Goal: Task Accomplishment & Management: Use online tool/utility

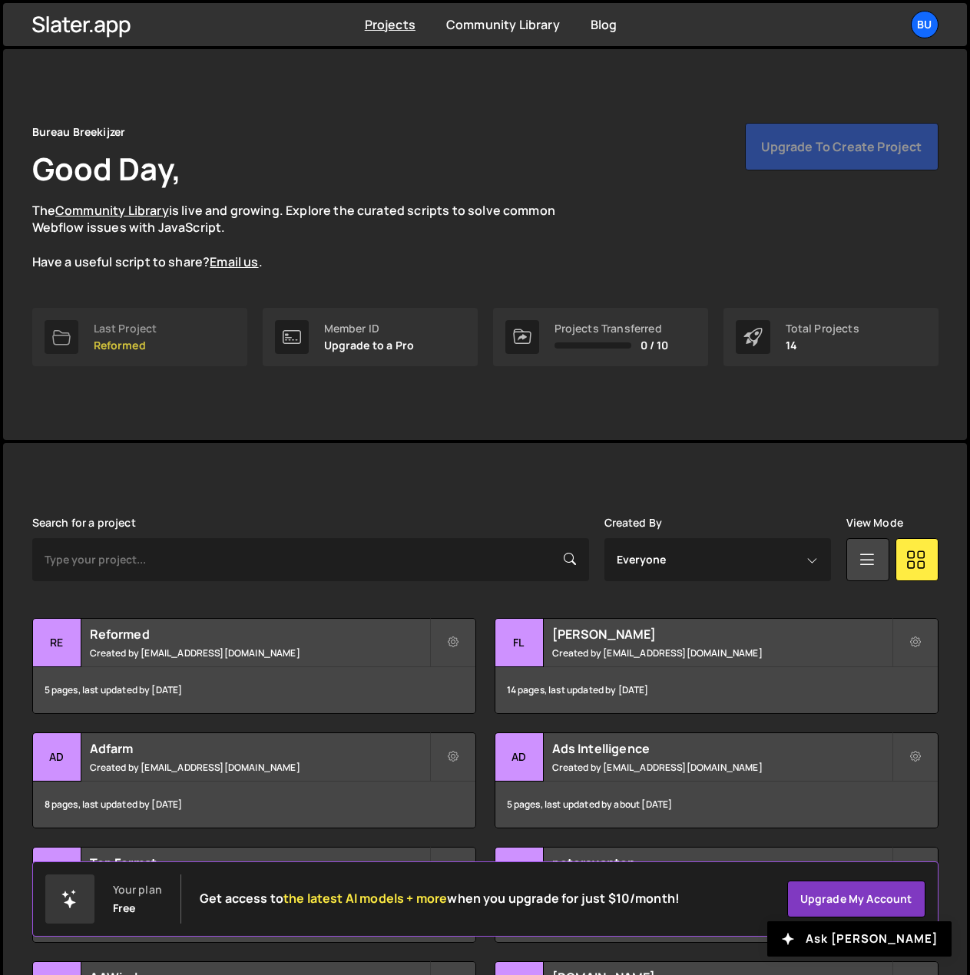
click at [158, 346] on link "Last Project Reformed" at bounding box center [139, 337] width 215 height 58
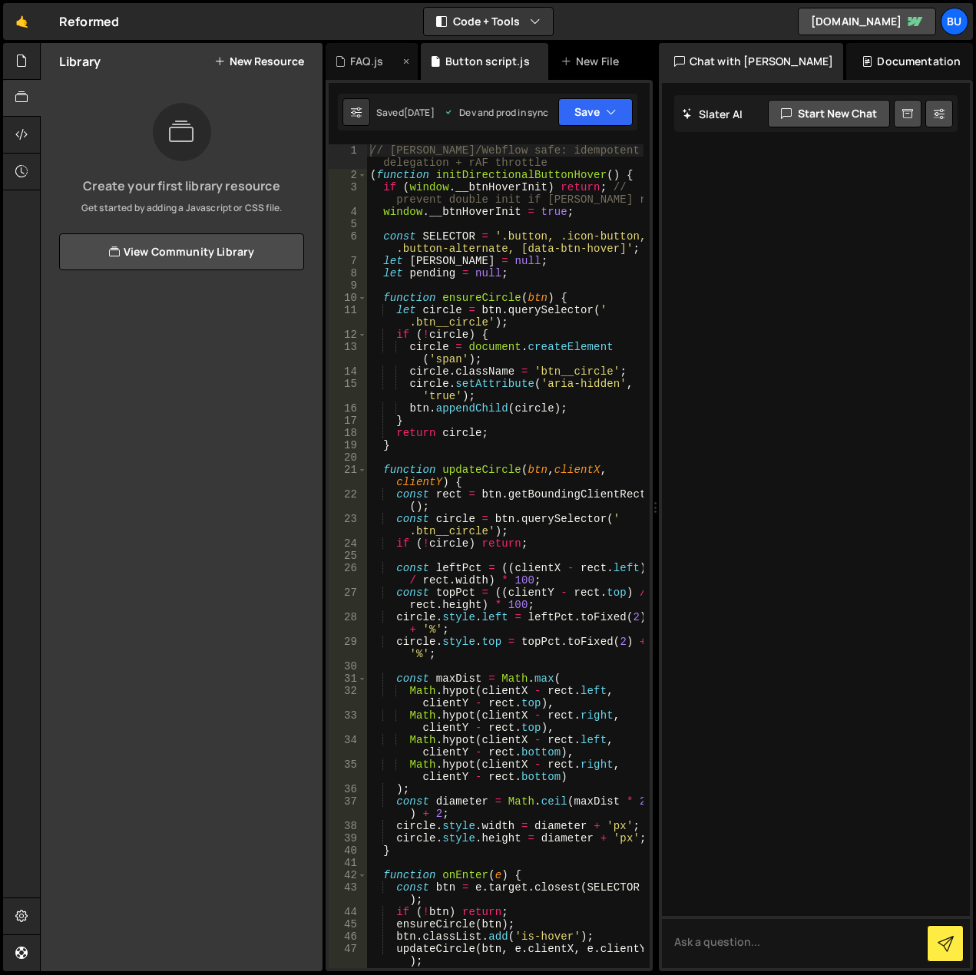
click at [362, 61] on div "FAQ.js" at bounding box center [366, 61] width 33 height 15
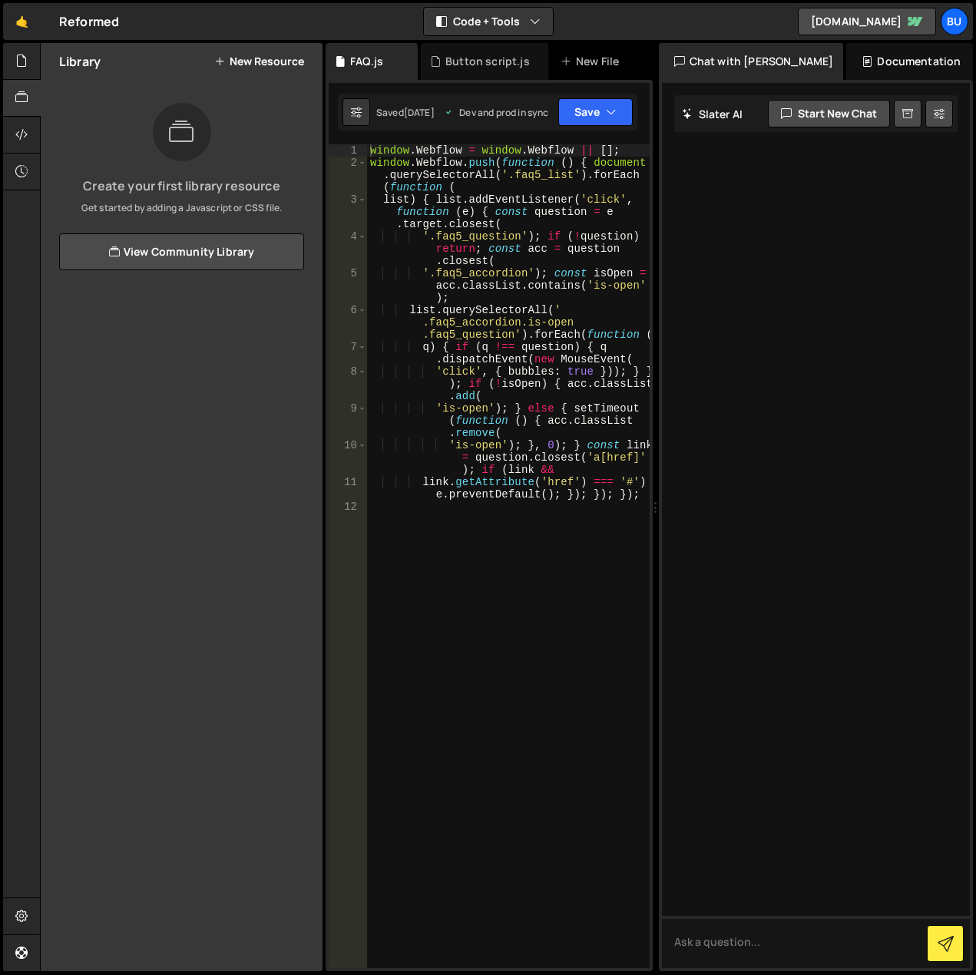
click at [458, 258] on div "window . Webflow = window . Webflow || [ ] ; window . Webflow . push ( function…" at bounding box center [508, 568] width 283 height 849
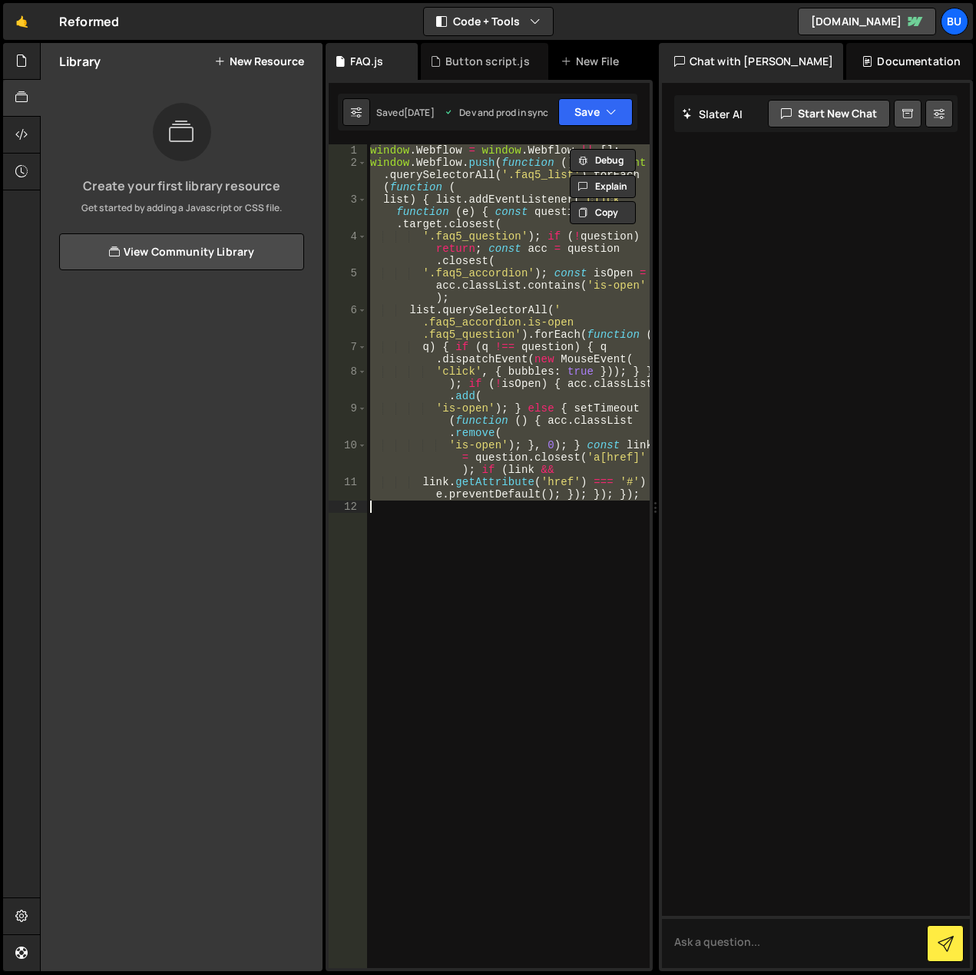
click at [515, 319] on div "window . Webflow = window . Webflow || [ ] ; window . Webflow . push ( function…" at bounding box center [508, 556] width 283 height 824
paste textarea "});"
type textarea "});"
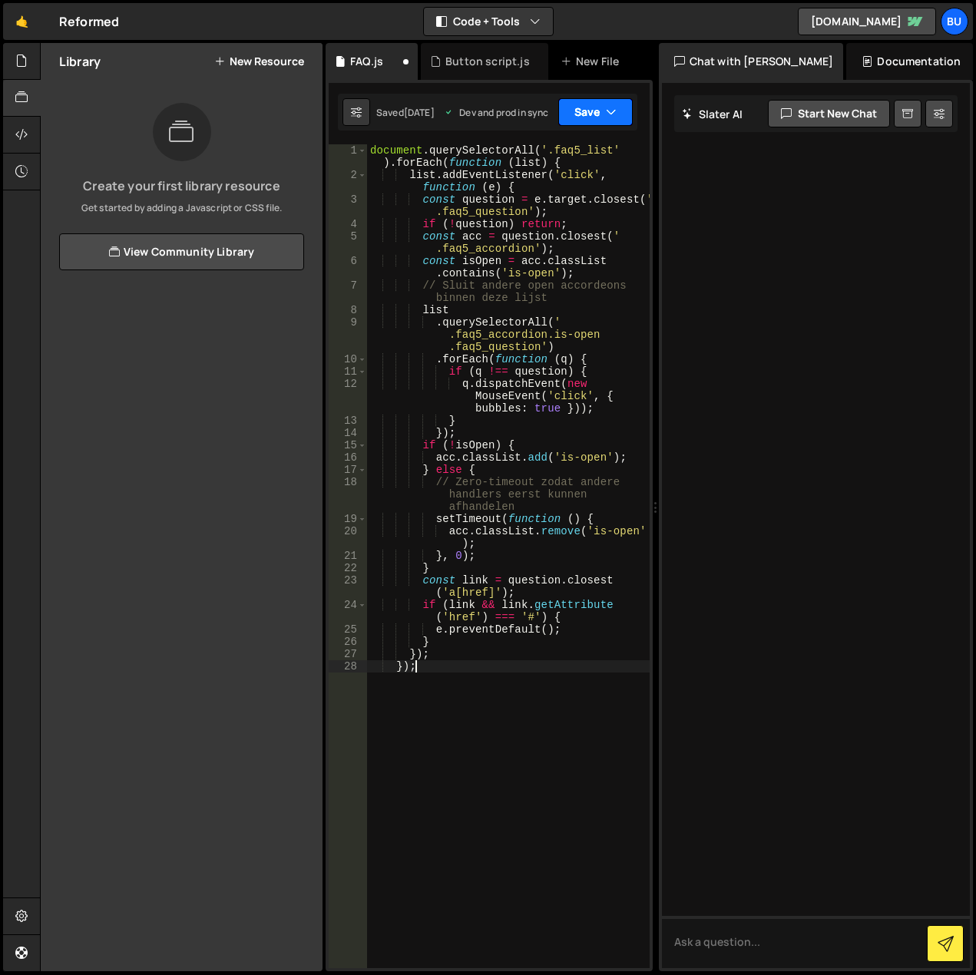
click at [617, 109] on icon "button" at bounding box center [611, 111] width 11 height 15
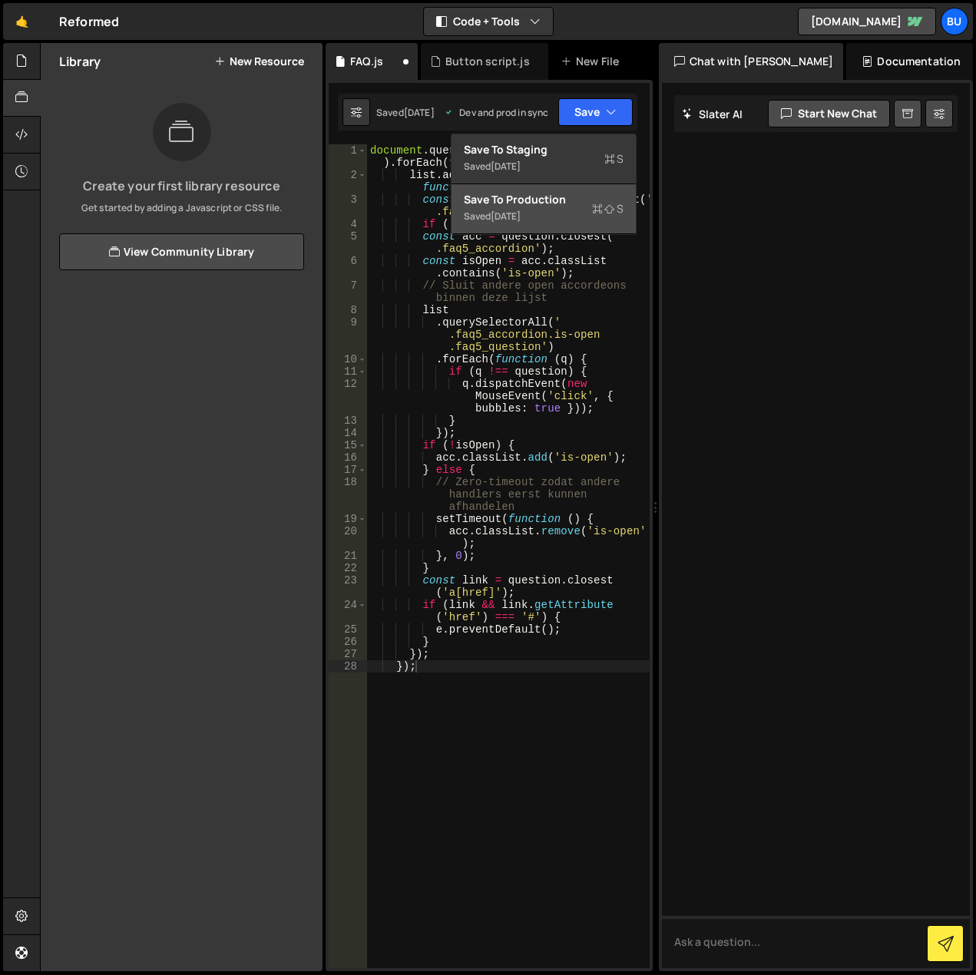
click at [587, 209] on div "Saved 1 day ago" at bounding box center [544, 216] width 160 height 18
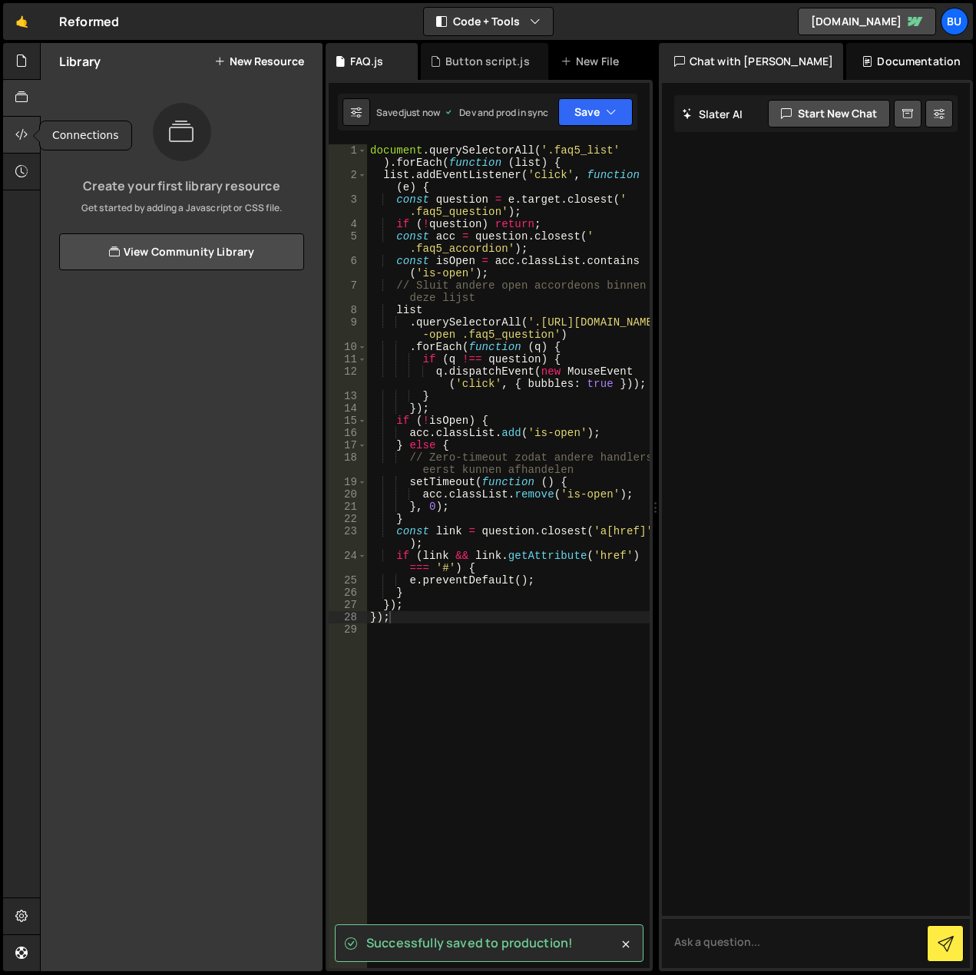
click at [14, 124] on div at bounding box center [22, 135] width 38 height 37
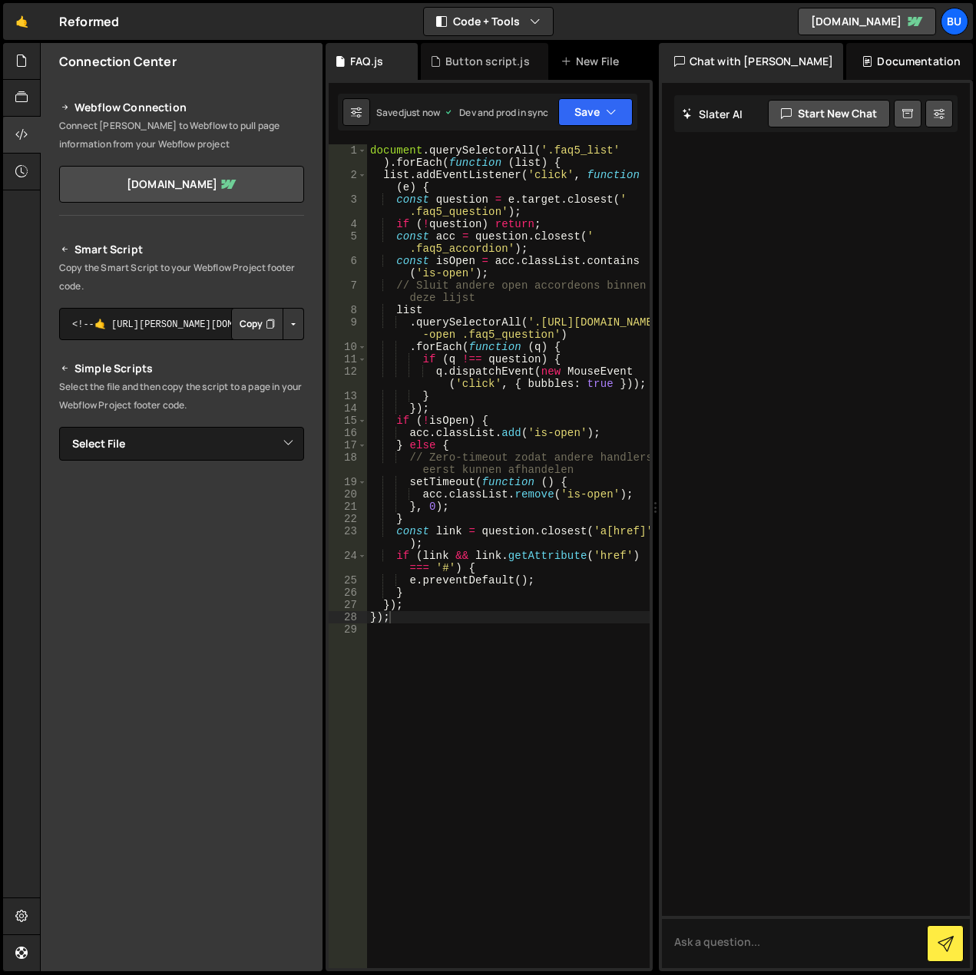
click at [259, 326] on button "Copy" at bounding box center [257, 324] width 52 height 32
click at [493, 52] on div "Button script.js" at bounding box center [484, 61] width 127 height 37
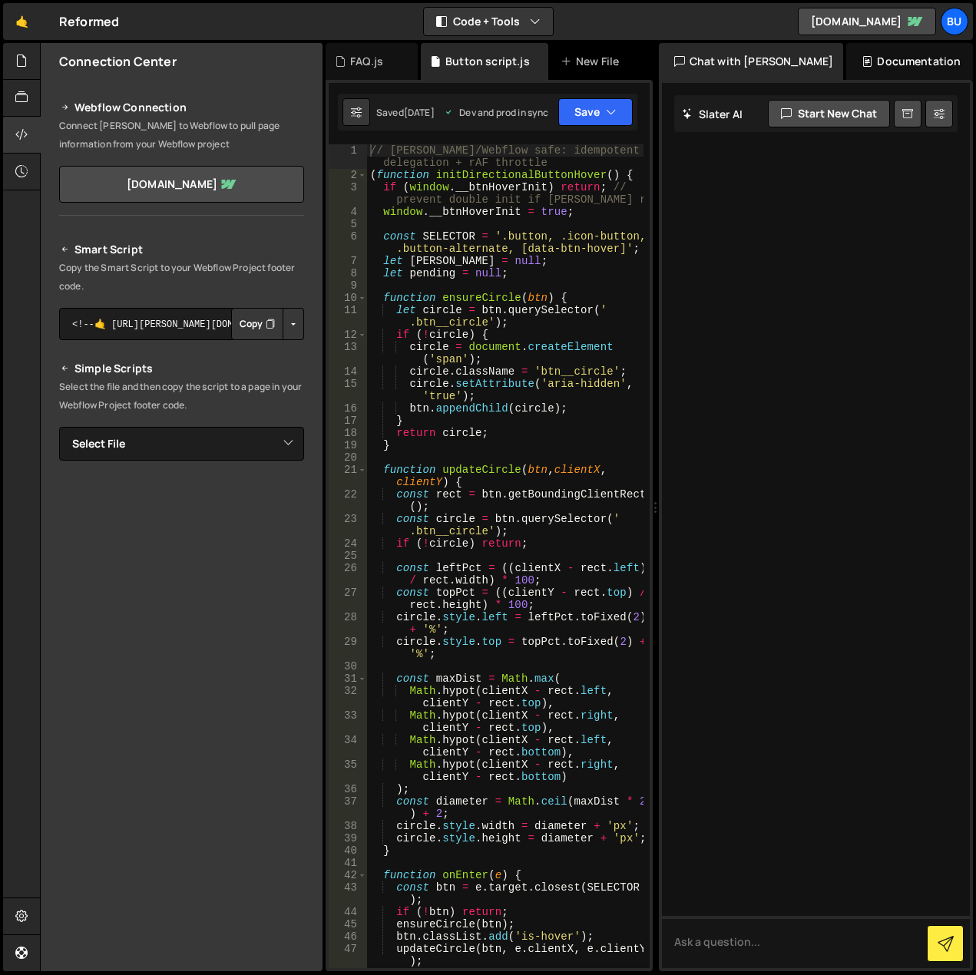
click at [442, 379] on div "// Slater/Webflow safe: idempotent + delegation + rAF throttle ( function initD…" at bounding box center [505, 574] width 276 height 861
click at [462, 183] on div "// Slater/Webflow safe: idempotent + delegation + rAF throttle ( function initD…" at bounding box center [505, 574] width 276 height 861
drag, startPoint x: 460, startPoint y: 204, endPoint x: 459, endPoint y: 190, distance: 13.1
click at [460, 200] on div "// Slater/Webflow safe: idempotent + delegation + rAF throttle ( function initD…" at bounding box center [505, 574] width 276 height 861
click at [404, 153] on div "// Slater/Webflow safe: idempotent + delegation + rAF throttle ( function initD…" at bounding box center [505, 574] width 276 height 861
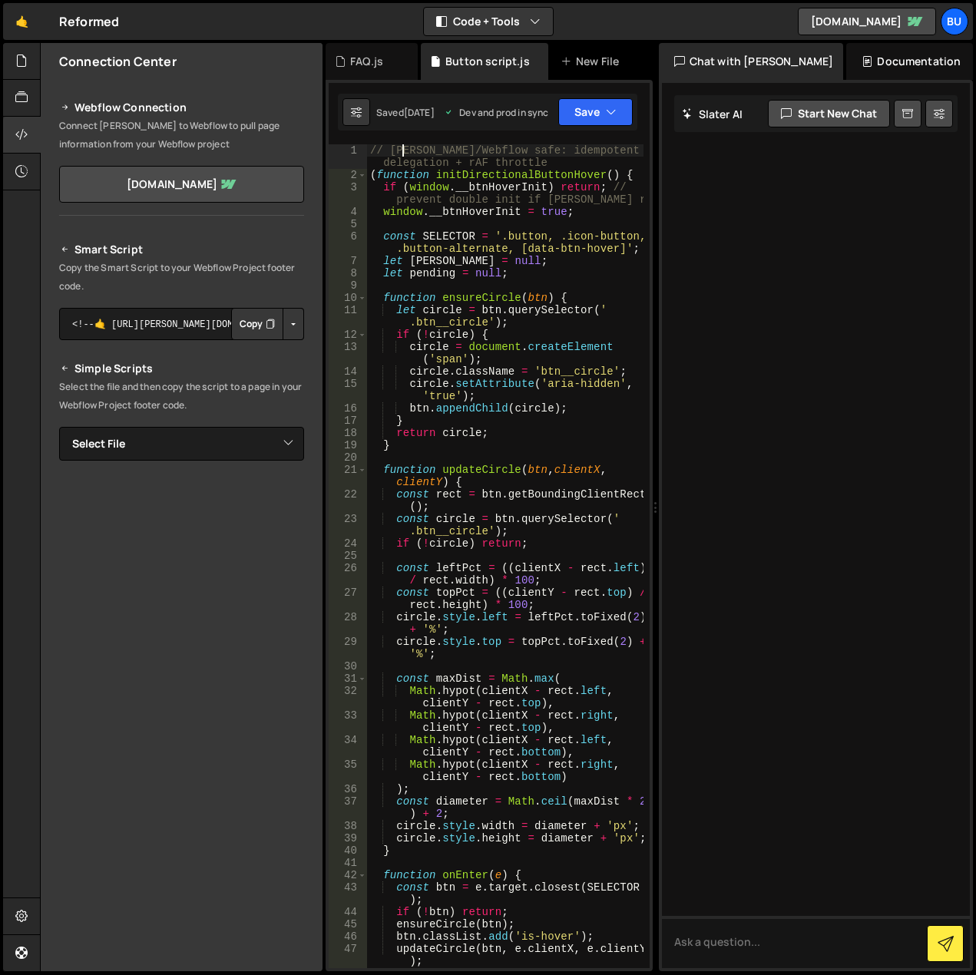
click at [448, 267] on div "// Slater/Webflow safe: idempotent + delegation + rAF throttle ( function initD…" at bounding box center [505, 574] width 276 height 861
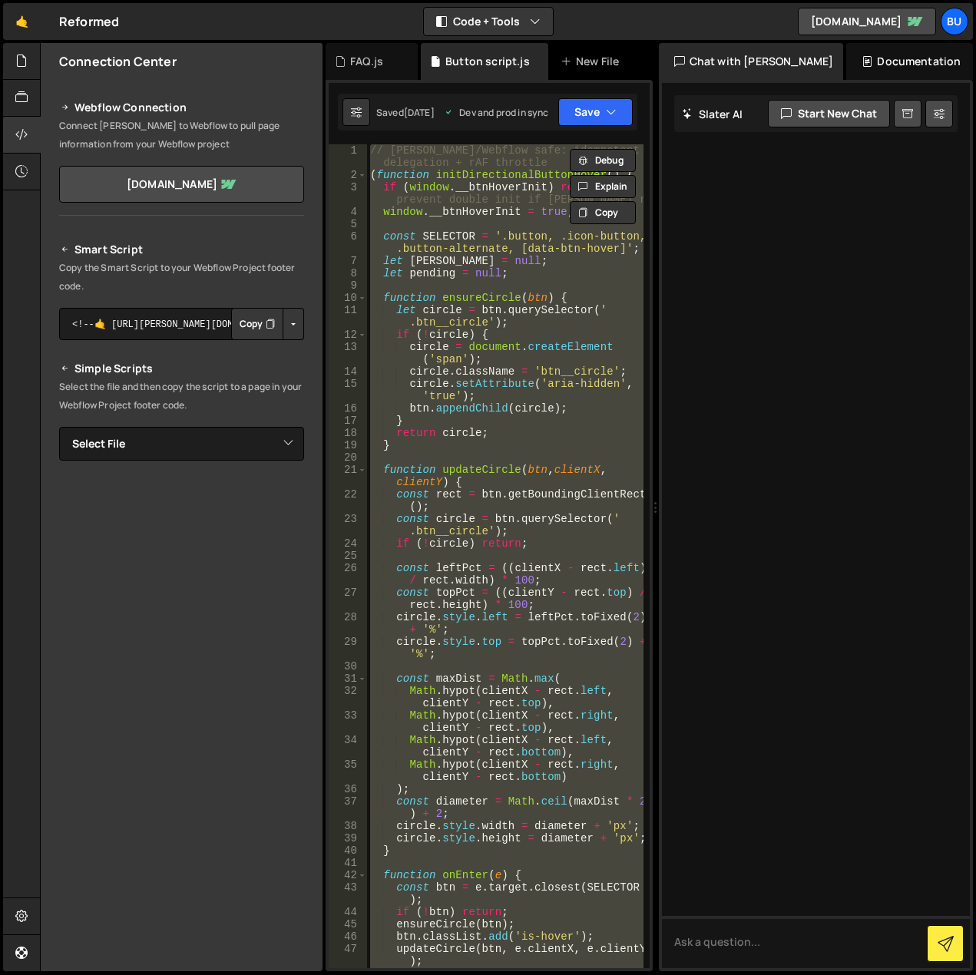
click at [449, 267] on div "// Slater/Webflow safe: idempotent + delegation + rAF throttle ( function initD…" at bounding box center [505, 556] width 276 height 824
type textarea "let pending = null;"
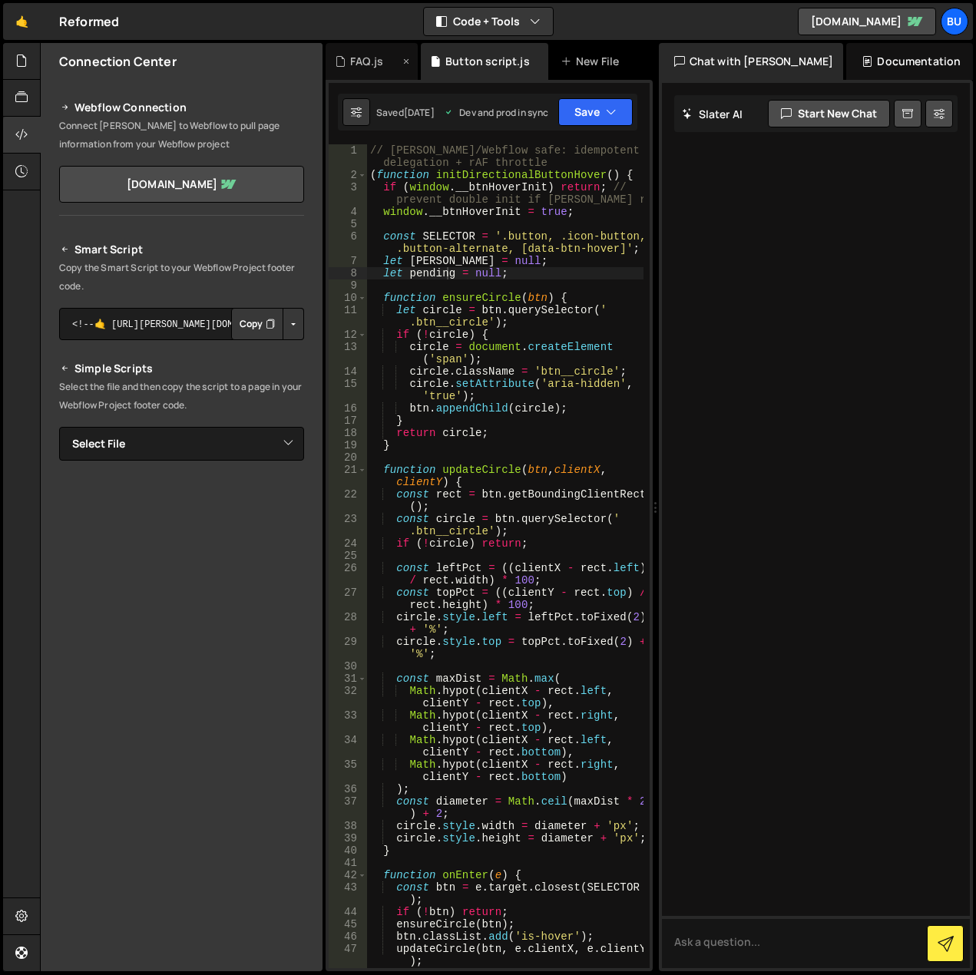
click at [366, 61] on div "FAQ.js" at bounding box center [366, 61] width 33 height 15
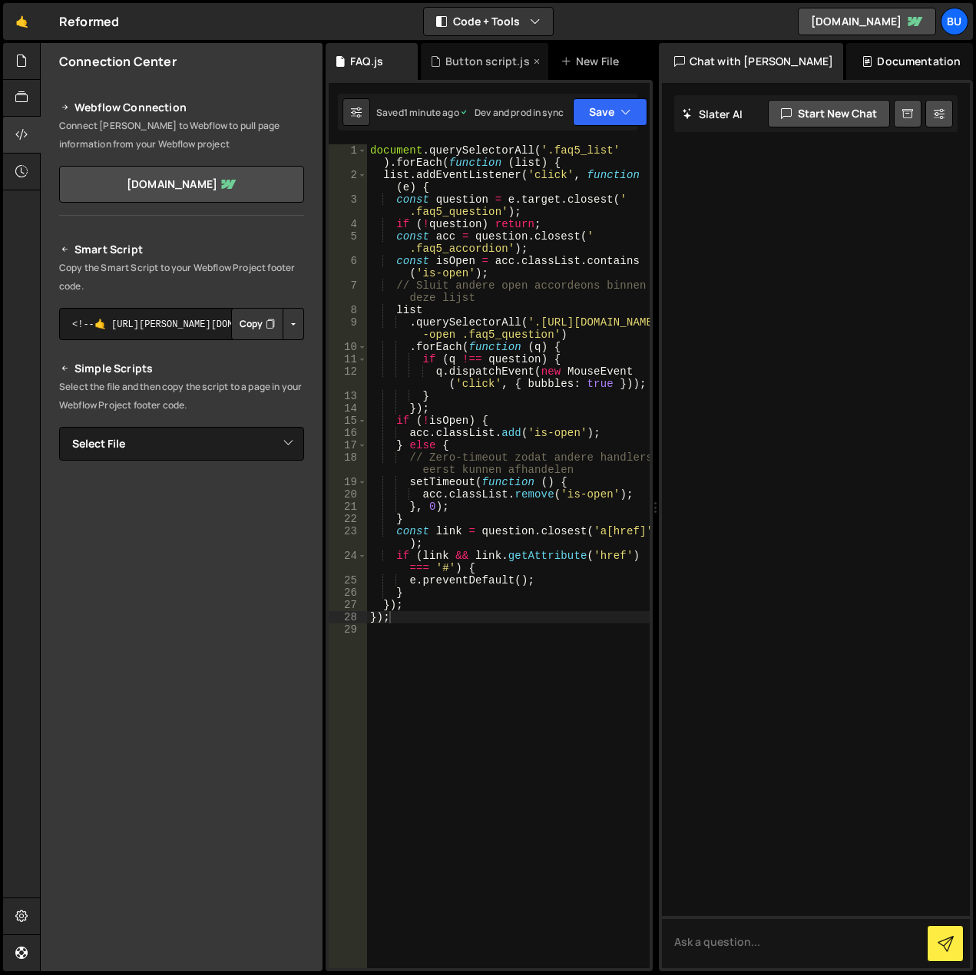
click at [482, 59] on div "Button script.js" at bounding box center [487, 61] width 84 height 15
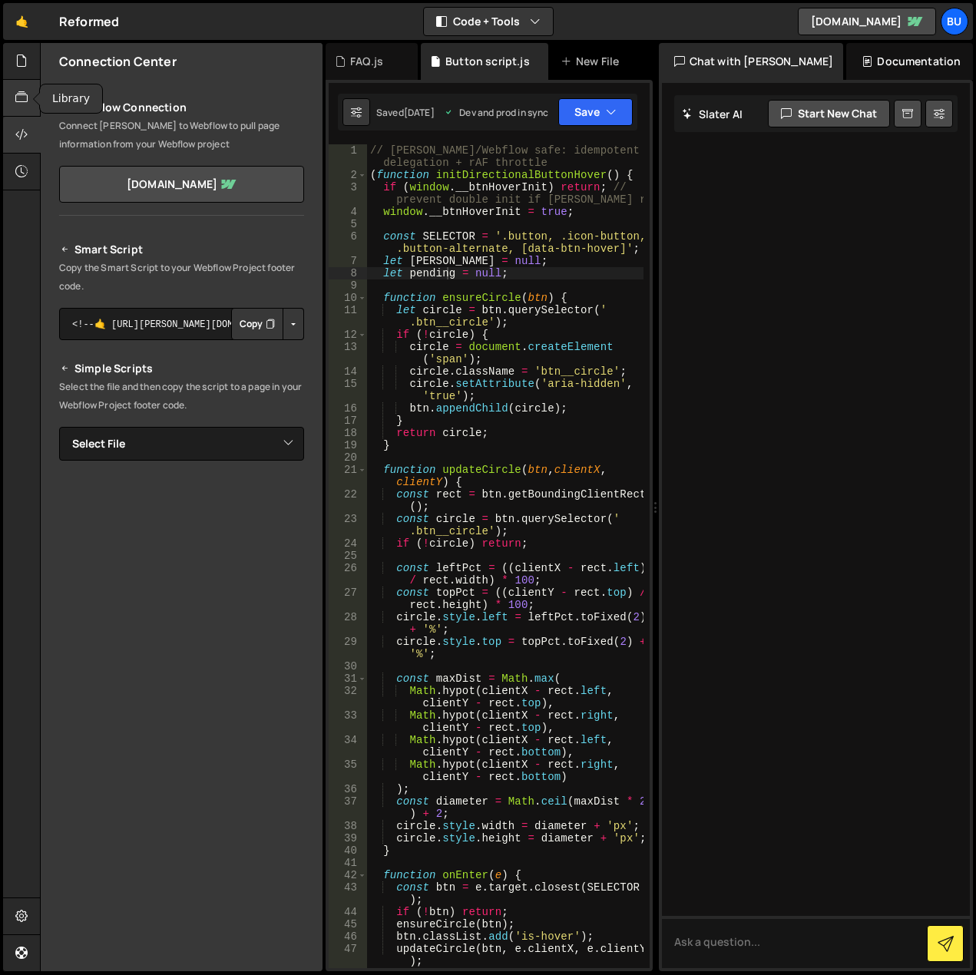
click at [24, 102] on icon at bounding box center [21, 97] width 12 height 17
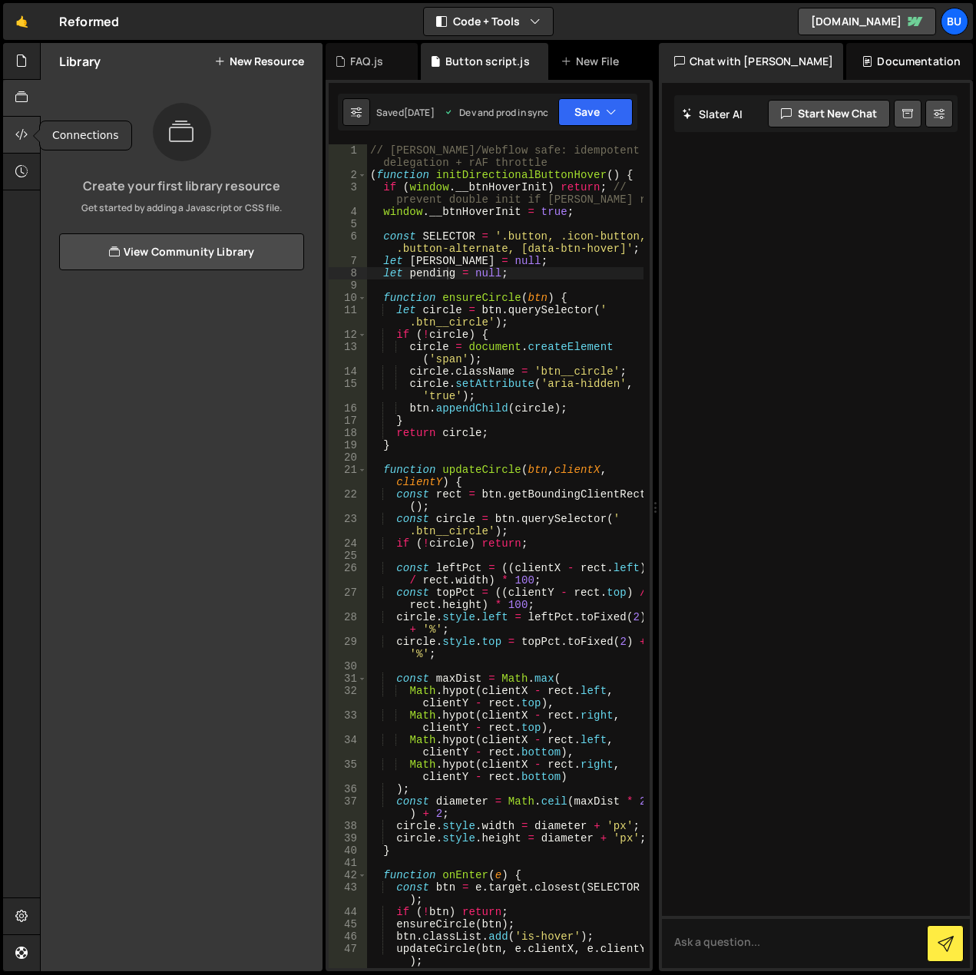
click at [20, 127] on icon at bounding box center [21, 134] width 12 height 17
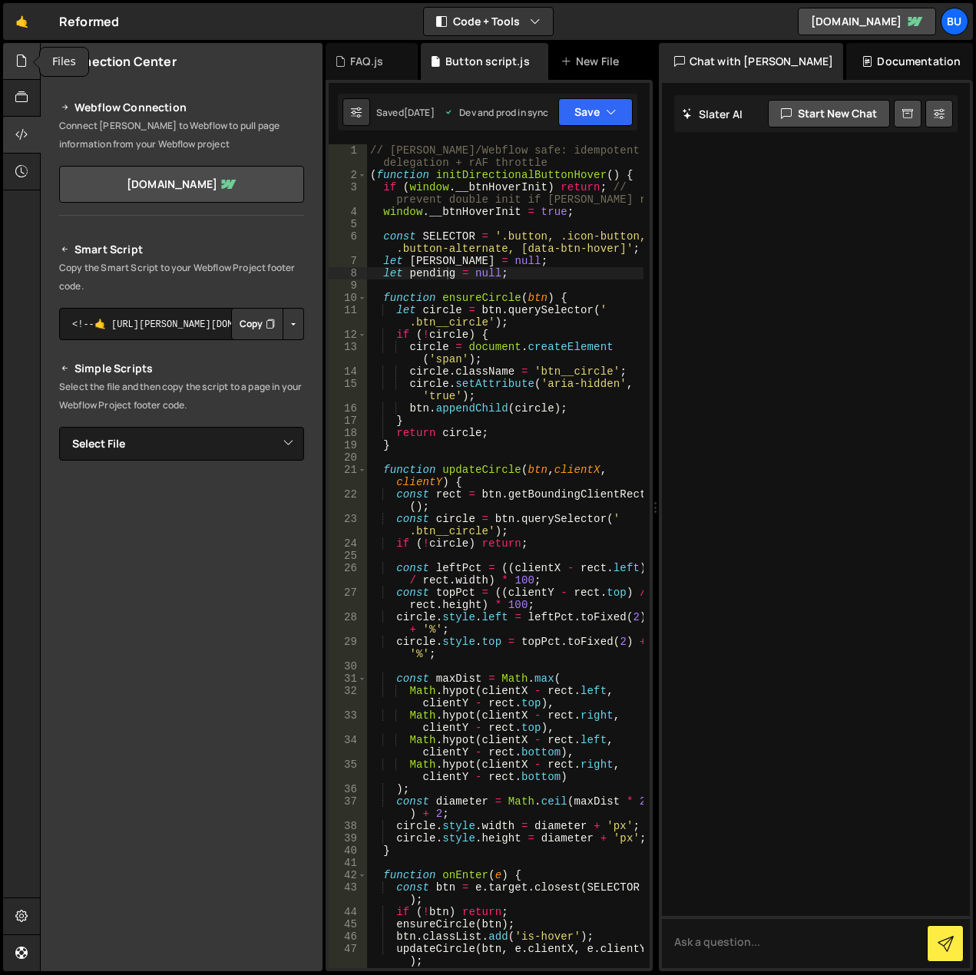
click at [23, 63] on icon at bounding box center [21, 60] width 12 height 17
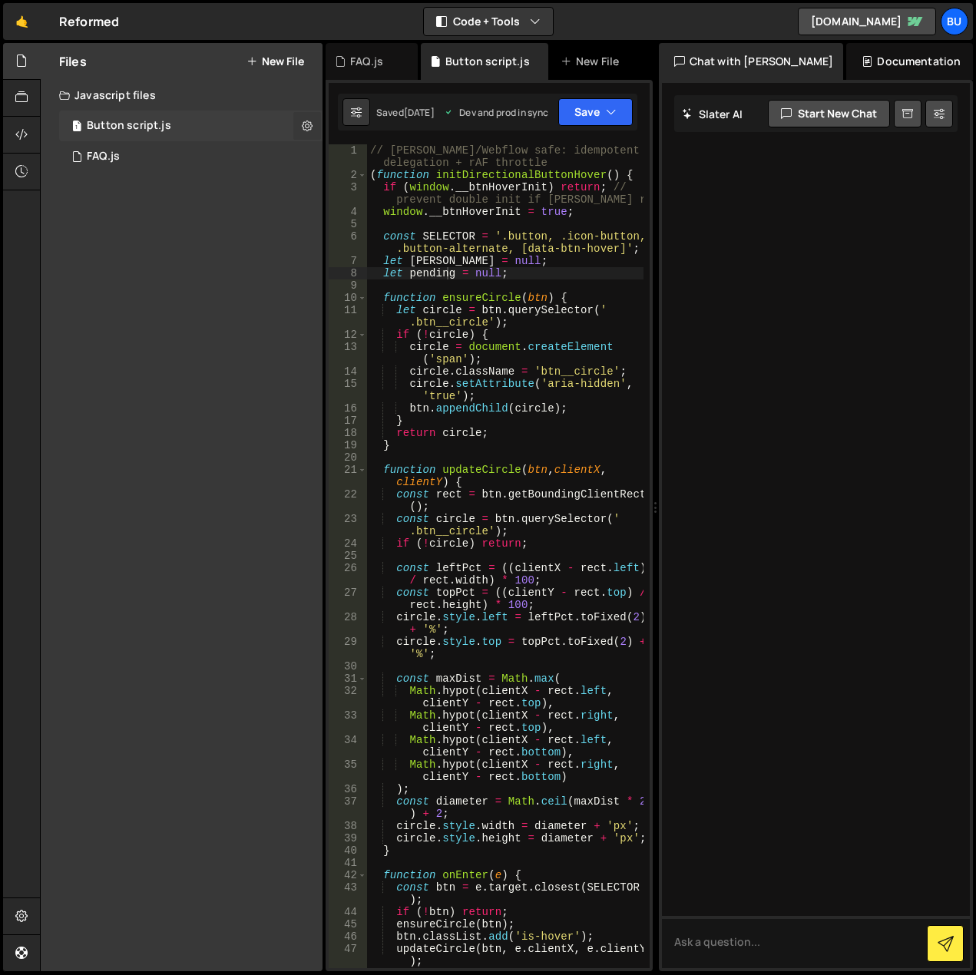
click at [306, 121] on icon at bounding box center [307, 125] width 11 height 15
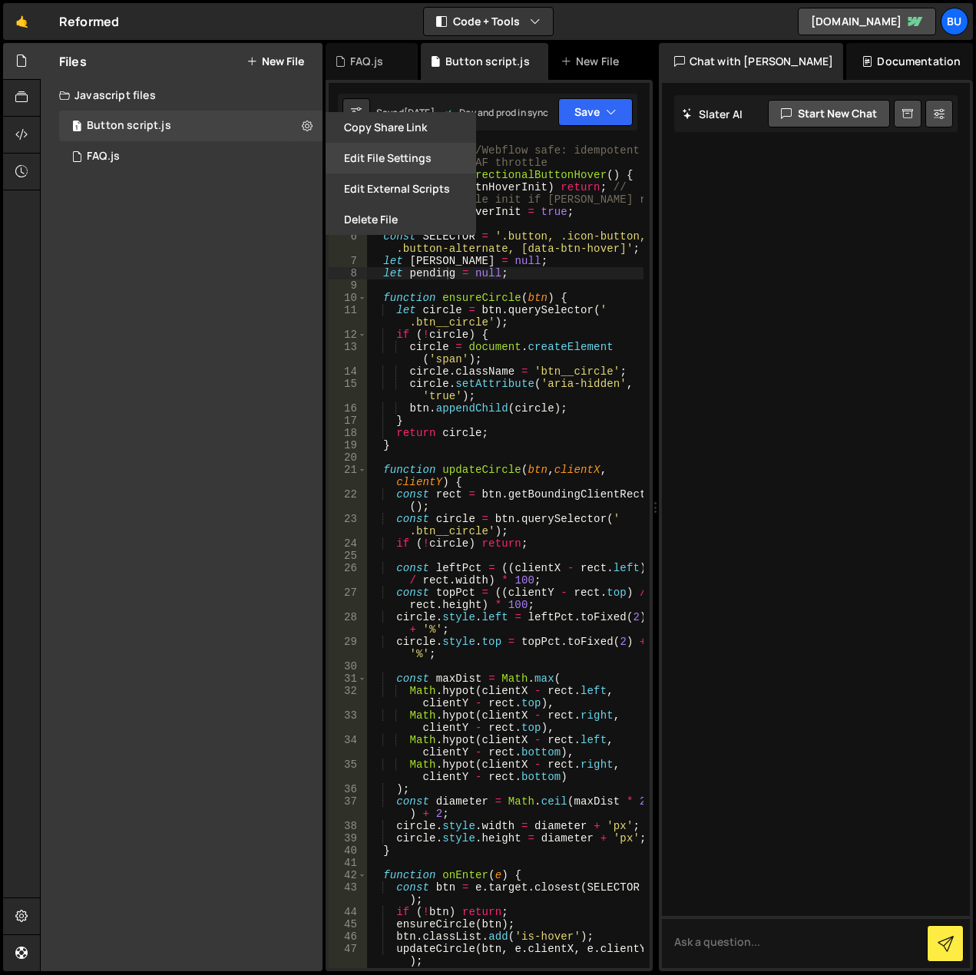
click at [354, 160] on button "Edit File Settings" at bounding box center [401, 158] width 151 height 31
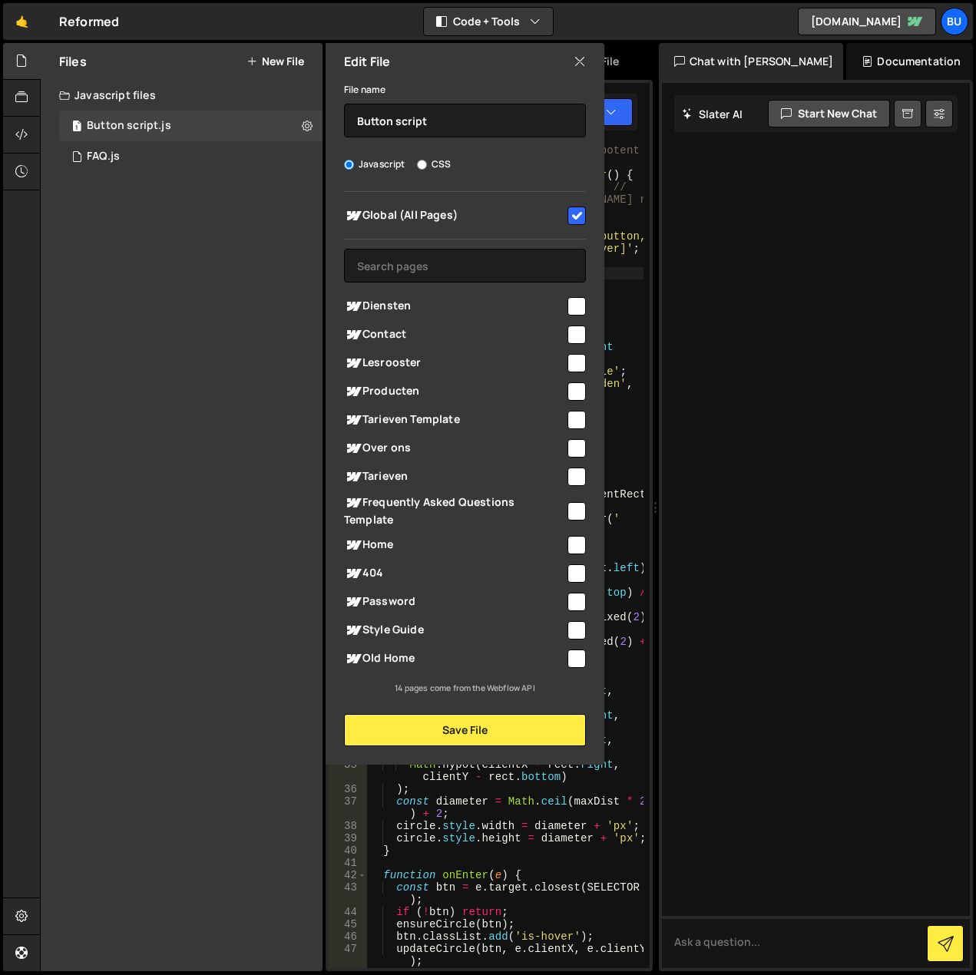
click at [577, 212] on input "checkbox" at bounding box center [577, 216] width 18 height 18
click at [523, 736] on button "Save File" at bounding box center [465, 730] width 242 height 32
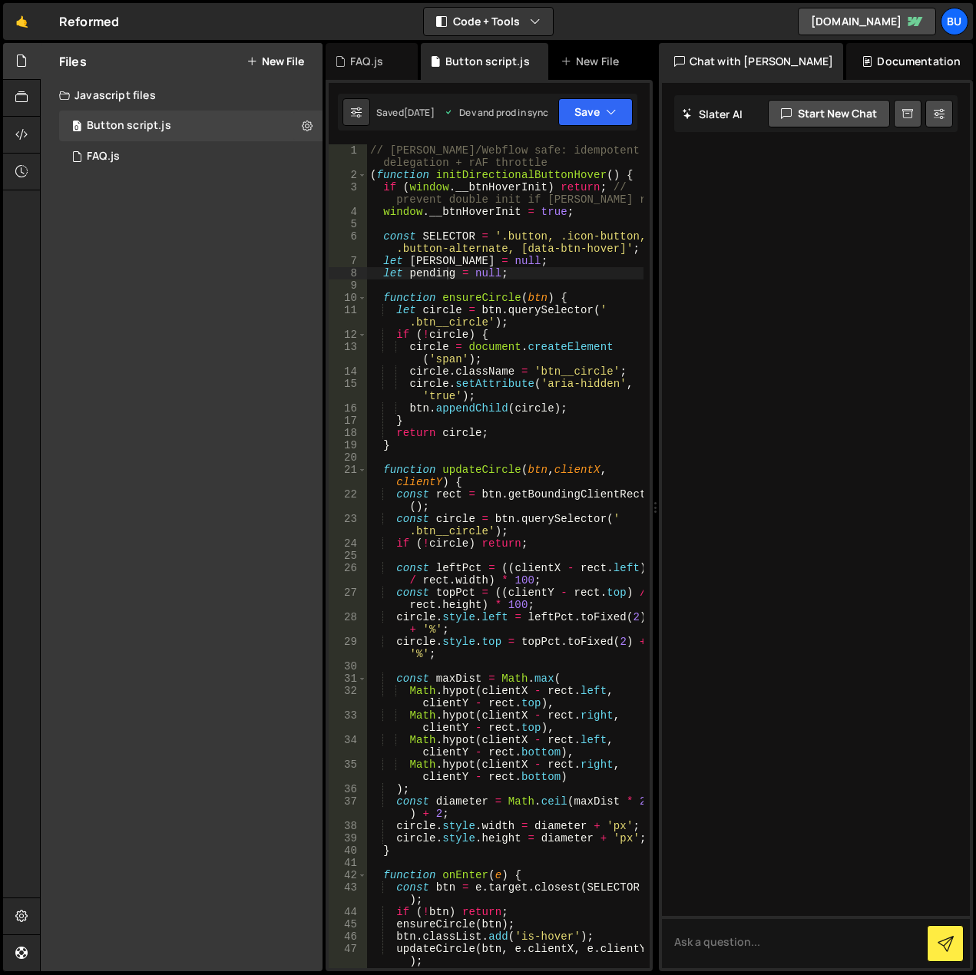
click at [203, 296] on div "Files New File Javascript files 0 Button script.js 0 0 FAQ.js 0 CSS files Copy …" at bounding box center [182, 507] width 282 height 929
click at [587, 111] on button "Save" at bounding box center [595, 112] width 75 height 28
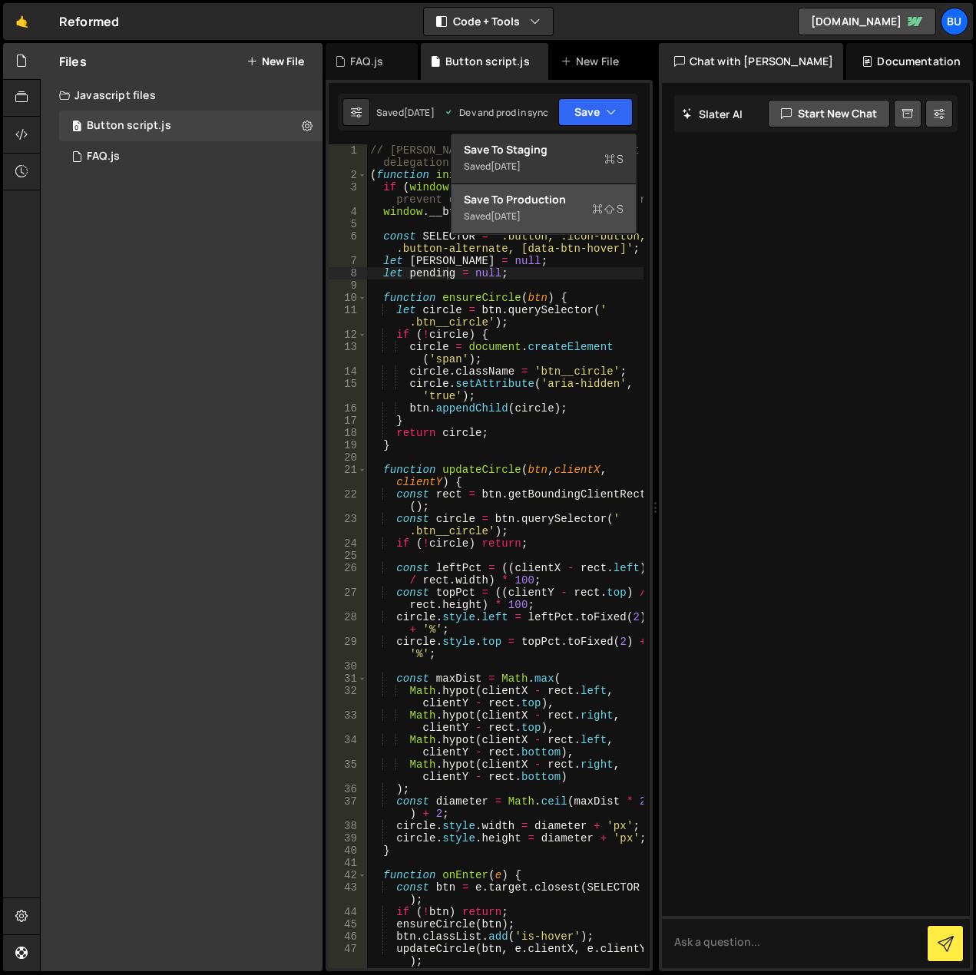
click at [573, 200] on div "Save to Production S" at bounding box center [544, 199] width 160 height 15
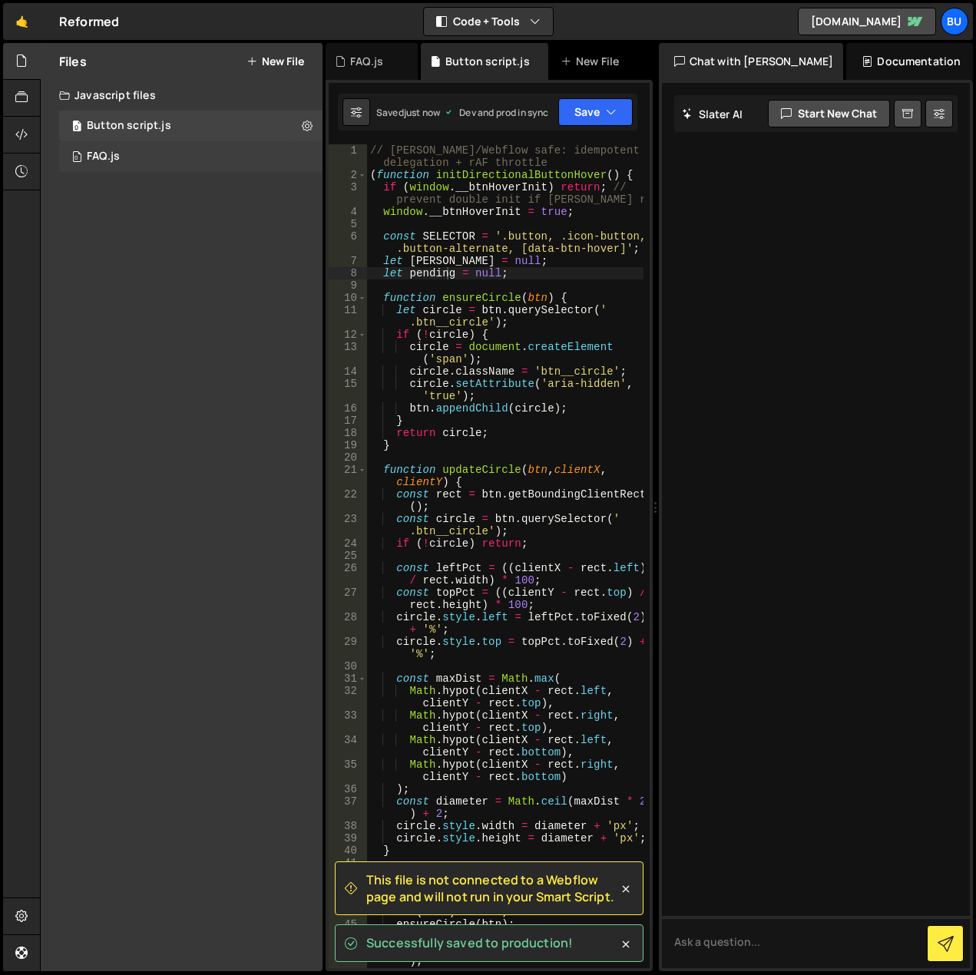
click at [235, 158] on div "0 FAQ.js 0" at bounding box center [190, 156] width 263 height 31
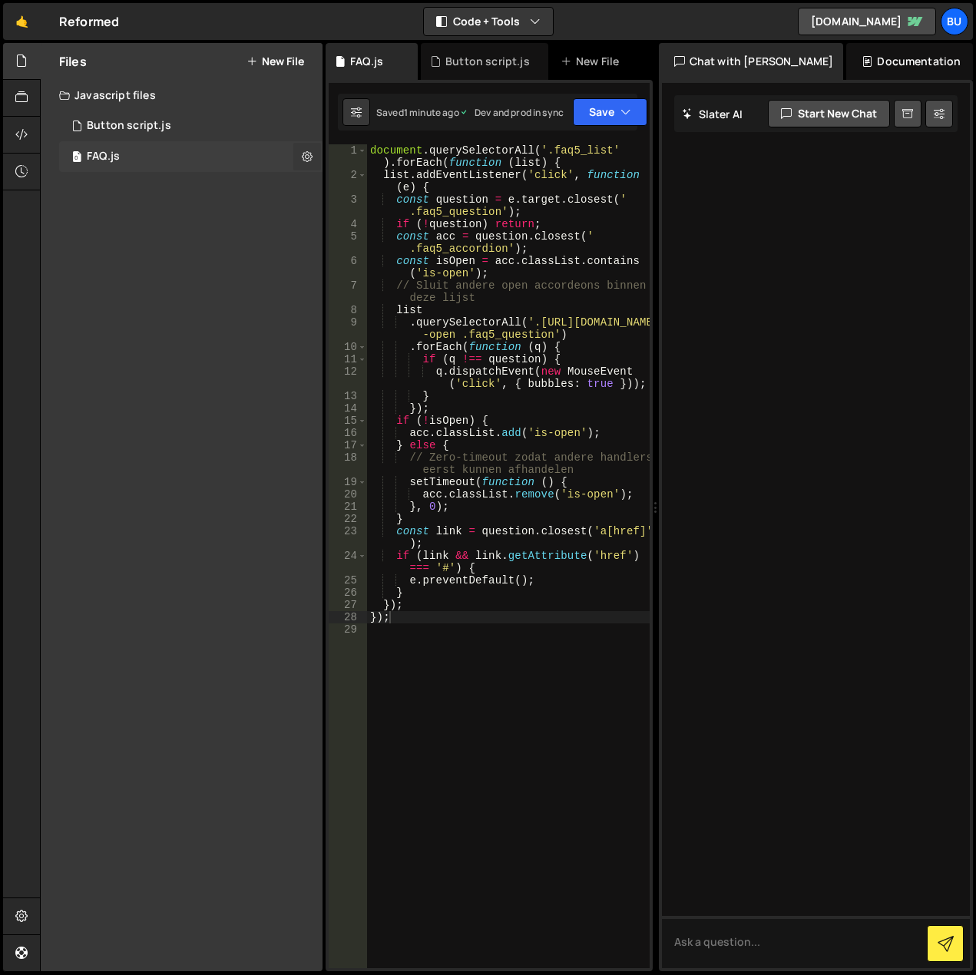
click at [311, 157] on icon at bounding box center [307, 156] width 11 height 15
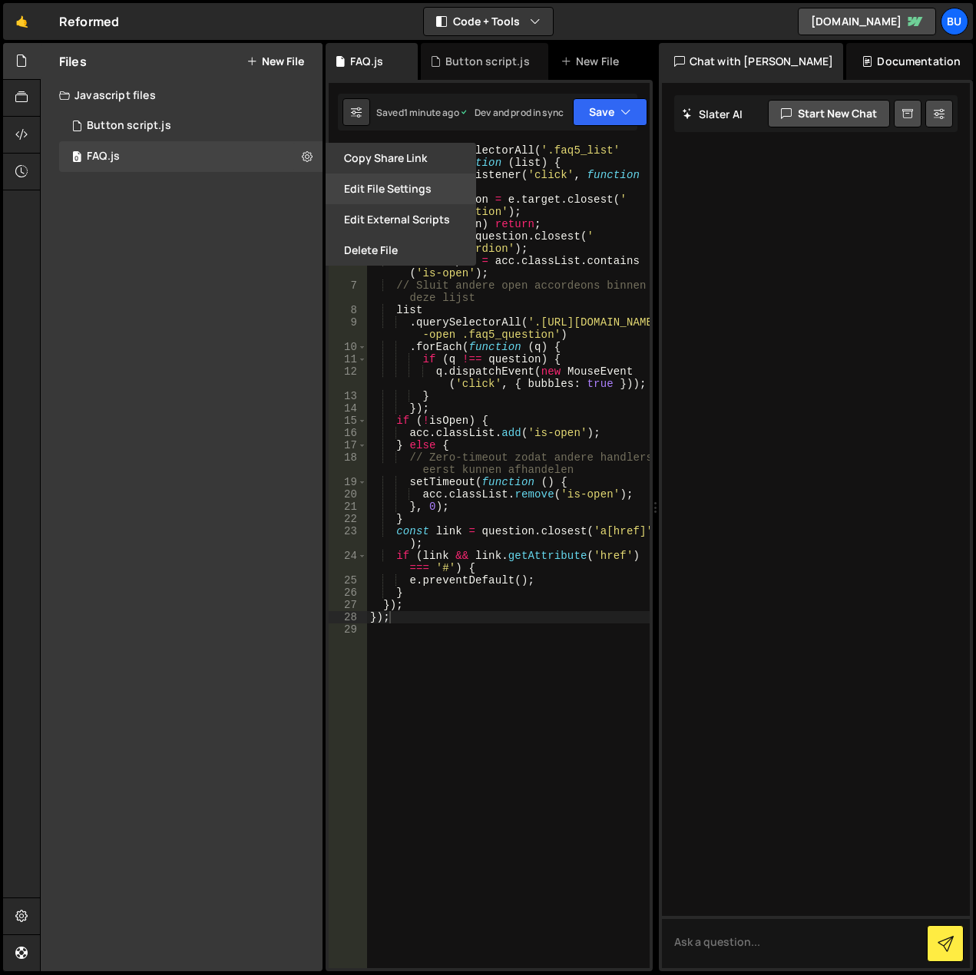
click at [358, 196] on button "Edit File Settings" at bounding box center [401, 189] width 151 height 31
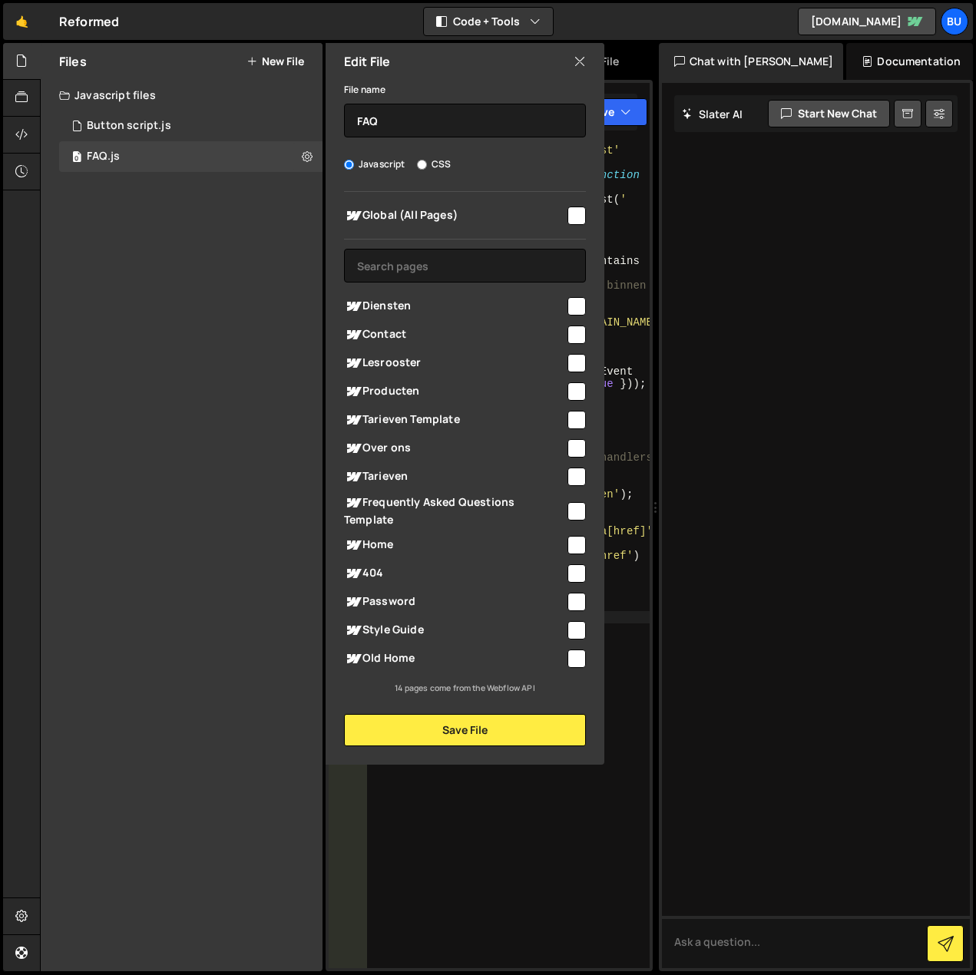
click at [578, 207] on input "checkbox" at bounding box center [577, 216] width 18 height 18
checkbox input "true"
click at [439, 740] on button "Save File" at bounding box center [465, 730] width 242 height 32
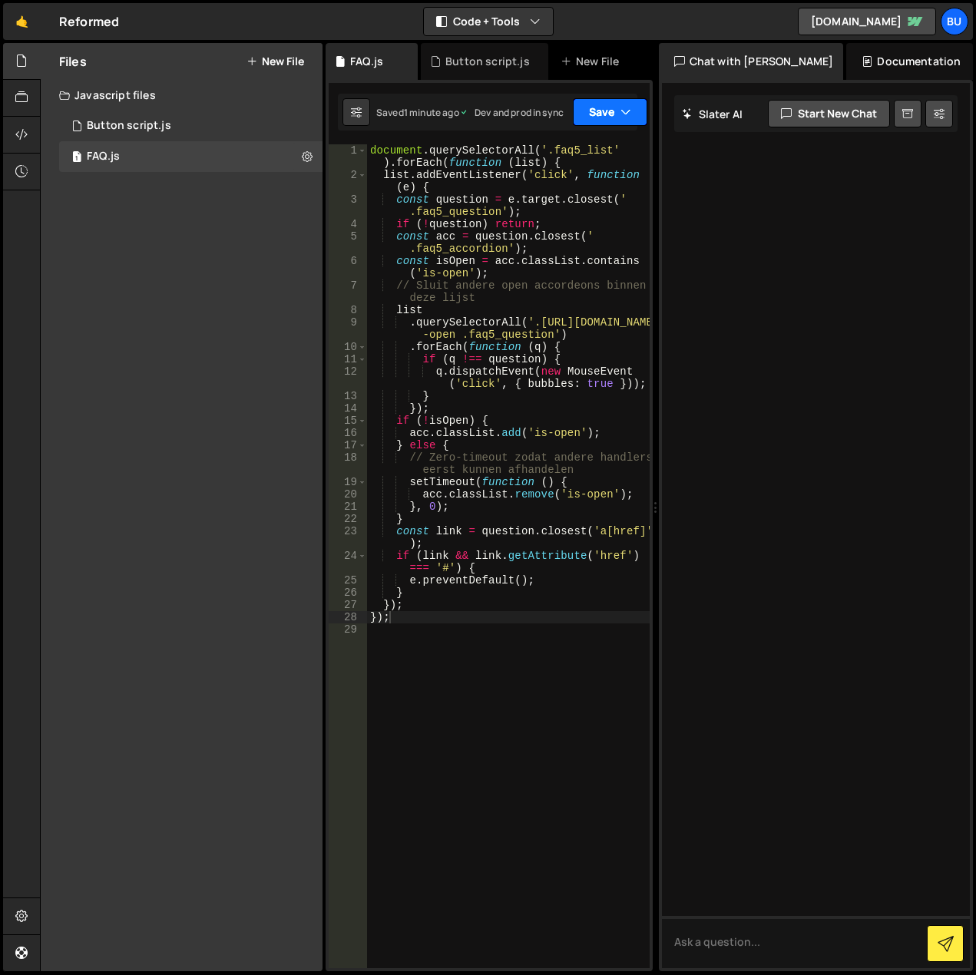
click at [638, 114] on button "Save" at bounding box center [610, 112] width 75 height 28
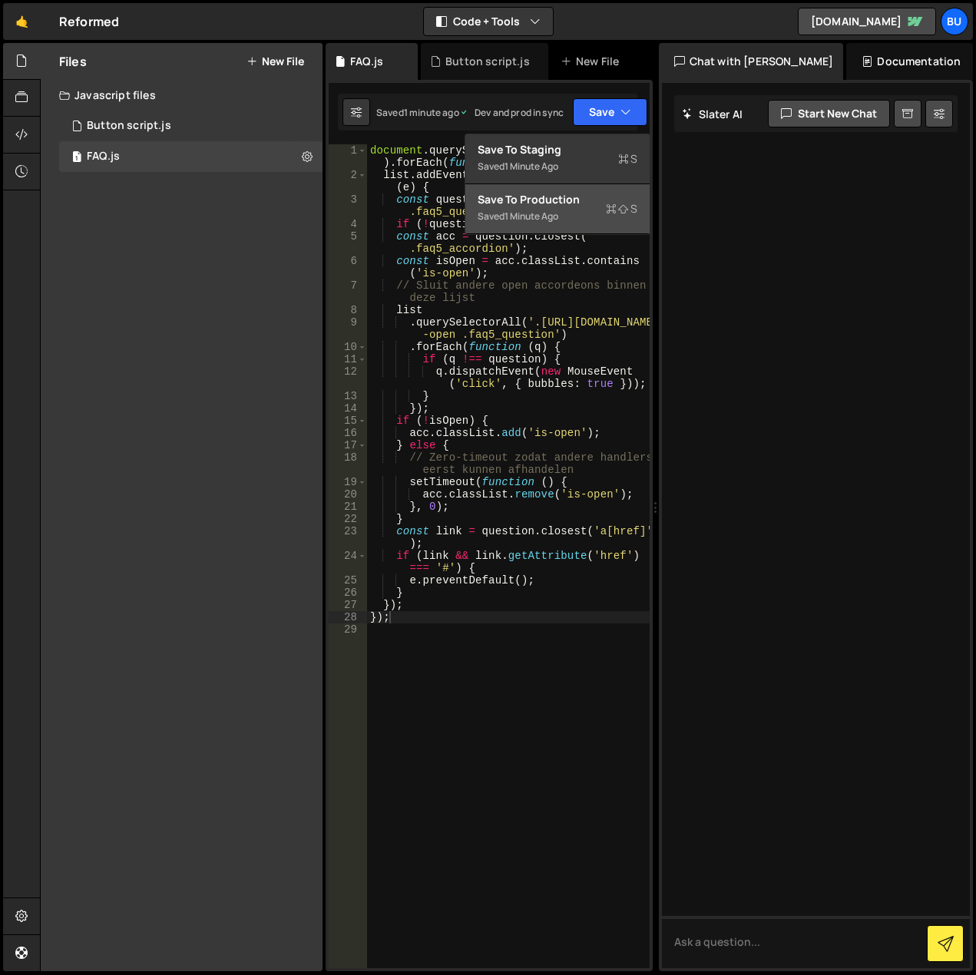
click at [601, 204] on div "Save to Production S" at bounding box center [558, 199] width 160 height 15
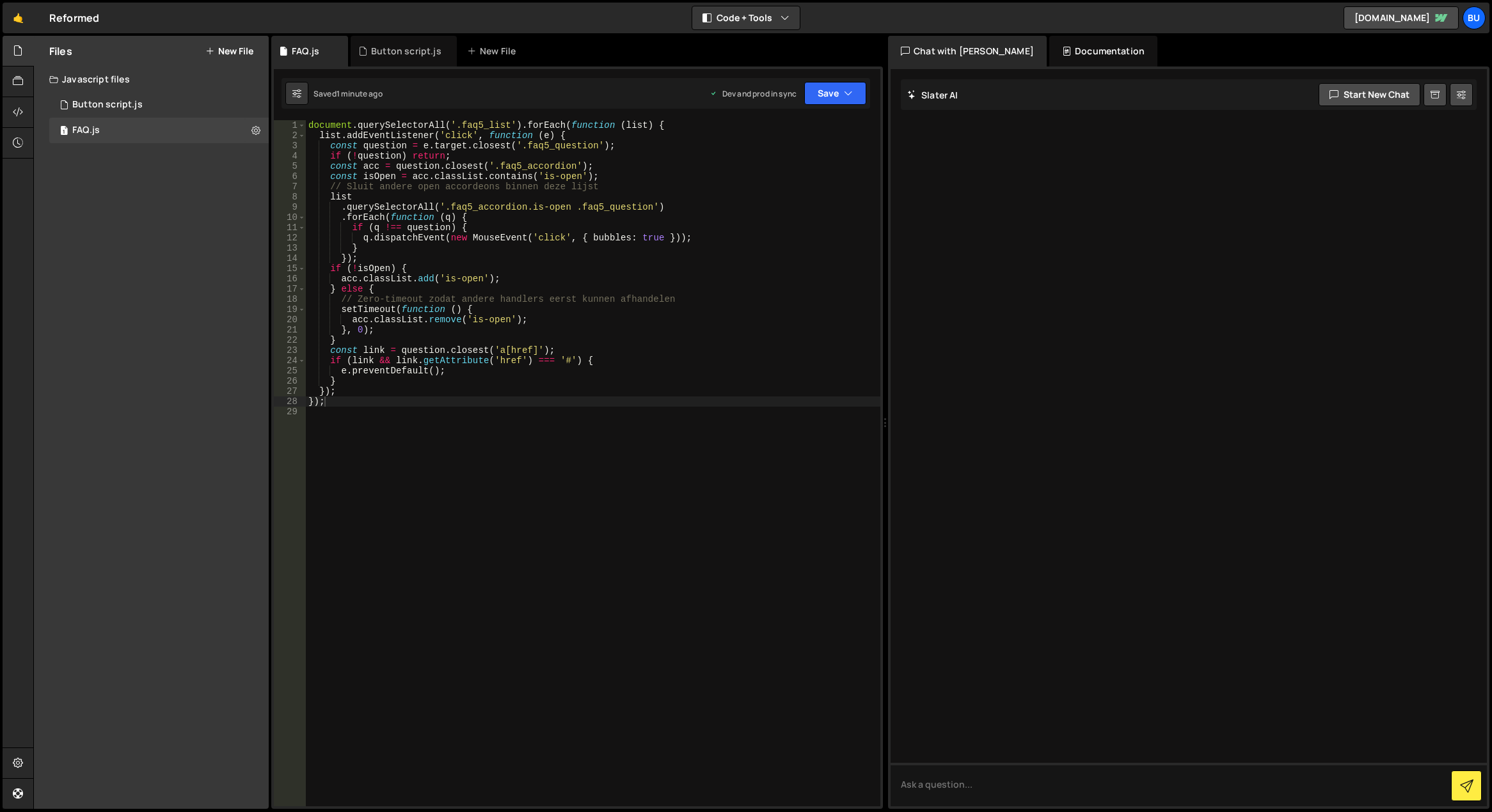
click at [619, 493] on div "document . querySelectorAll ( '.faq5_list' ) . forEach ( function ( list ) { li…" at bounding box center [593, 473] width 575 height 707
drag, startPoint x: 360, startPoint y: 456, endPoint x: 283, endPoint y: 458, distance: 77.0
click at [312, 456] on div "document . querySelectorAll ( '.faq5_list' ) . forEach ( function ( list ) { li…" at bounding box center [593, 473] width 575 height 707
click at [457, 466] on div "document . querySelectorAll ( '.faq5_list' ) . forEach ( function ( list ) { li…" at bounding box center [593, 473] width 575 height 707
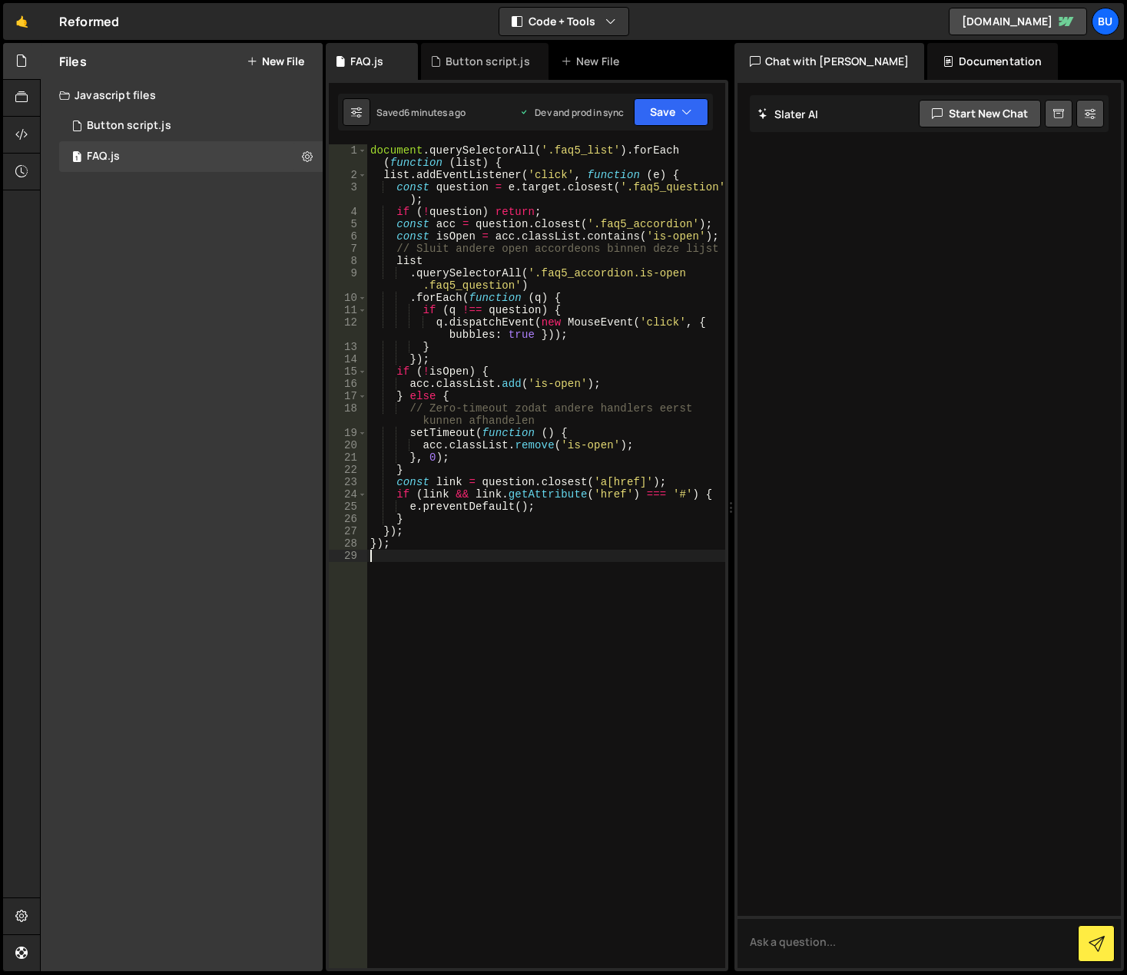
click at [492, 574] on div "document . querySelectorAll ( '.faq5_list' ) . forEach ( function ( list ) { li…" at bounding box center [546, 574] width 358 height 861
click at [204, 124] on div "0 Button script.js 0" at bounding box center [190, 126] width 263 height 31
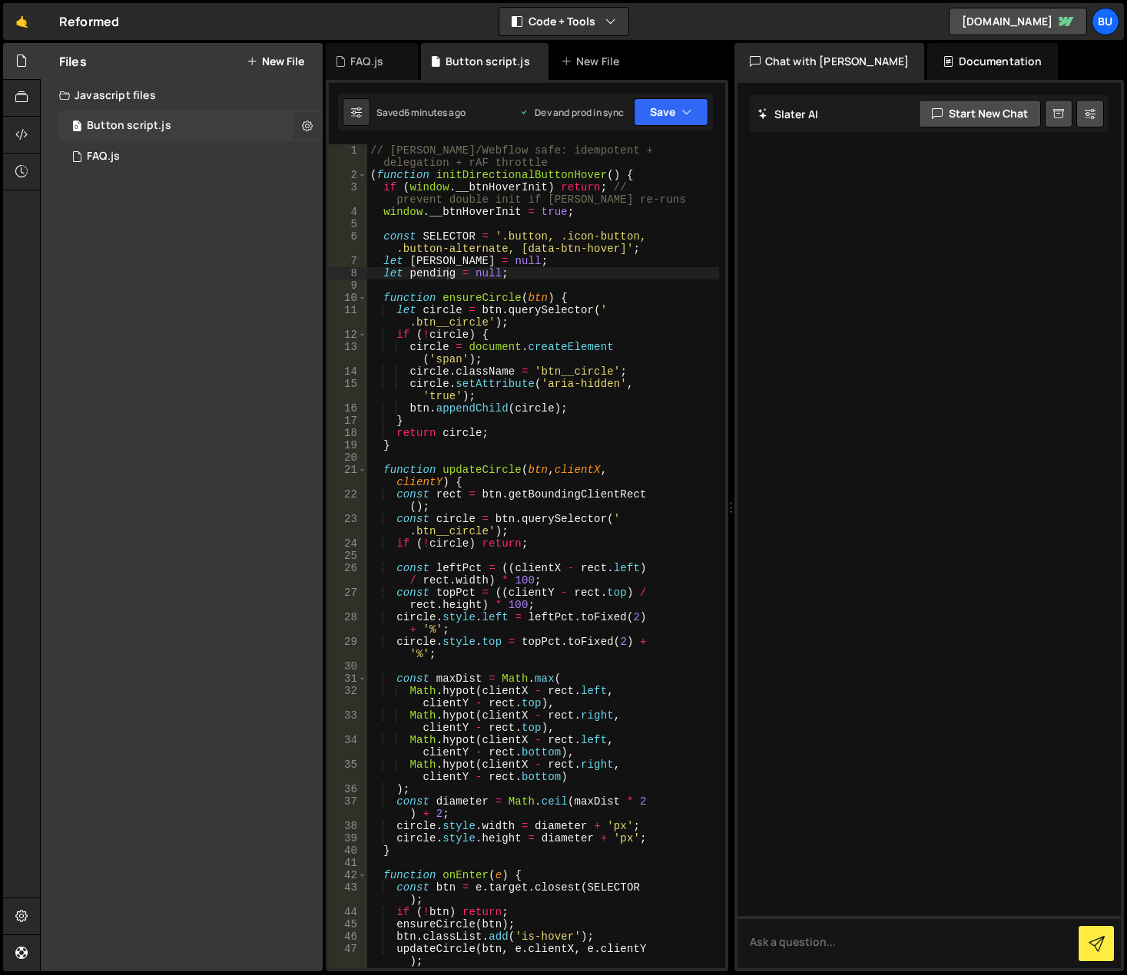
click at [300, 124] on button at bounding box center [307, 126] width 28 height 28
type input "Button script"
radio input "true"
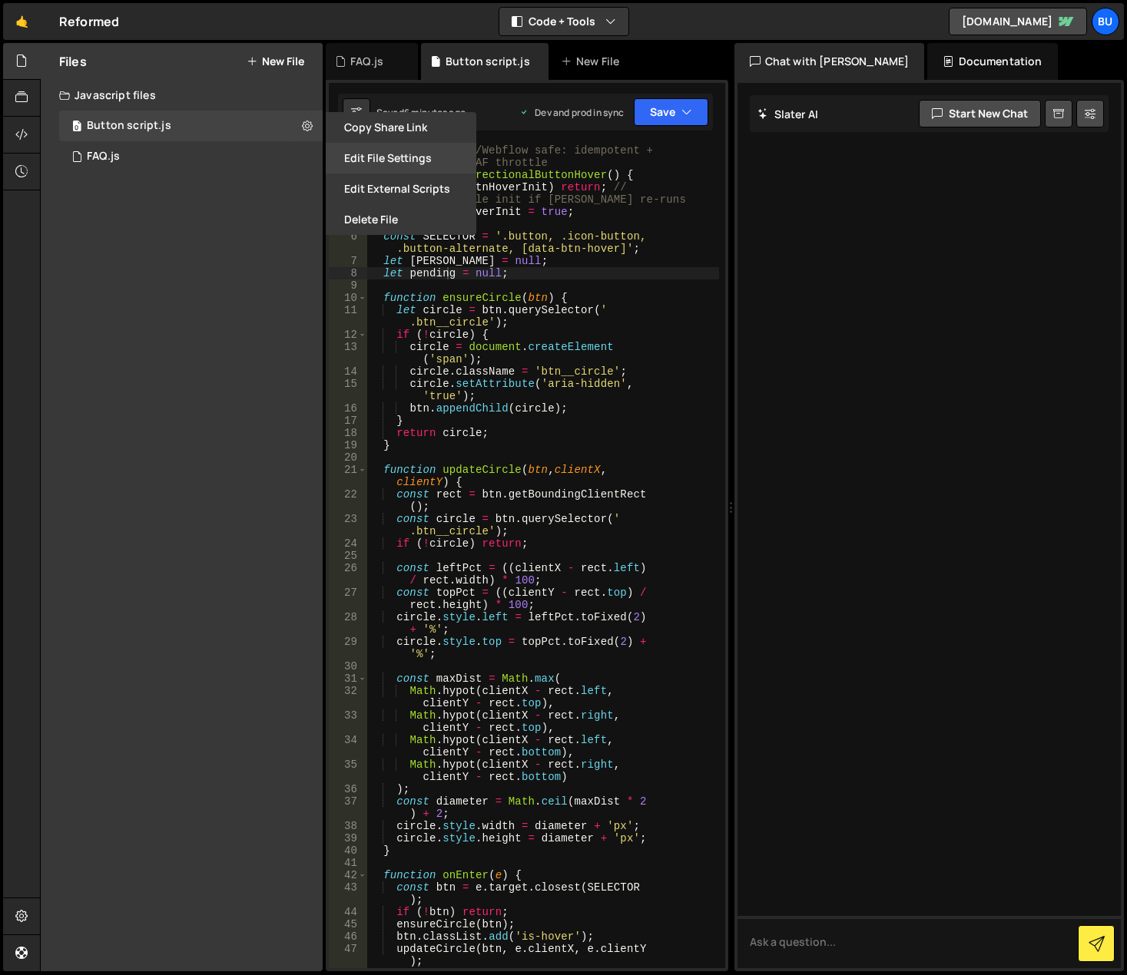
click at [366, 165] on button "Edit File Settings" at bounding box center [401, 158] width 151 height 31
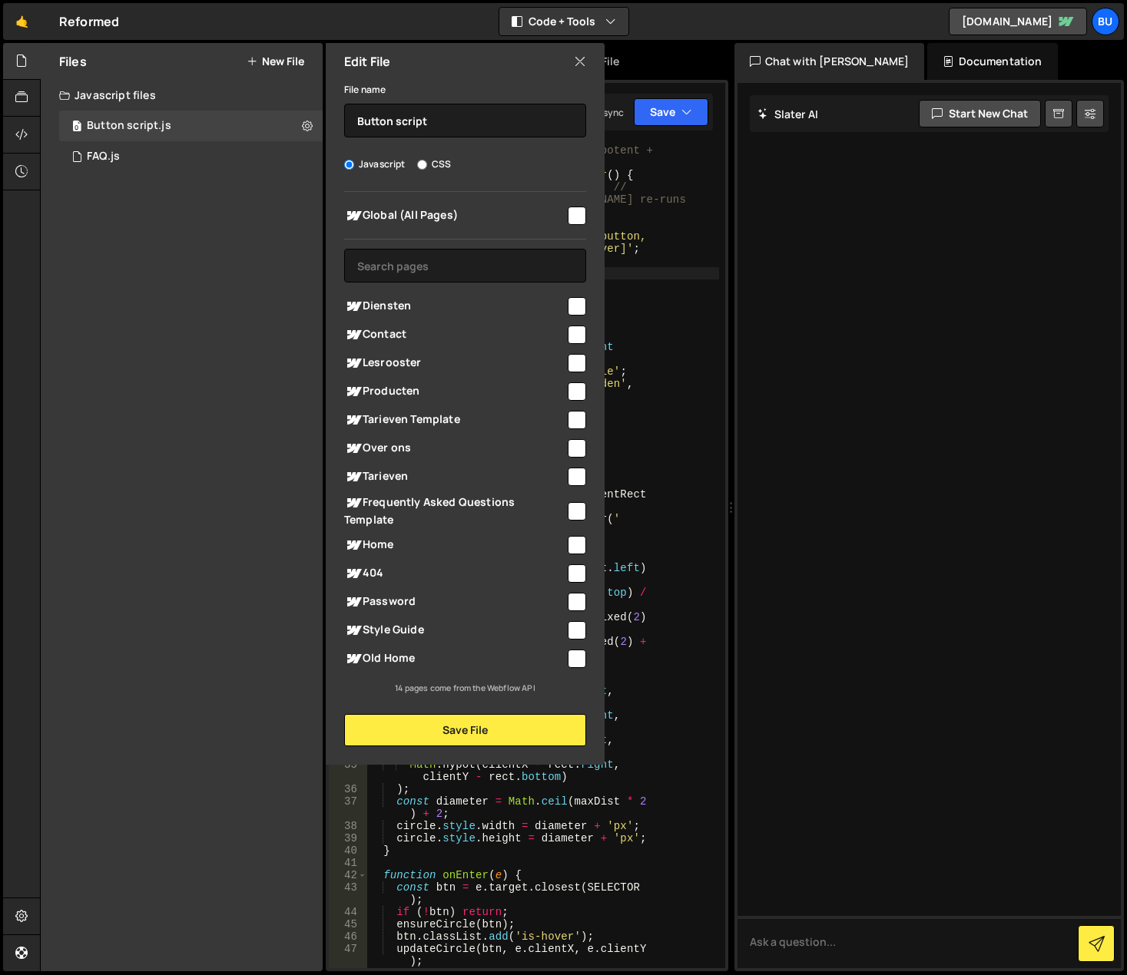
click at [575, 211] on input "checkbox" at bounding box center [577, 216] width 18 height 18
click at [503, 737] on button "Save File" at bounding box center [465, 730] width 242 height 32
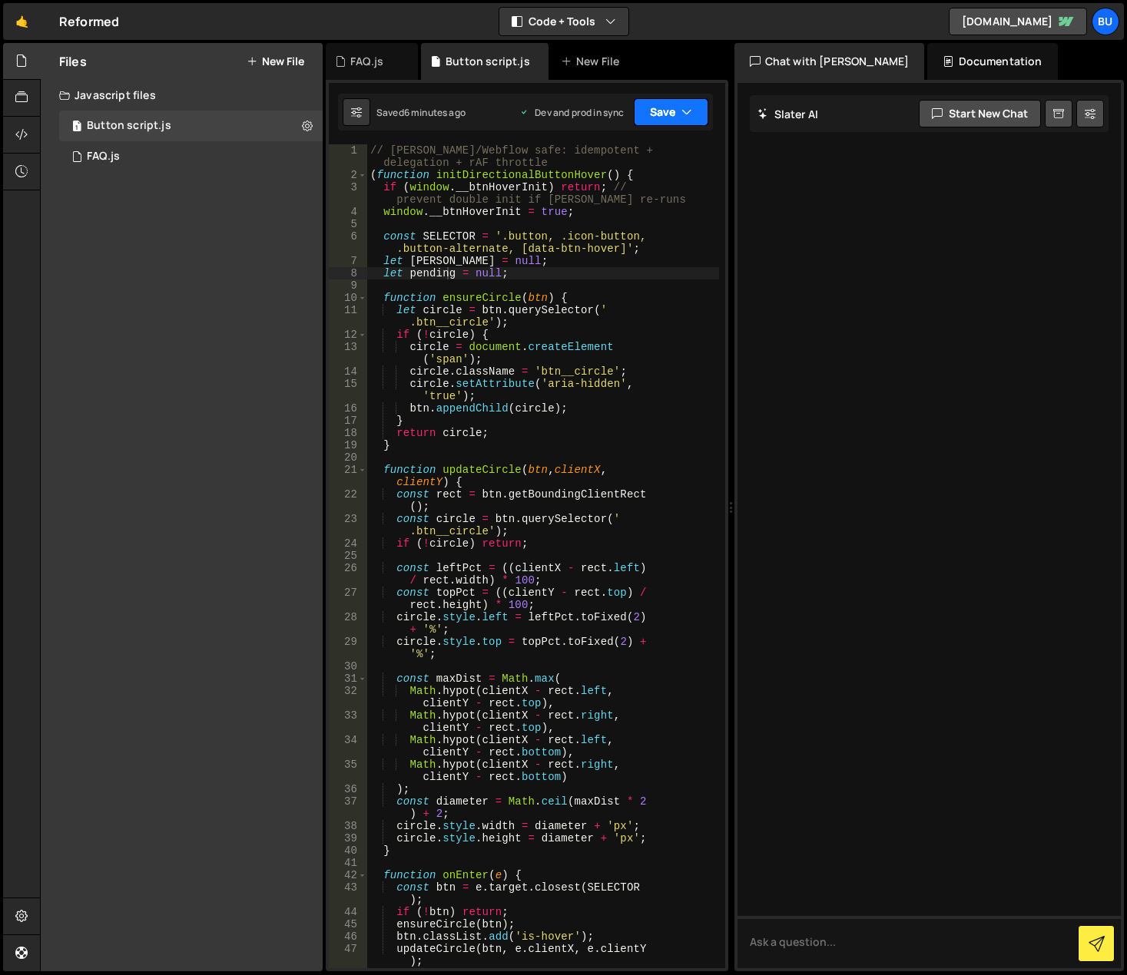
click at [690, 109] on icon "button" at bounding box center [686, 111] width 11 height 15
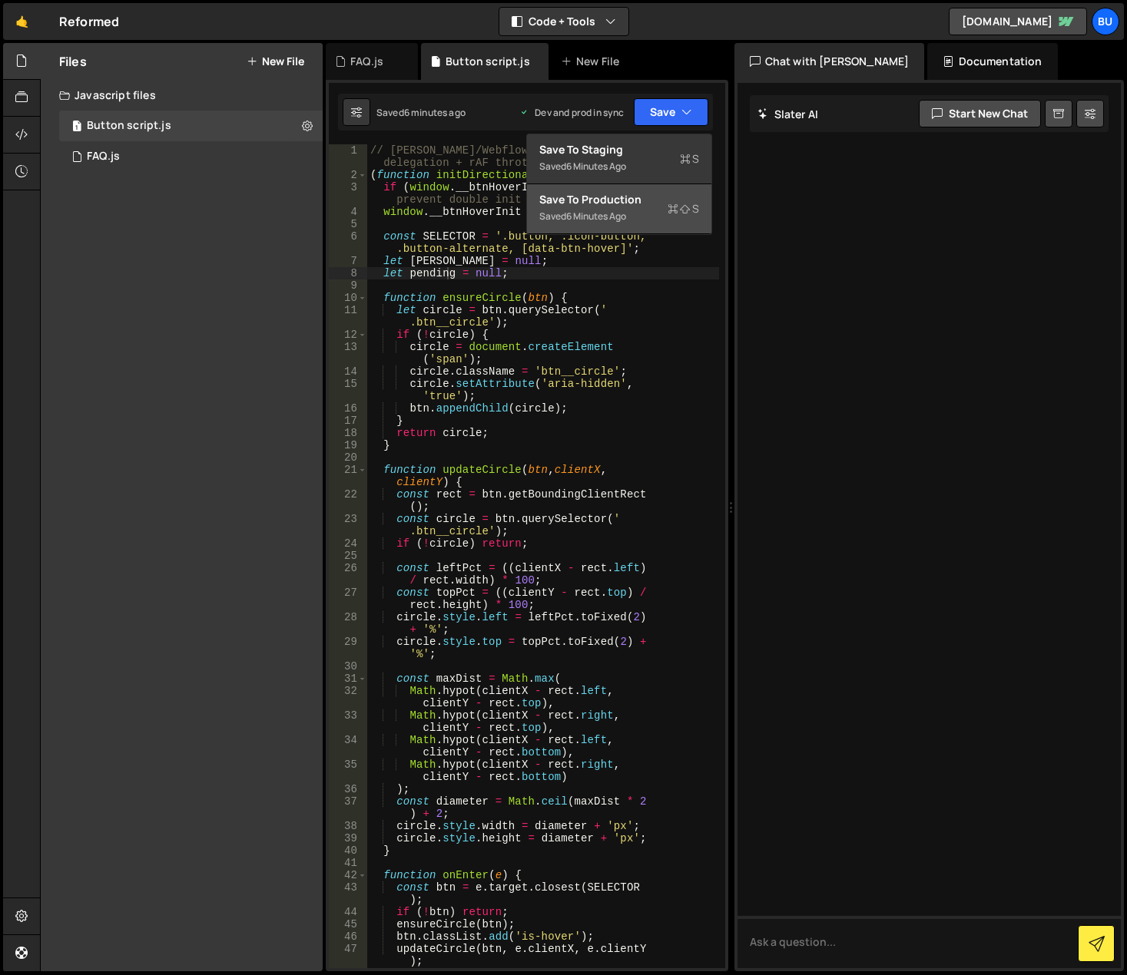
click at [669, 218] on div "Saved 6 minutes ago" at bounding box center [619, 216] width 160 height 18
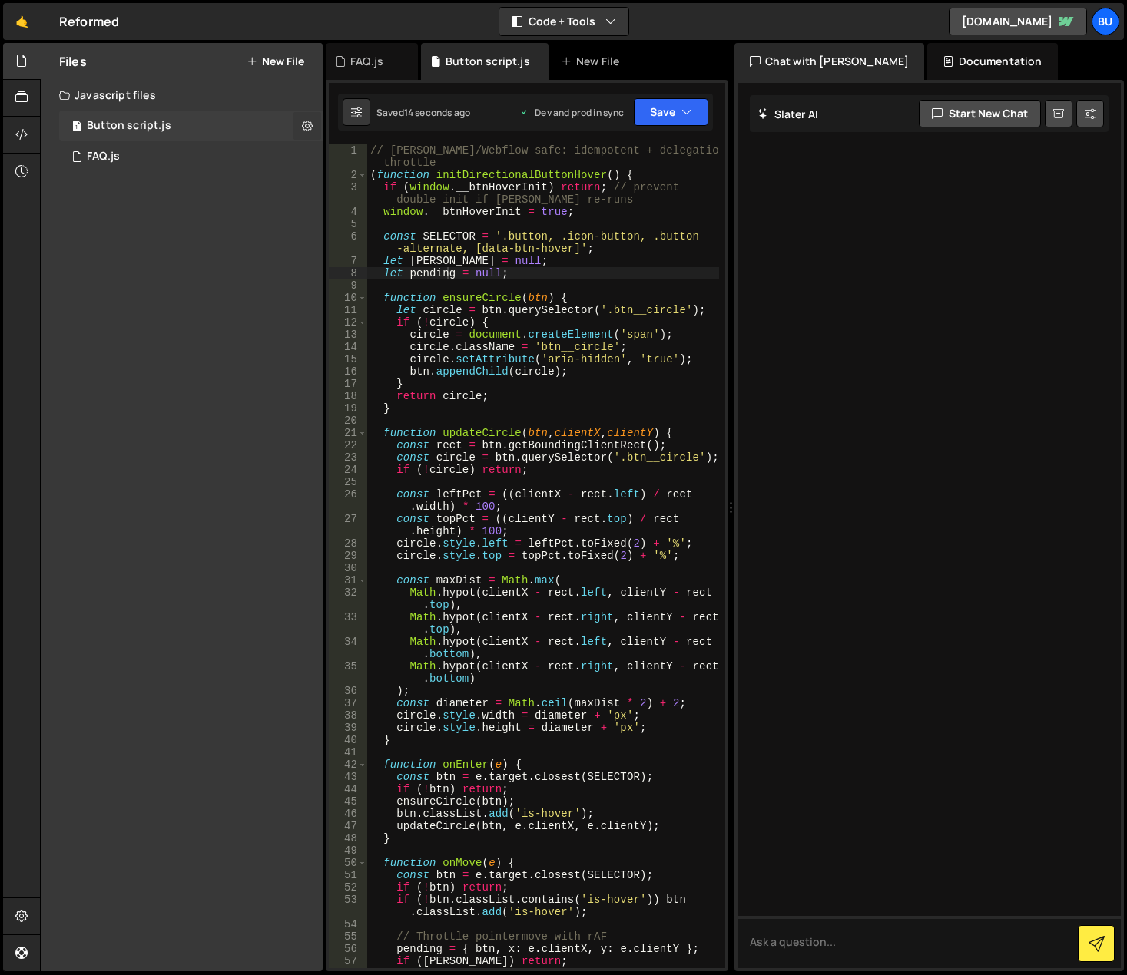
click at [302, 120] on icon at bounding box center [307, 125] width 11 height 15
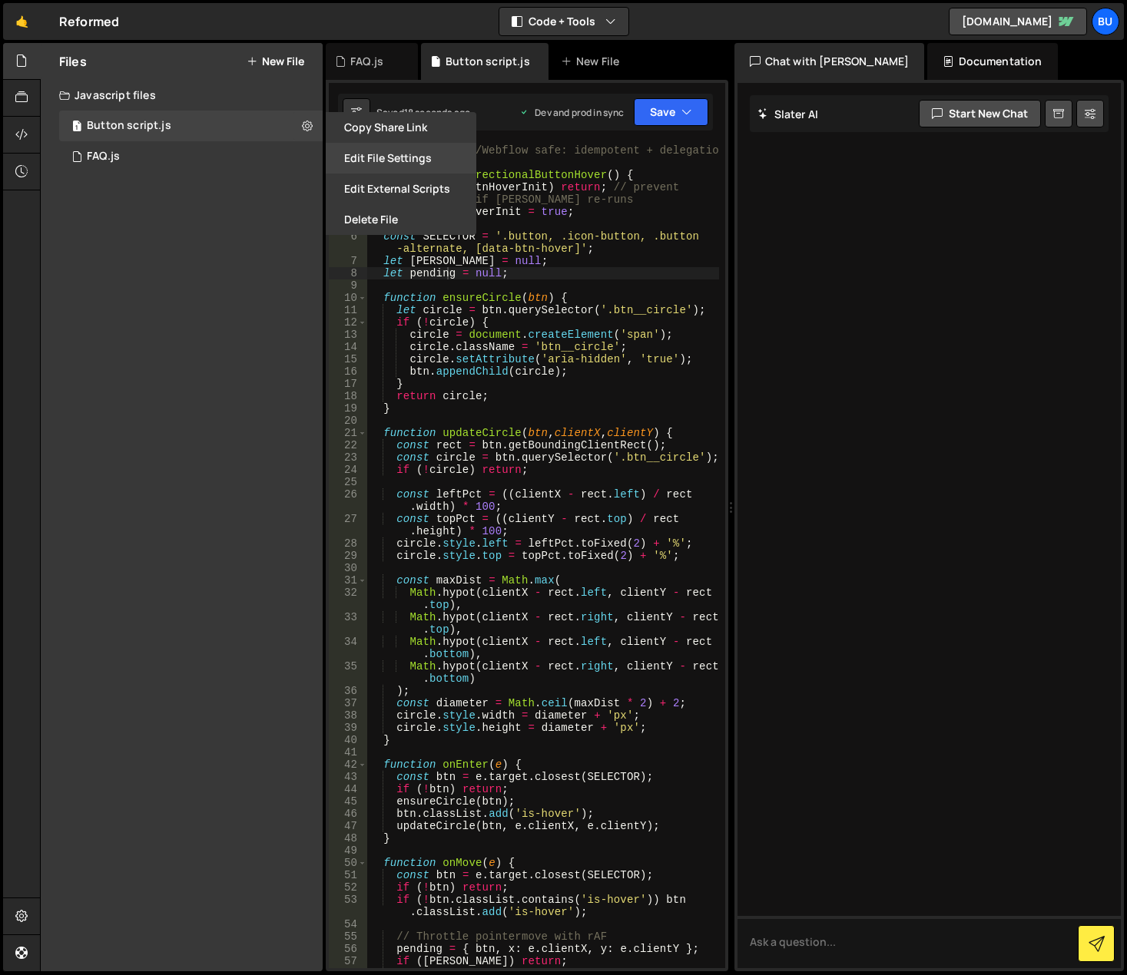
click at [349, 157] on button "Edit File Settings" at bounding box center [401, 158] width 151 height 31
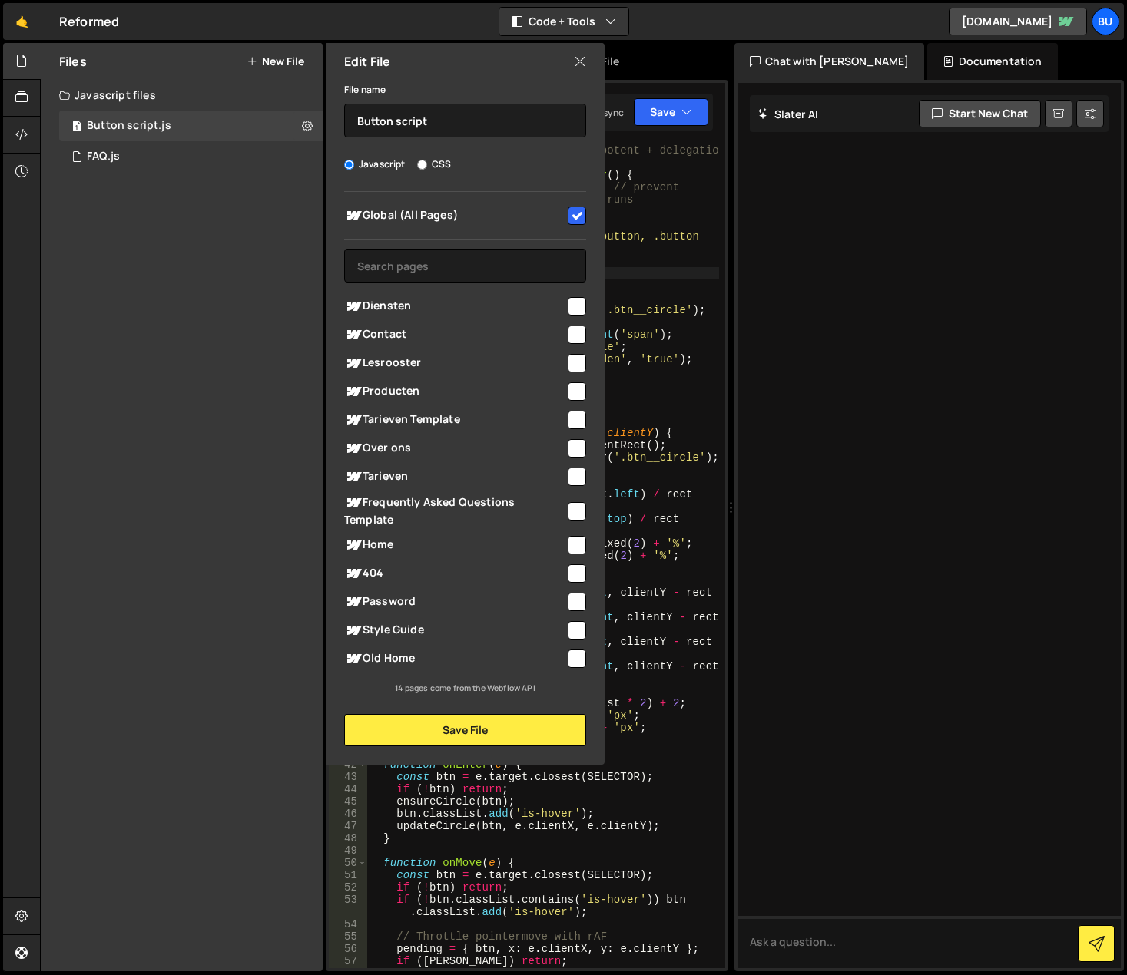
click at [572, 216] on input "checkbox" at bounding box center [577, 216] width 18 height 18
checkbox input "false"
click at [483, 730] on button "Save File" at bounding box center [465, 730] width 242 height 32
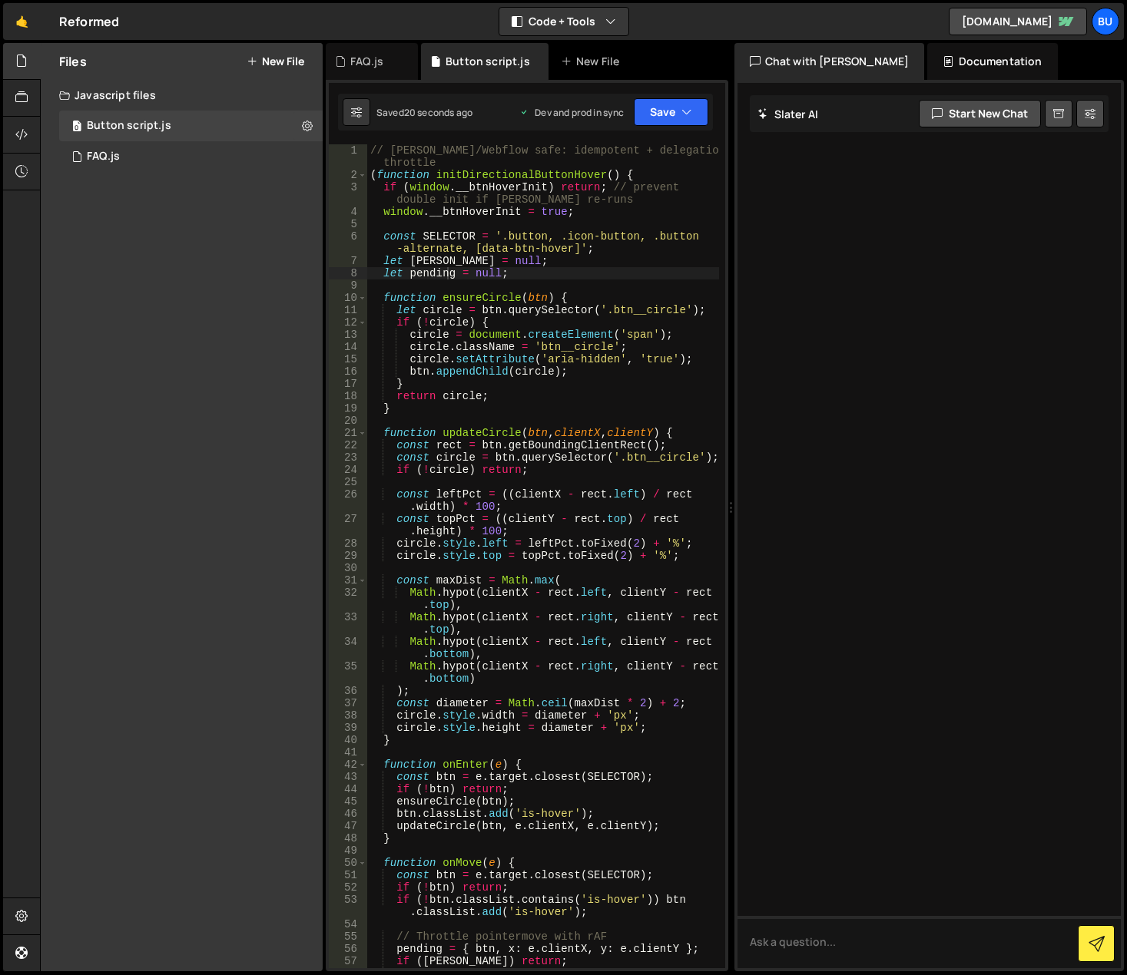
click at [256, 379] on div "Files New File Javascript files 0 Button script.js 0 1 FAQ.js 0 CSS files Copy …" at bounding box center [182, 507] width 282 height 929
drag, startPoint x: 680, startPoint y: 104, endPoint x: 677, endPoint y: 117, distance: 13.4
click at [679, 104] on button "Save" at bounding box center [671, 112] width 75 height 28
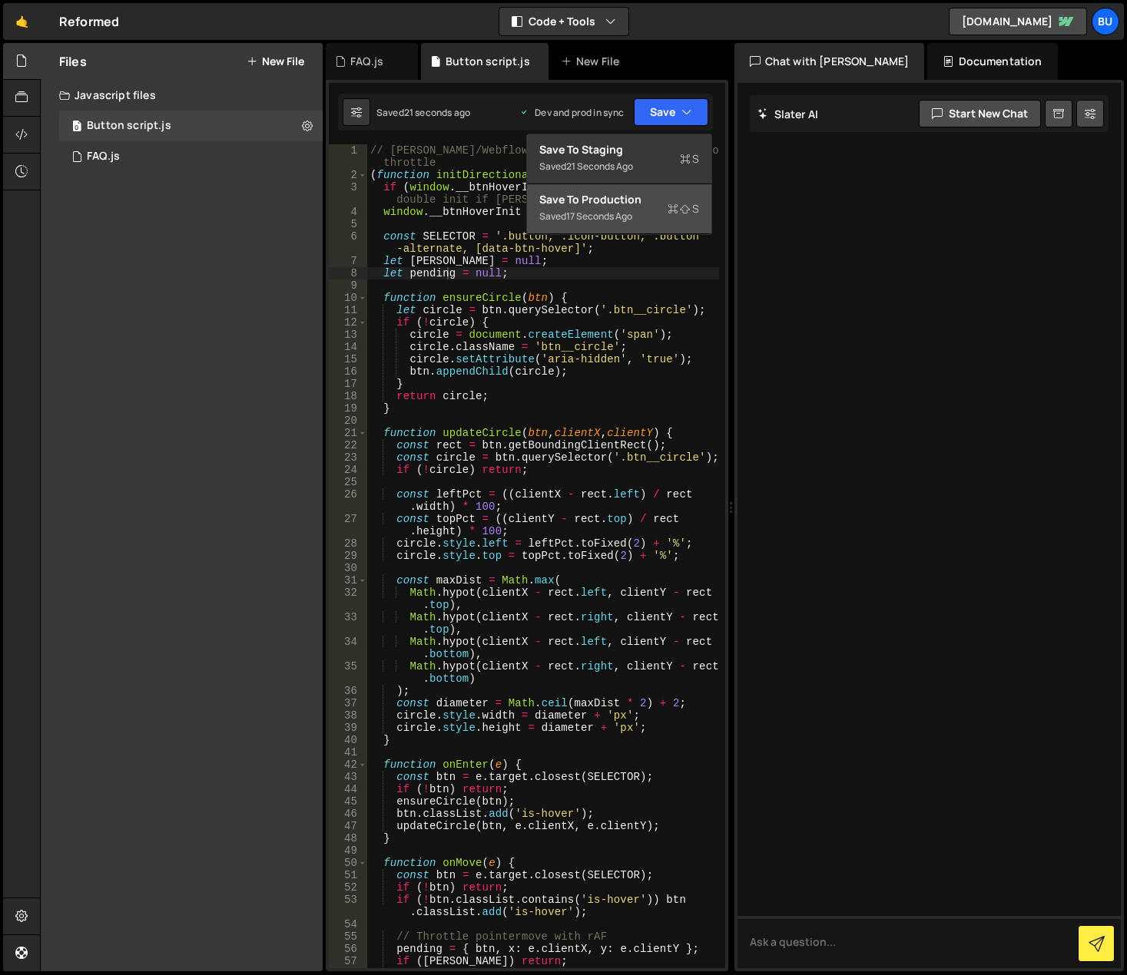
click at [651, 208] on div "Saved 17 seconds ago" at bounding box center [619, 216] width 160 height 18
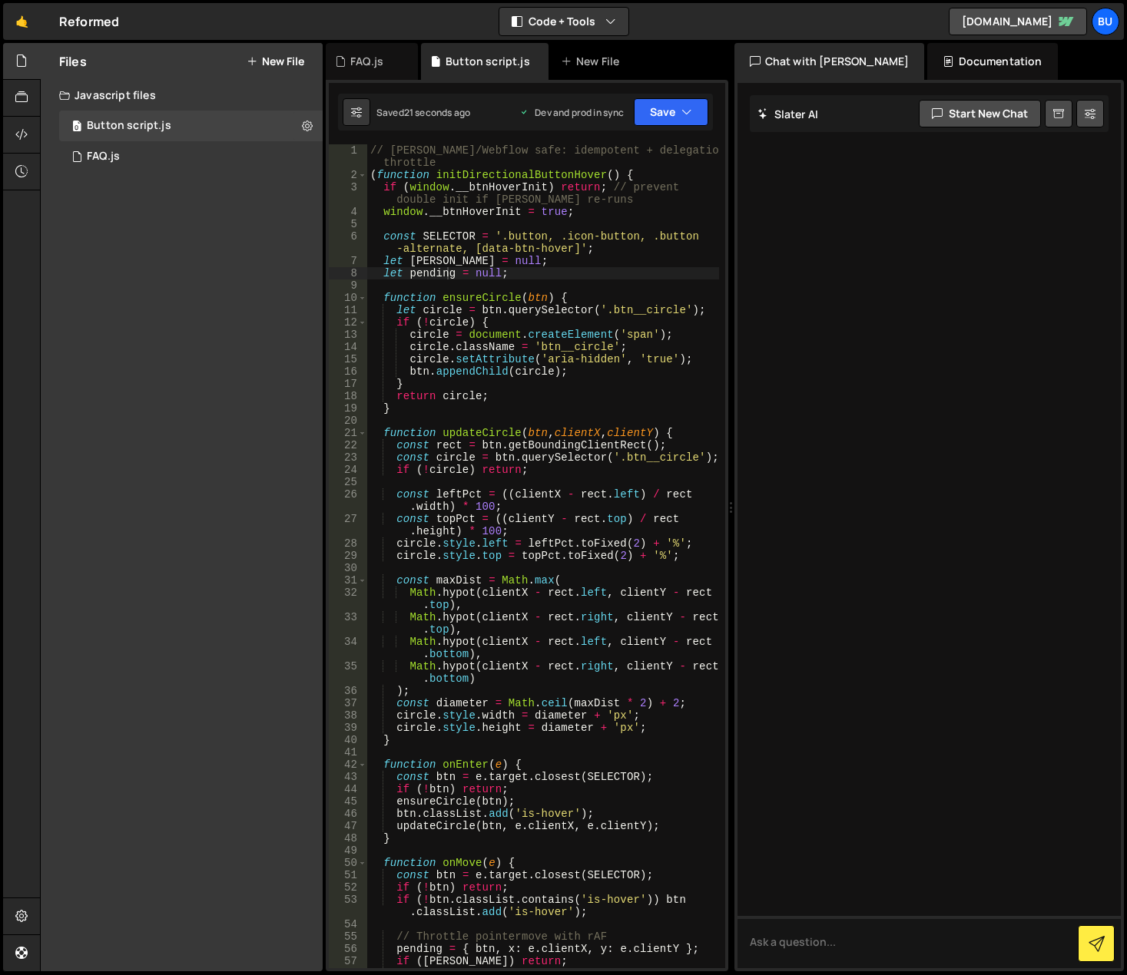
type textarea "circle.style.top = topPct.toFixed(2) + '%';"
click at [562, 552] on div "// Slater/Webflow safe: idempotent + delegation + rAF throttle ( function initD…" at bounding box center [543, 580] width 352 height 873
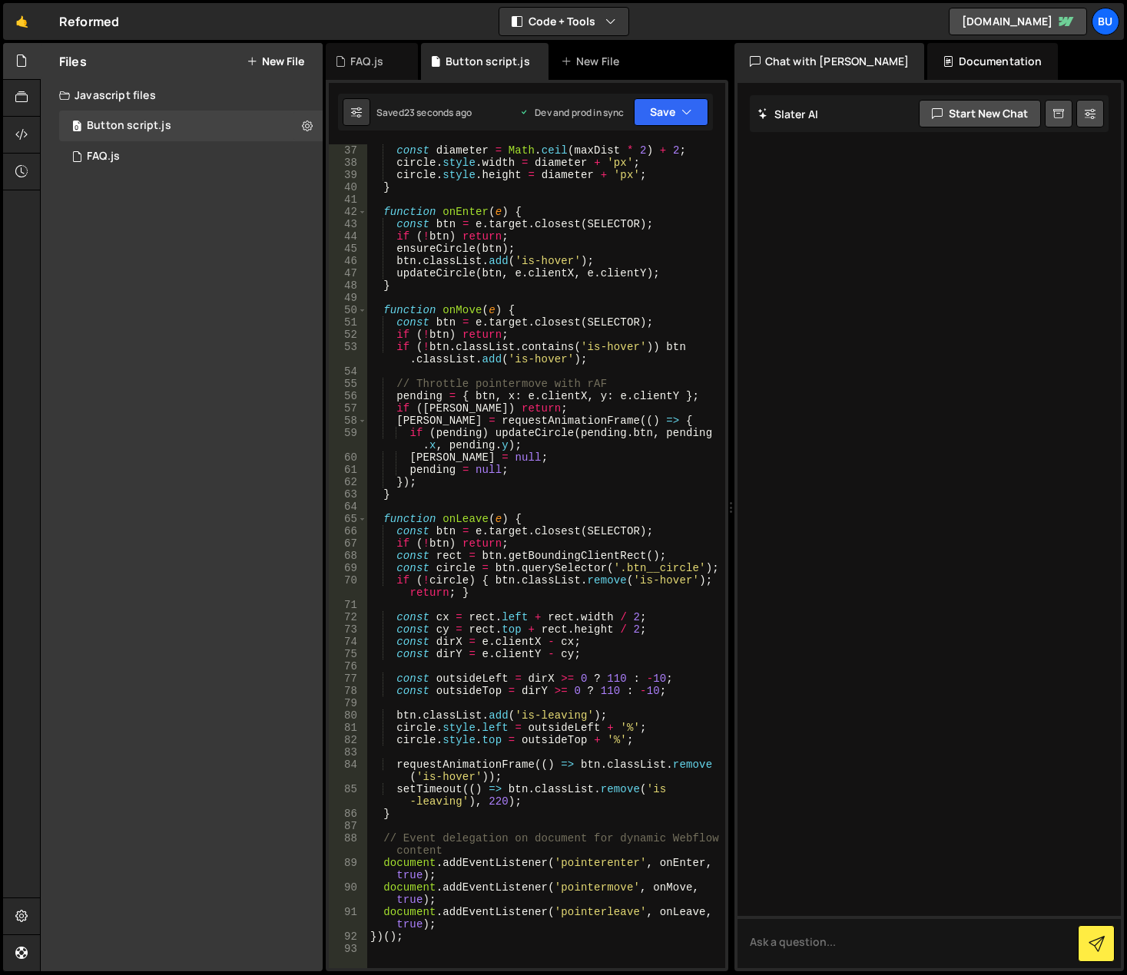
scroll to position [599, 0]
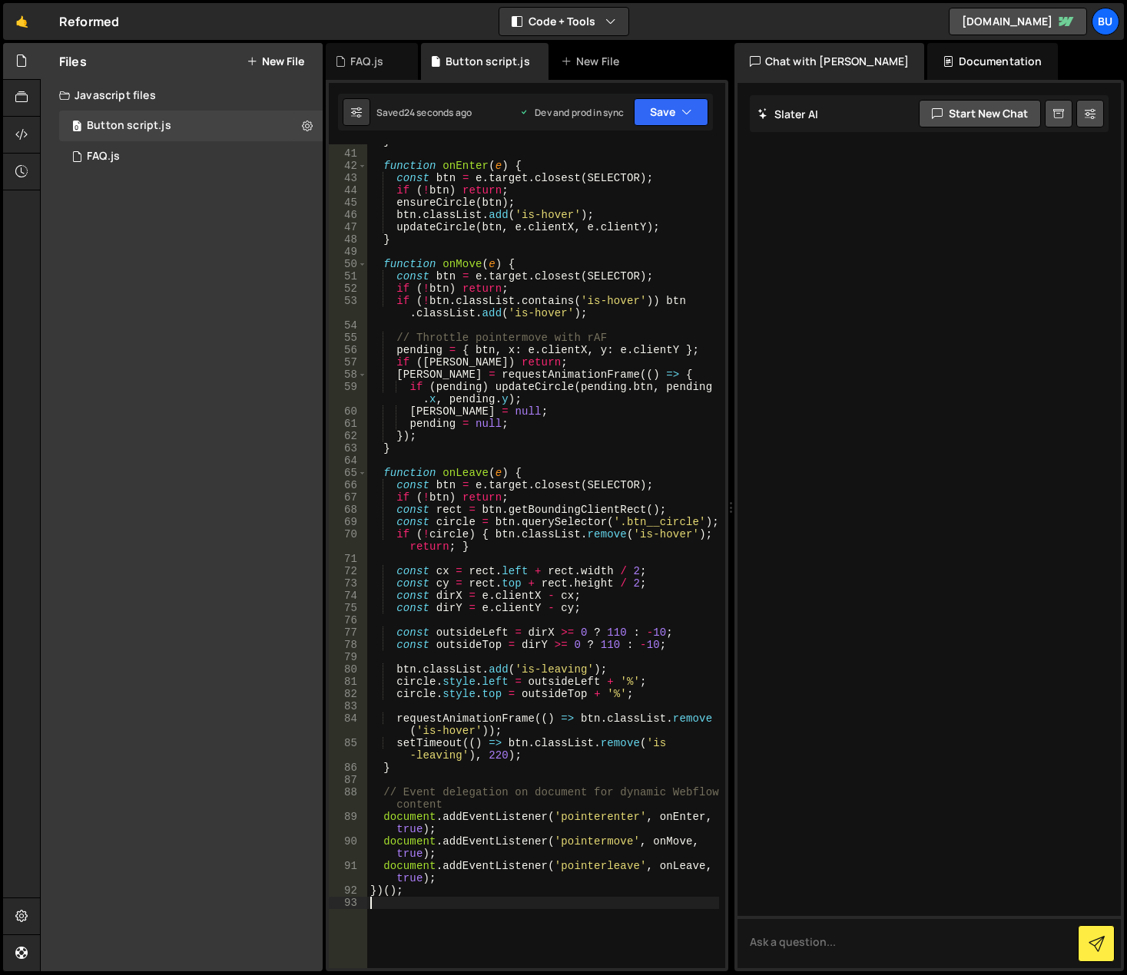
click at [600, 908] on div "} function onEnter ( e ) { const btn = e . target . closest ( SELECTOR ) ; if (…" at bounding box center [543, 559] width 352 height 849
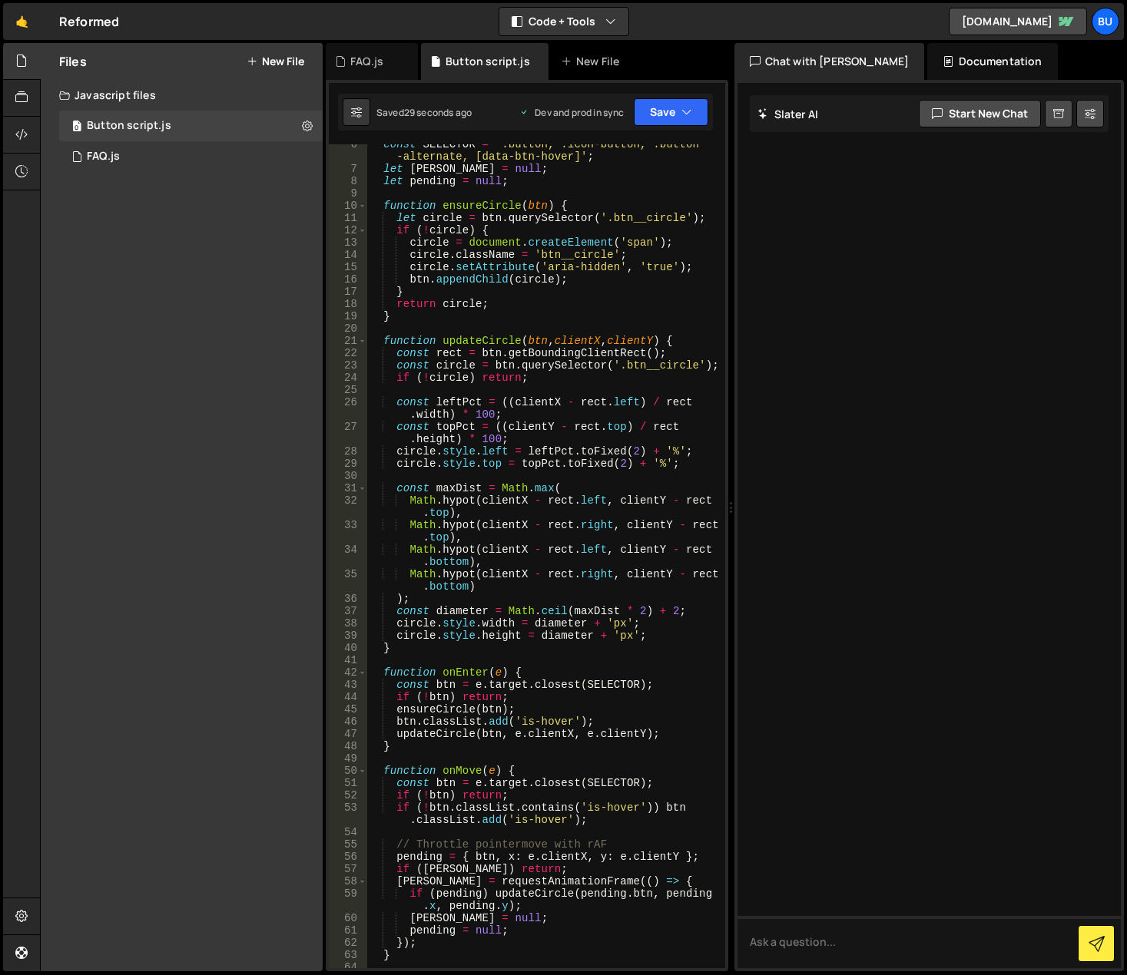
scroll to position [0, 0]
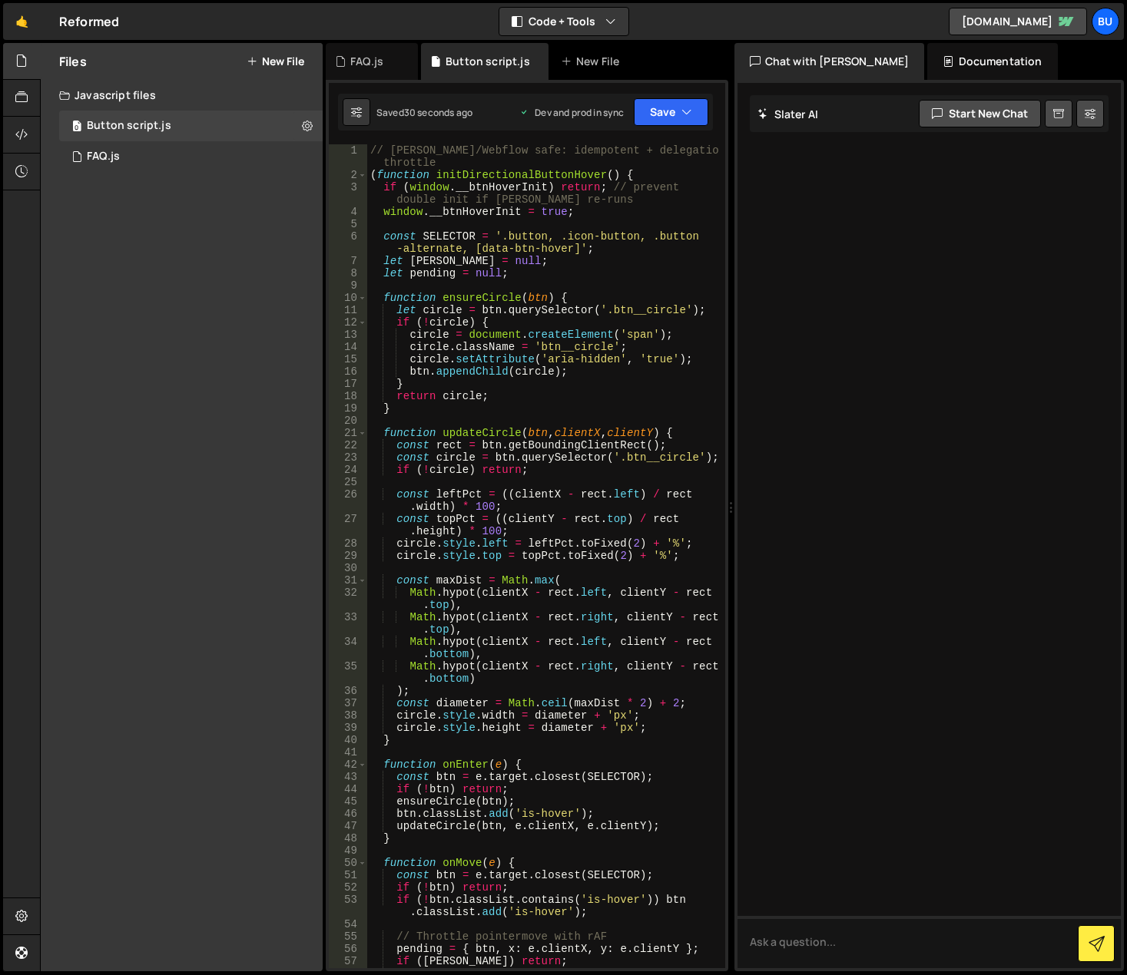
click at [548, 388] on div "// Slater/Webflow safe: idempotent + delegation + rAF throttle ( function initD…" at bounding box center [543, 580] width 352 height 873
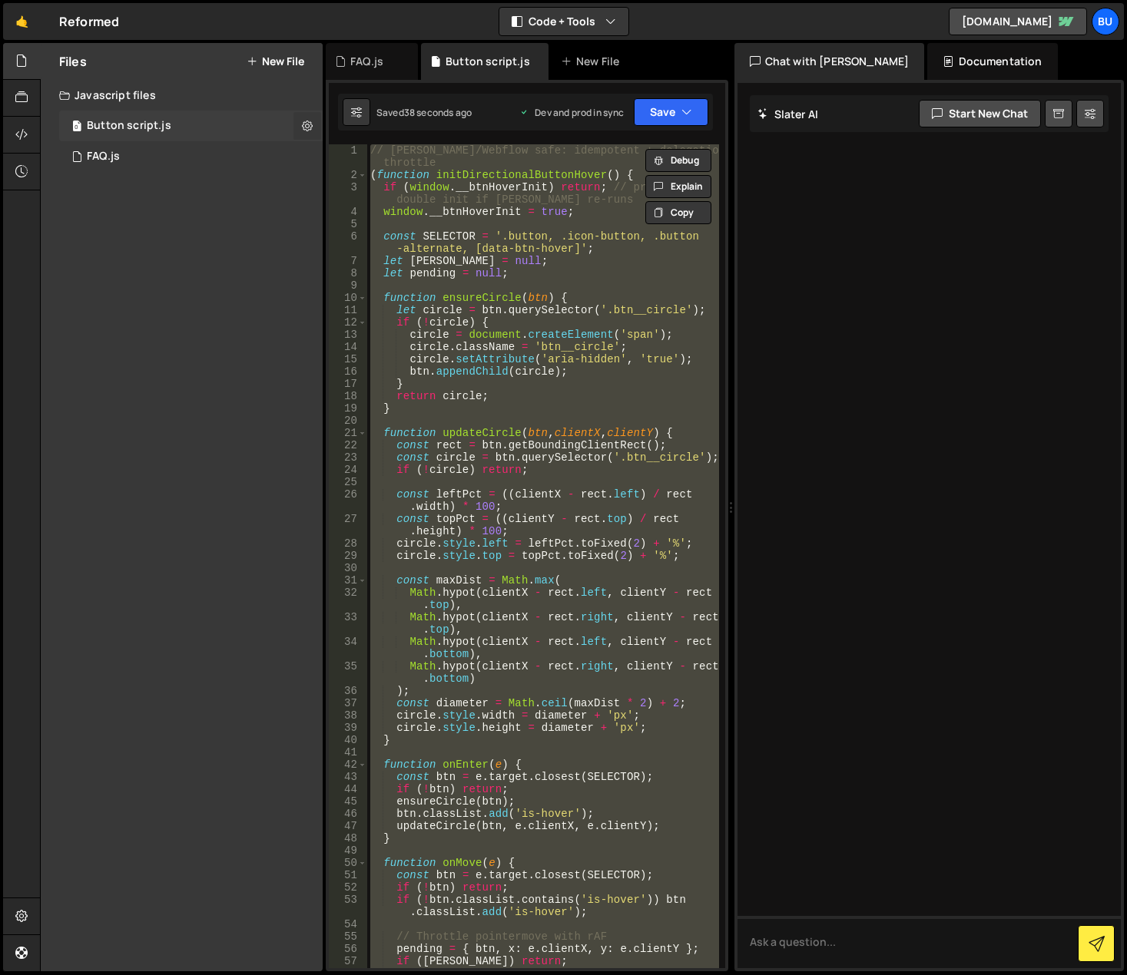
click at [306, 123] on icon at bounding box center [307, 125] width 11 height 15
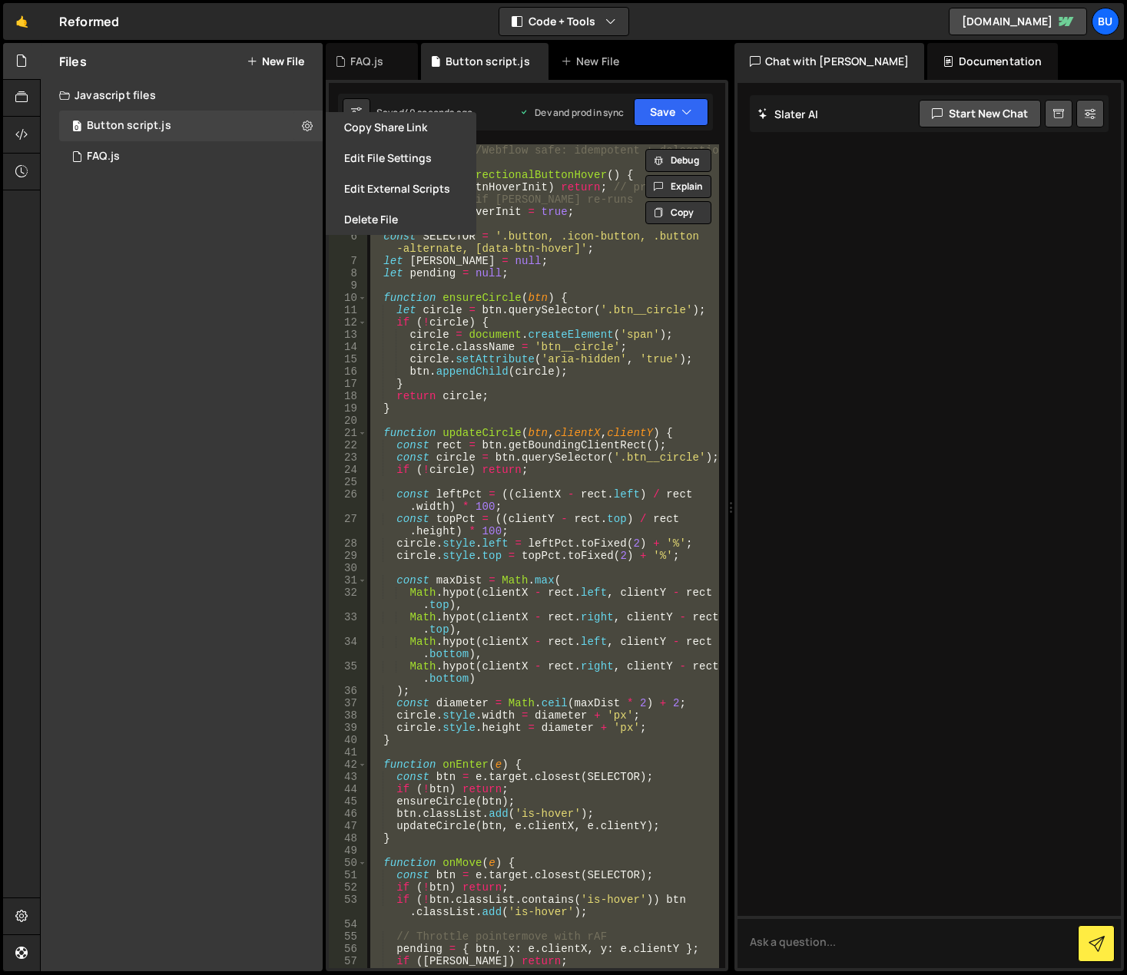
click at [495, 497] on div "// Slater/Webflow safe: idempotent + delegation + rAF throttle ( function initD…" at bounding box center [543, 556] width 352 height 824
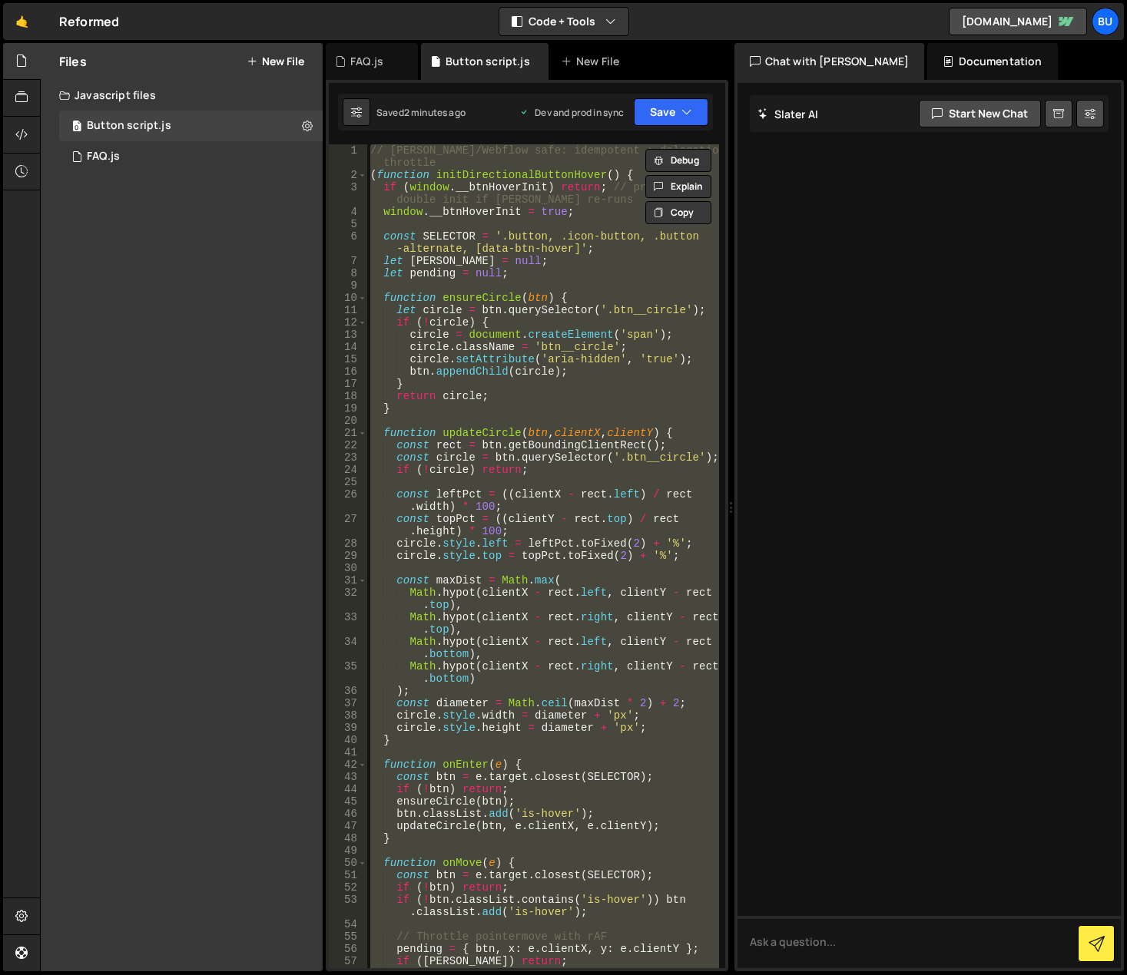
click at [465, 346] on div "// Slater/Webflow safe: idempotent + delegation + rAF throttle ( function initD…" at bounding box center [543, 556] width 352 height 824
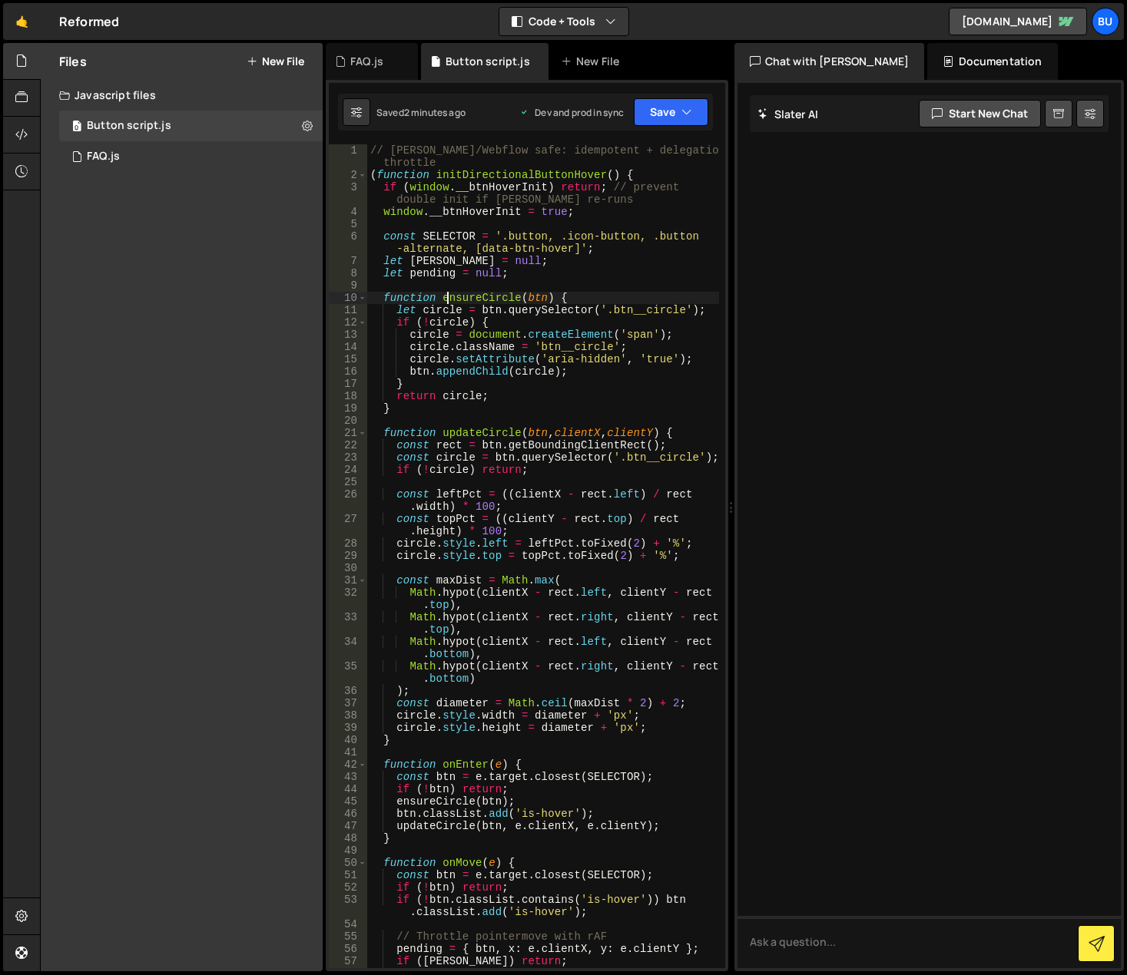
click at [447, 303] on div "// Slater/Webflow safe: idempotent + delegation + rAF throttle ( function initD…" at bounding box center [543, 580] width 352 height 873
type textarea "})();"
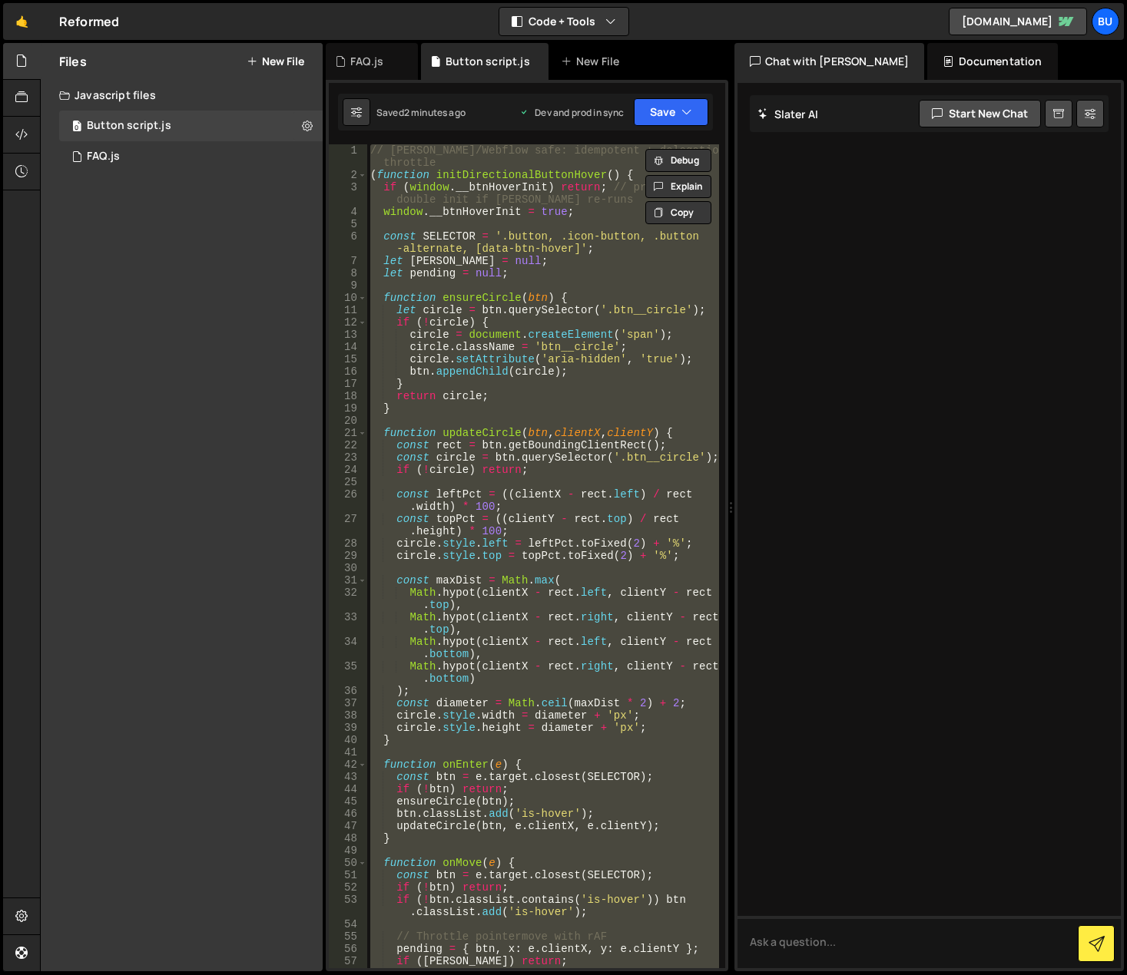
paste textarea
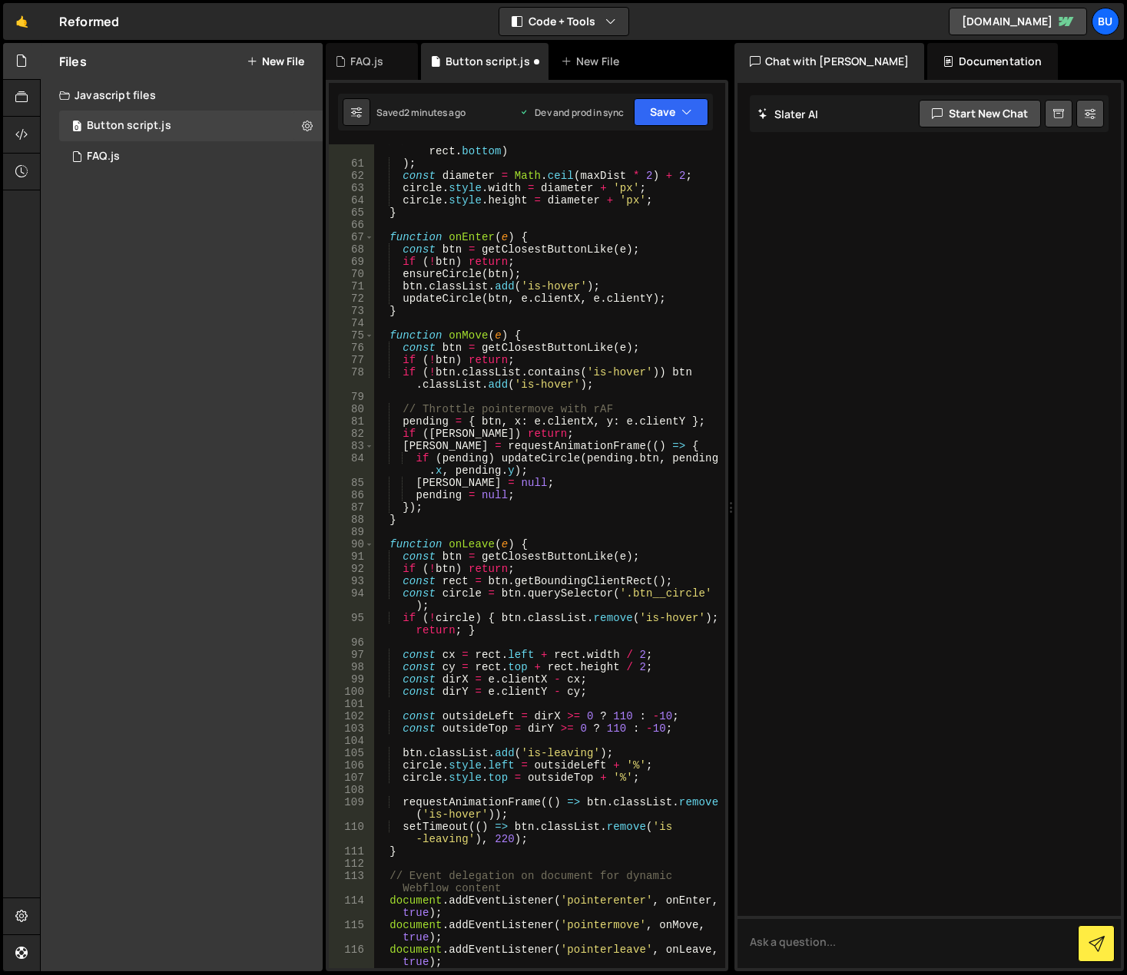
scroll to position [933, 0]
click at [664, 116] on button "Save" at bounding box center [671, 112] width 75 height 28
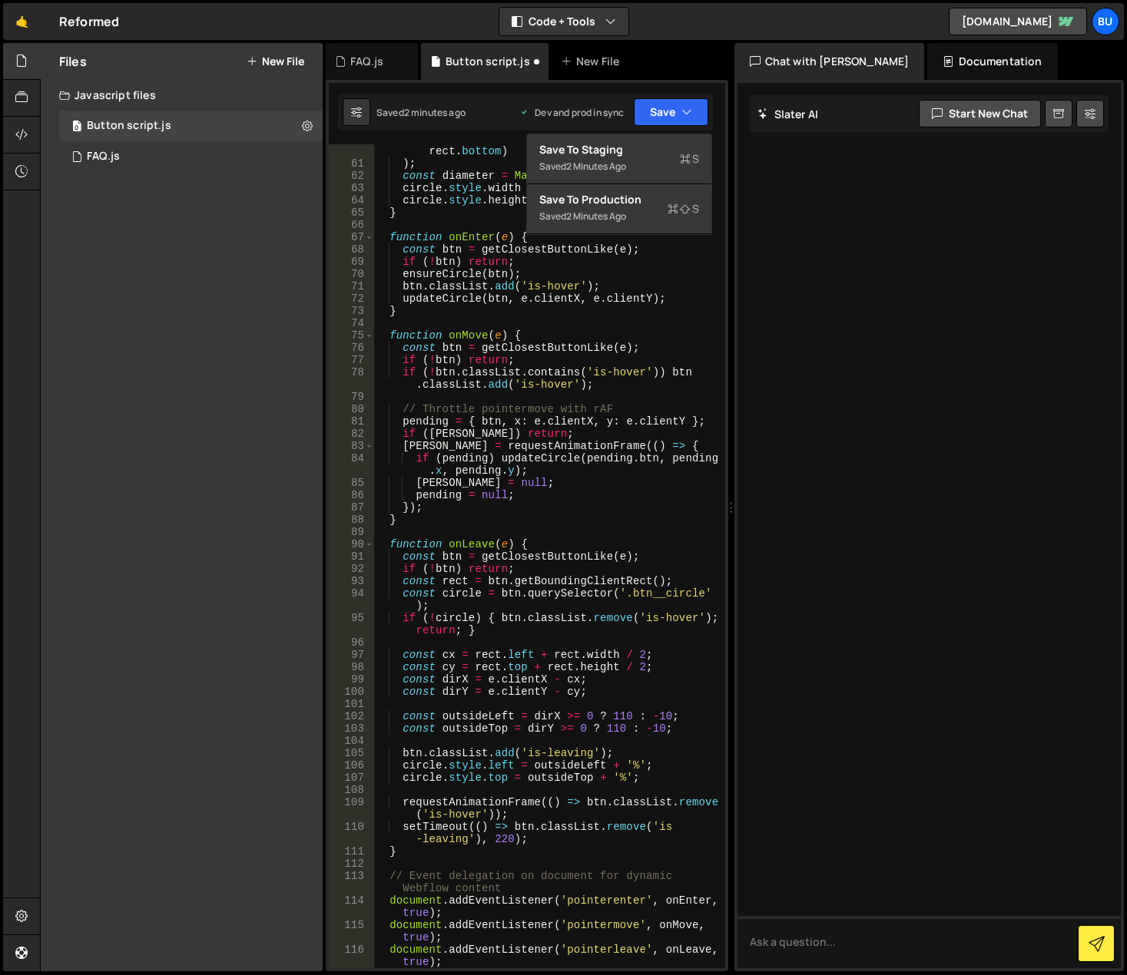
type textarea "if (!btn) return;"
click at [464, 363] on div "Math . hypot ( clientX - rect . right , clientY - rect . bottom ) ) ; const dia…" at bounding box center [546, 563] width 346 height 861
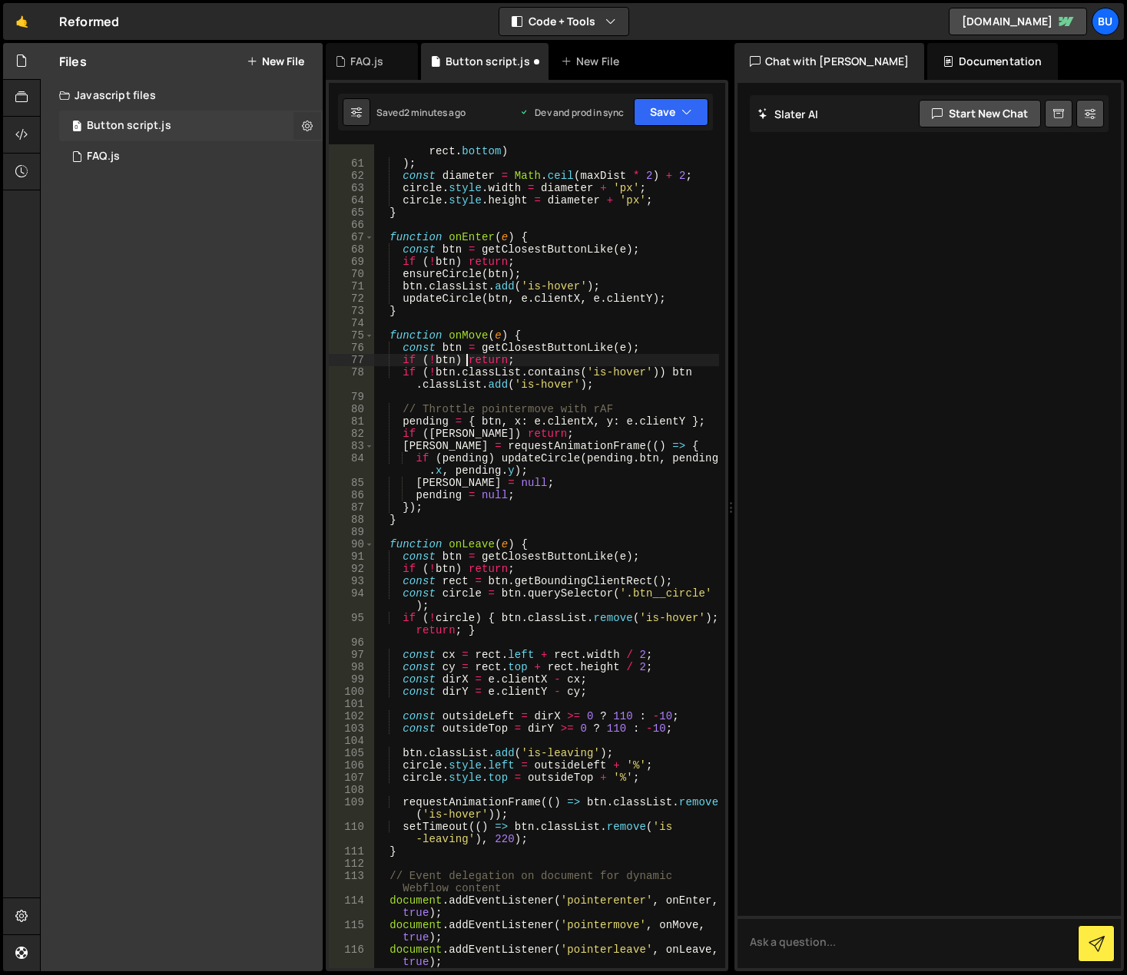
click at [303, 123] on icon at bounding box center [307, 125] width 11 height 15
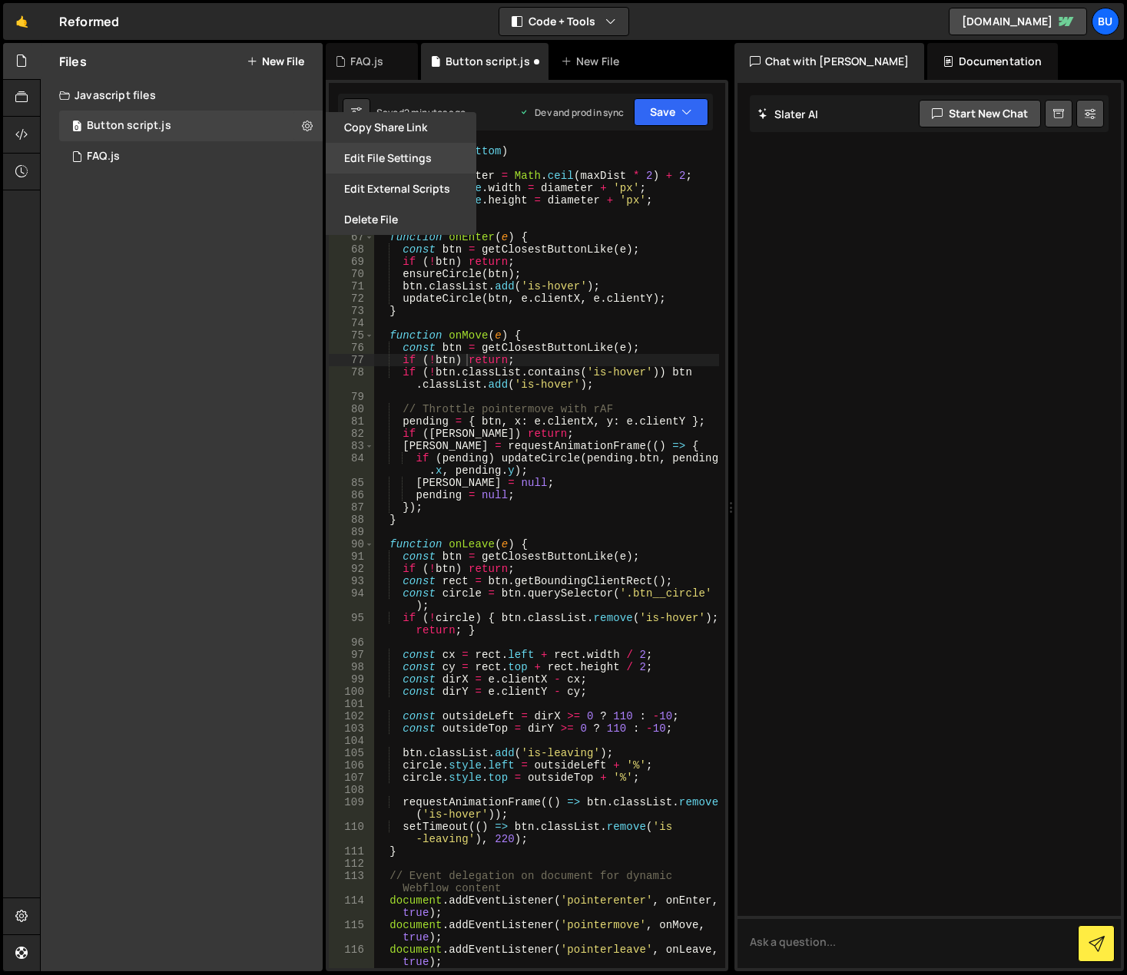
click at [349, 154] on button "Edit File Settings" at bounding box center [401, 158] width 151 height 31
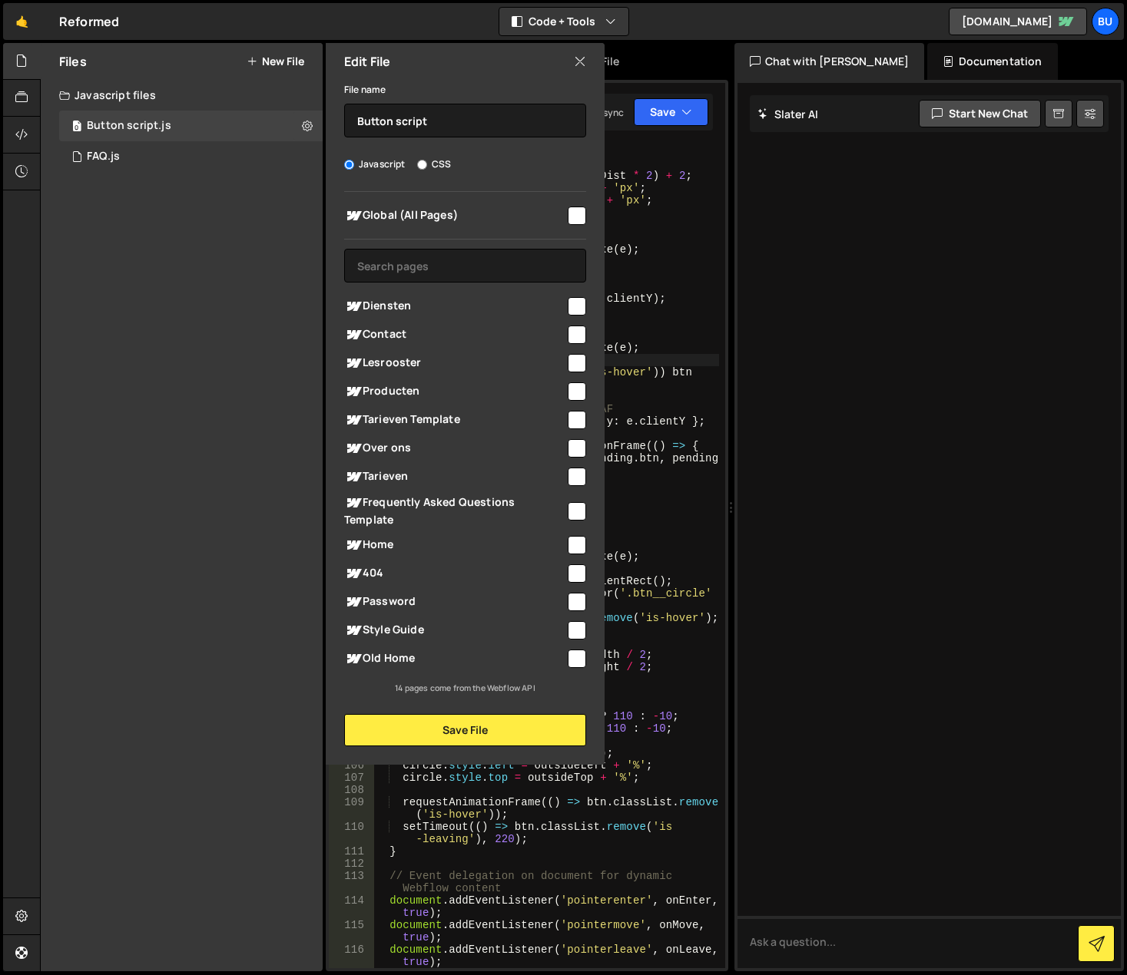
click at [571, 211] on input "checkbox" at bounding box center [577, 216] width 18 height 18
checkbox input "true"
click at [445, 730] on button "Save File" at bounding box center [465, 730] width 242 height 32
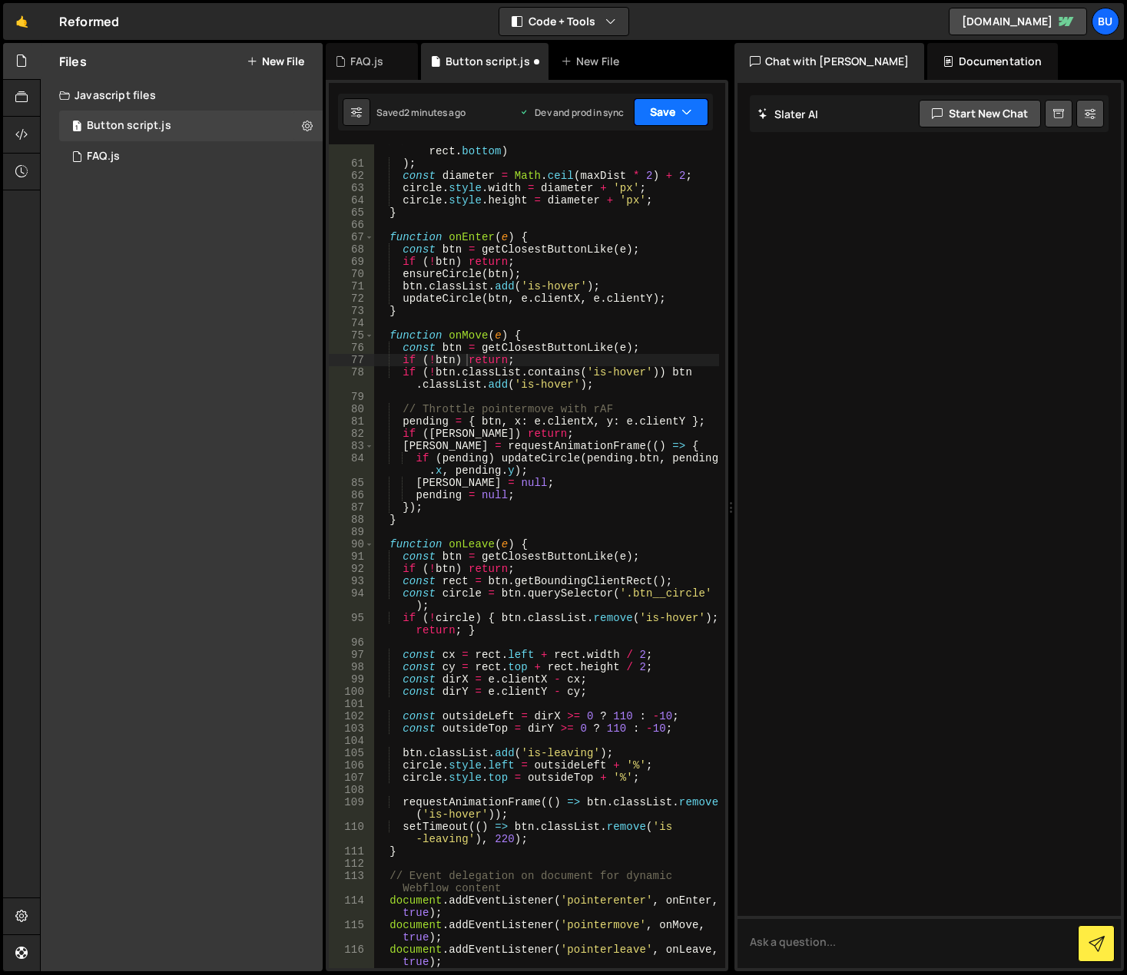
click at [676, 101] on button "Save" at bounding box center [671, 112] width 75 height 28
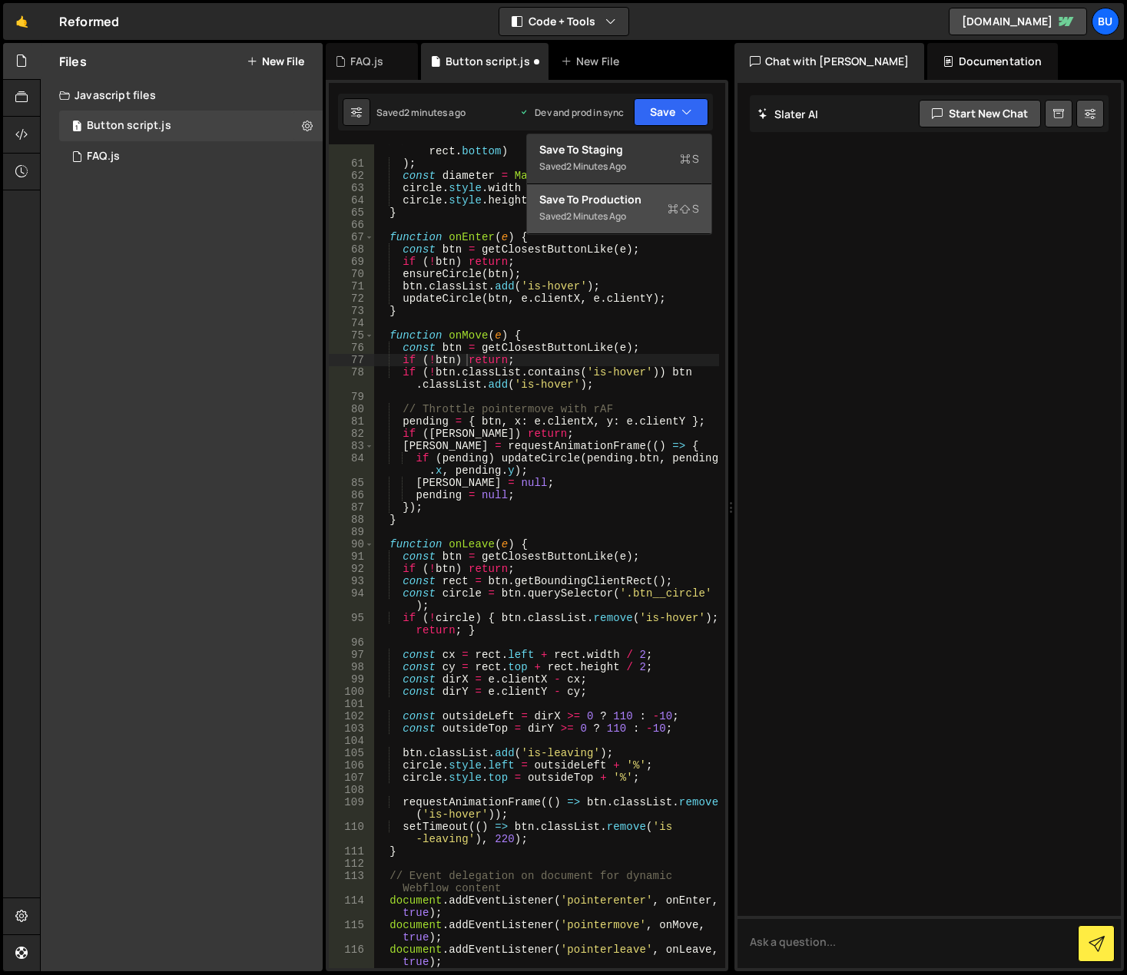
click at [667, 223] on div "Saved 2 minutes ago" at bounding box center [619, 216] width 160 height 18
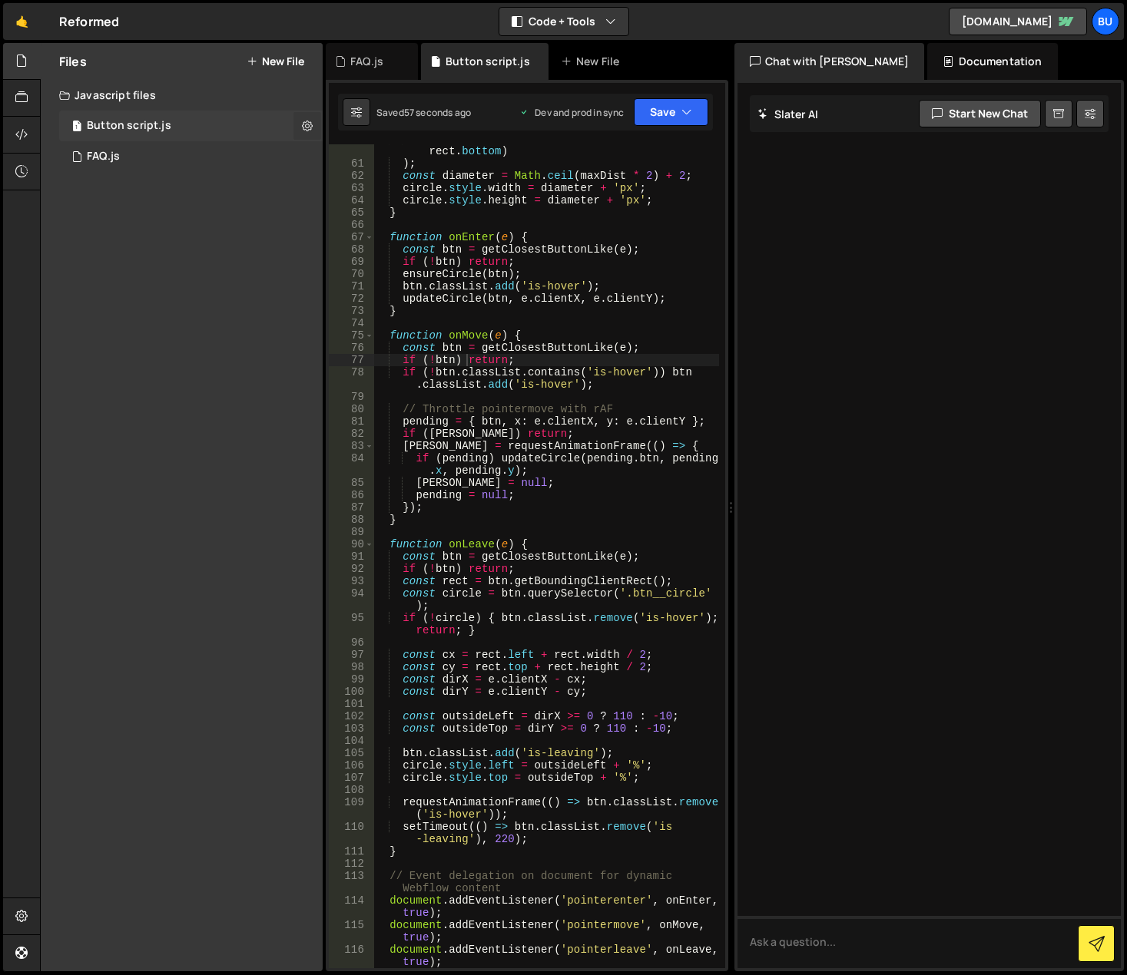
click at [303, 113] on button at bounding box center [307, 126] width 28 height 28
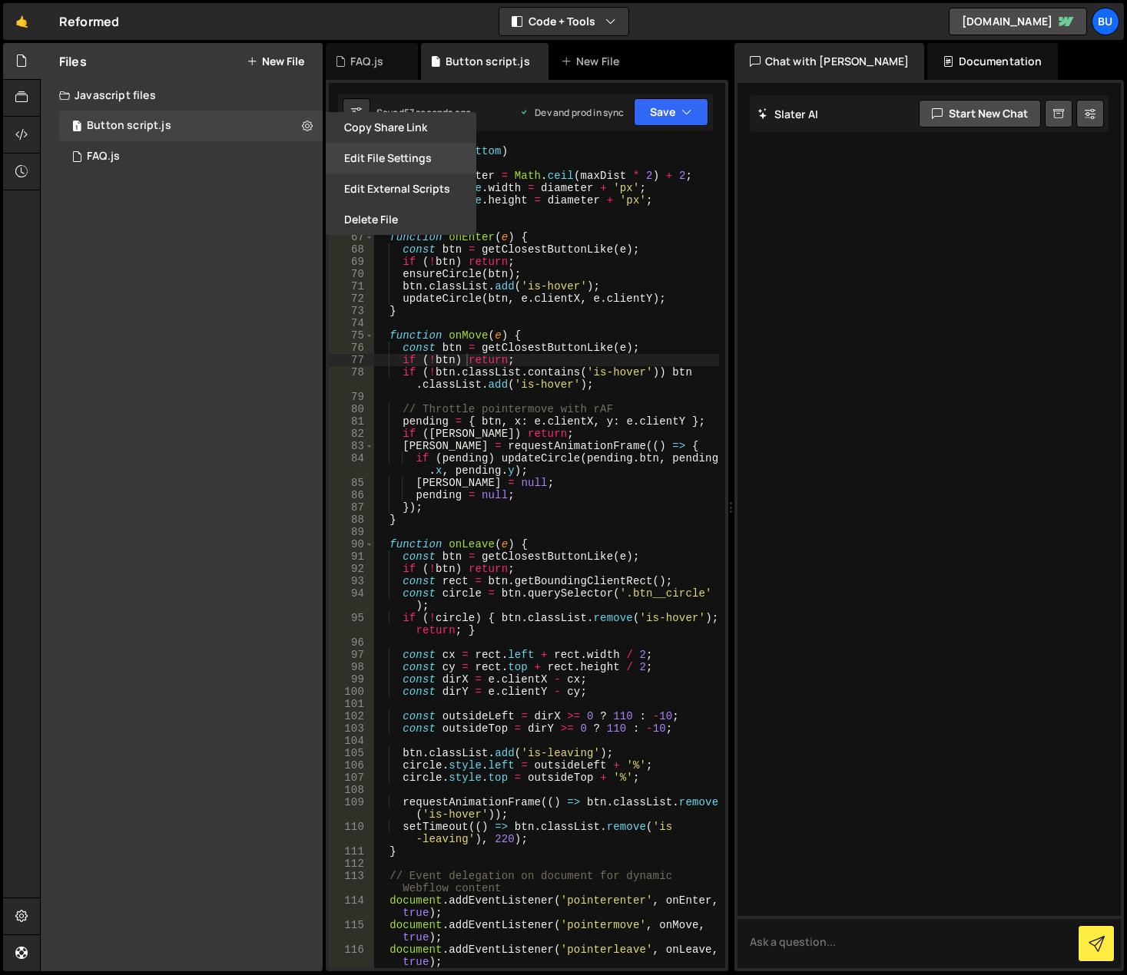
click at [352, 151] on button "Edit File Settings" at bounding box center [401, 158] width 151 height 31
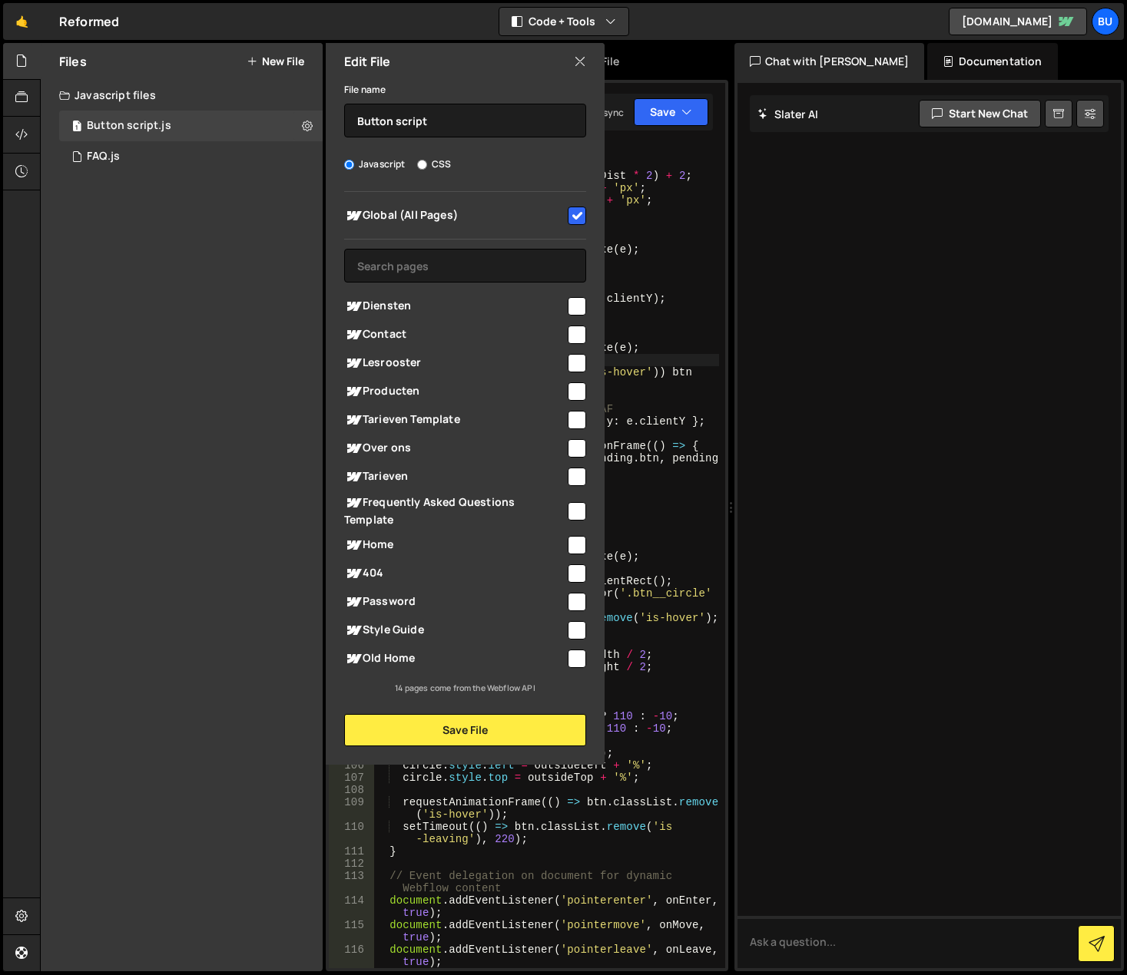
click at [233, 280] on div "Files New File Javascript files 1 Button script.js 0 1 FAQ.js 0 CSS files Copy …" at bounding box center [182, 507] width 282 height 929
click at [579, 55] on icon at bounding box center [580, 61] width 12 height 17
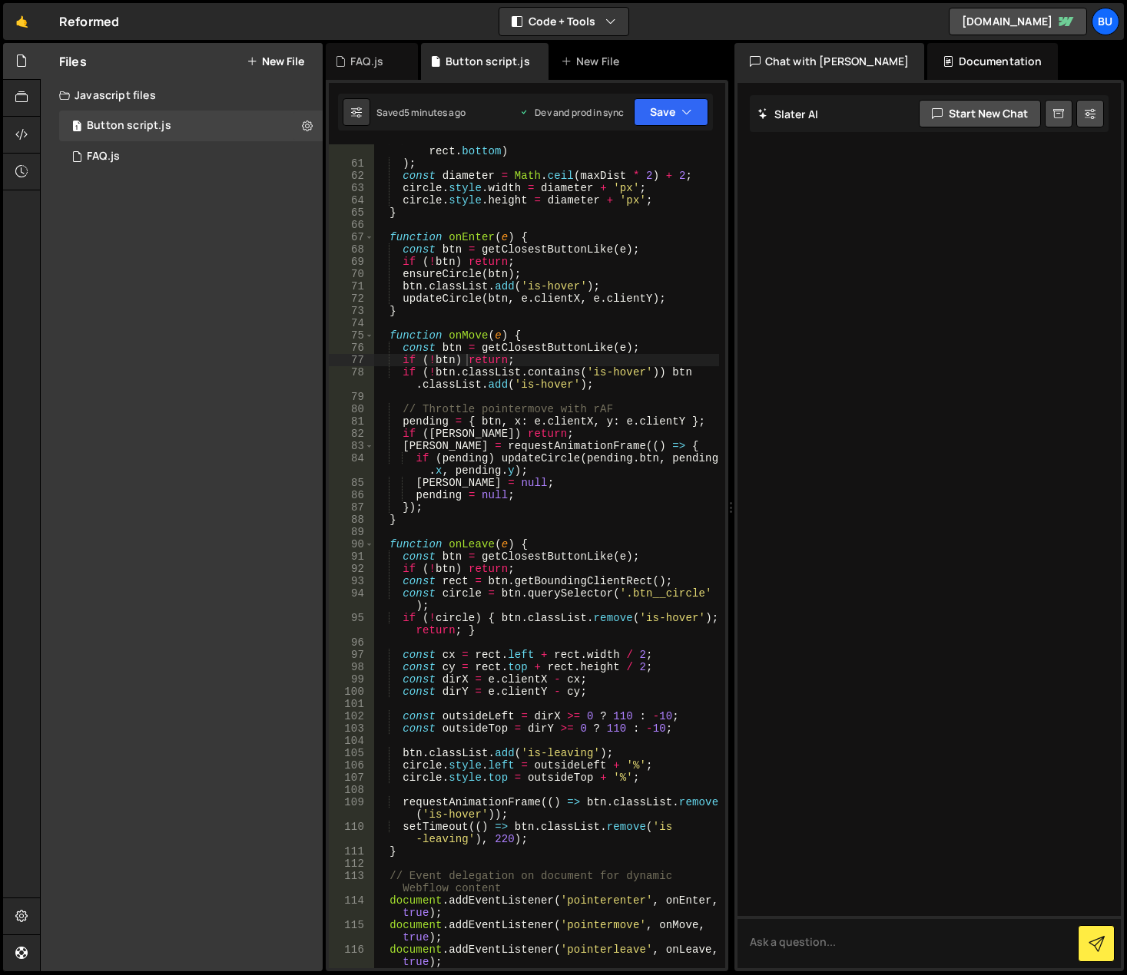
click at [263, 64] on button "New File" at bounding box center [276, 61] width 58 height 12
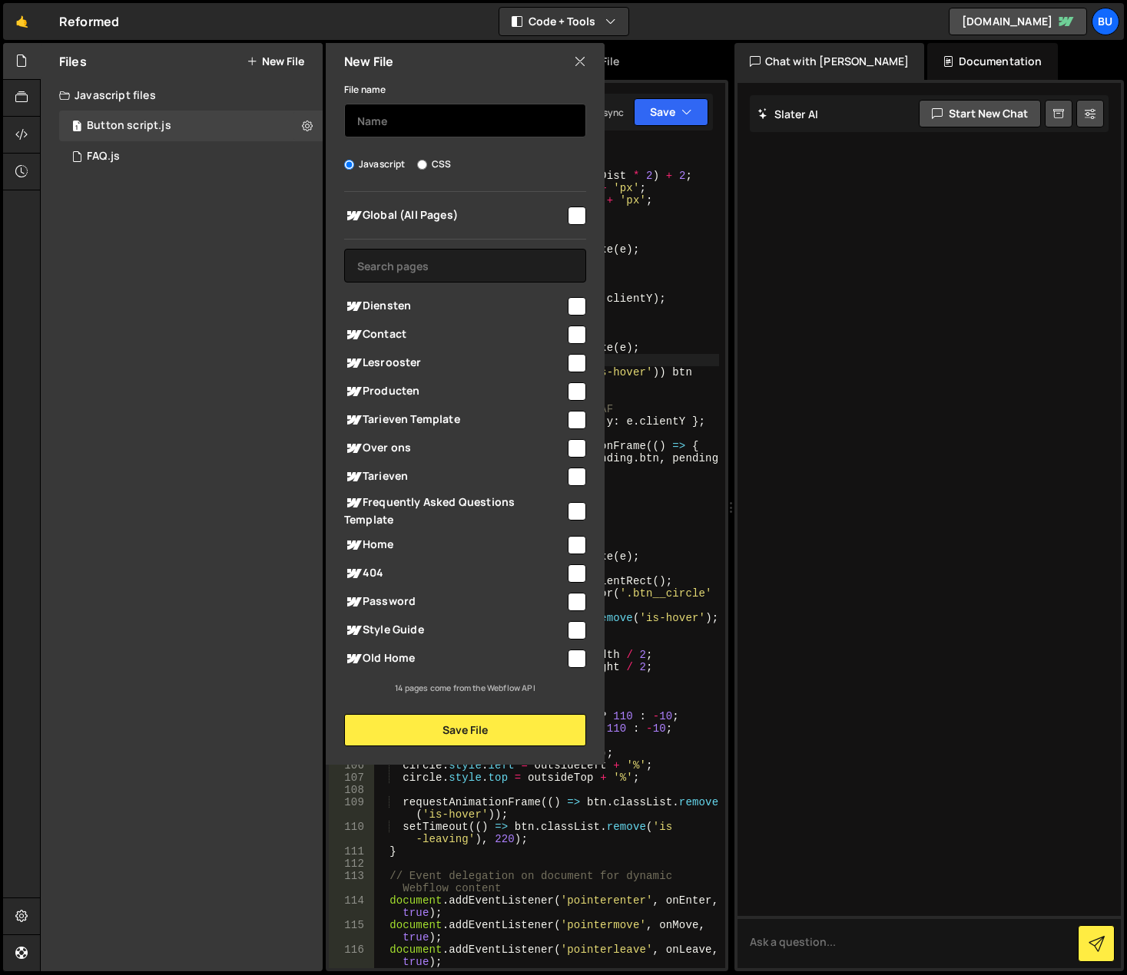
click at [418, 115] on input "text" at bounding box center [465, 121] width 242 height 34
type input "Dropdown script"
click at [577, 216] on input "checkbox" at bounding box center [577, 216] width 18 height 18
checkbox input "true"
click at [409, 118] on input "Dropdown script" at bounding box center [465, 121] width 242 height 34
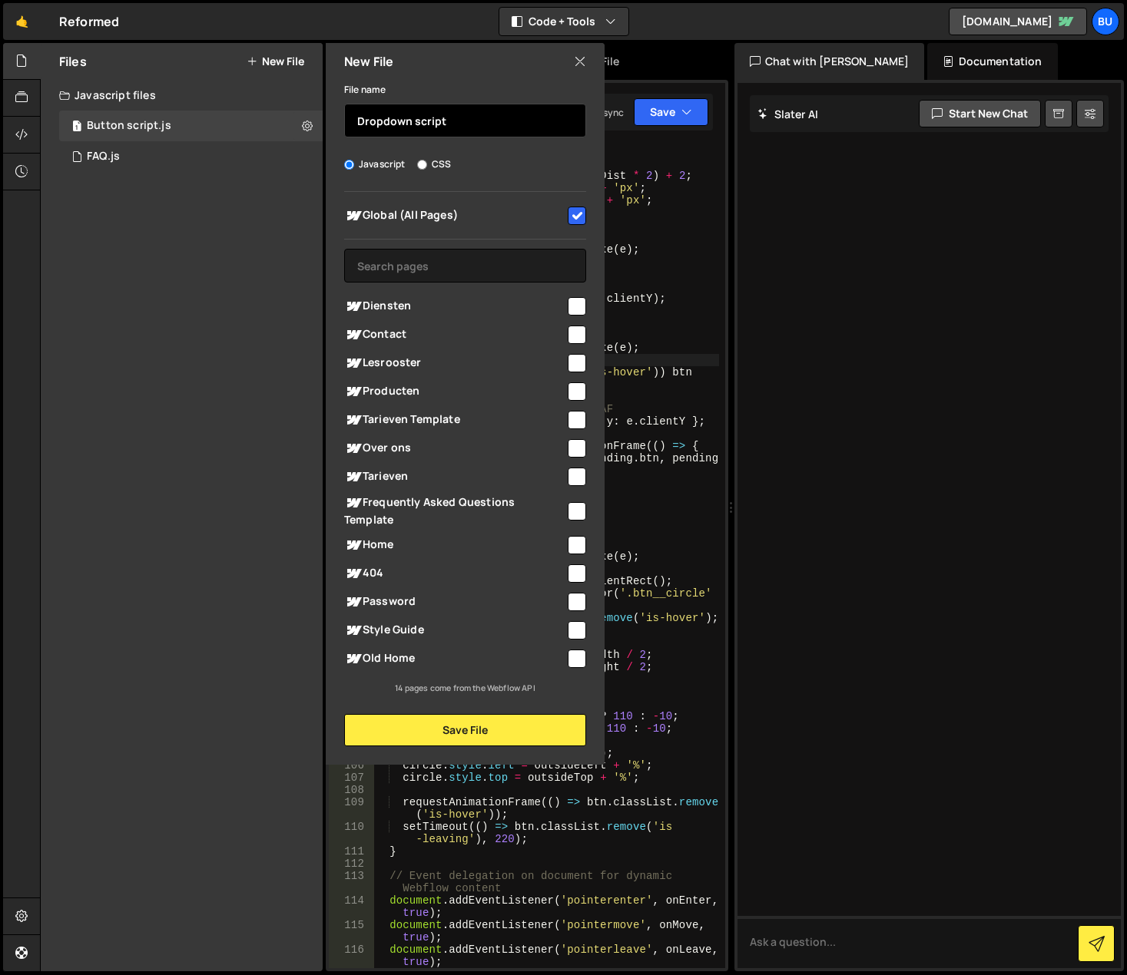
drag, startPoint x: 409, startPoint y: 118, endPoint x: 336, endPoint y: 123, distance: 73.2
click at [336, 118] on div "File name Dropdown script Javascript CSS Global (All Pages)" at bounding box center [465, 413] width 279 height 667
type input "Nav dropdown script"
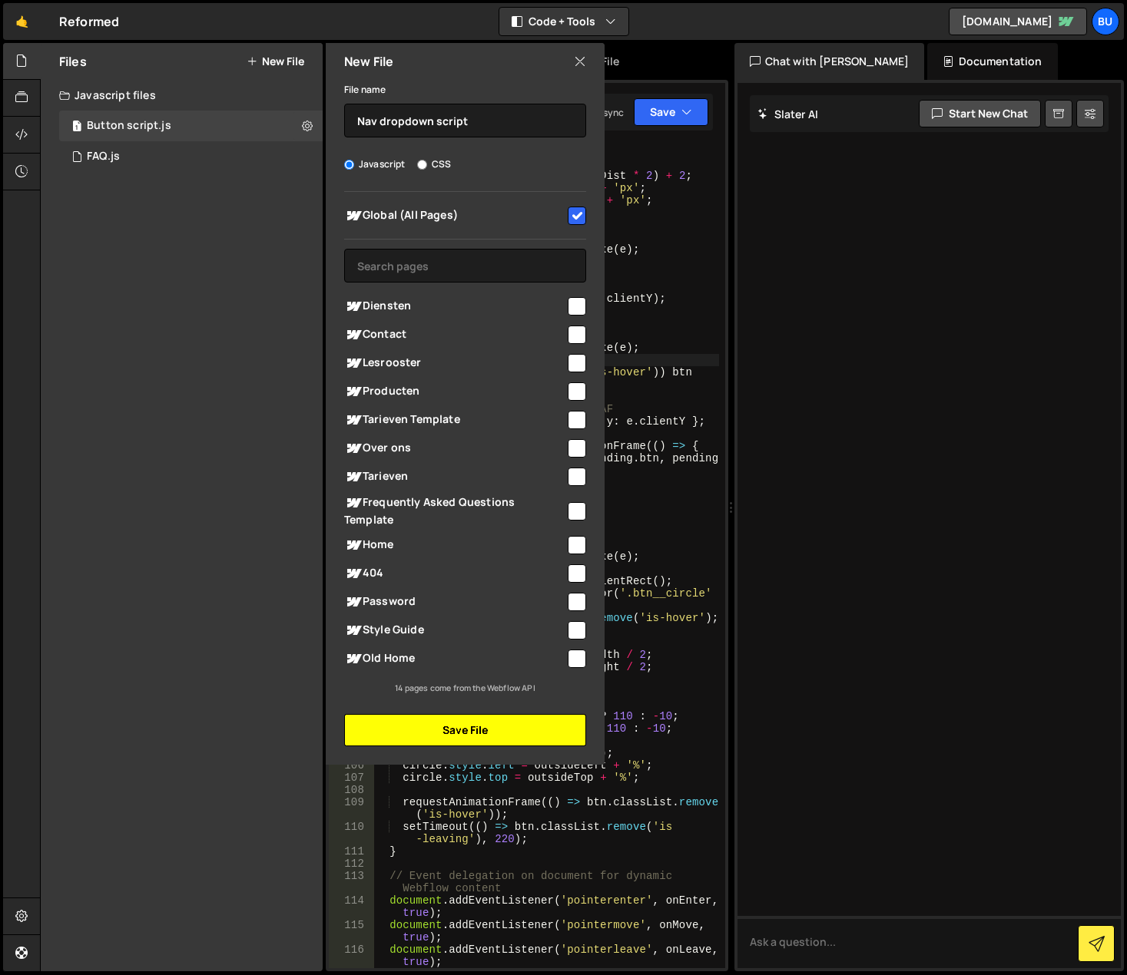
click at [450, 730] on button "Save File" at bounding box center [465, 730] width 242 height 32
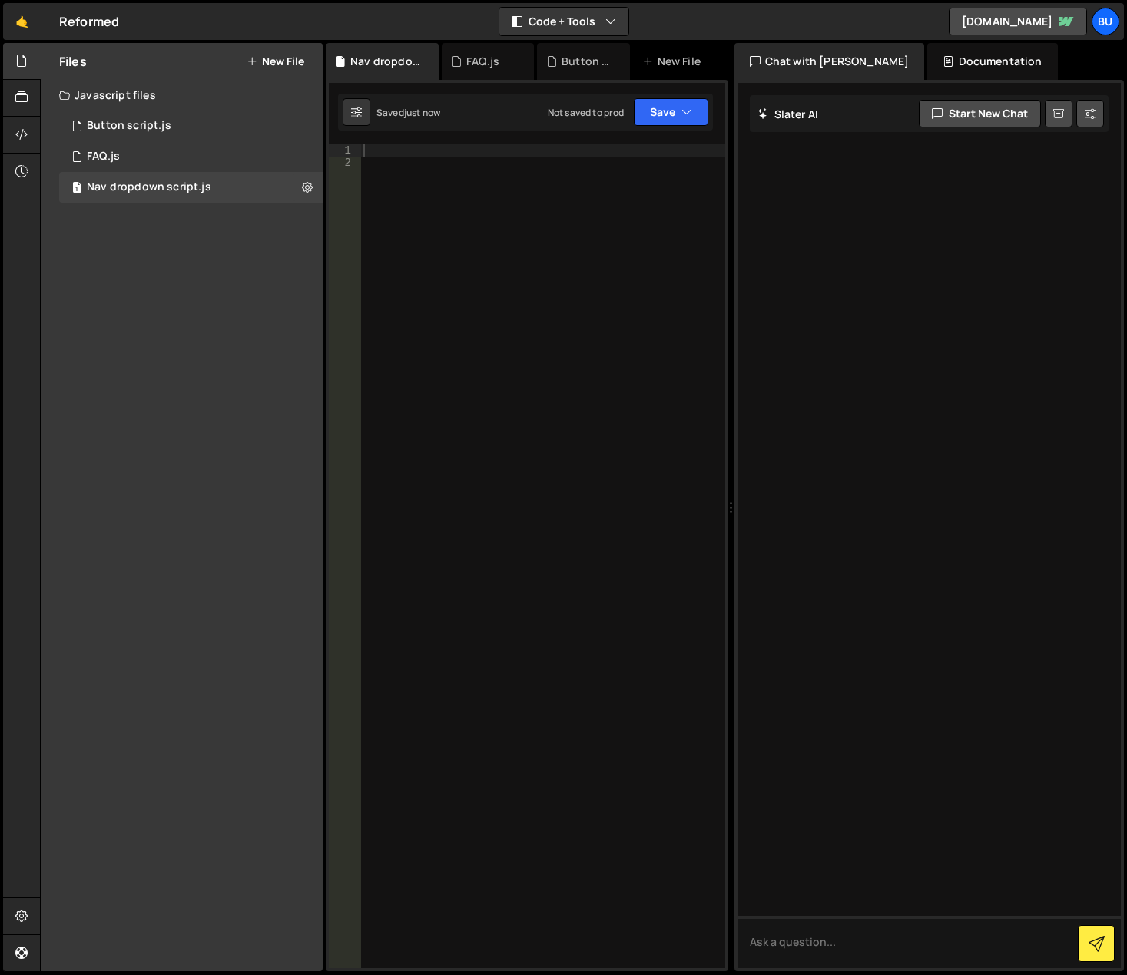
click at [545, 211] on div at bounding box center [542, 568] width 365 height 849
paste textarea "})();"
type textarea "})();"
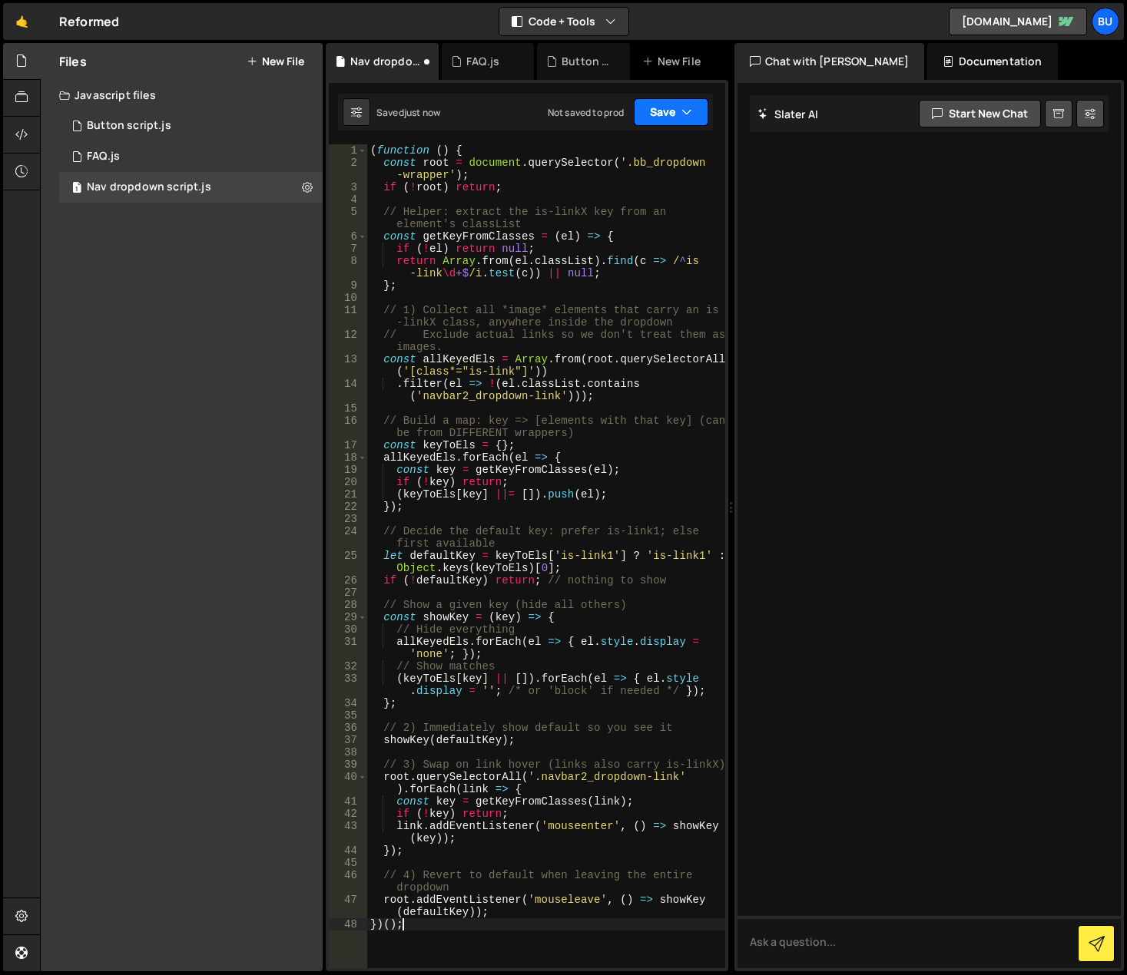
click at [667, 111] on button "Save" at bounding box center [671, 112] width 75 height 28
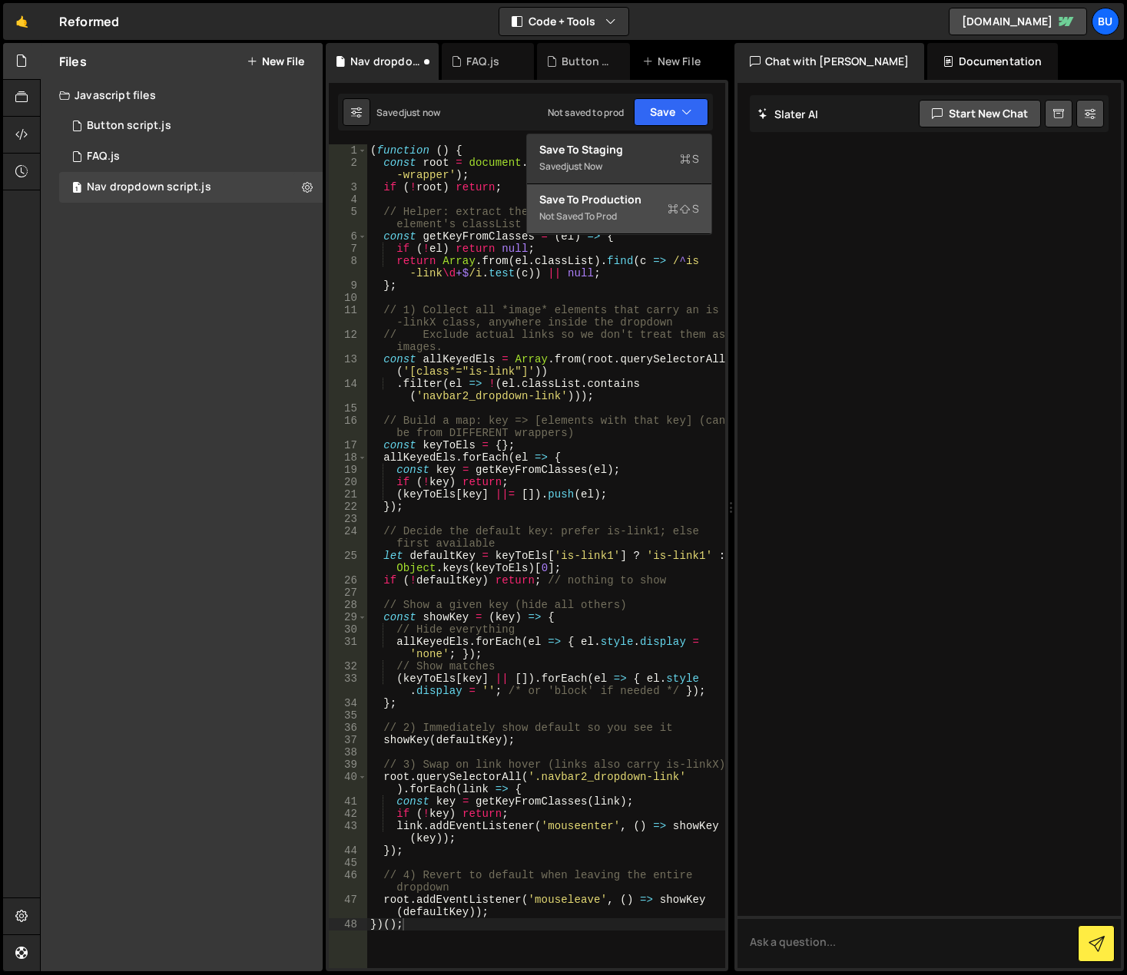
click at [651, 209] on div "Not saved to prod" at bounding box center [619, 216] width 160 height 18
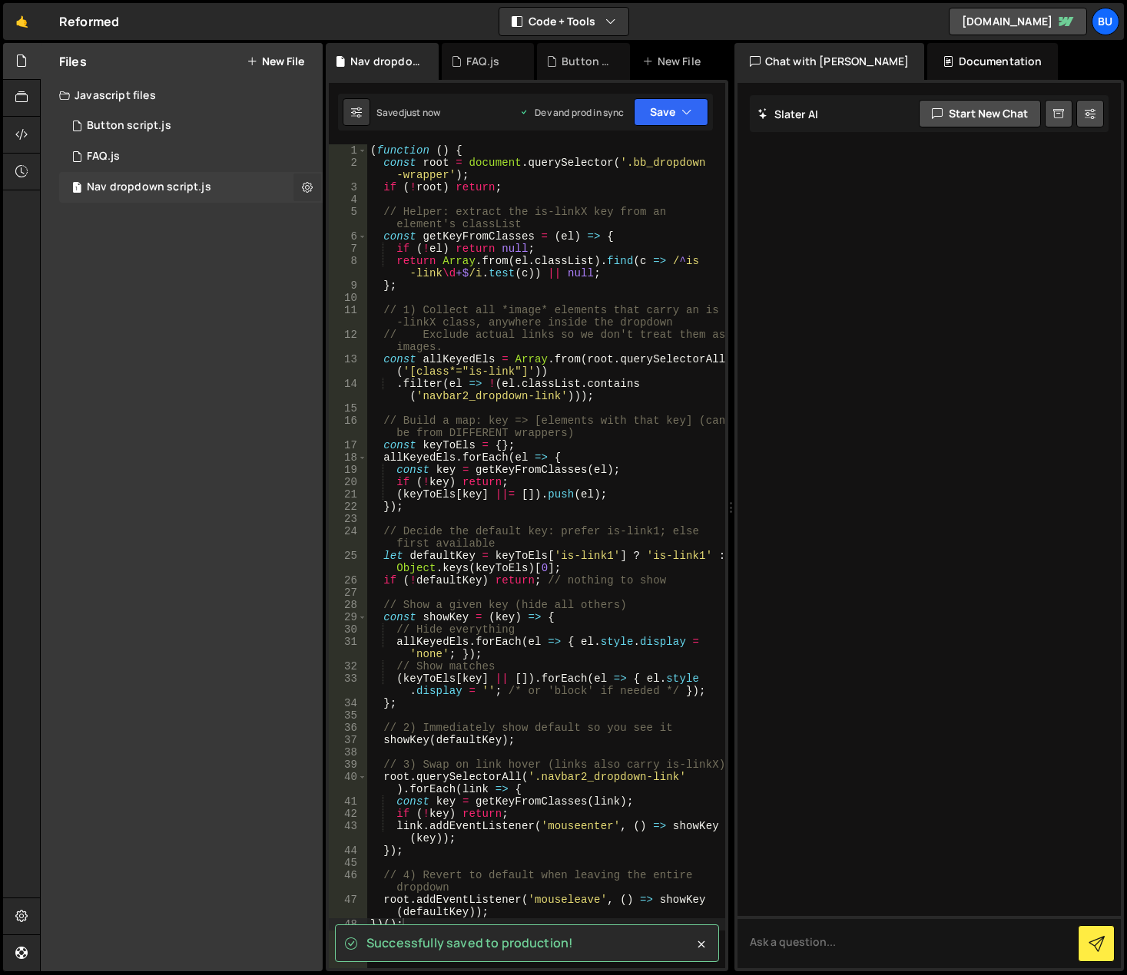
click at [306, 186] on icon at bounding box center [307, 187] width 11 height 15
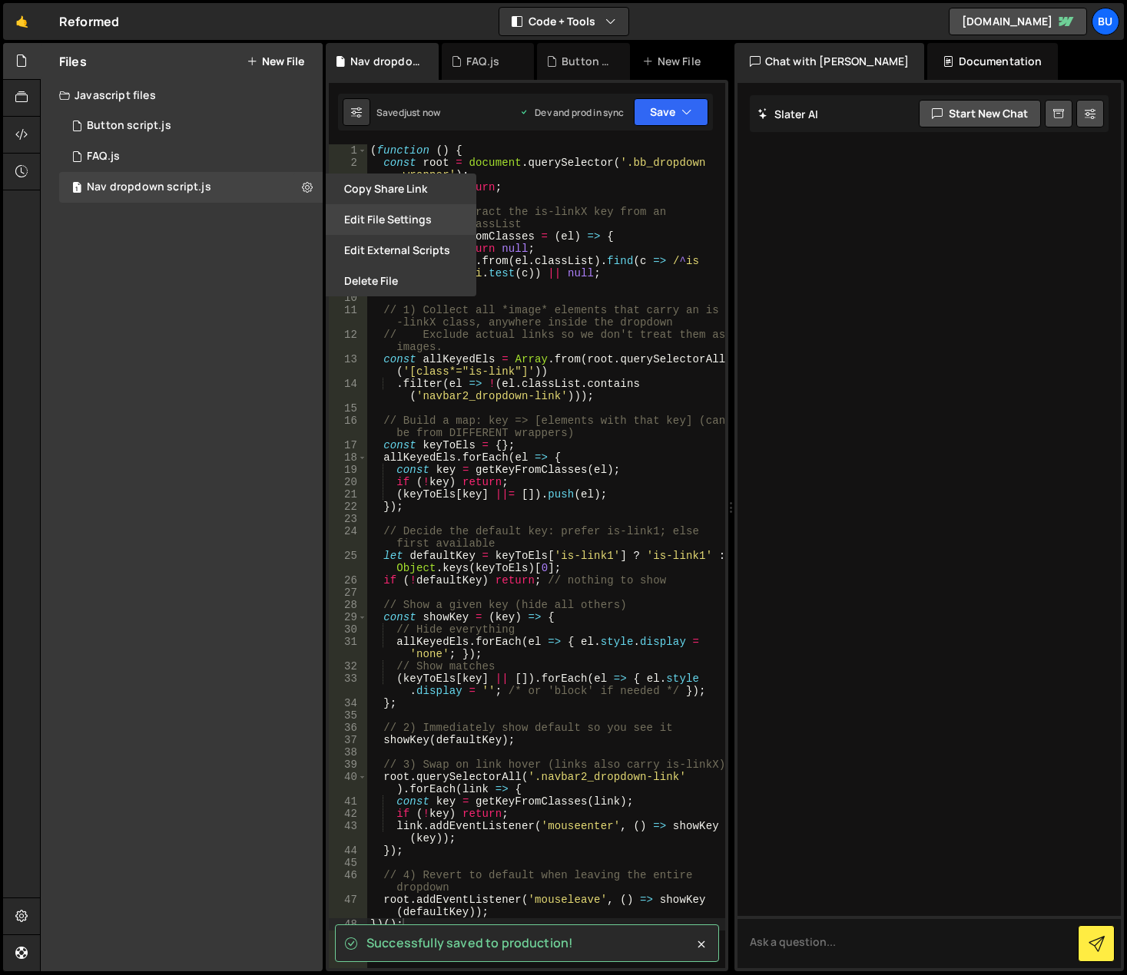
click at [363, 222] on button "Edit File Settings" at bounding box center [401, 219] width 151 height 31
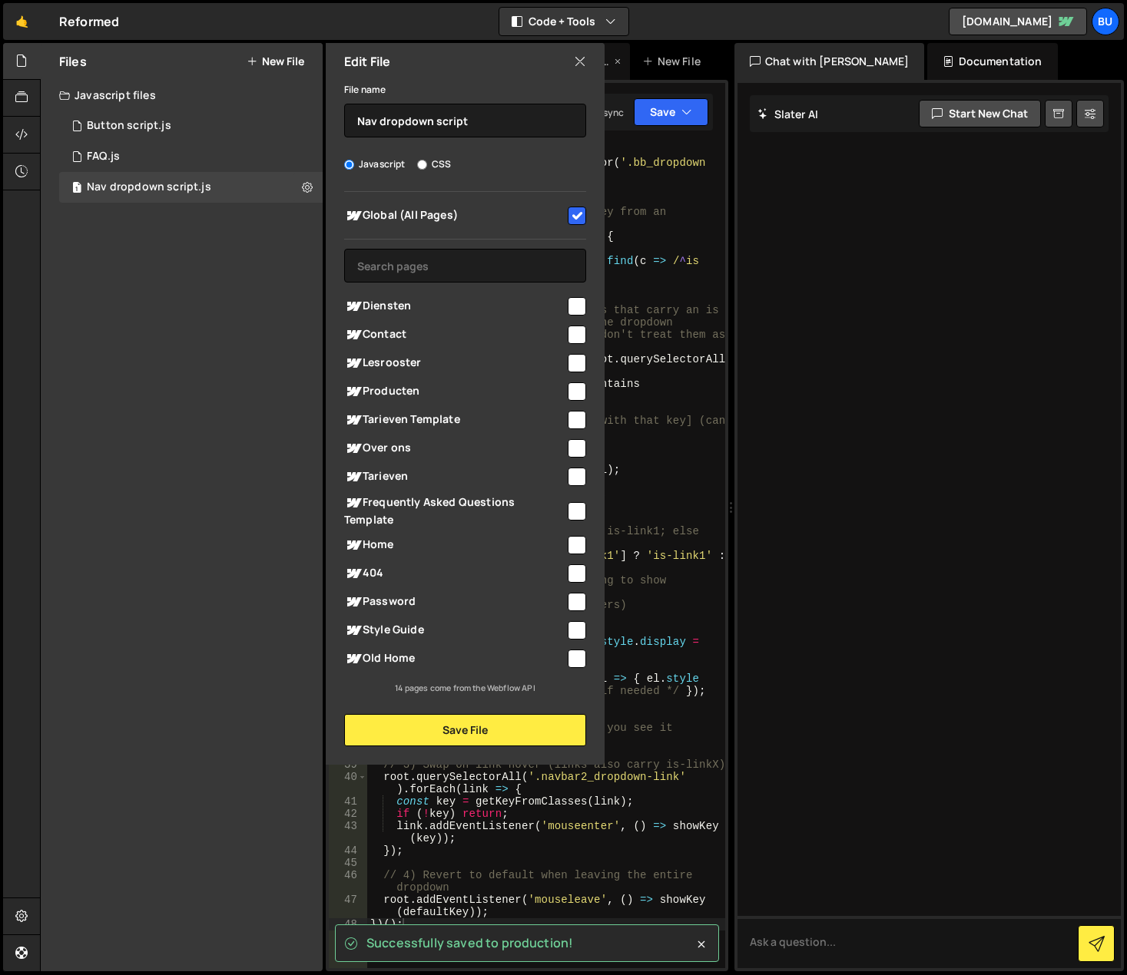
click at [578, 65] on icon at bounding box center [580, 61] width 12 height 17
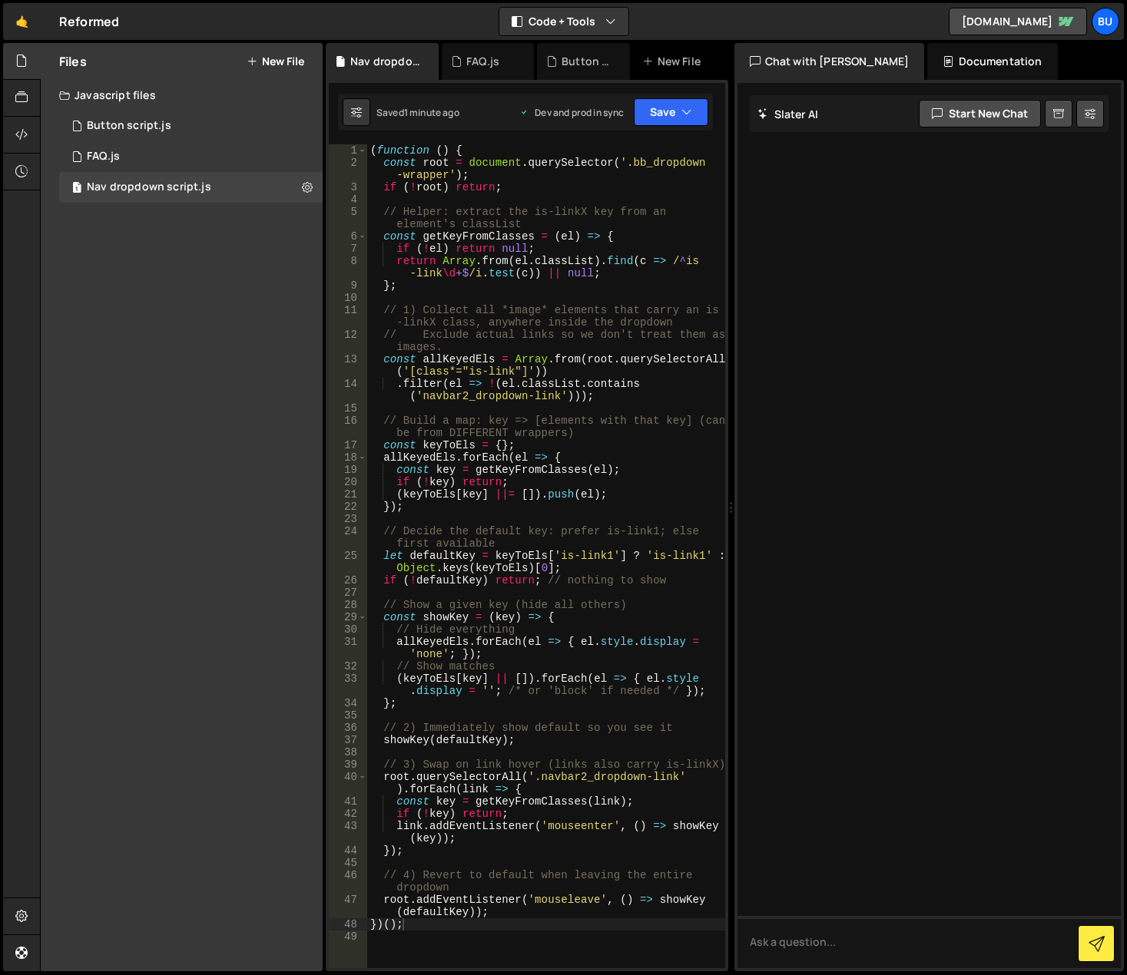
click at [262, 63] on button "New File" at bounding box center [276, 61] width 58 height 12
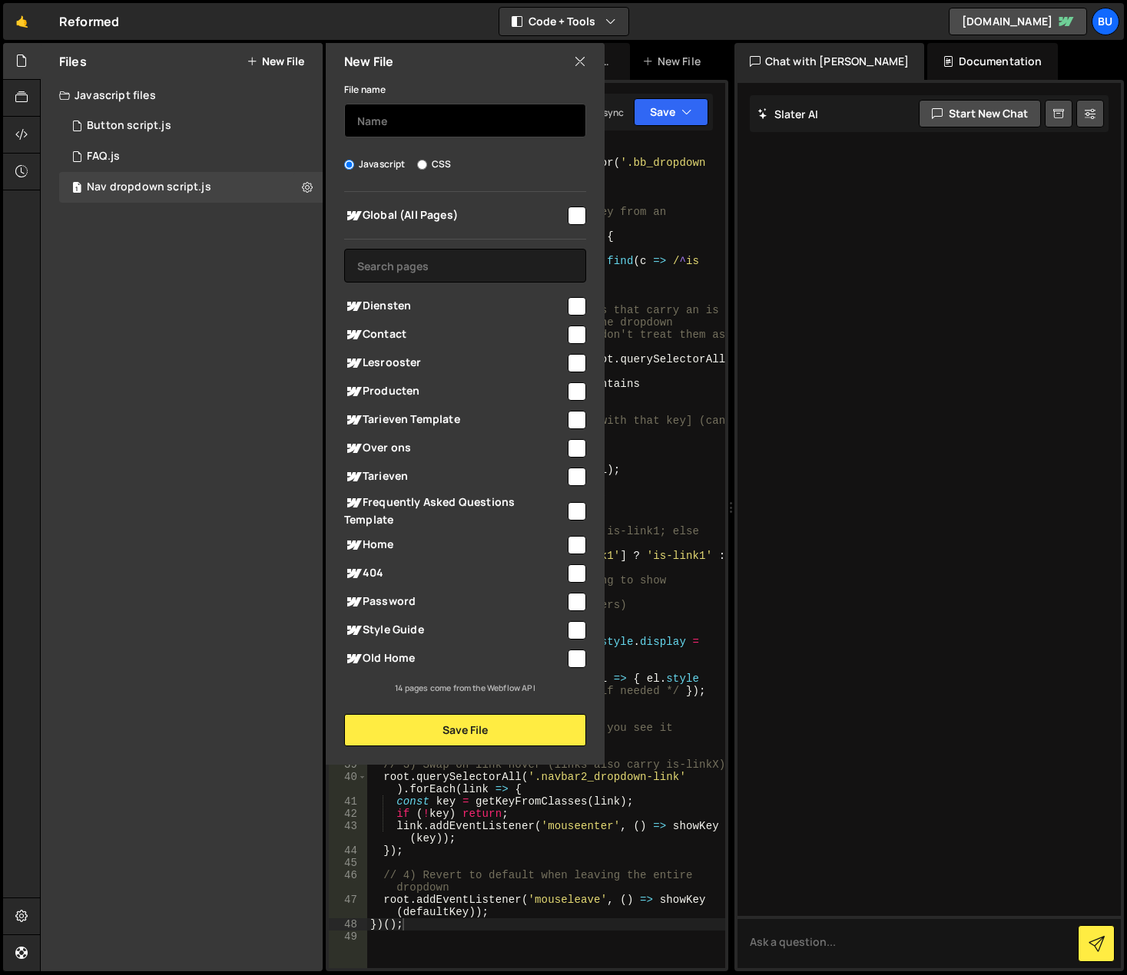
click at [412, 114] on input "text" at bounding box center [465, 121] width 242 height 34
type input "layout396 cards mobile slider"
click at [572, 304] on input "checkbox" at bounding box center [577, 306] width 18 height 18
checkbox input "true"
click at [568, 443] on input "checkbox" at bounding box center [577, 448] width 18 height 18
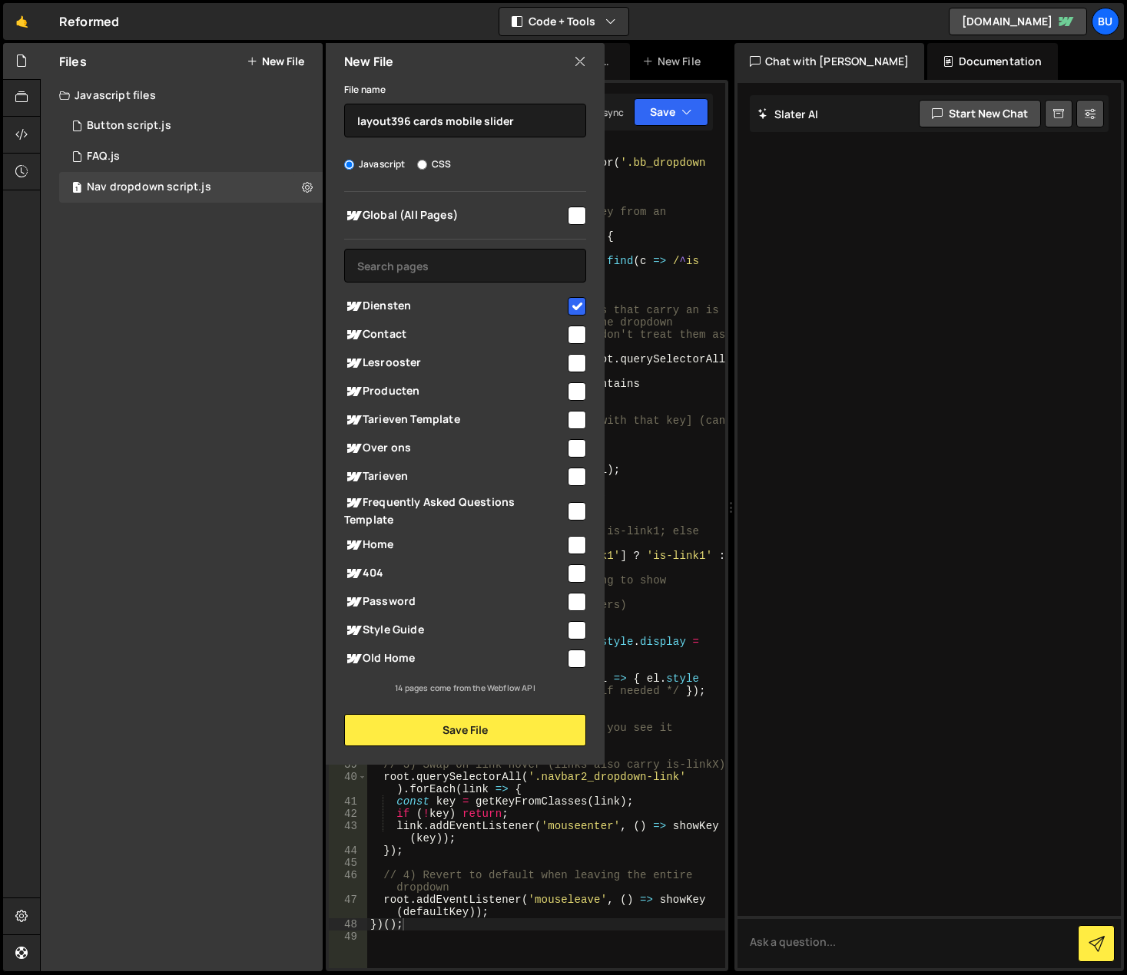
checkbox input "true"
click at [580, 545] on input "checkbox" at bounding box center [577, 545] width 18 height 18
checkbox input "true"
click at [432, 733] on button "Save File" at bounding box center [465, 730] width 242 height 32
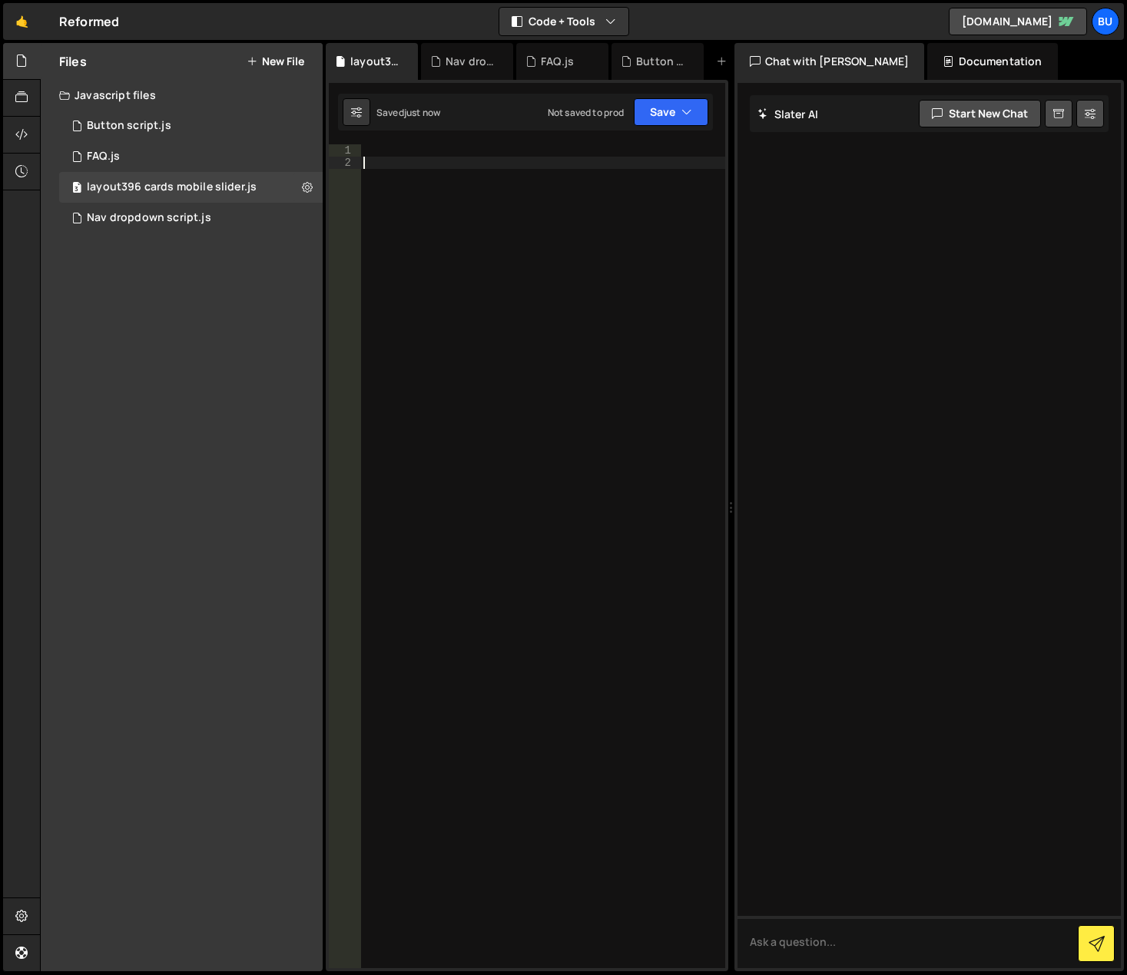
click at [473, 183] on div at bounding box center [542, 568] width 365 height 849
click at [435, 267] on div "Type cmd + s to save your Javascript file." at bounding box center [542, 568] width 365 height 849
paste textarea "})();"
type textarea "})();"
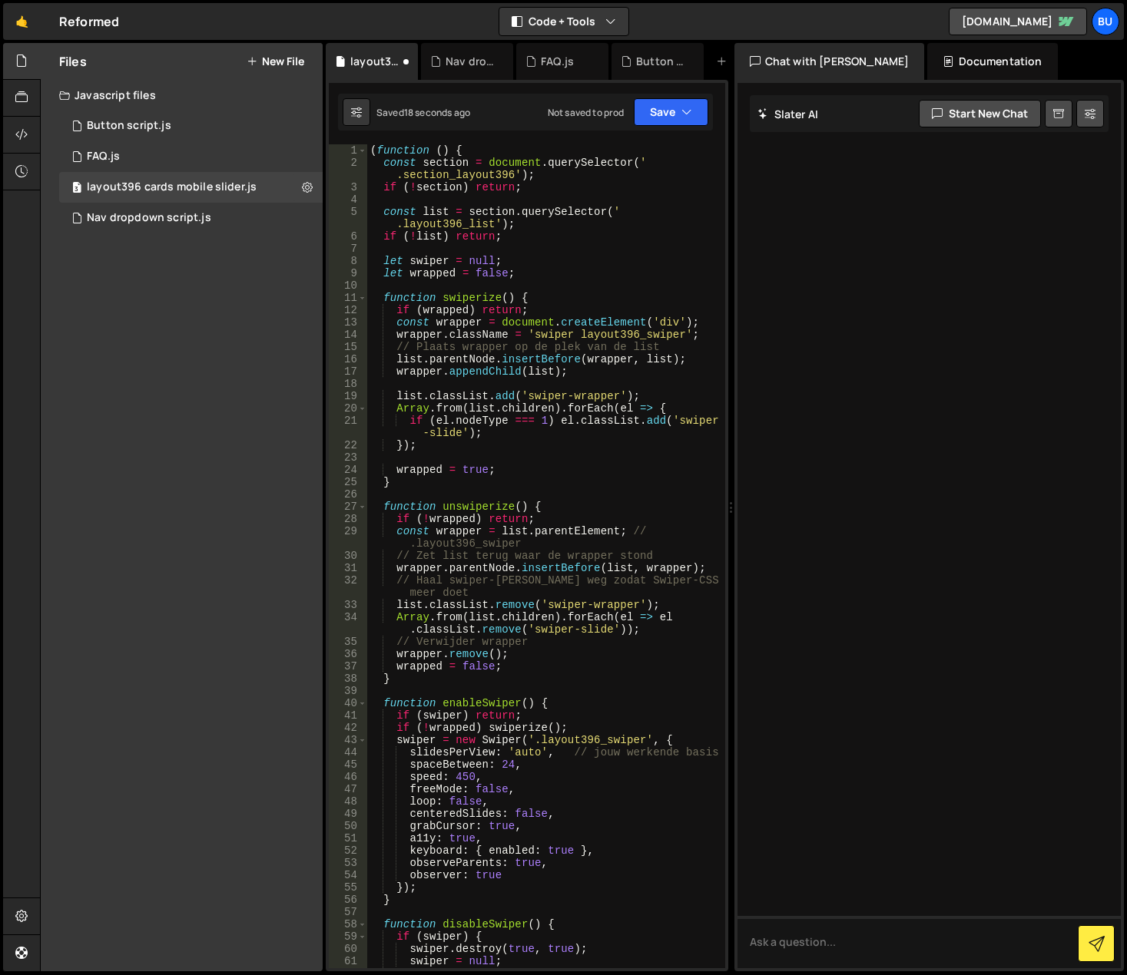
scroll to position [0, 0]
click at [667, 118] on button "Save" at bounding box center [671, 112] width 75 height 28
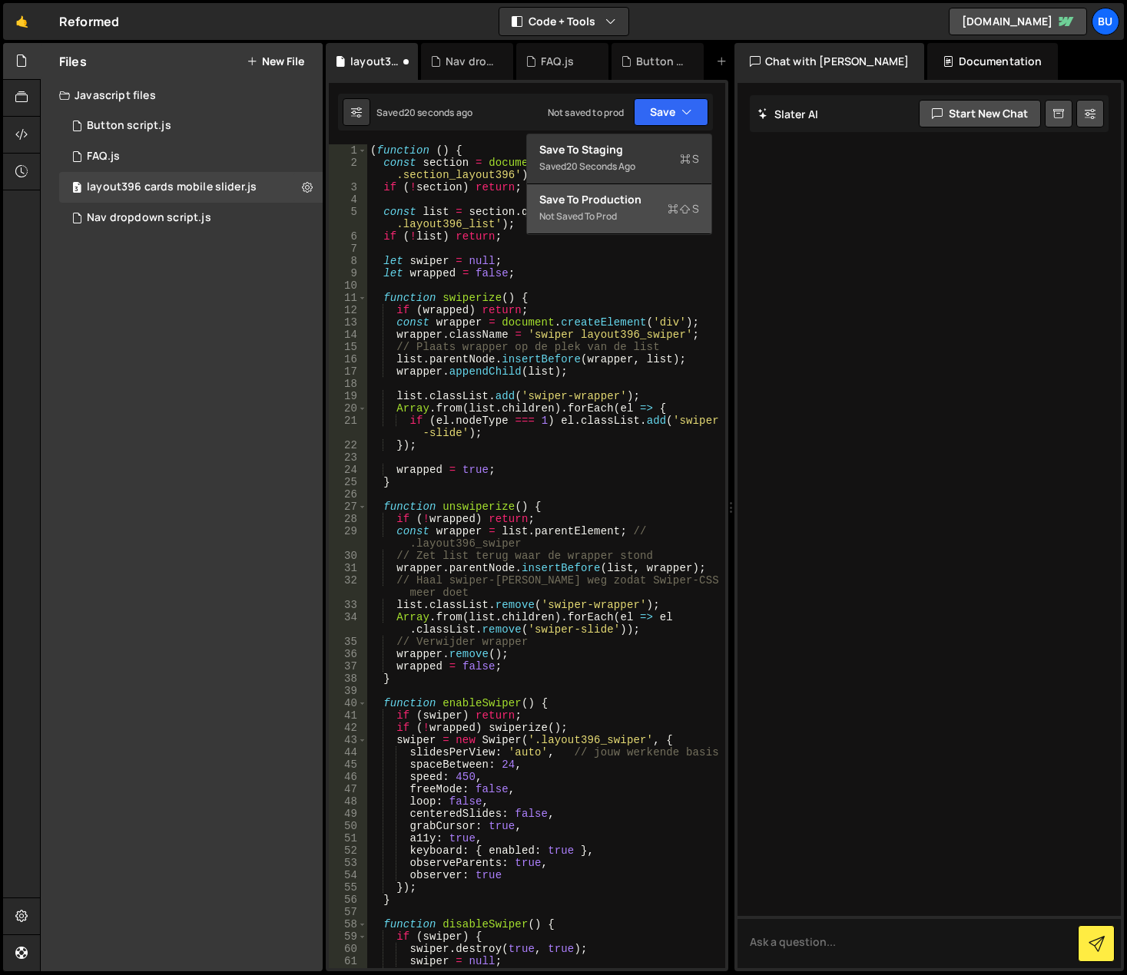
click at [639, 204] on div "Save to Production S" at bounding box center [619, 199] width 160 height 15
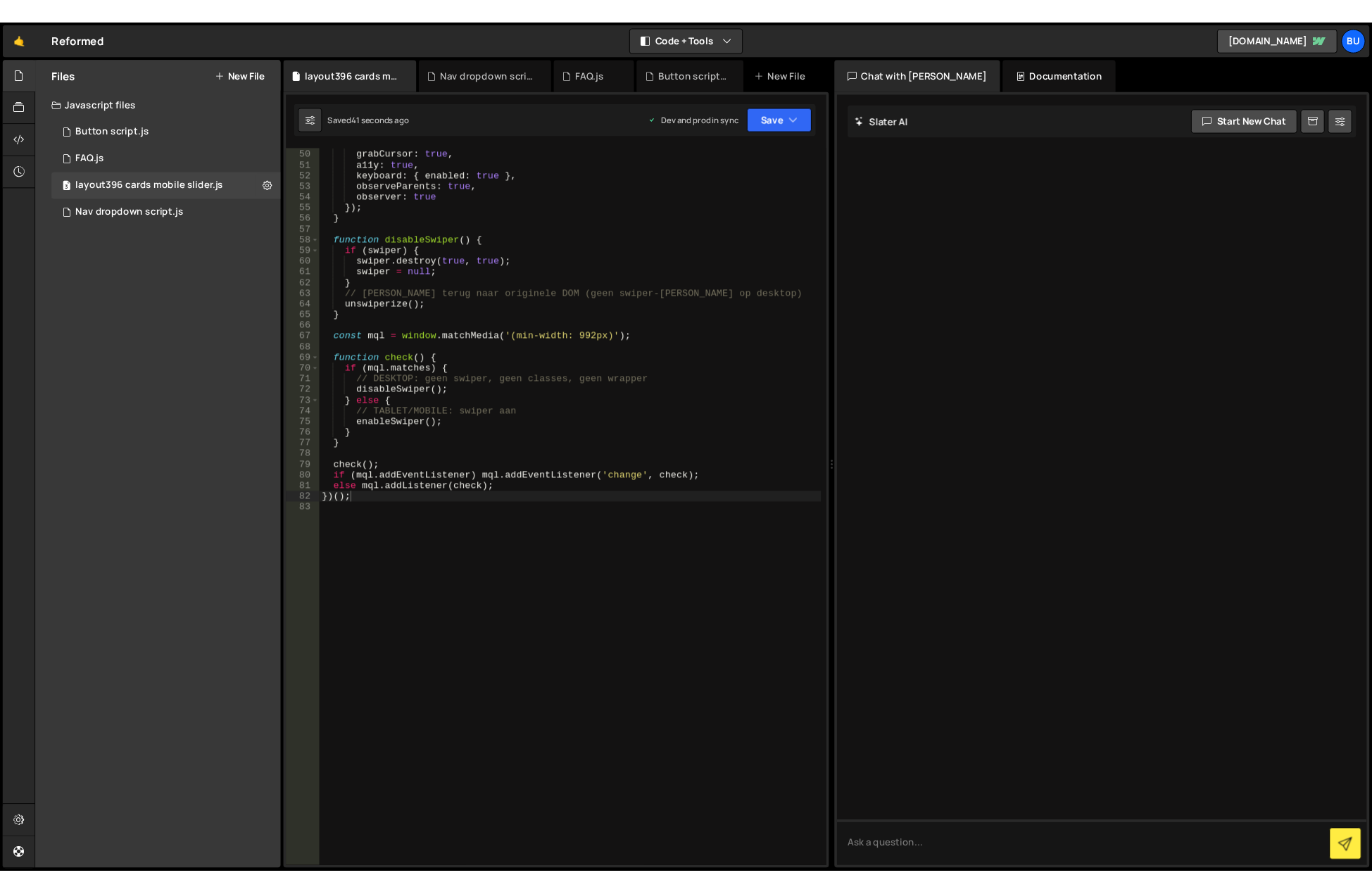
scroll to position [552, 0]
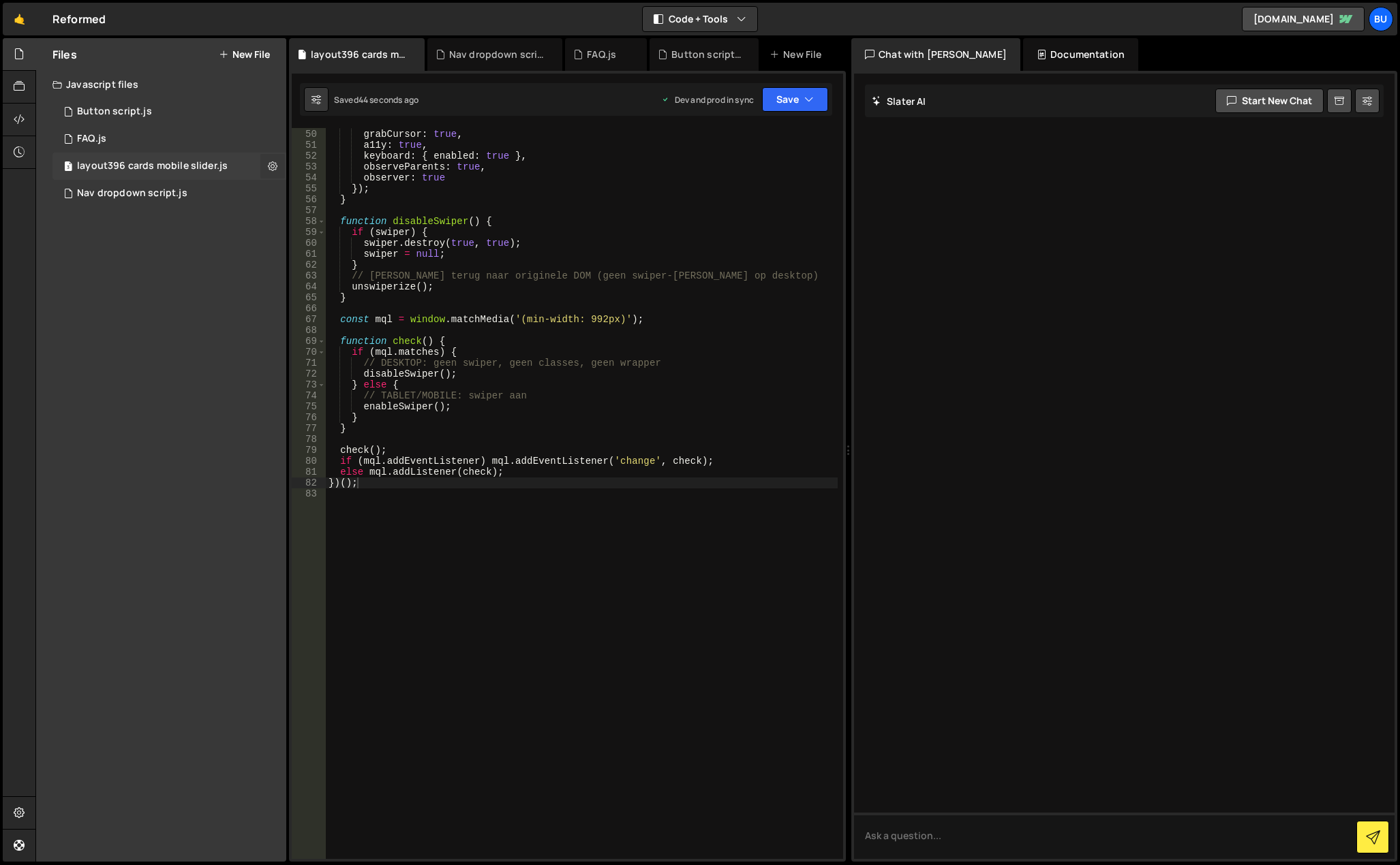
click at [275, 169] on icon at bounding box center [272, 166] width 10 height 13
type input "layout396 cards mobile slider"
radio input "true"
checkbox input "true"
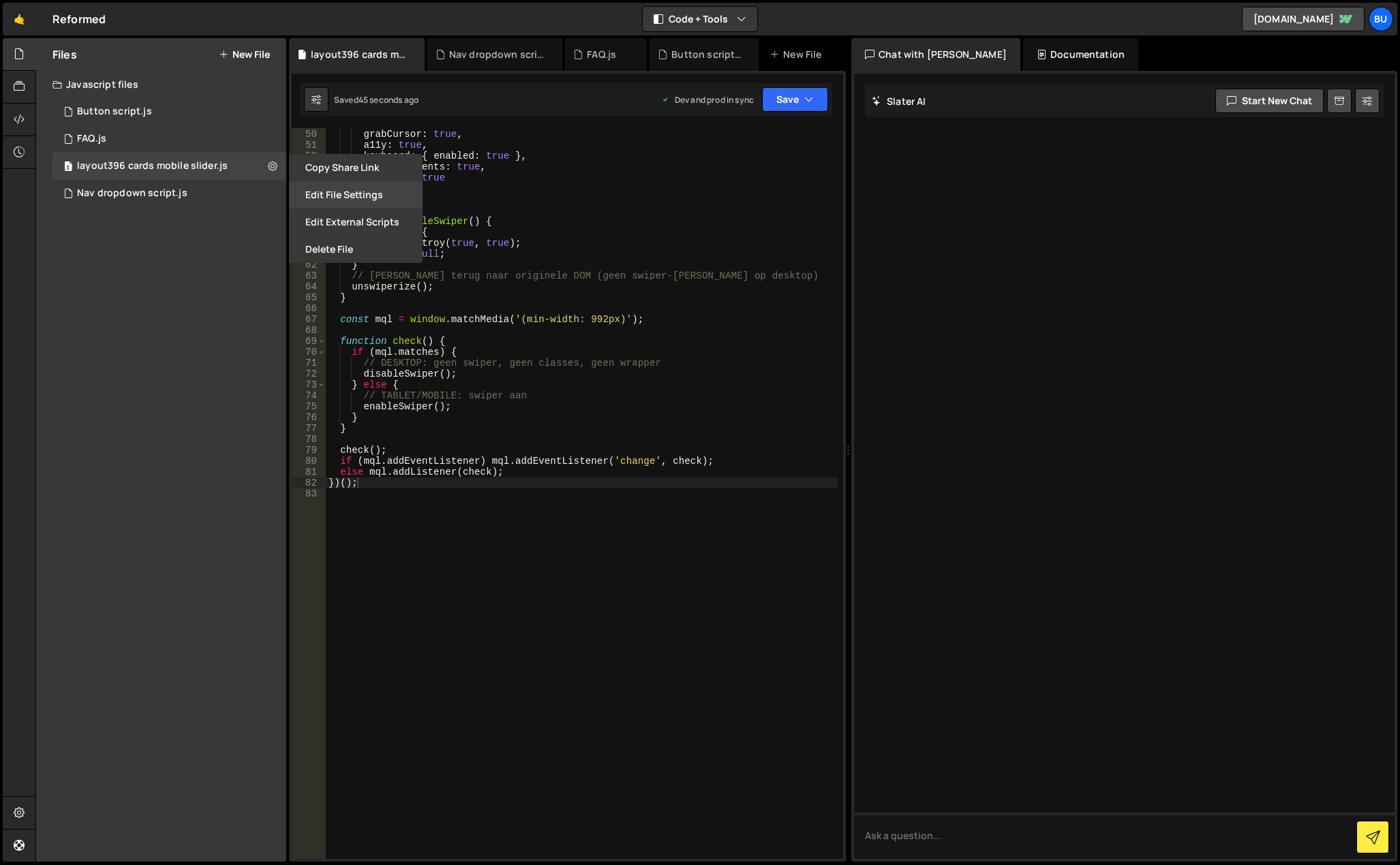
click at [302, 201] on button "Edit File Settings" at bounding box center [356, 194] width 134 height 28
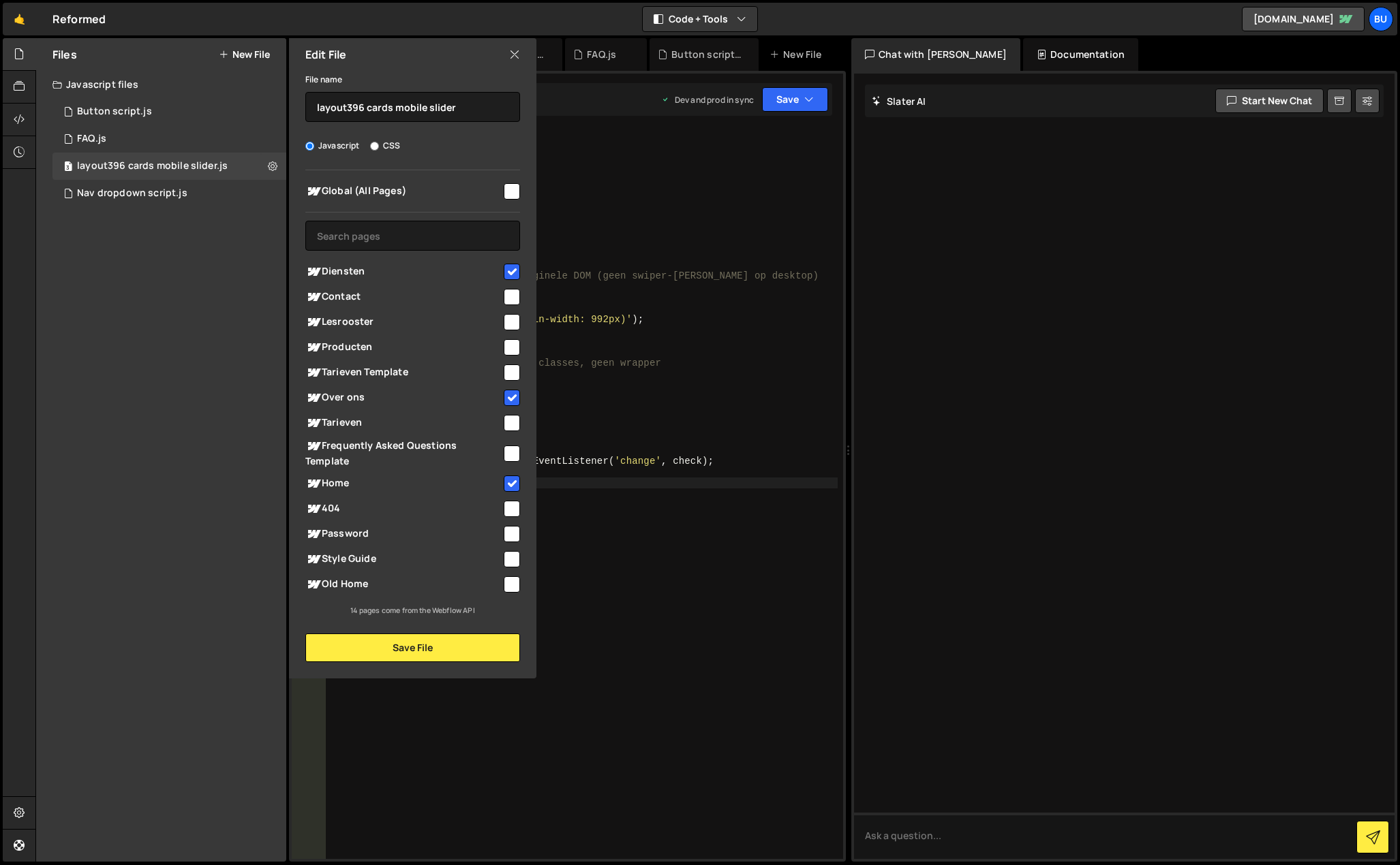
click at [507, 478] on input "checkbox" at bounding box center [512, 484] width 16 height 16
checkbox input "false"
click at [511, 583] on input "checkbox" at bounding box center [512, 585] width 16 height 16
checkbox input "true"
click at [463, 646] on button "Save File" at bounding box center [413, 648] width 215 height 28
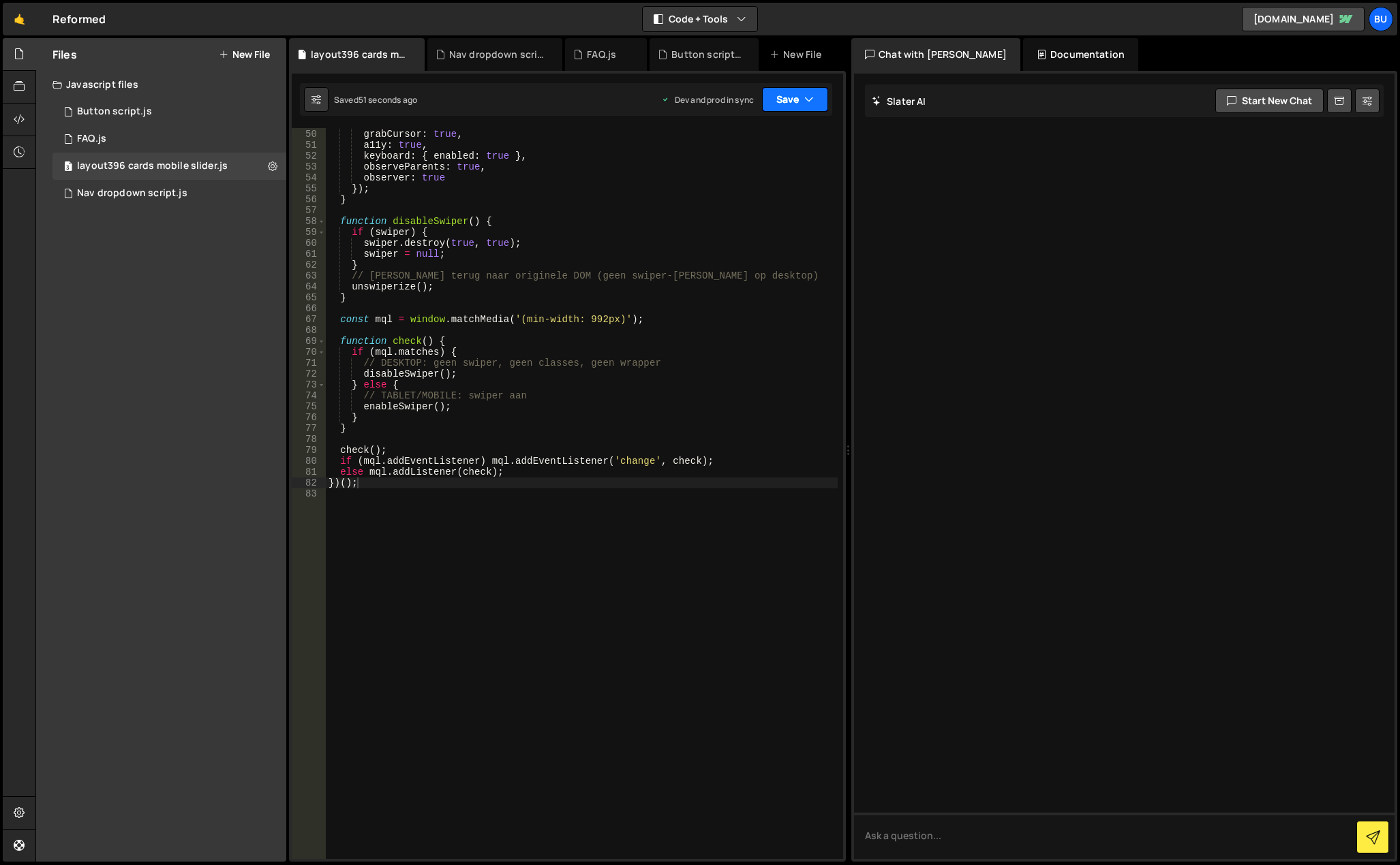
click at [789, 103] on button "Save" at bounding box center [795, 99] width 67 height 25
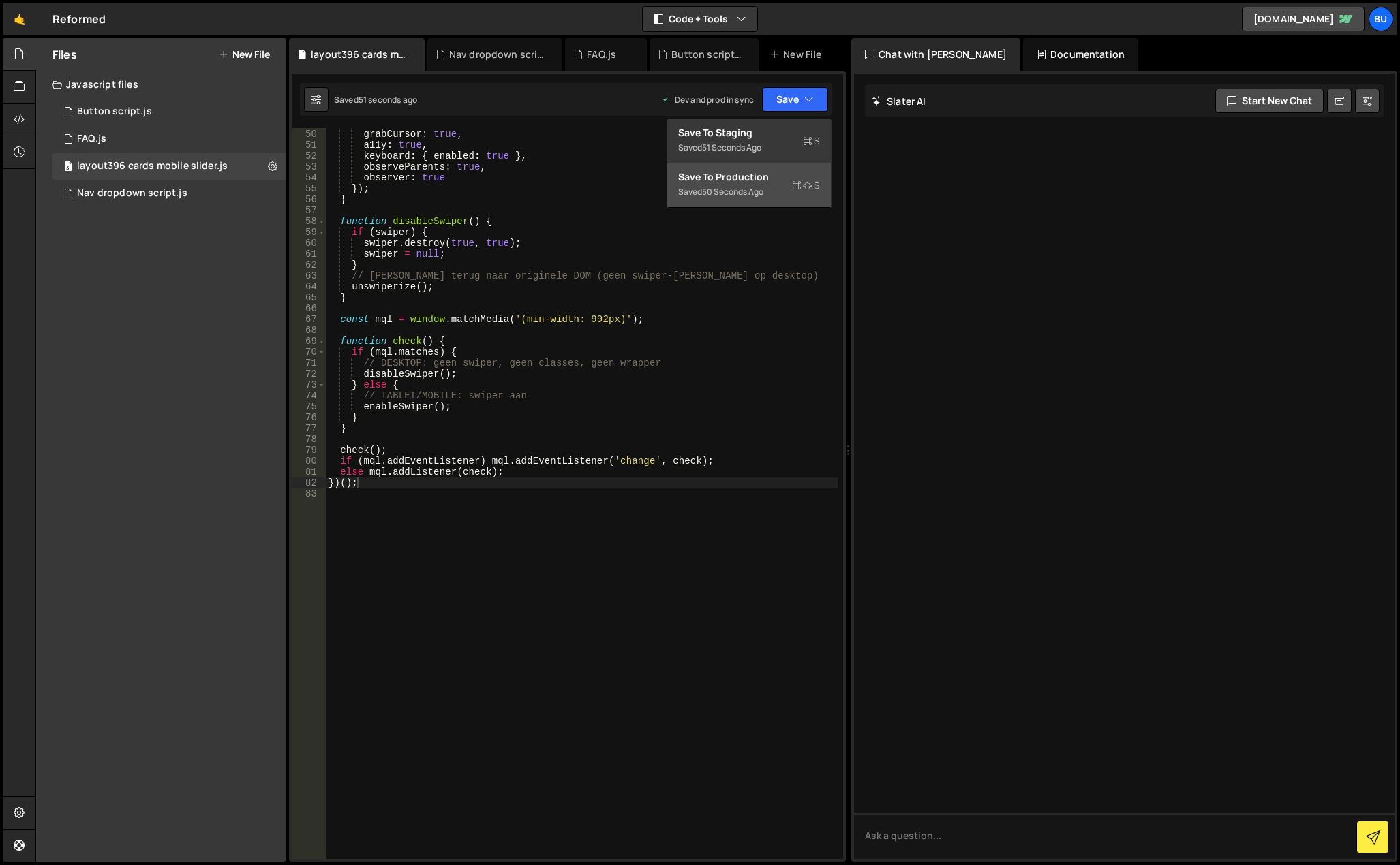
click at [754, 184] on div "Save to Production S" at bounding box center [749, 177] width 142 height 13
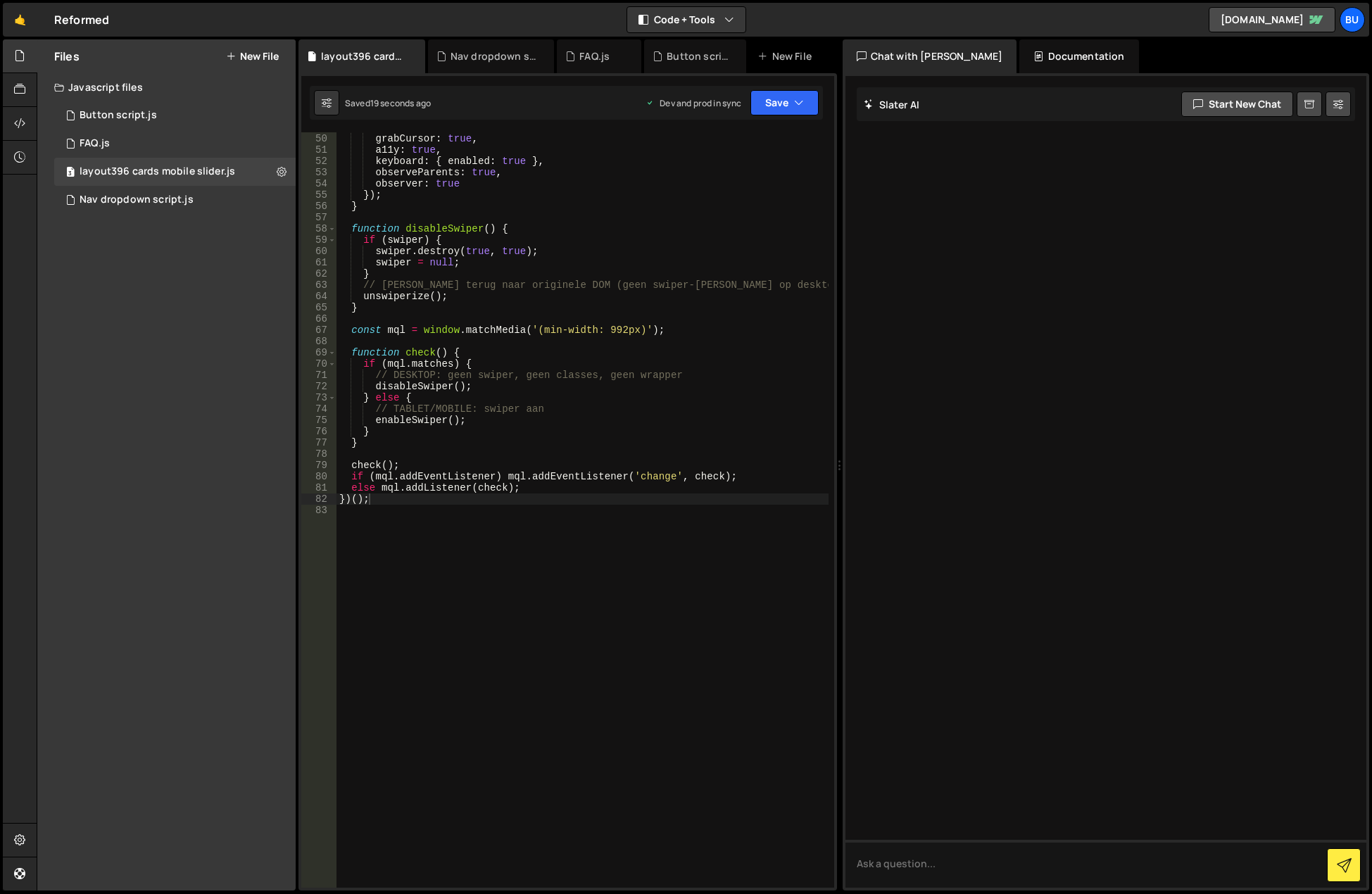
click at [217, 401] on div "Files New File Javascript files 1 Button script.js 0 1 FAQ.js 0 3 layout396 car…" at bounding box center [167, 465] width 258 height 852
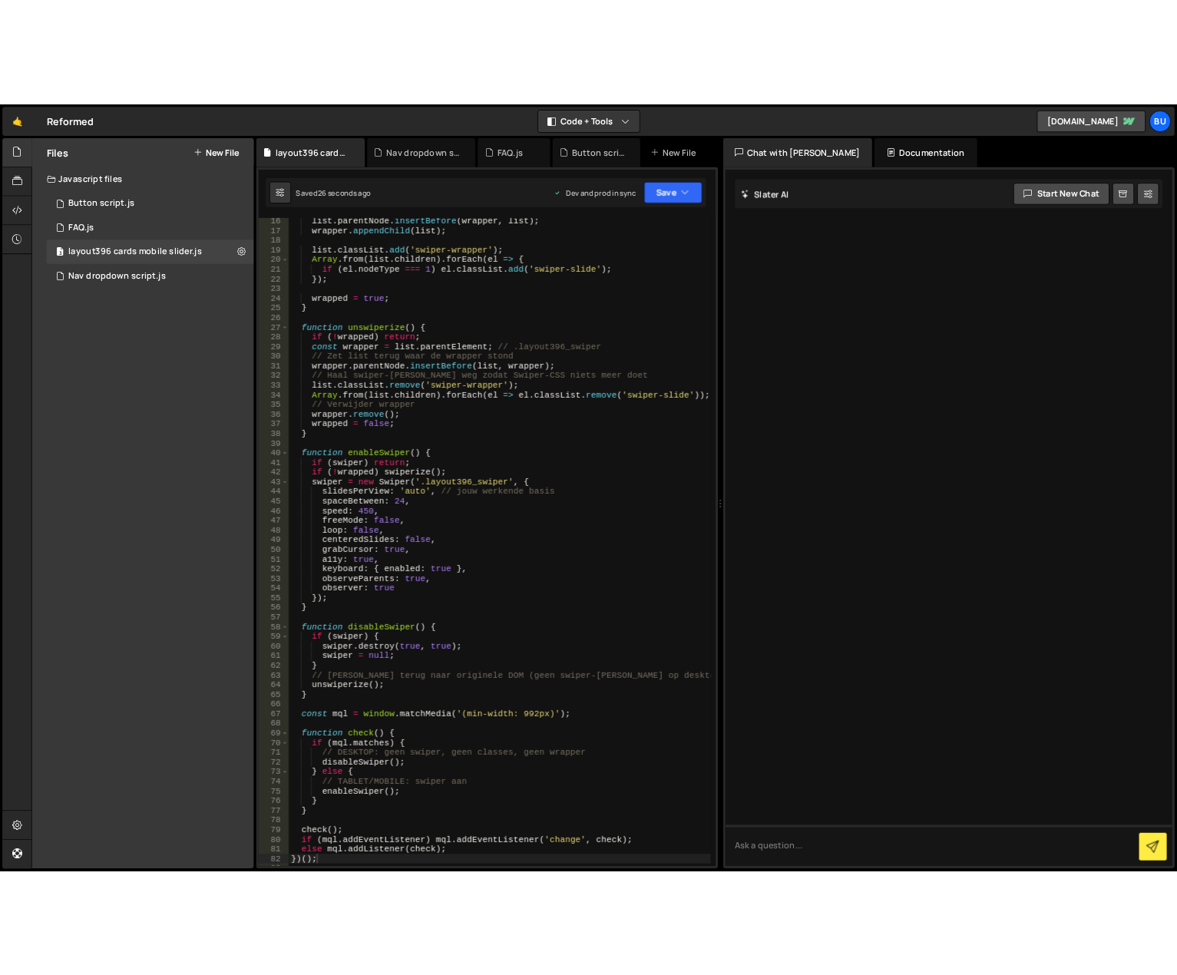
scroll to position [0, 0]
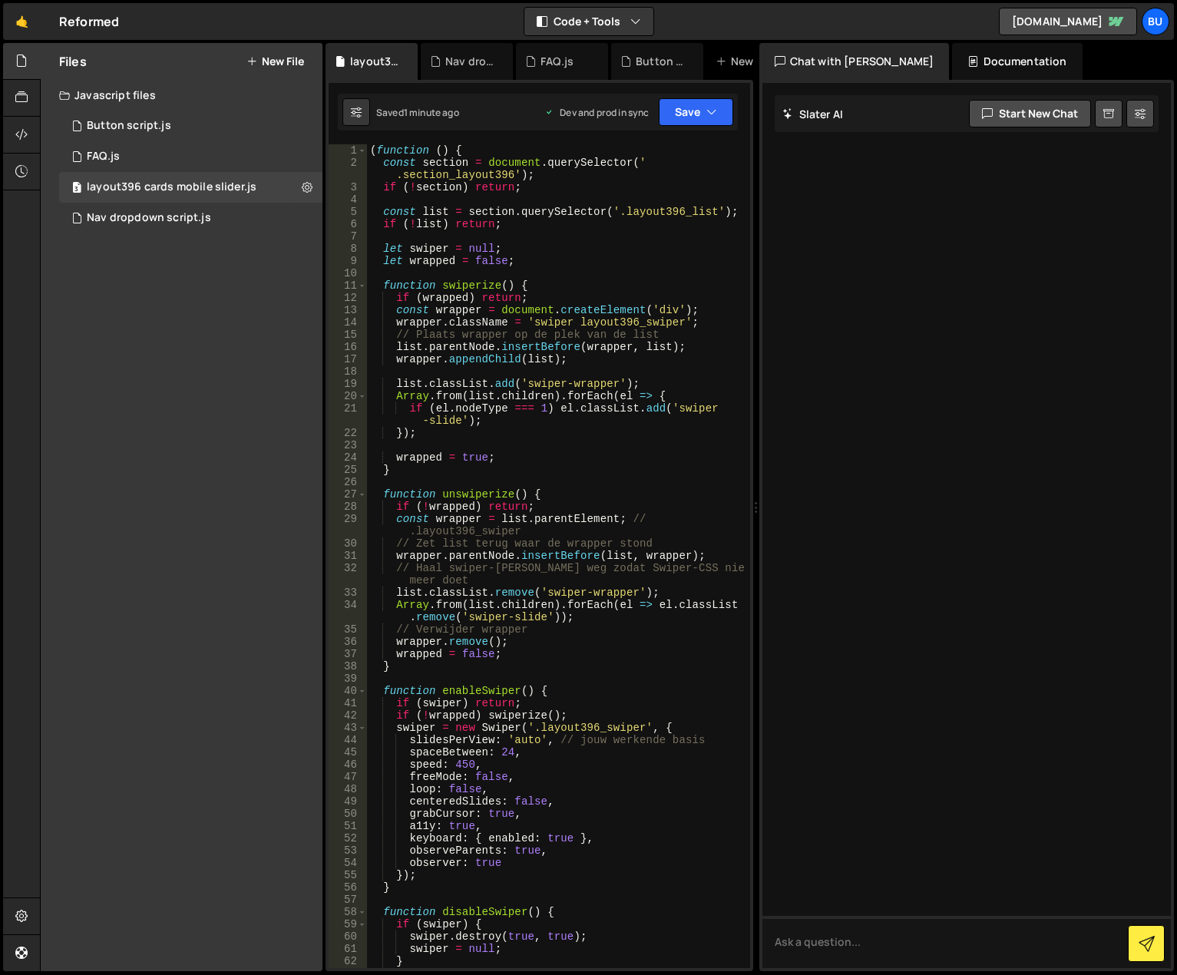
click at [214, 340] on div "Files New File Javascript files 1 Button script.js 0 1 FAQ.js 0 3 layout396 car…" at bounding box center [182, 507] width 282 height 929
click at [200, 326] on div "Files New File Javascript files 1 Button script.js 0 1 FAQ.js 0 3 layout396 car…" at bounding box center [182, 507] width 282 height 929
click at [275, 61] on button "New File" at bounding box center [276, 61] width 58 height 12
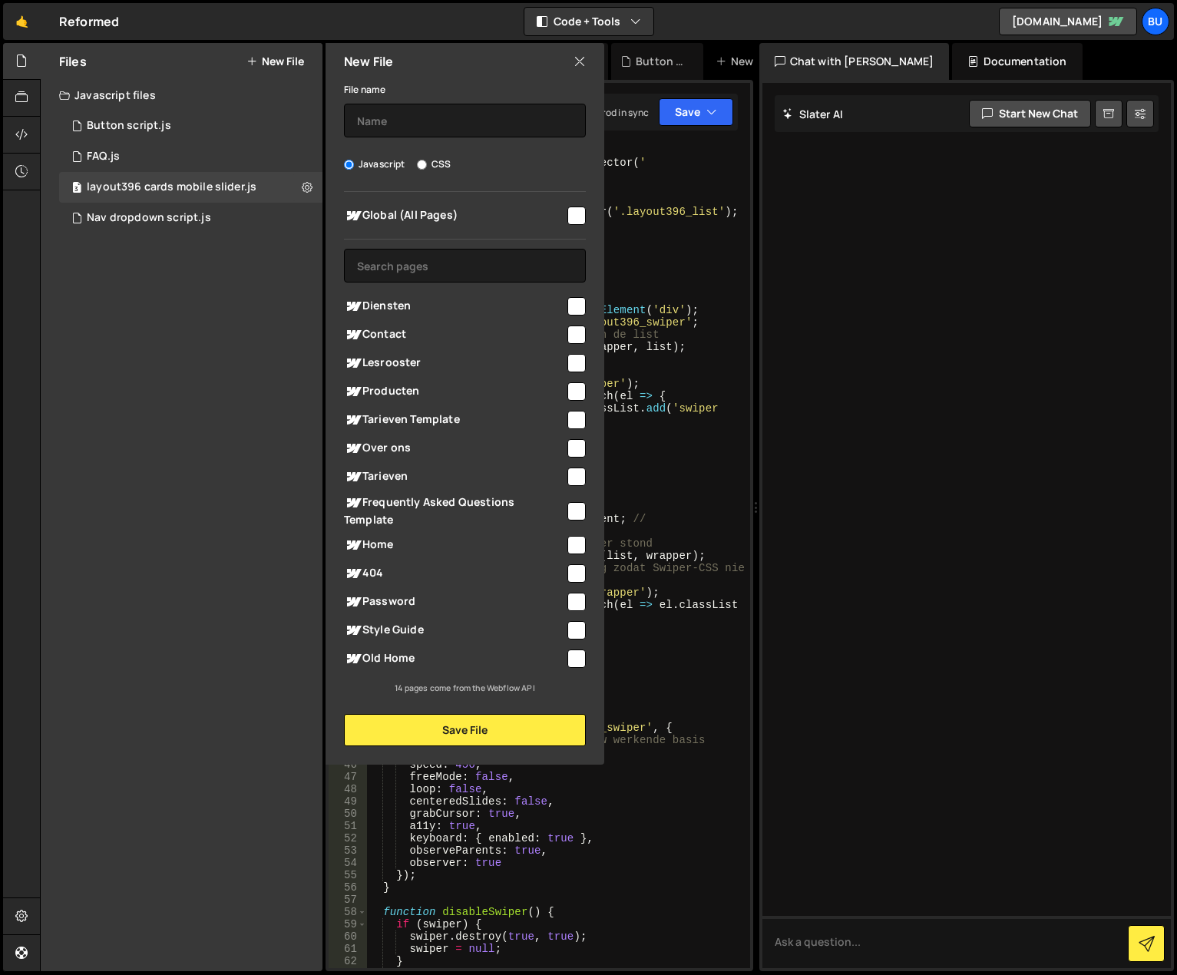
click at [578, 305] on input "checkbox" at bounding box center [577, 306] width 18 height 18
checkbox input "true"
click at [424, 124] on input "text" at bounding box center [465, 121] width 242 height 34
type input "P"
type input "p"
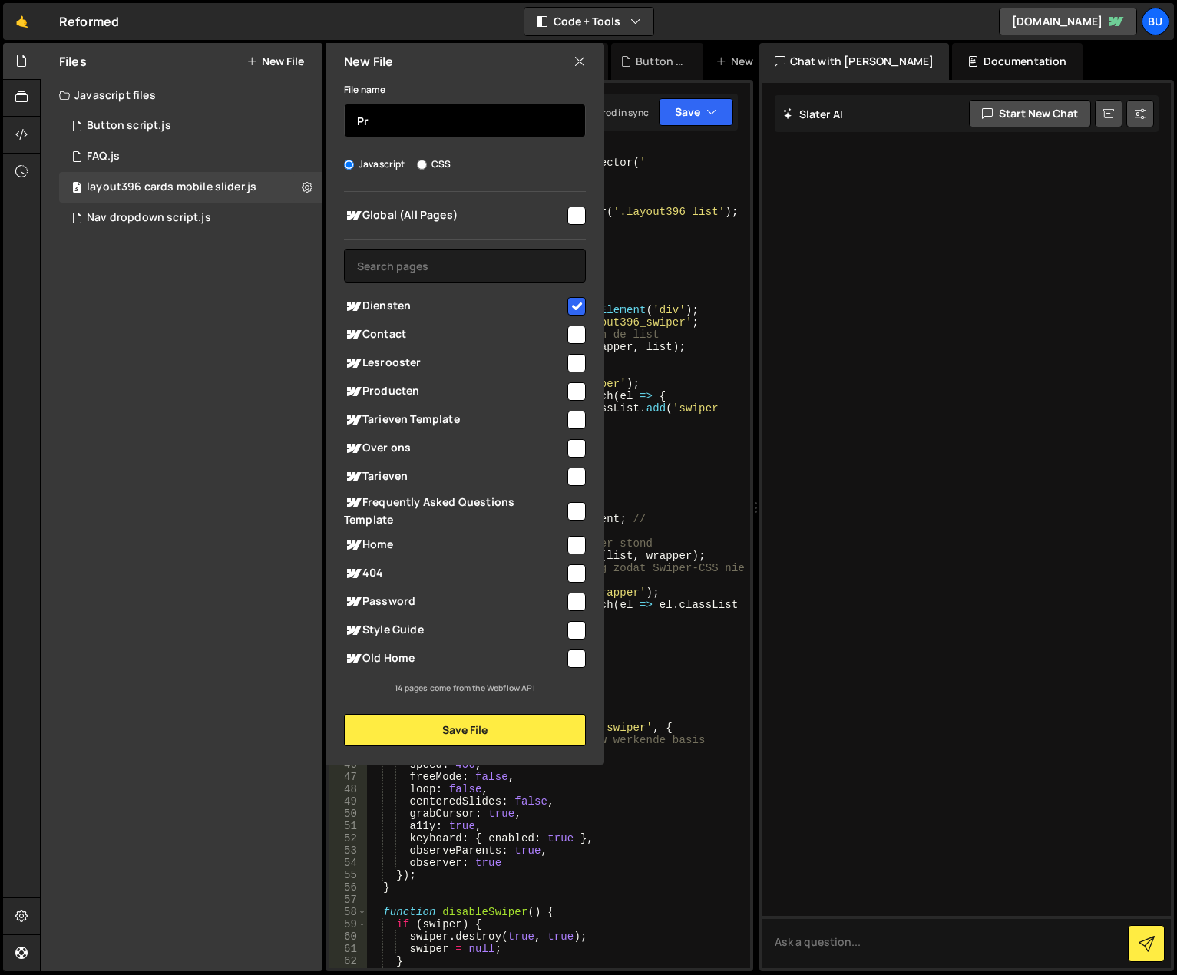
type input "P"
drag, startPoint x: 464, startPoint y: 118, endPoint x: 412, endPoint y: 130, distance: 53.7
click at [412, 130] on input "pricing20 mobile slider" at bounding box center [465, 121] width 242 height 34
type input "pricing20 cards slider"
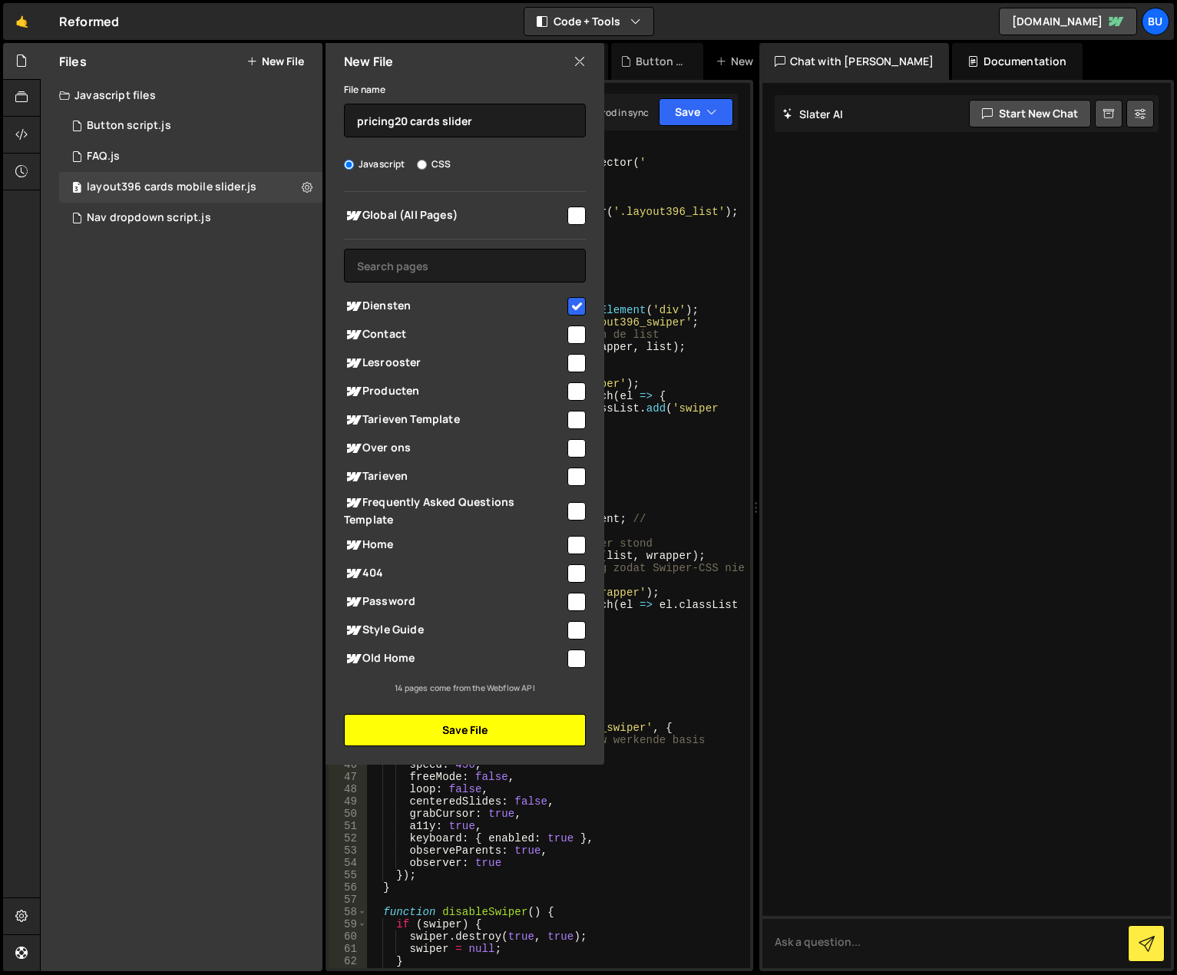
click at [423, 731] on button "Save File" at bounding box center [465, 730] width 242 height 32
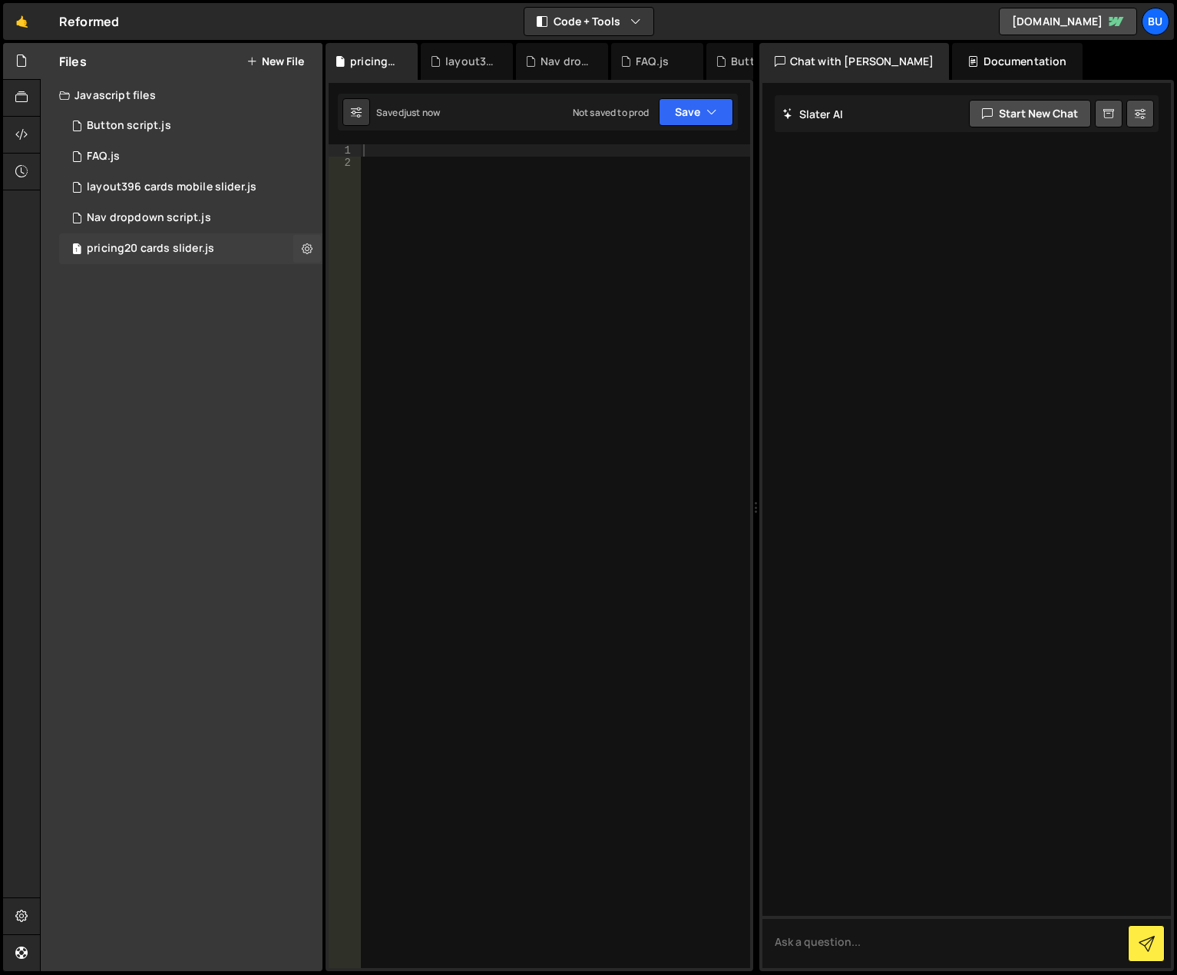
click at [220, 246] on div "1 pricing20 cards slider.js 0" at bounding box center [190, 248] width 263 height 31
click at [429, 202] on div at bounding box center [555, 568] width 390 height 849
paste textarea "});"
type textarea "});"
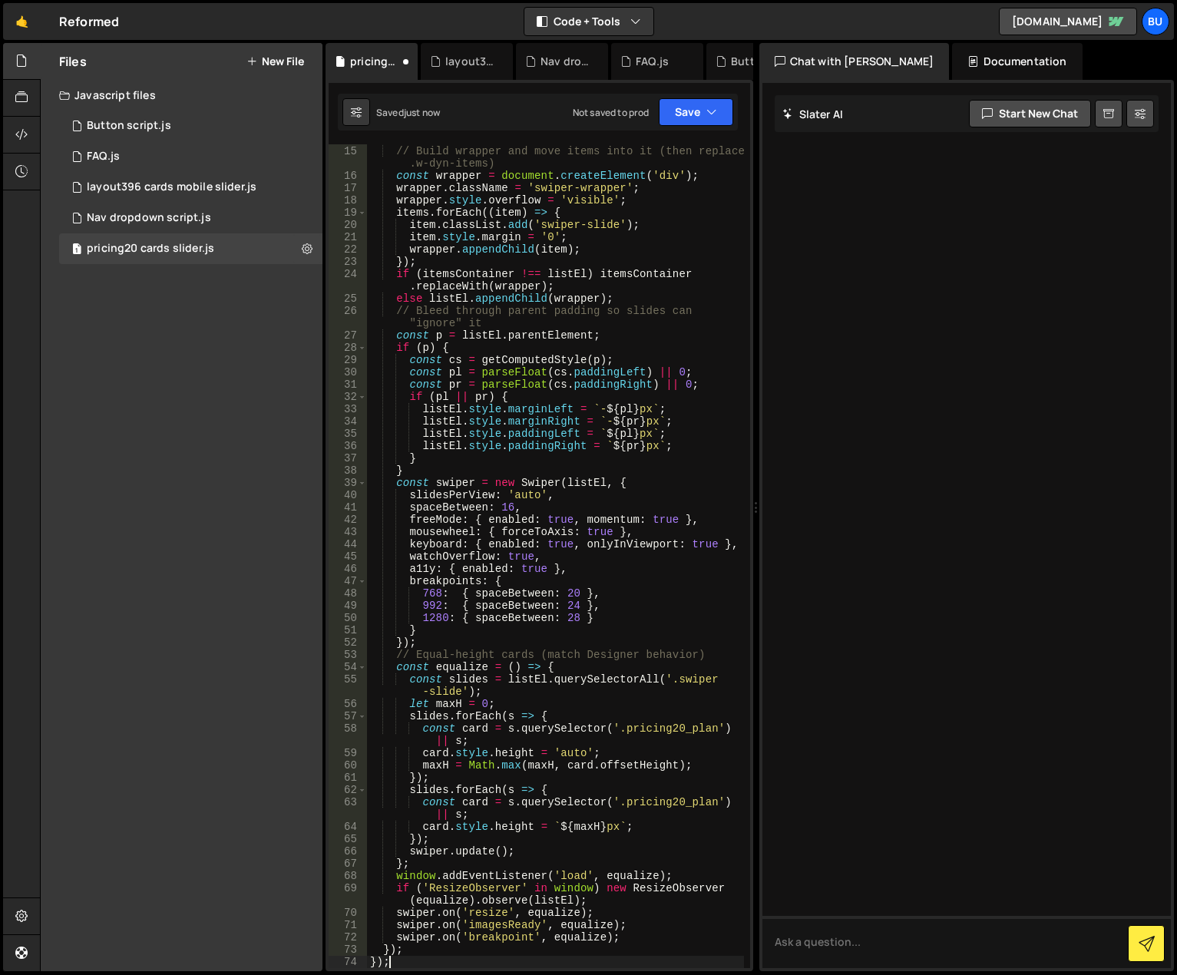
scroll to position [94, 0]
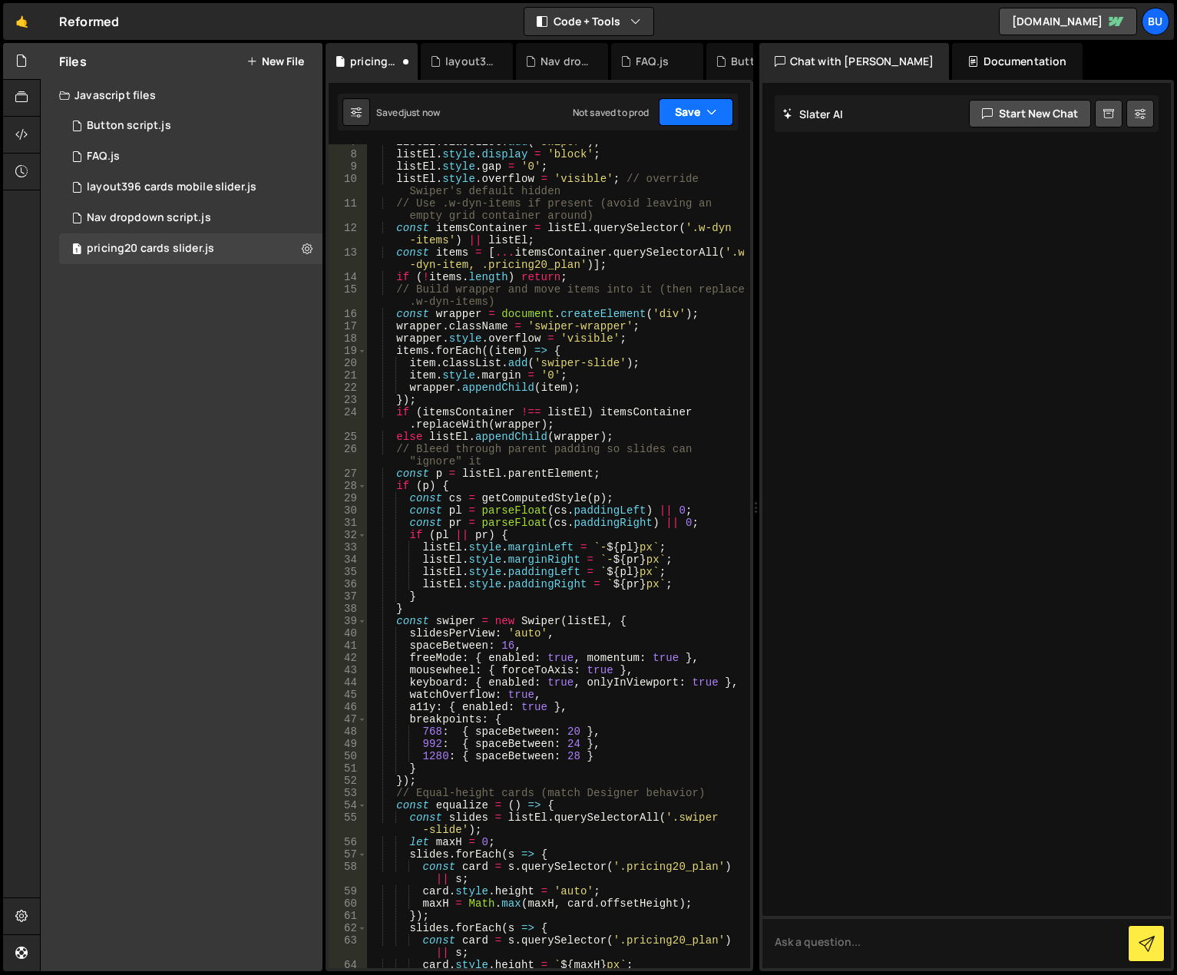
click at [700, 116] on button "Save" at bounding box center [696, 112] width 75 height 28
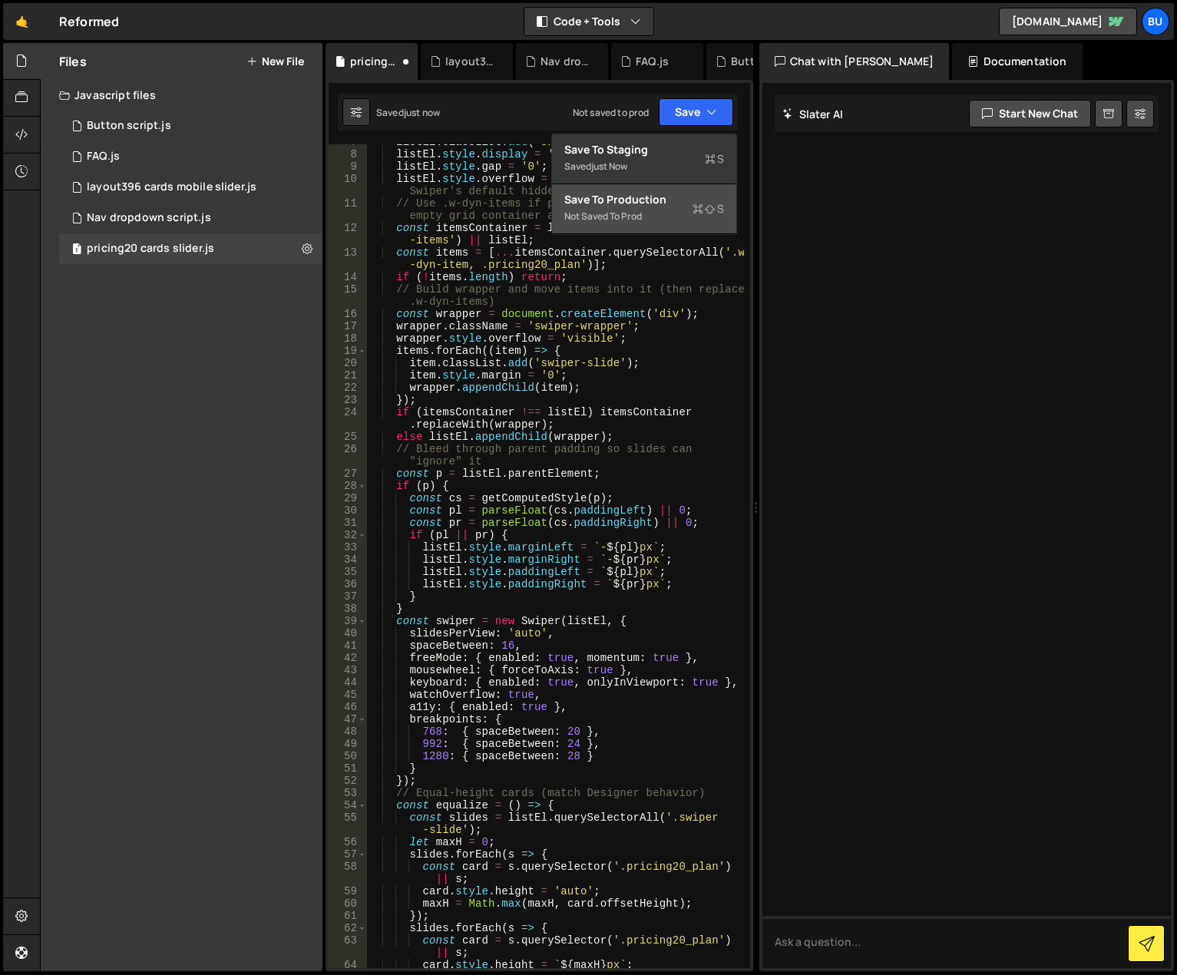
click at [642, 210] on div "Not saved to prod" at bounding box center [645, 216] width 160 height 18
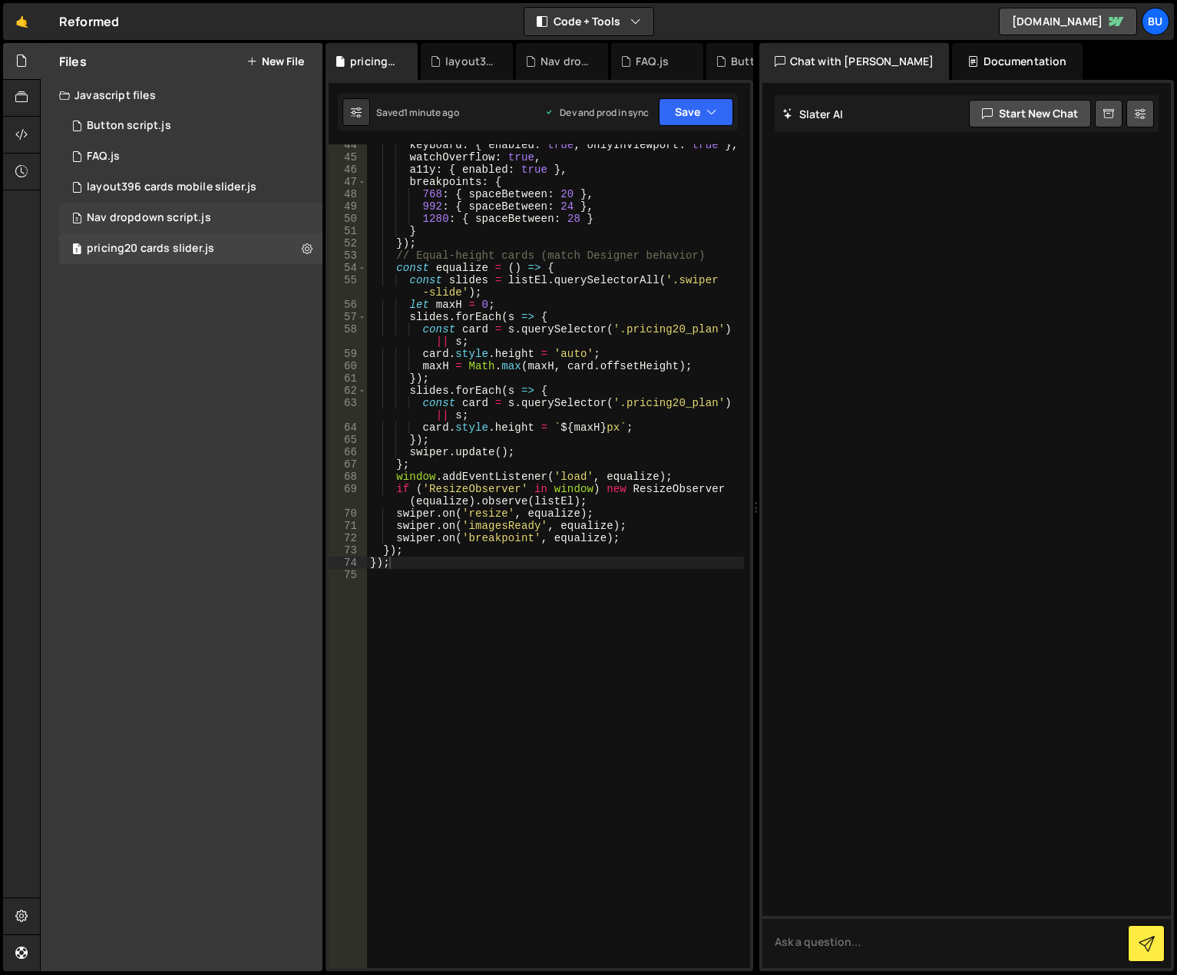
click at [157, 216] on div "Nav dropdown script.js" at bounding box center [149, 218] width 124 height 14
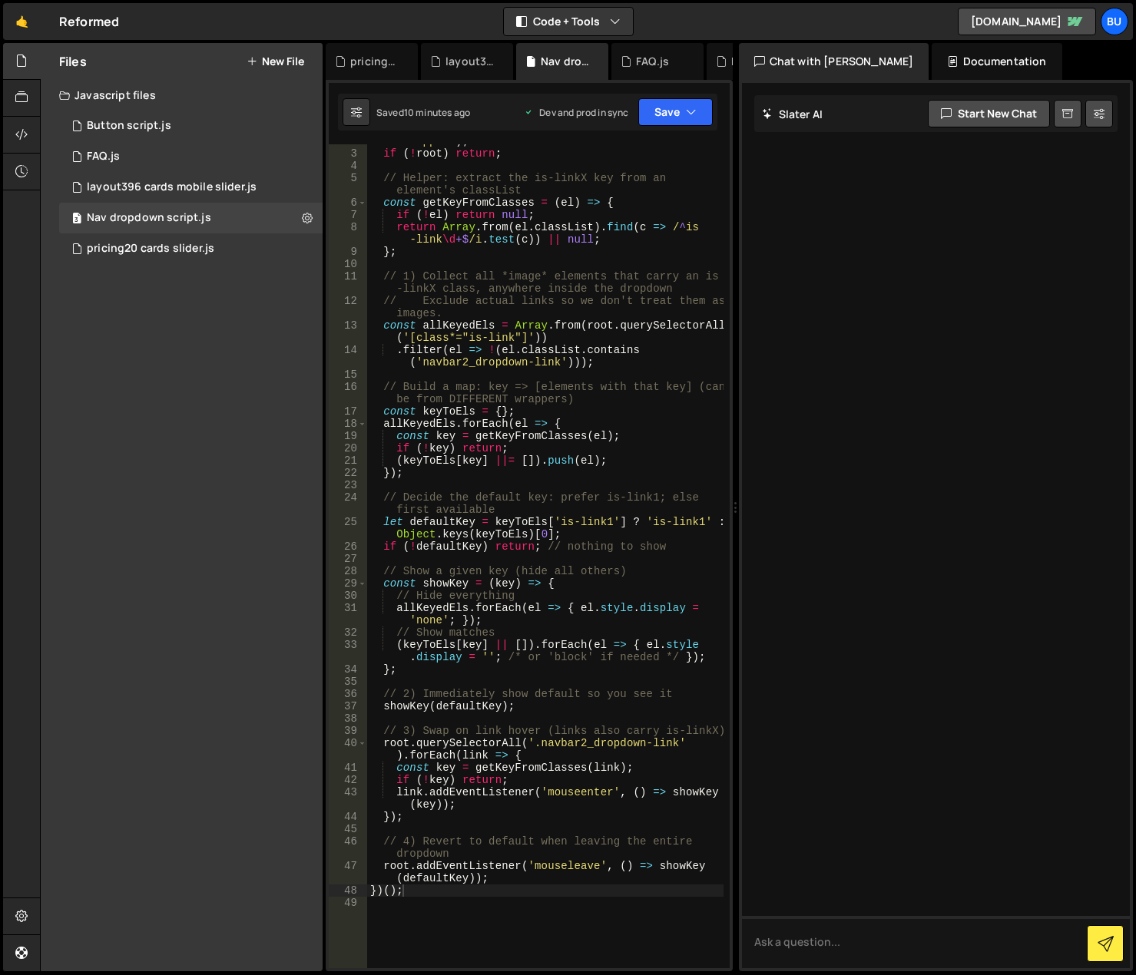
scroll to position [80, 0]
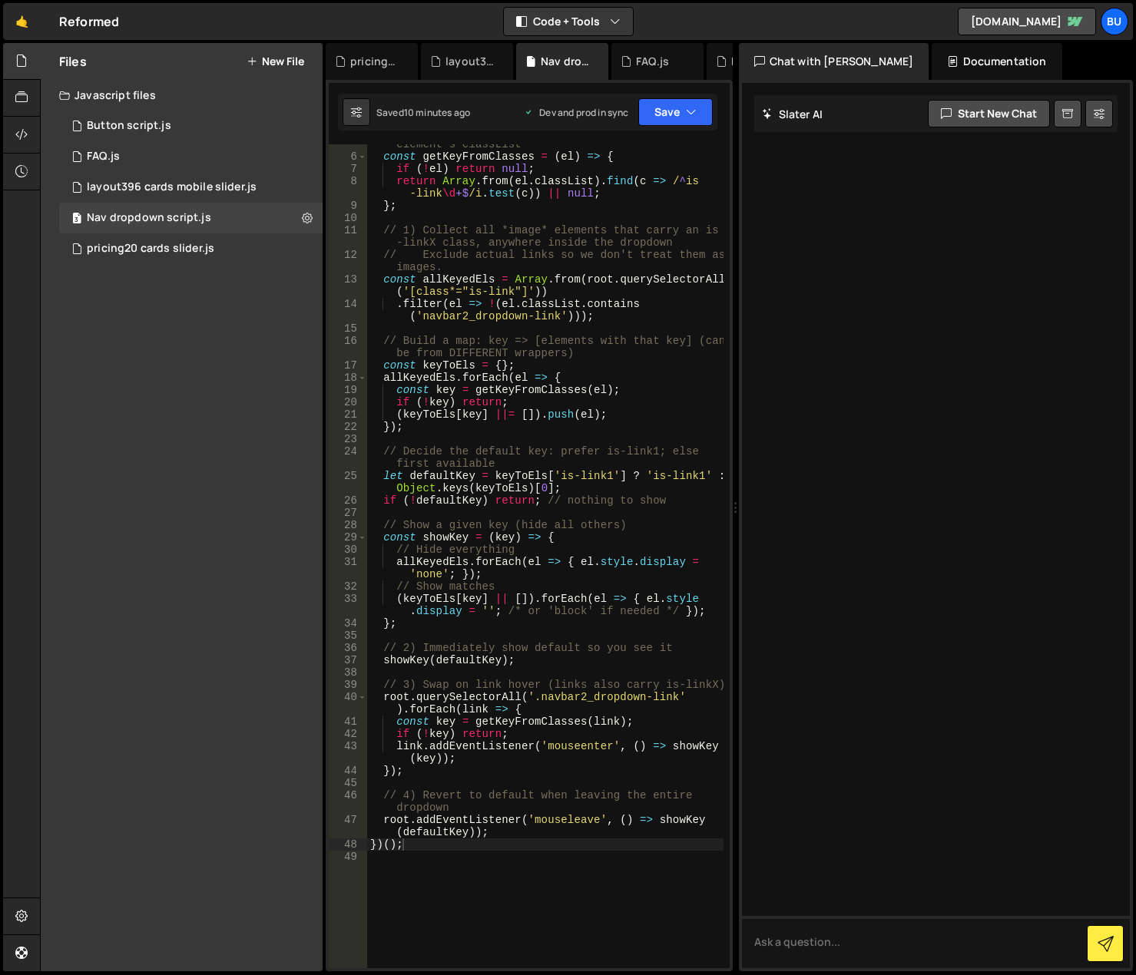
click at [474, 853] on div "// Helper: extract the is-linkX key from an element's classList const getKeyFro…" at bounding box center [545, 556] width 356 height 861
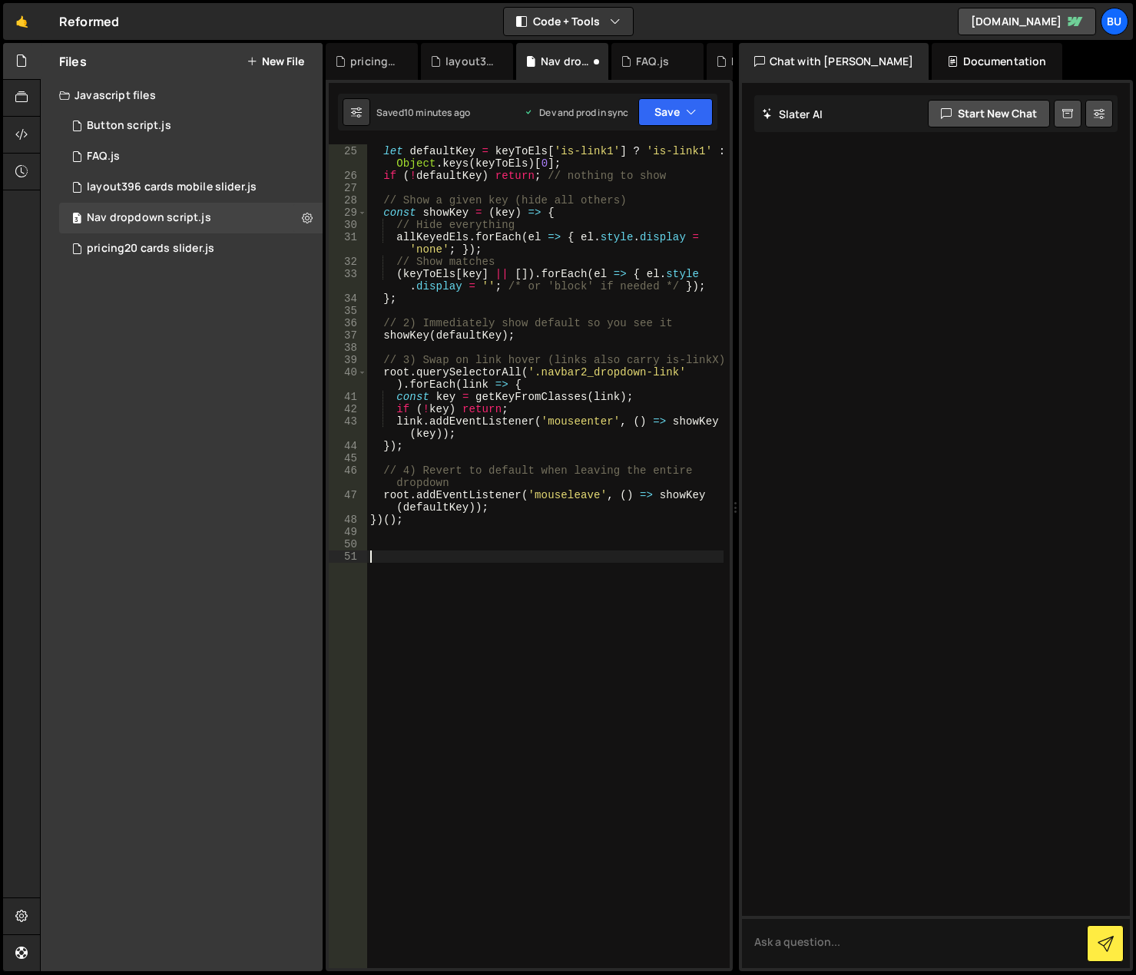
paste textarea "</script>"
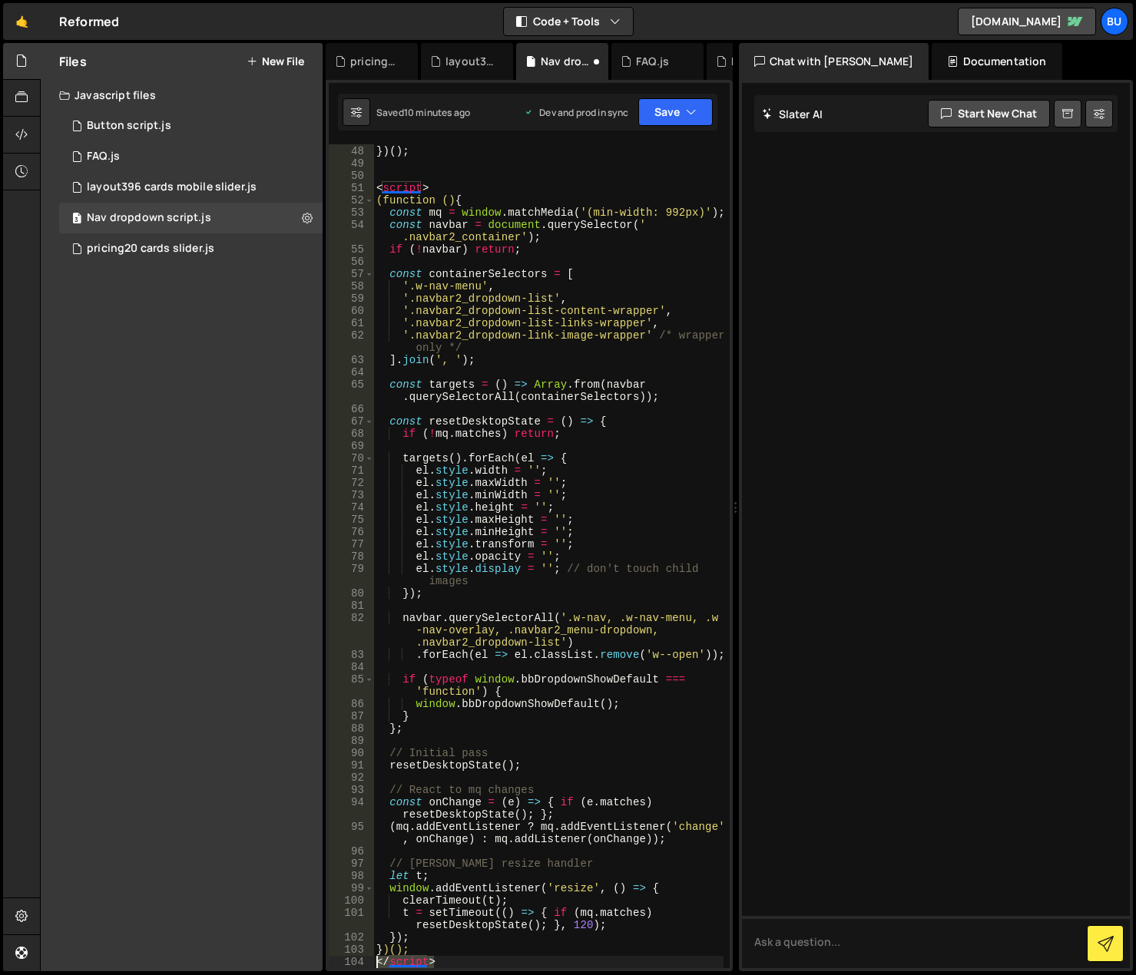
drag, startPoint x: 448, startPoint y: 963, endPoint x: 363, endPoint y: 965, distance: 84.5
click at [363, 965] on div "47 48 49 50 51 52 53 54 55 56 57 58 59 60 61 62 63 64 65 66 67 68 69 70 71 72 7…" at bounding box center [529, 556] width 401 height 824
type textarea "</script>"
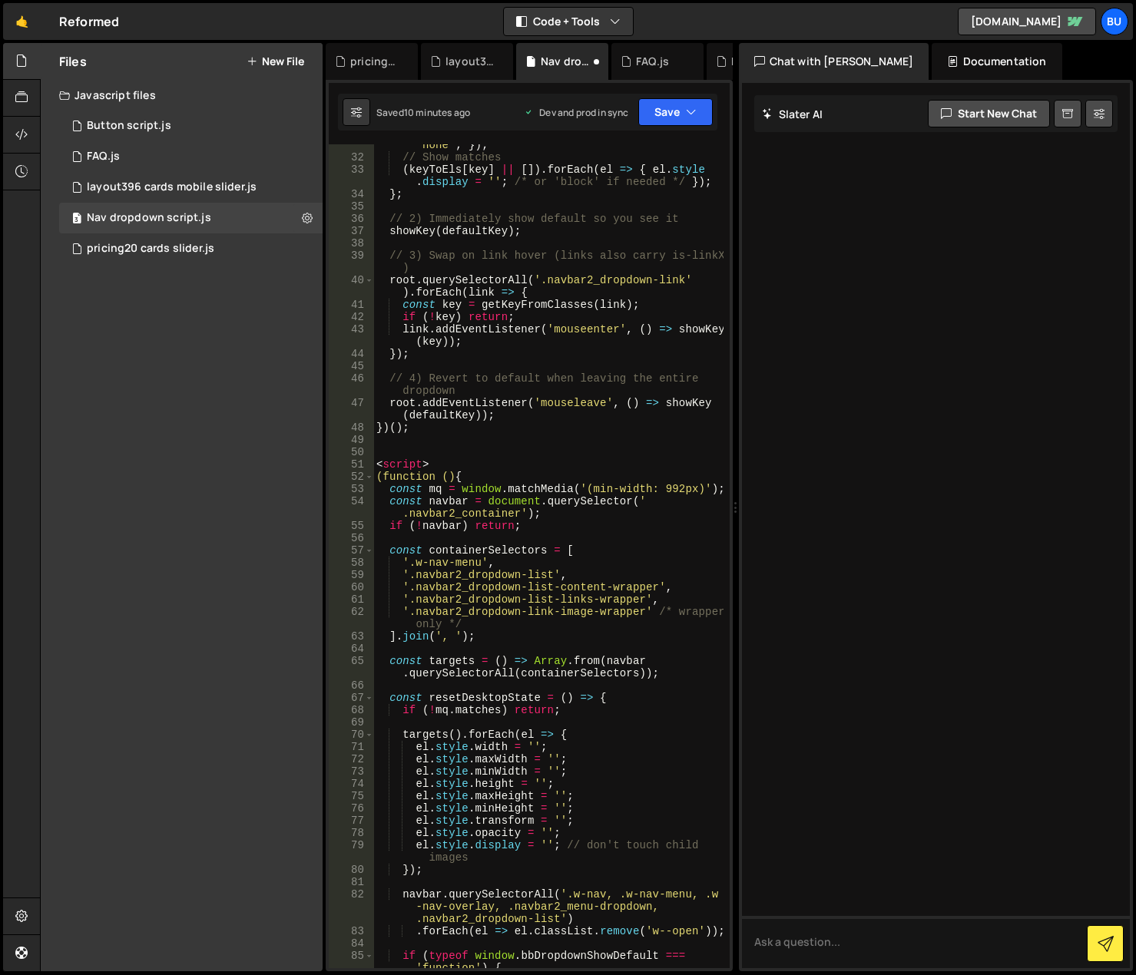
scroll to position [509, 0]
drag, startPoint x: 442, startPoint y: 462, endPoint x: 362, endPoint y: 459, distance: 80.7
click at [362, 459] on div "})(); 31 32 33 34 35 36 37 38 39 40 41 42 43 44 45 46 47 48 49 50 51 52 53 54 5…" at bounding box center [529, 556] width 401 height 824
type textarea "<script>"
type textarea "/"
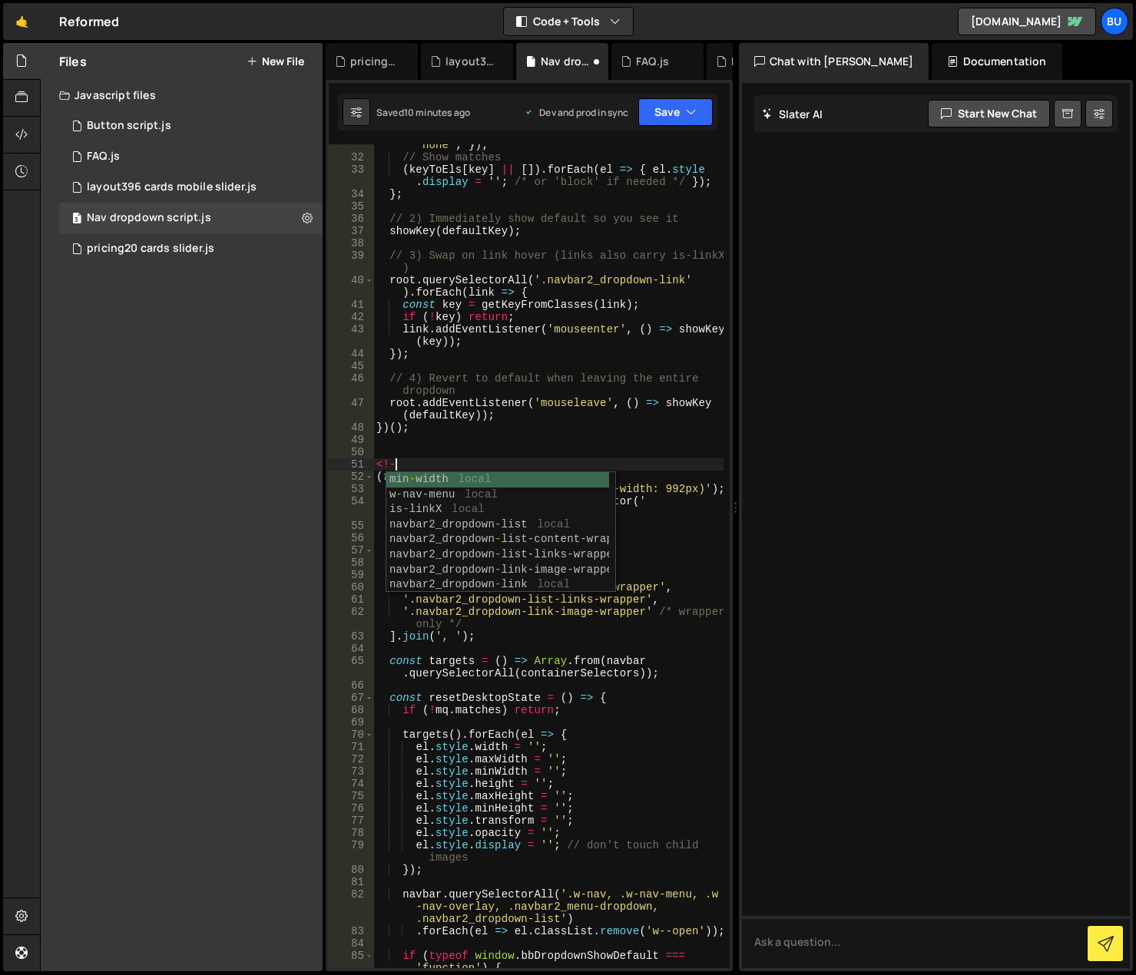
scroll to position [0, 0]
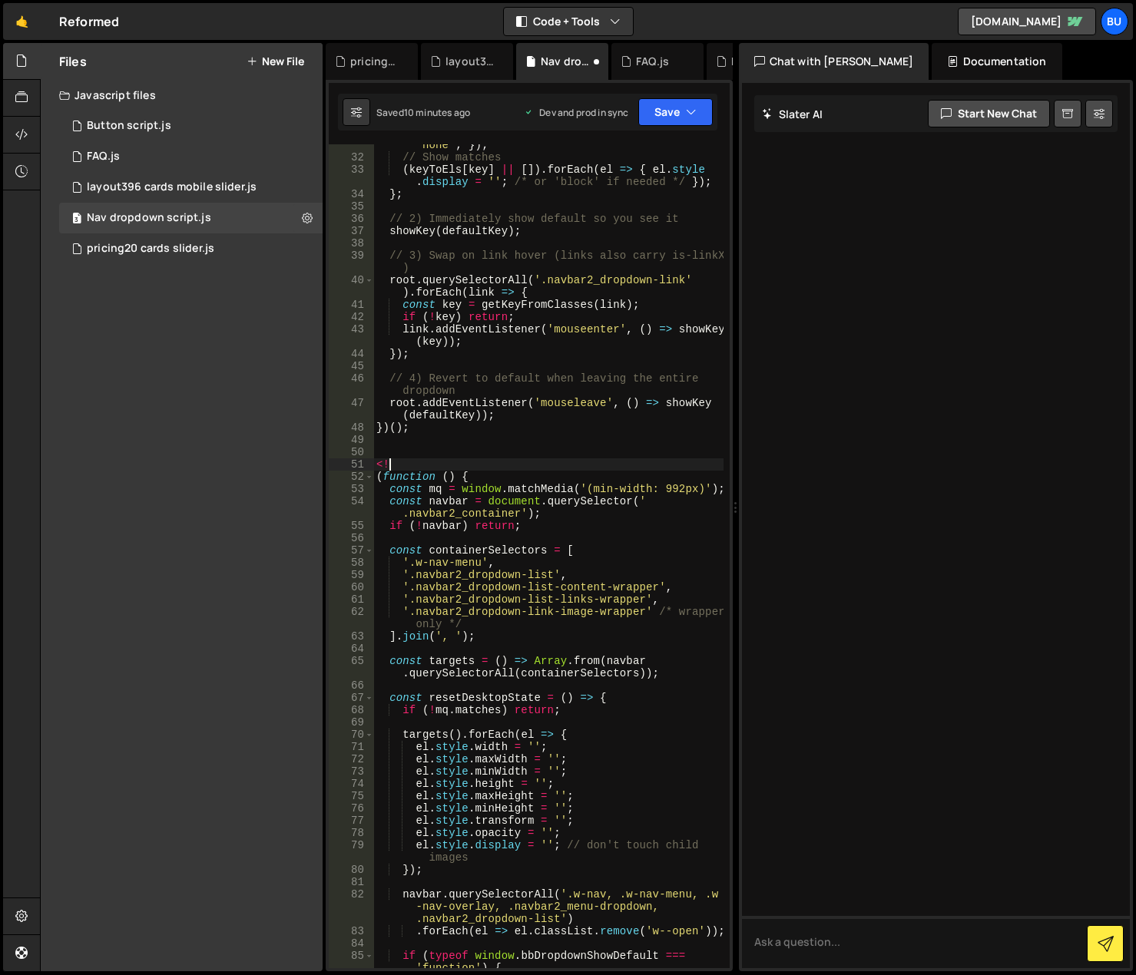
type textarea "<"
type textarea "// PART 2"
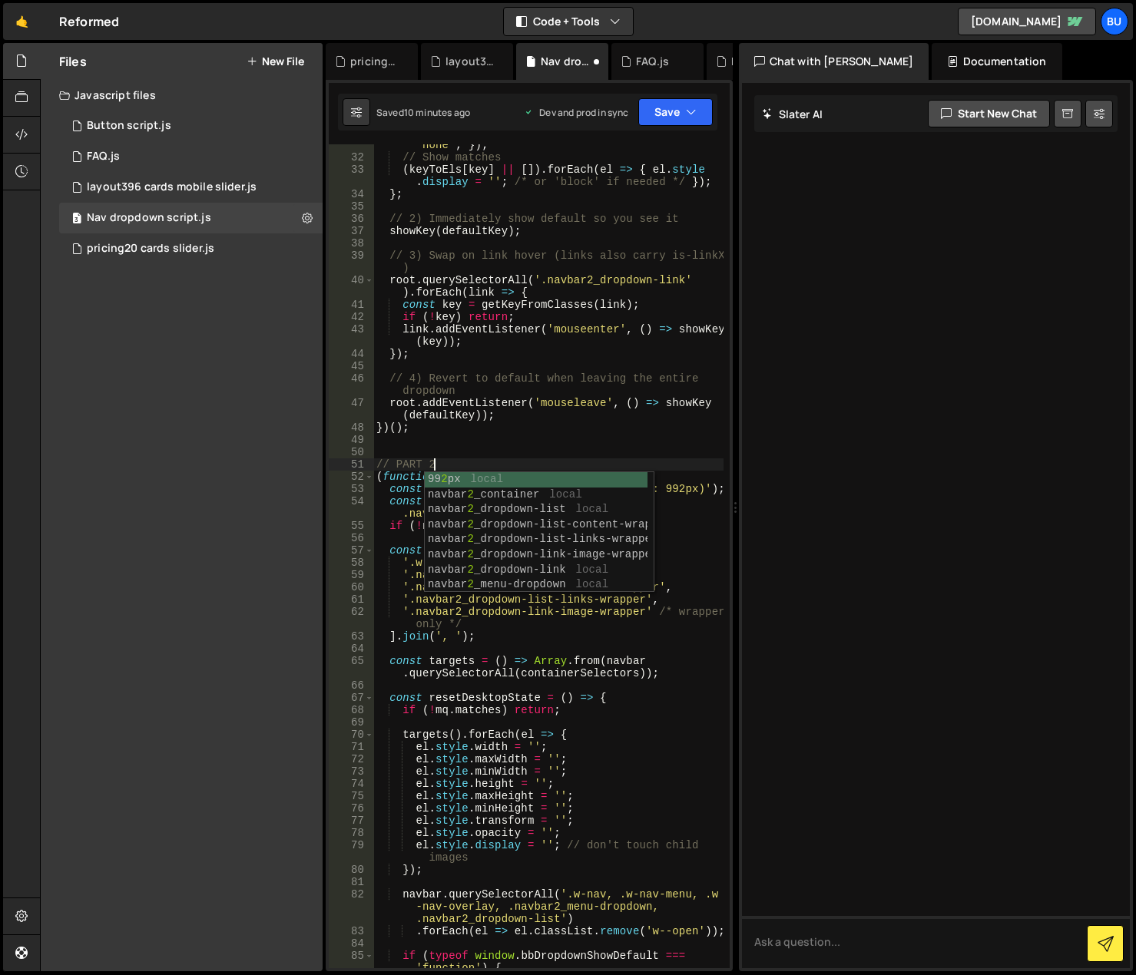
scroll to position [0, 3]
click at [489, 454] on div "allKeyedEls . forEach ( el => { el . style . display = 'none' ; }) ; // Show ma…" at bounding box center [548, 557] width 350 height 861
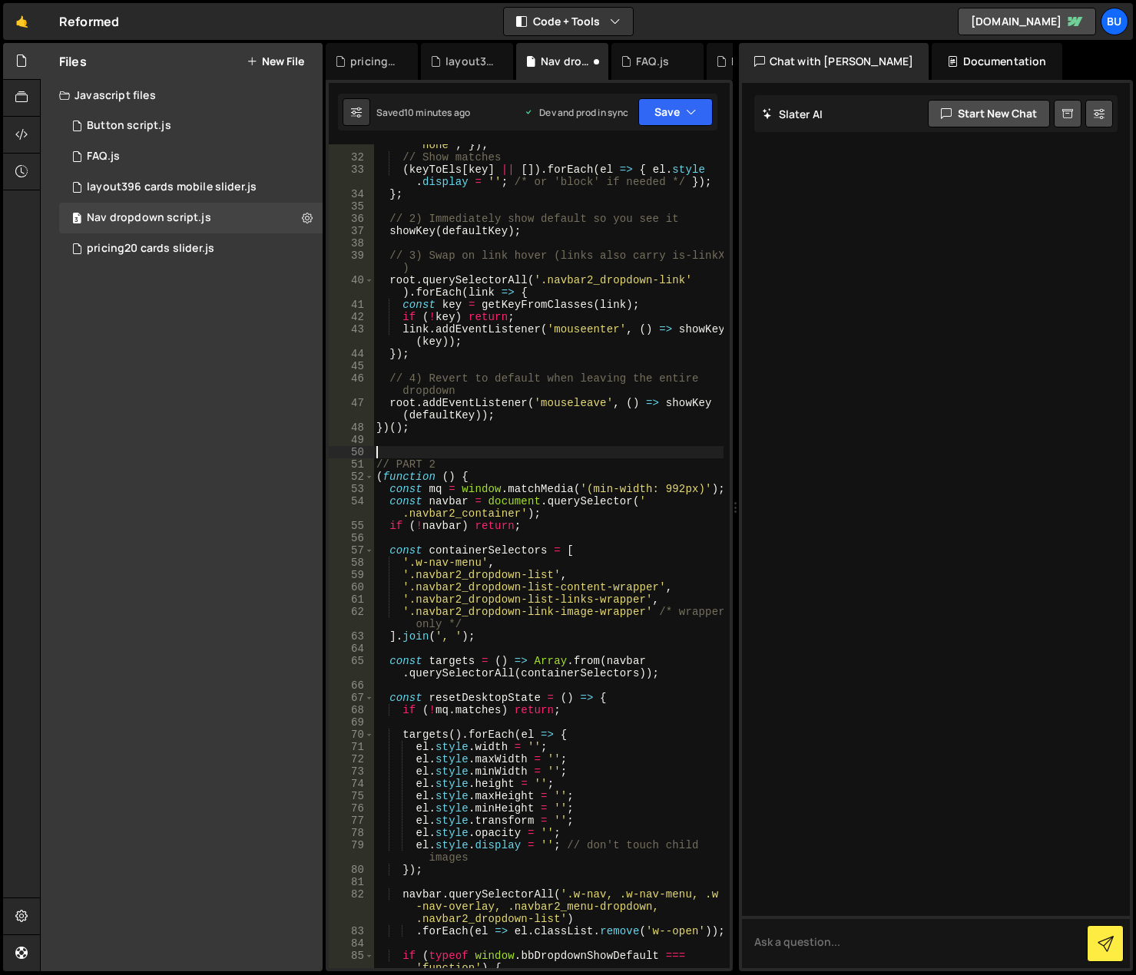
scroll to position [0, 0]
click at [479, 462] on div "allKeyedEls . forEach ( el => { el . style . display = 'none' ; }) ; // Show ma…" at bounding box center [548, 557] width 350 height 861
type textarea "// PART 2"
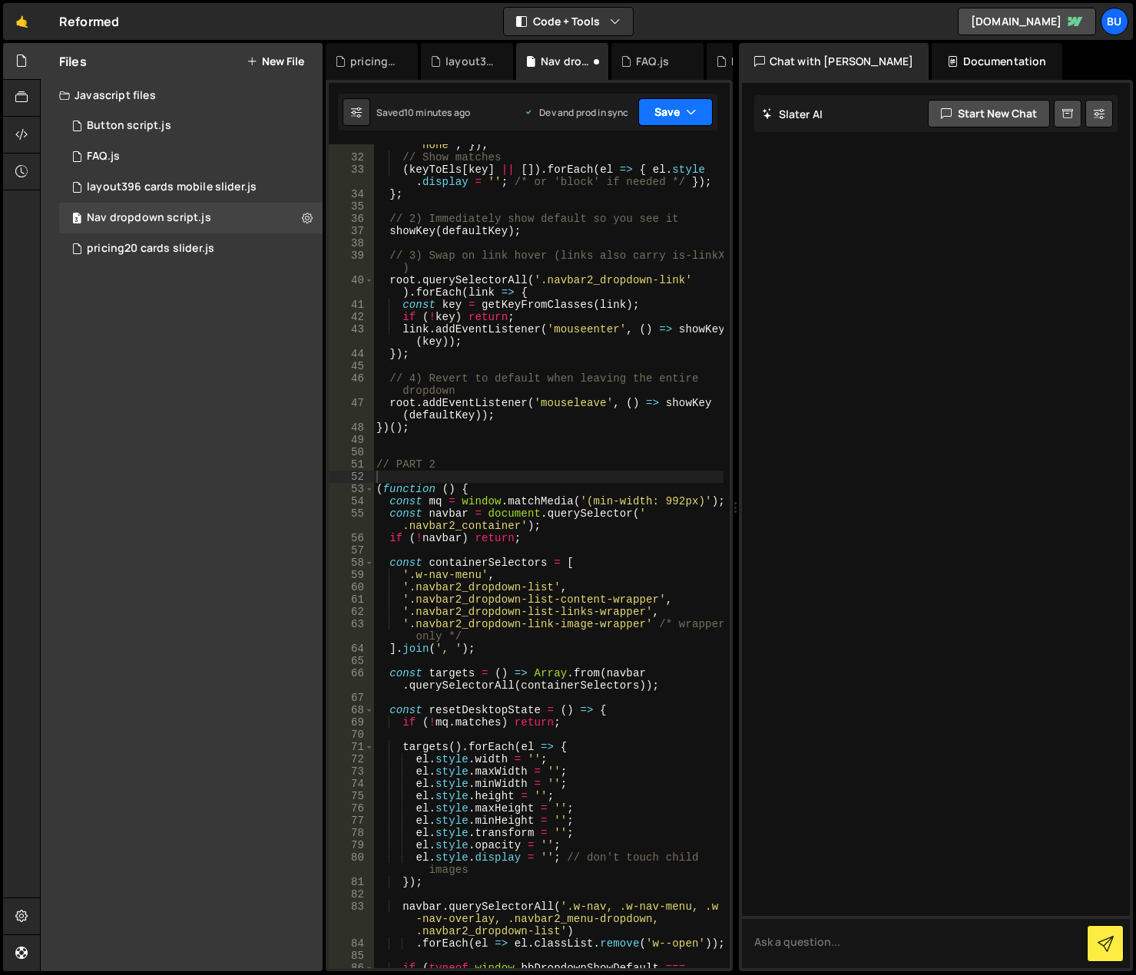
click at [682, 106] on button "Save" at bounding box center [675, 112] width 75 height 28
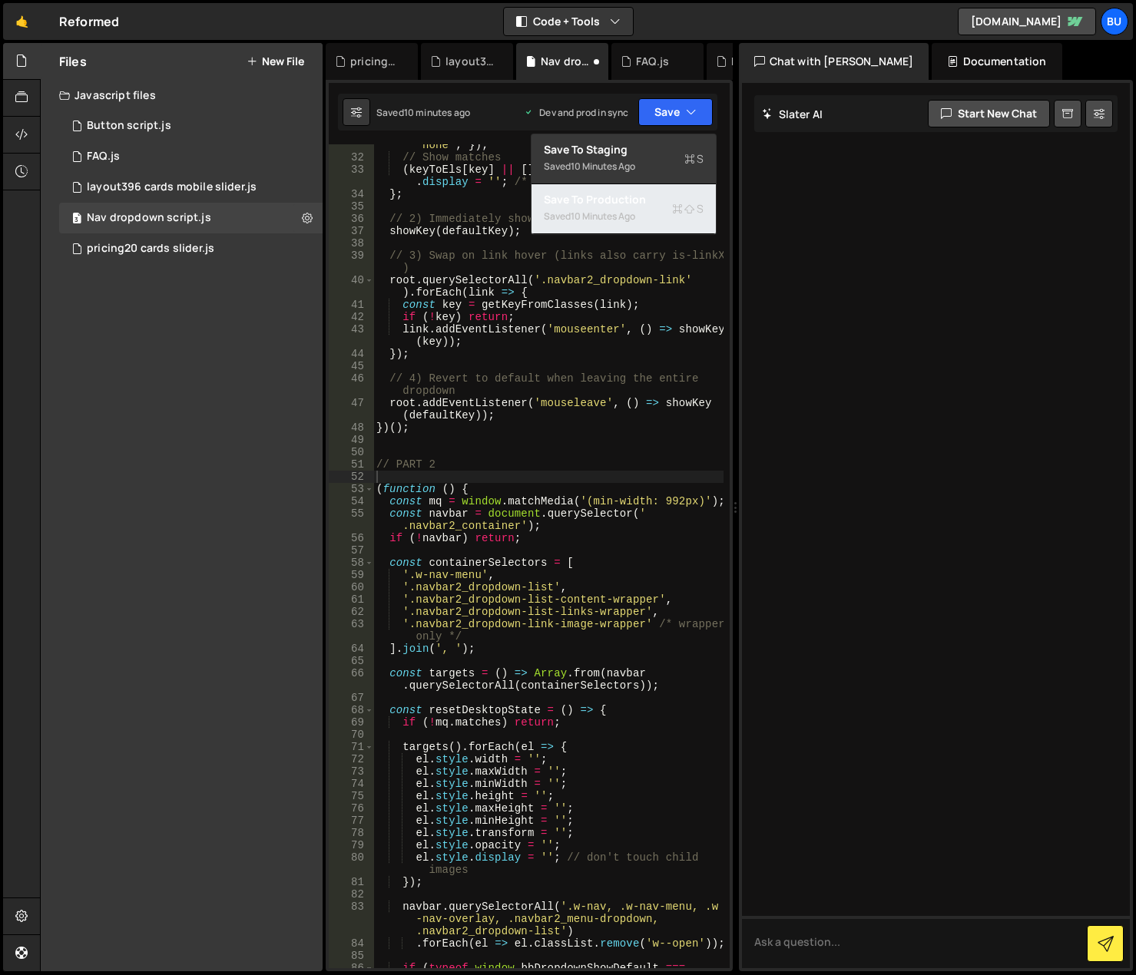
click at [658, 210] on div "Saved 10 minutes ago" at bounding box center [624, 216] width 160 height 18
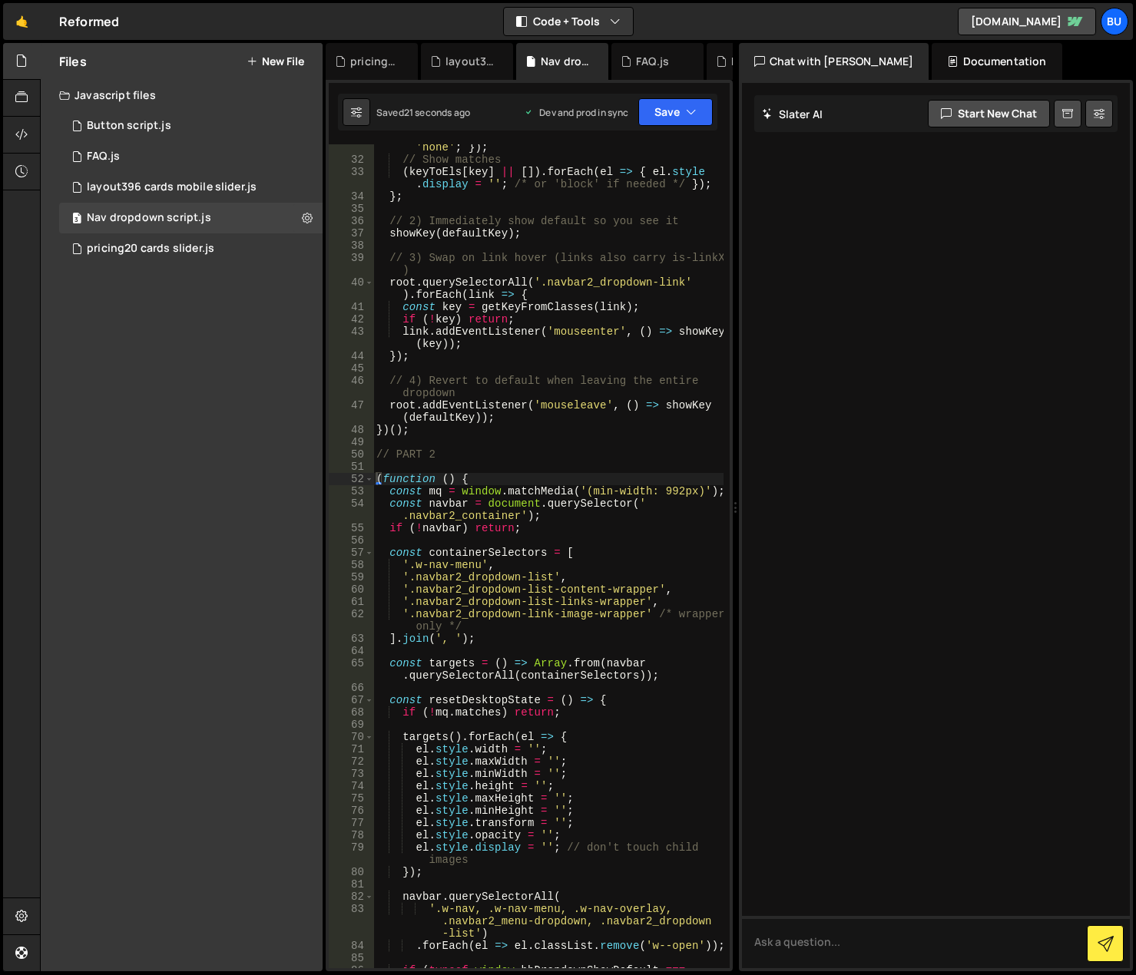
scroll to position [461, 0]
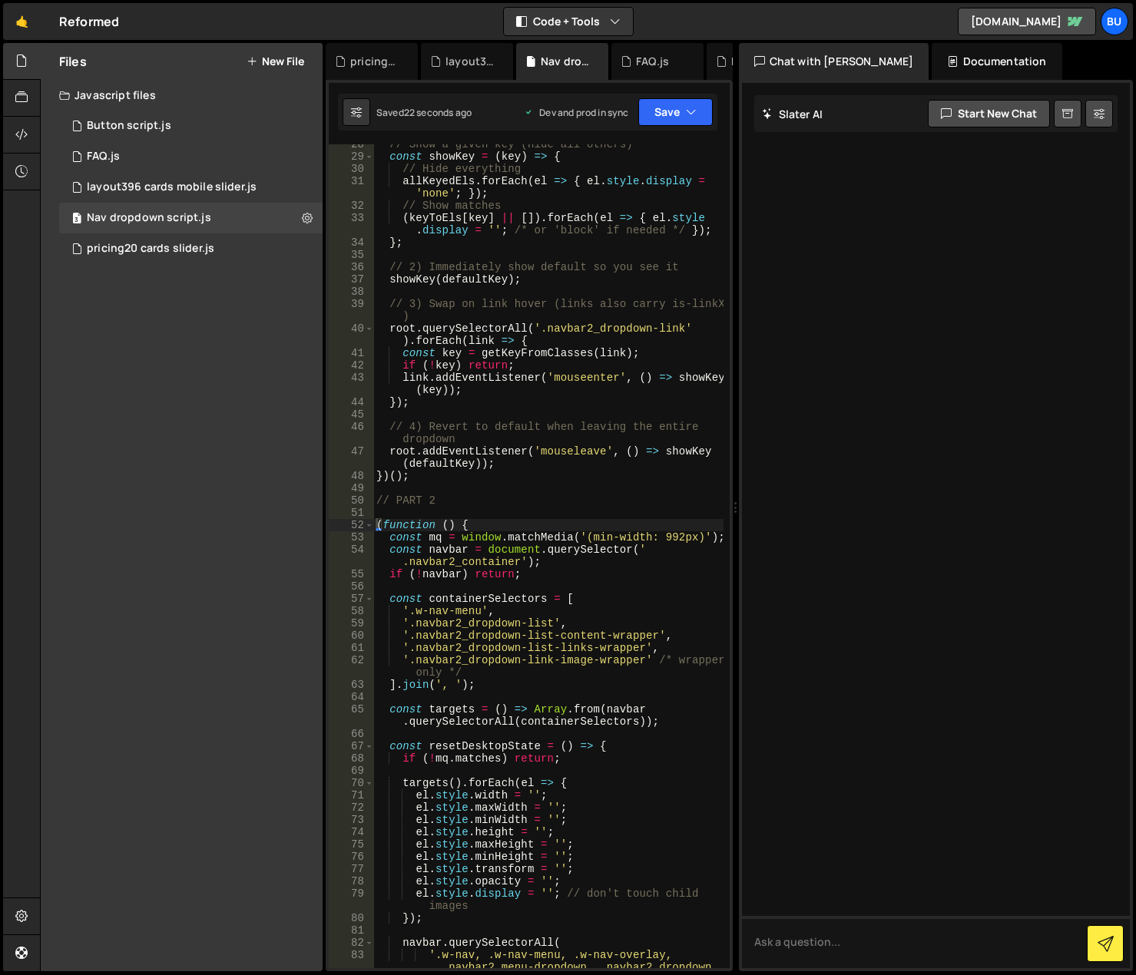
type textarea "})();"
click at [446, 473] on div "// Show a given key (hide all others) const showKey = ( key ) => { // Hide ever…" at bounding box center [548, 574] width 350 height 873
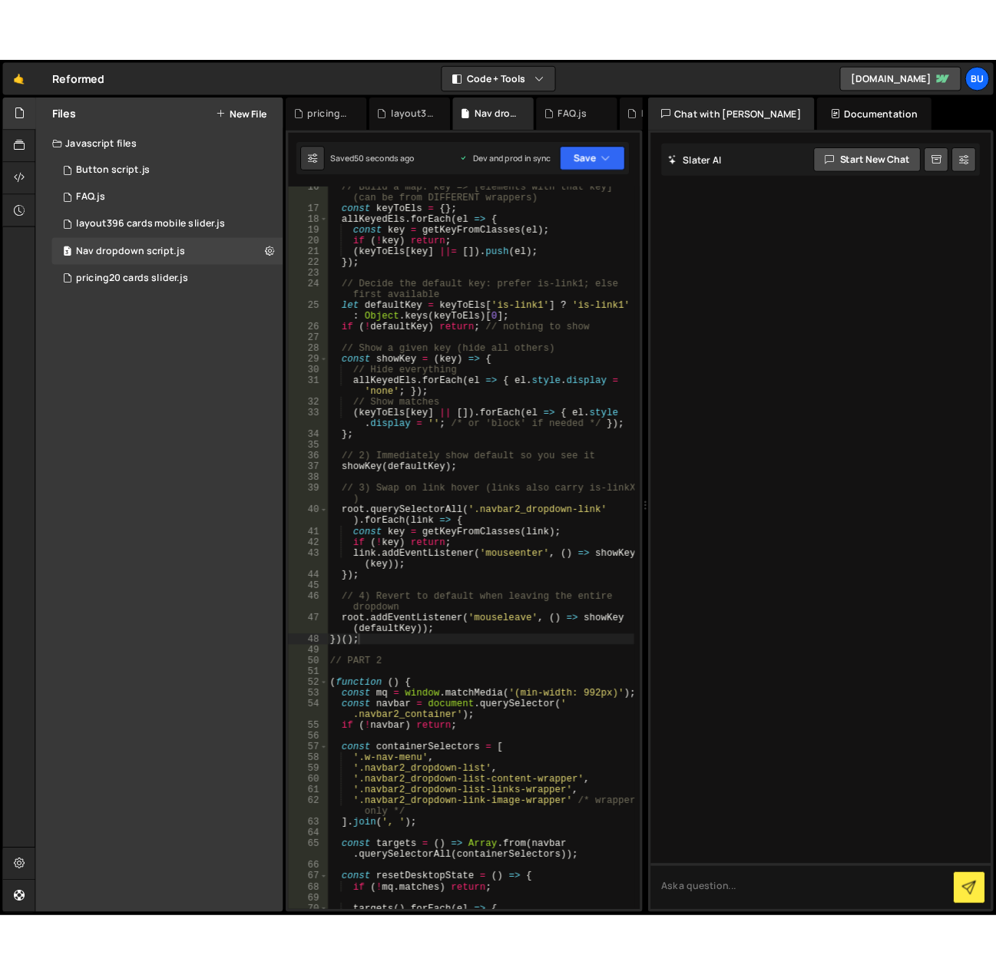
scroll to position [230, 0]
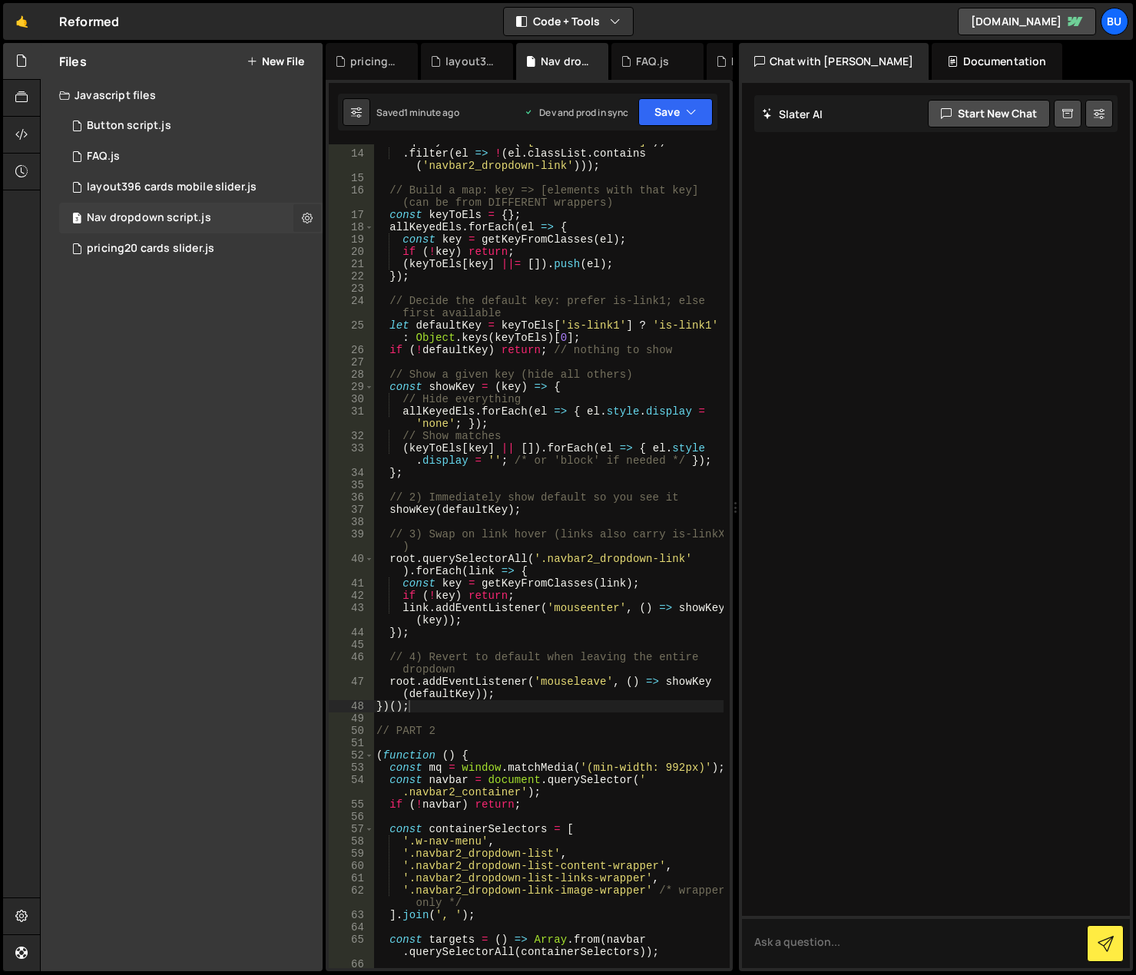
click at [306, 215] on icon at bounding box center [307, 217] width 11 height 15
type input "Nav dropdown script"
radio input "true"
checkbox input "true"
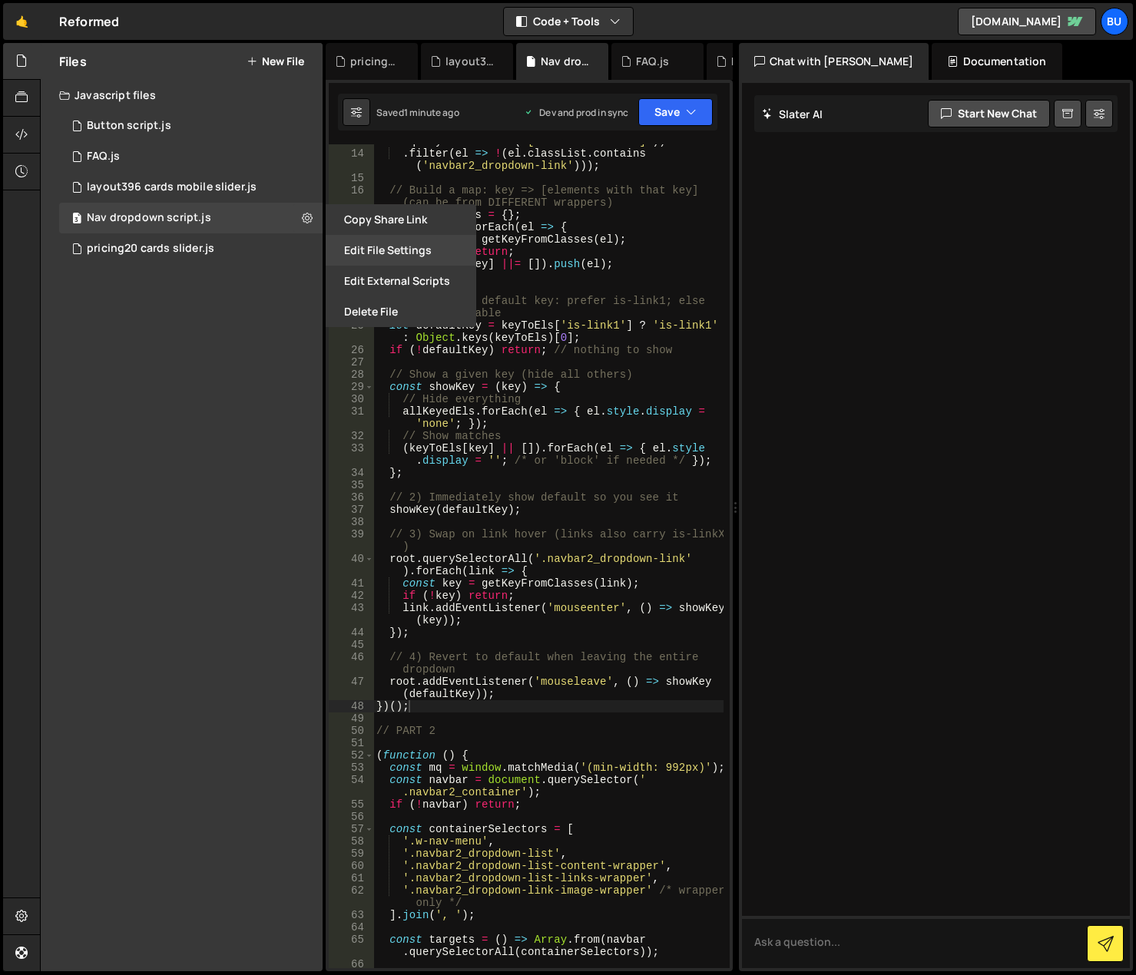
click at [343, 250] on button "Edit File Settings" at bounding box center [401, 250] width 151 height 31
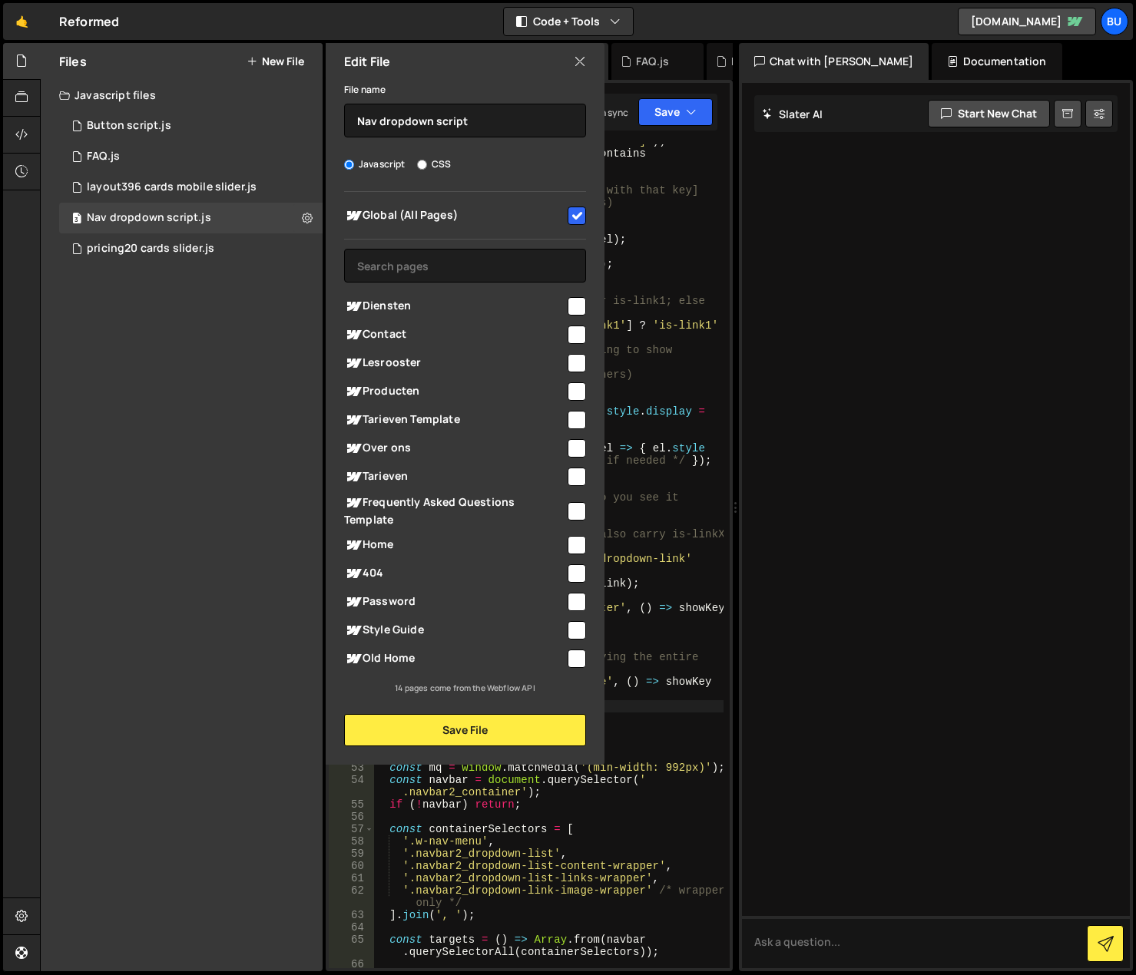
click at [214, 408] on div "Files New File Javascript files 1 Button script.js 0 1 FAQ.js 0 1 layout396 car…" at bounding box center [182, 507] width 282 height 929
click at [576, 58] on icon at bounding box center [580, 61] width 12 height 17
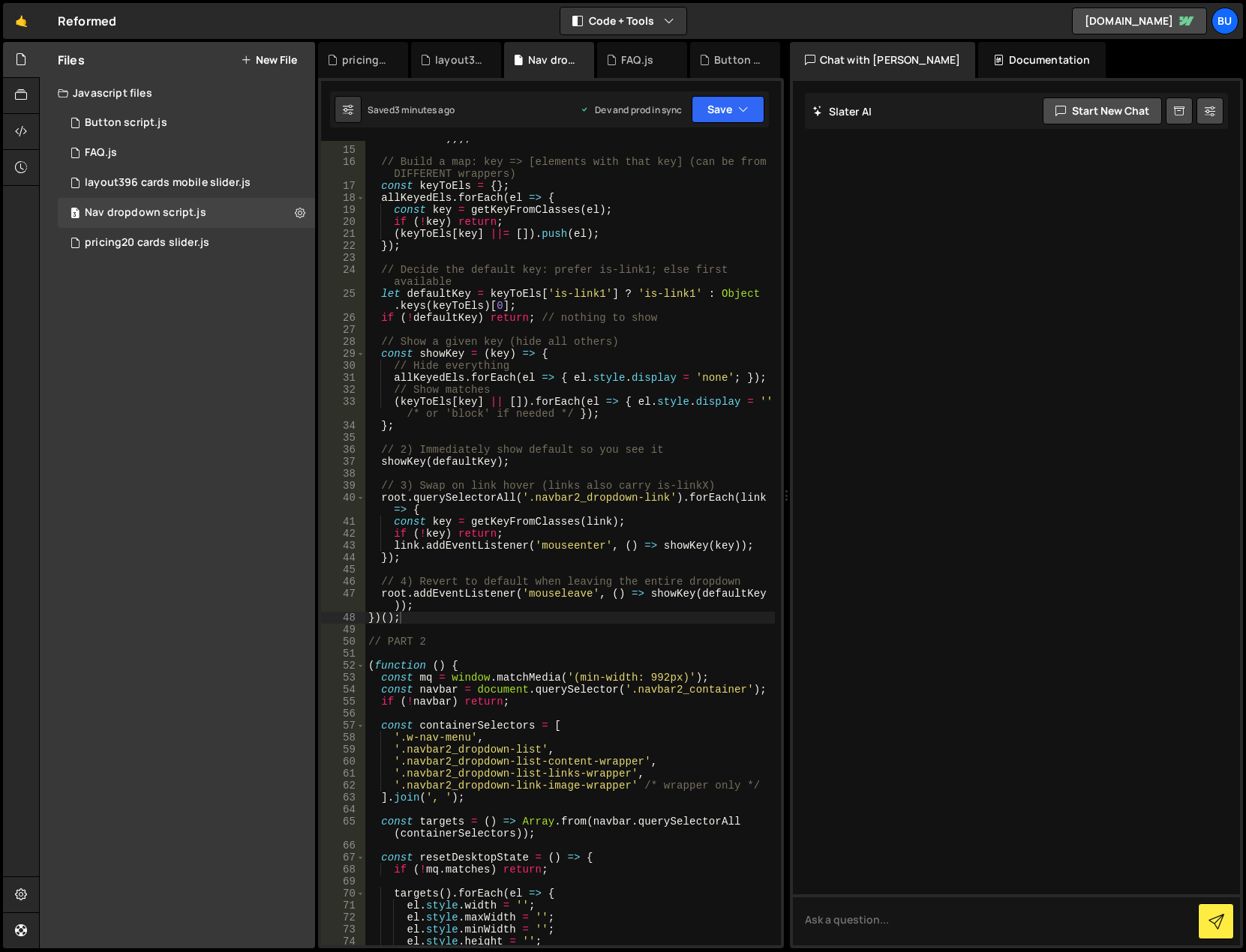
click at [503, 321] on div ". filter ( el => ! ( el . classList . contains ( 'navbar2_dropdown -link' ))) ;…" at bounding box center [569, 540] width 409 height 841
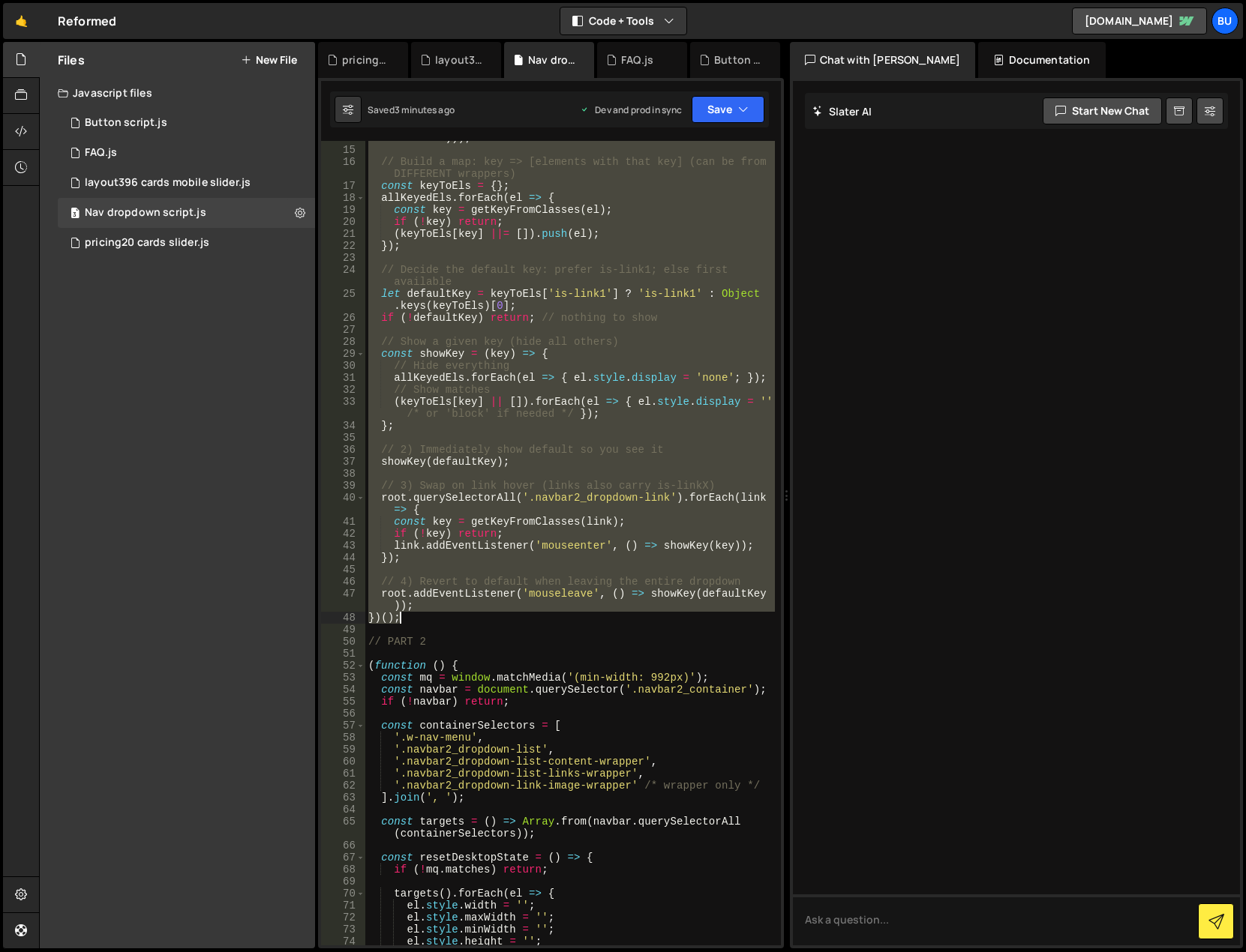
drag, startPoint x: 368, startPoint y: 150, endPoint x: 511, endPoint y: 616, distance: 487.4
click at [511, 616] on div ". filter ( el => ! ( el . classList . contains ( 'navbar2_dropdown -link' ))) ;…" at bounding box center [569, 540] width 409 height 841
paste textarea
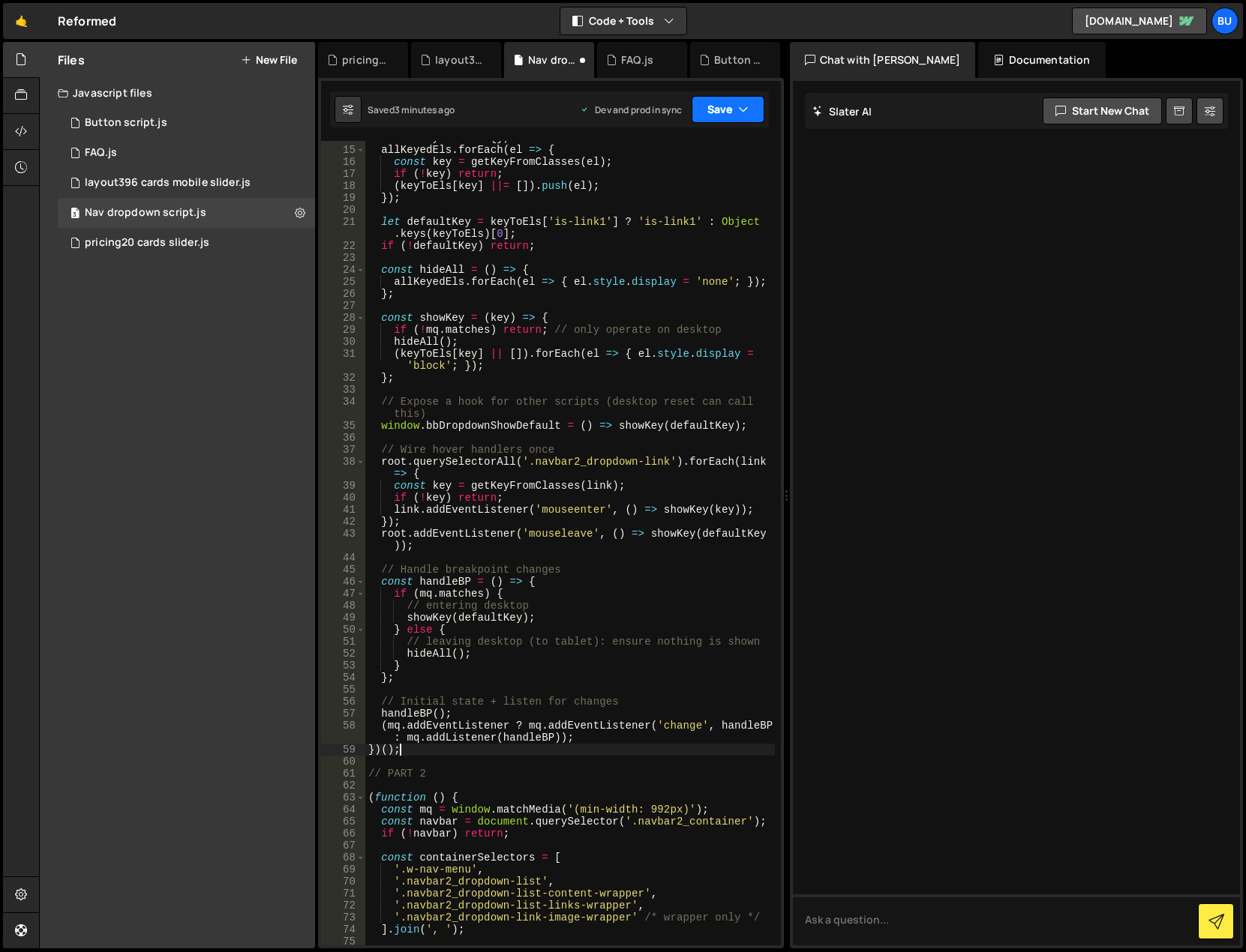
click at [744, 107] on icon "button" at bounding box center [743, 108] width 11 height 15
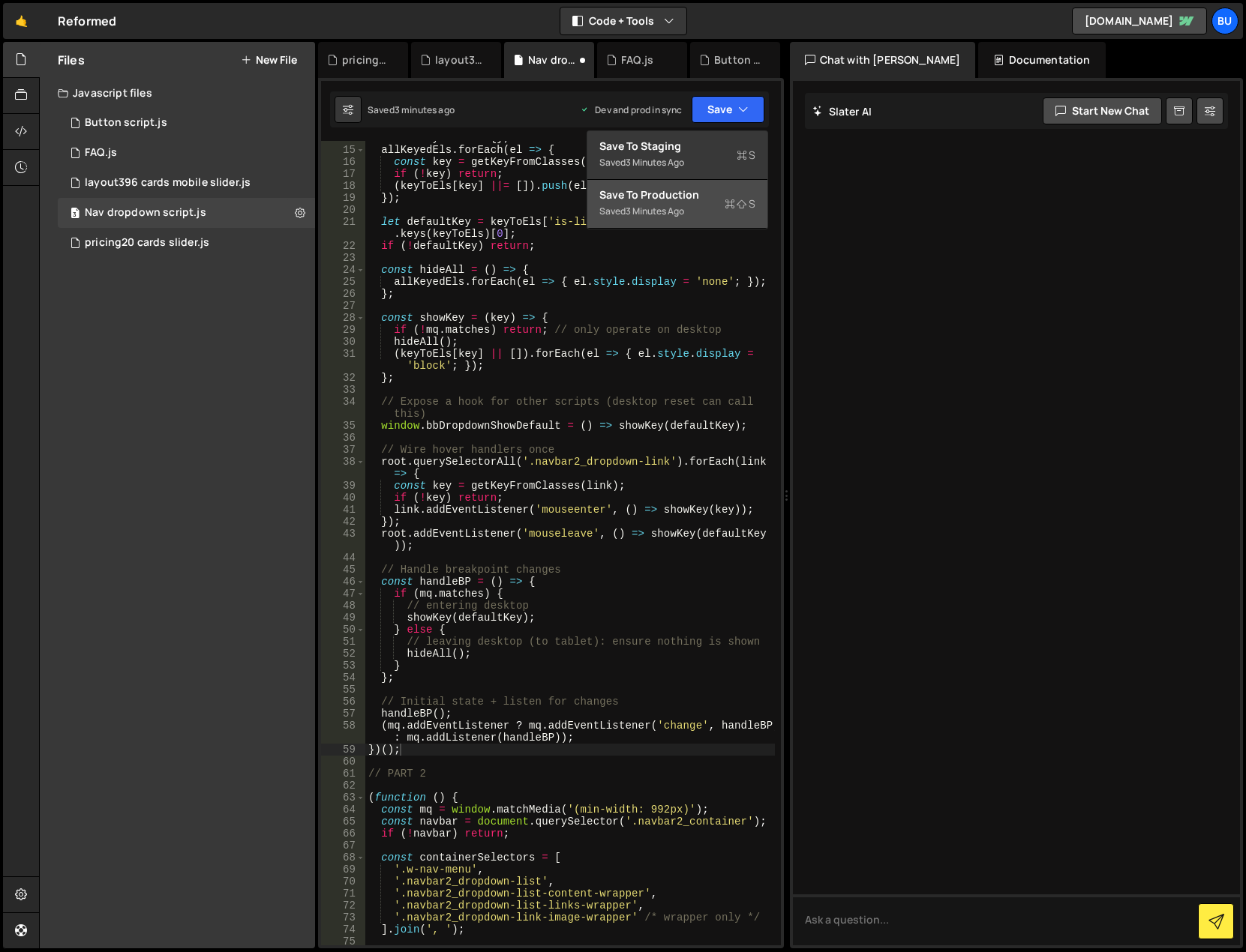
click at [728, 203] on icon at bounding box center [729, 203] width 11 height 15
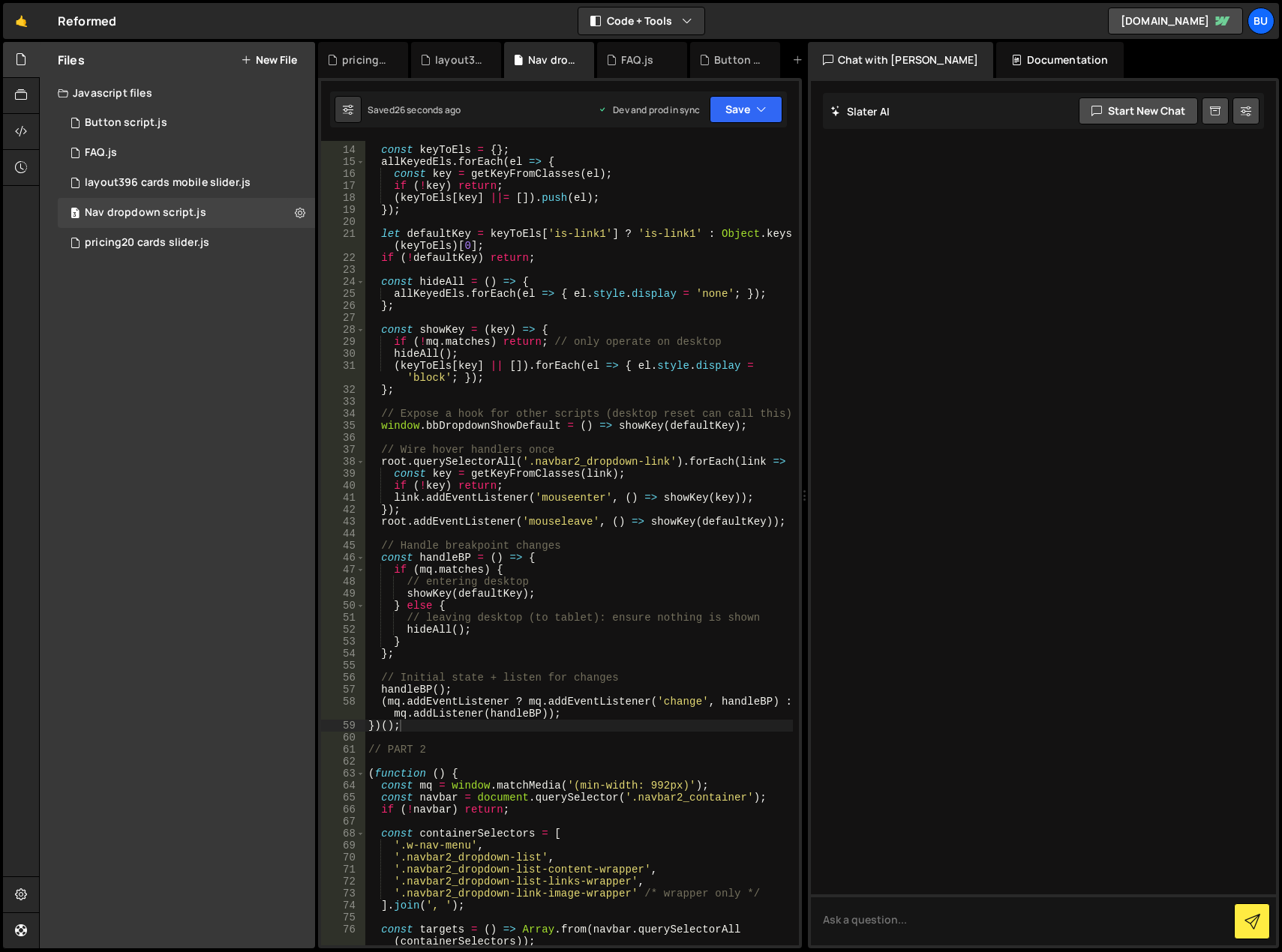
scroll to position [201, 0]
click at [456, 753] on div "const keyToEls = { } ; allKeyedEls . forEach ( el => { const key = getKeyFromCl…" at bounding box center [579, 546] width 428 height 829
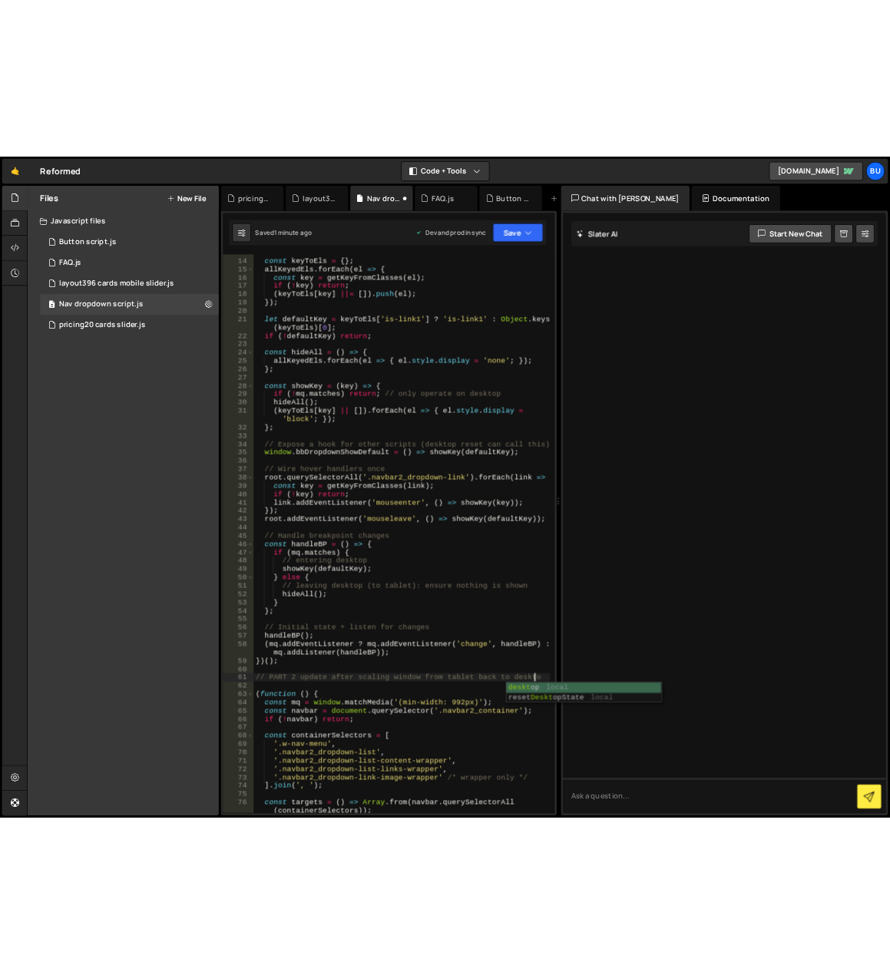
scroll to position [0, 28]
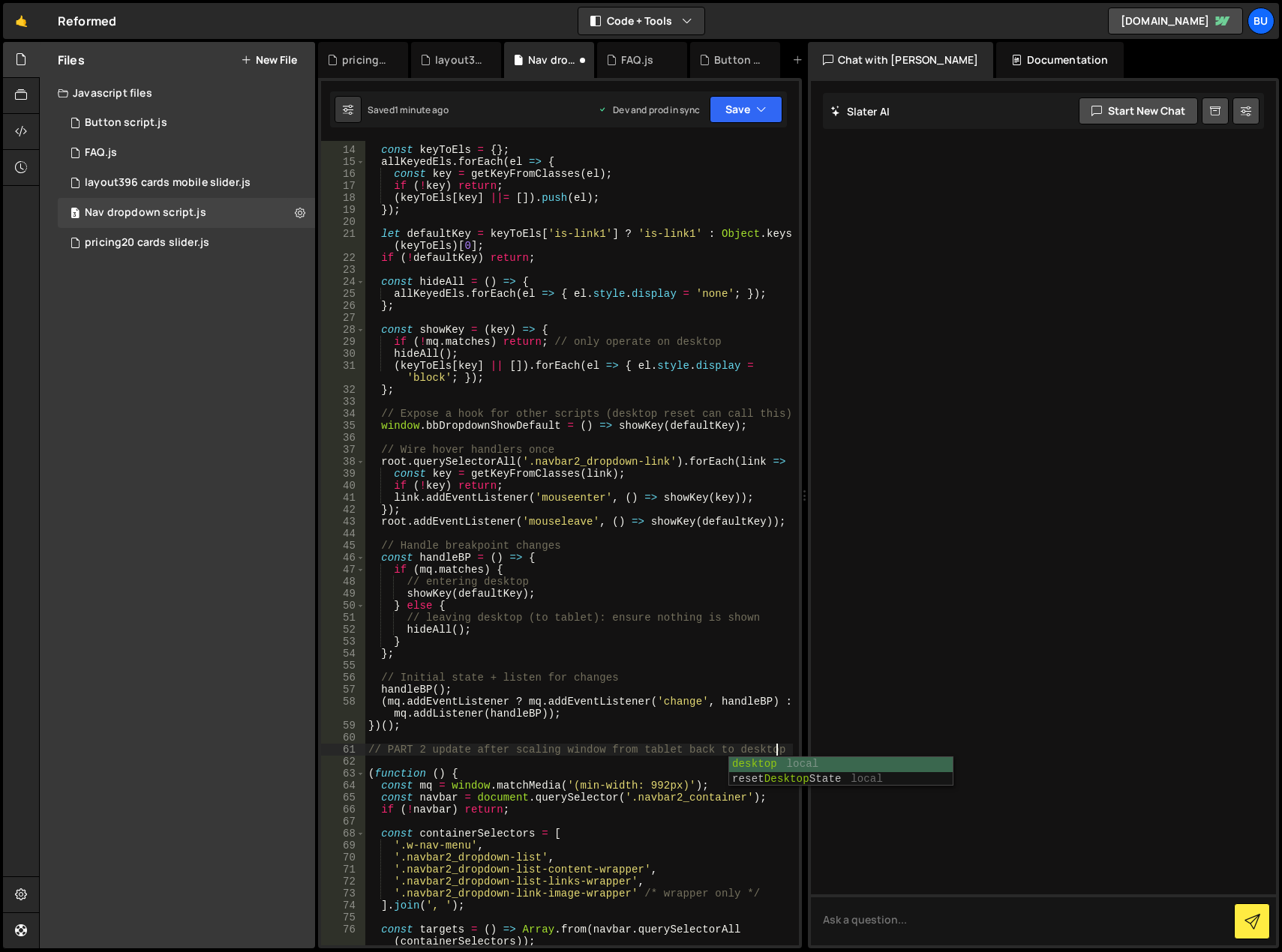
type textarea "// PART 2 update after scaling window from tablet back to desktop"
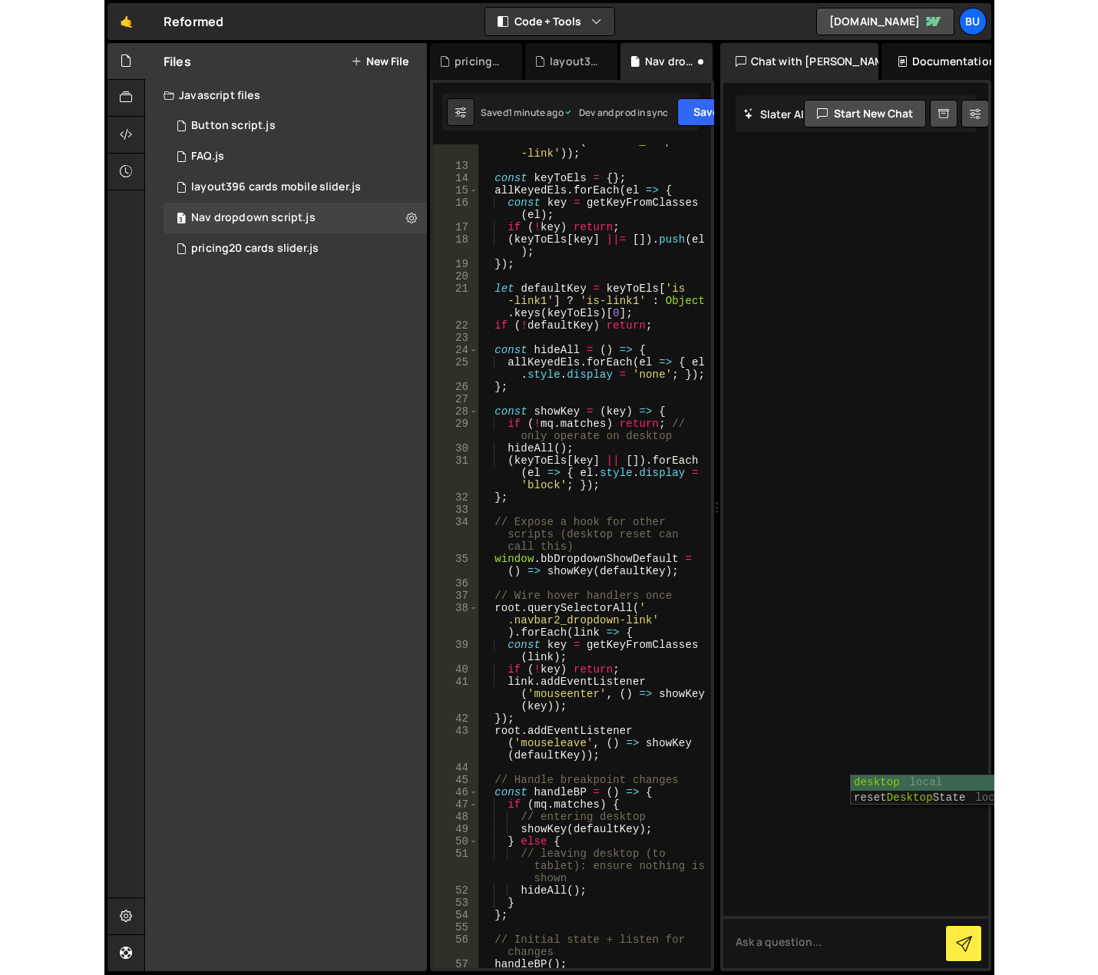
scroll to position [292, 0]
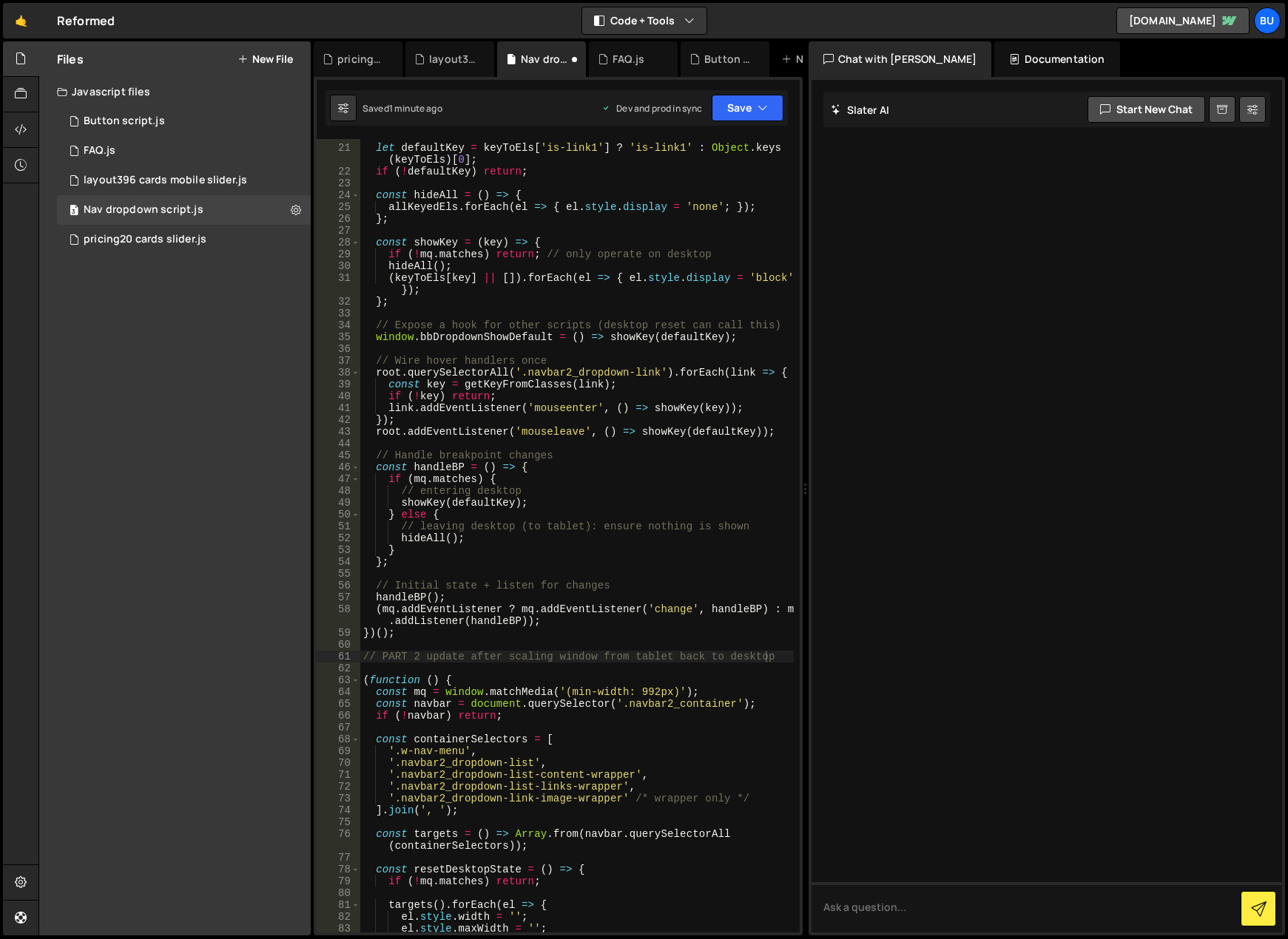
click at [240, 497] on div "Files New File Javascript files 1 Button script.js 0 1 FAQ.js 0 1 layout396 car…" at bounding box center [175, 488] width 272 height 895
click at [252, 56] on button "New File" at bounding box center [266, 59] width 56 height 12
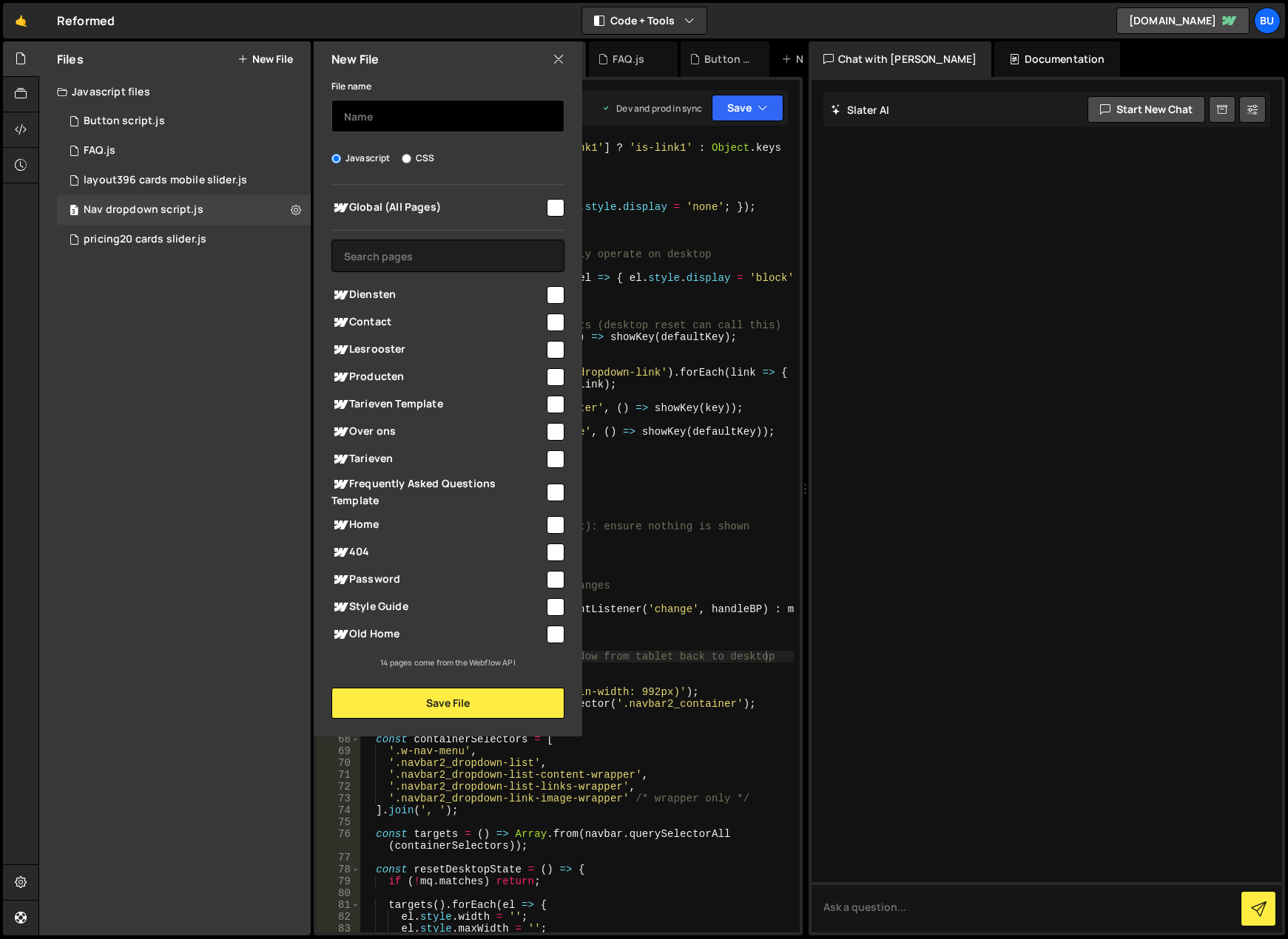
click at [426, 114] on input "text" at bounding box center [448, 117] width 233 height 33
type input "gsap splittext scrolltrigger paragraph"
click at [557, 637] on input "checkbox" at bounding box center [556, 635] width 17 height 17
checkbox input "true"
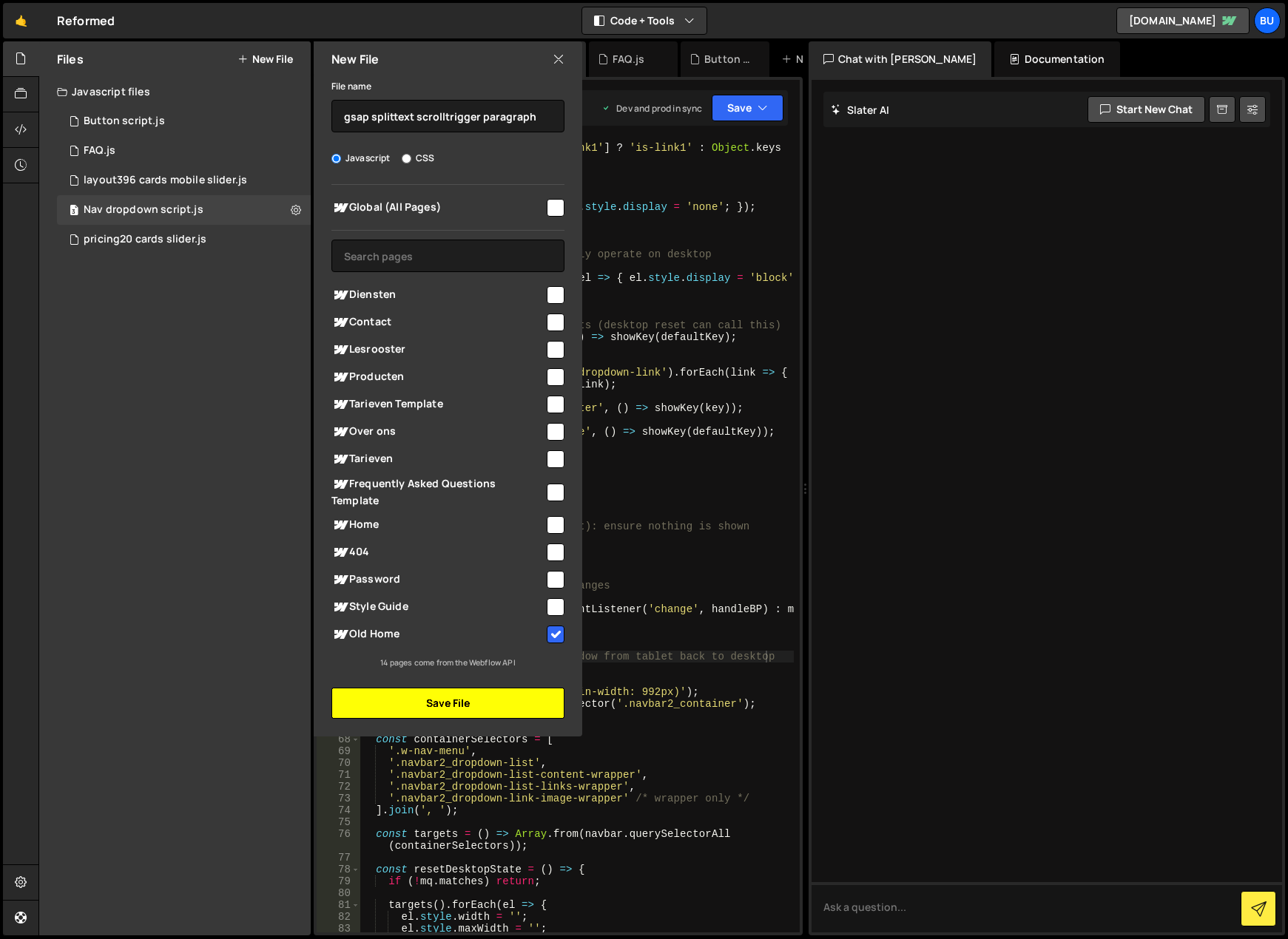
click at [457, 716] on button "Save File" at bounding box center [448, 703] width 233 height 31
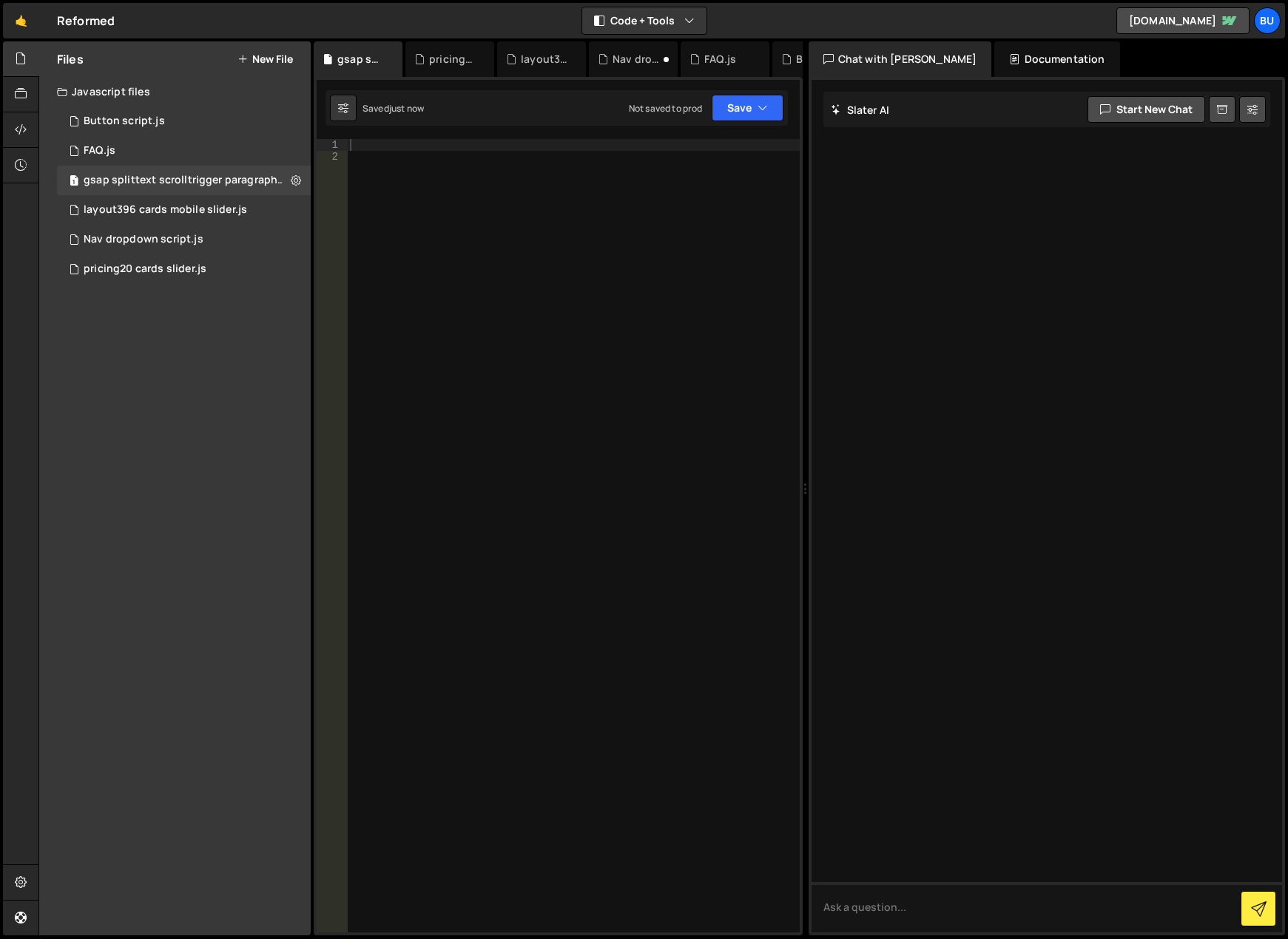
click at [405, 272] on div at bounding box center [573, 547] width 453 height 818
paste textarea "});"
type textarea "});"
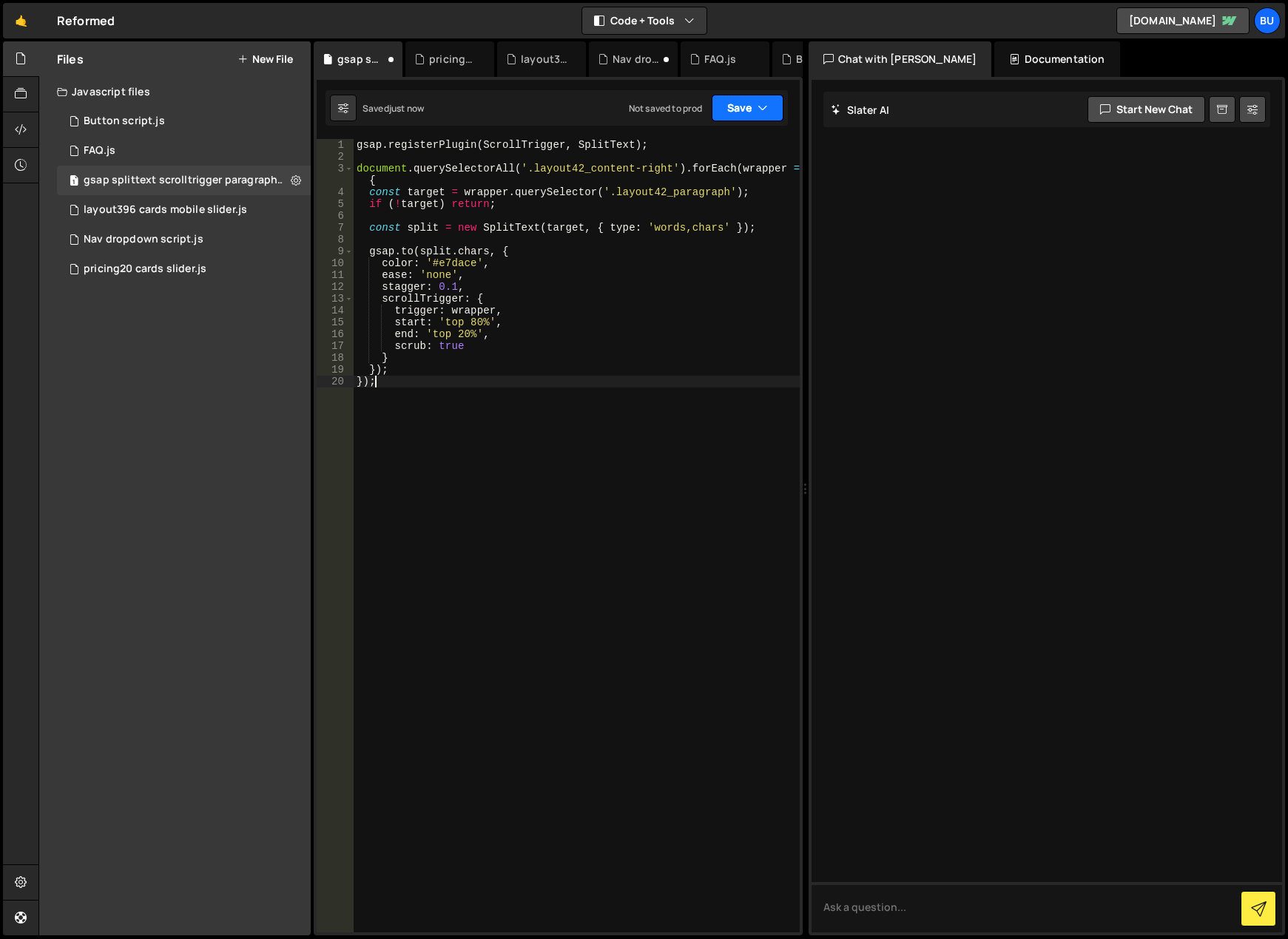
click at [752, 103] on button "Save" at bounding box center [748, 108] width 72 height 27
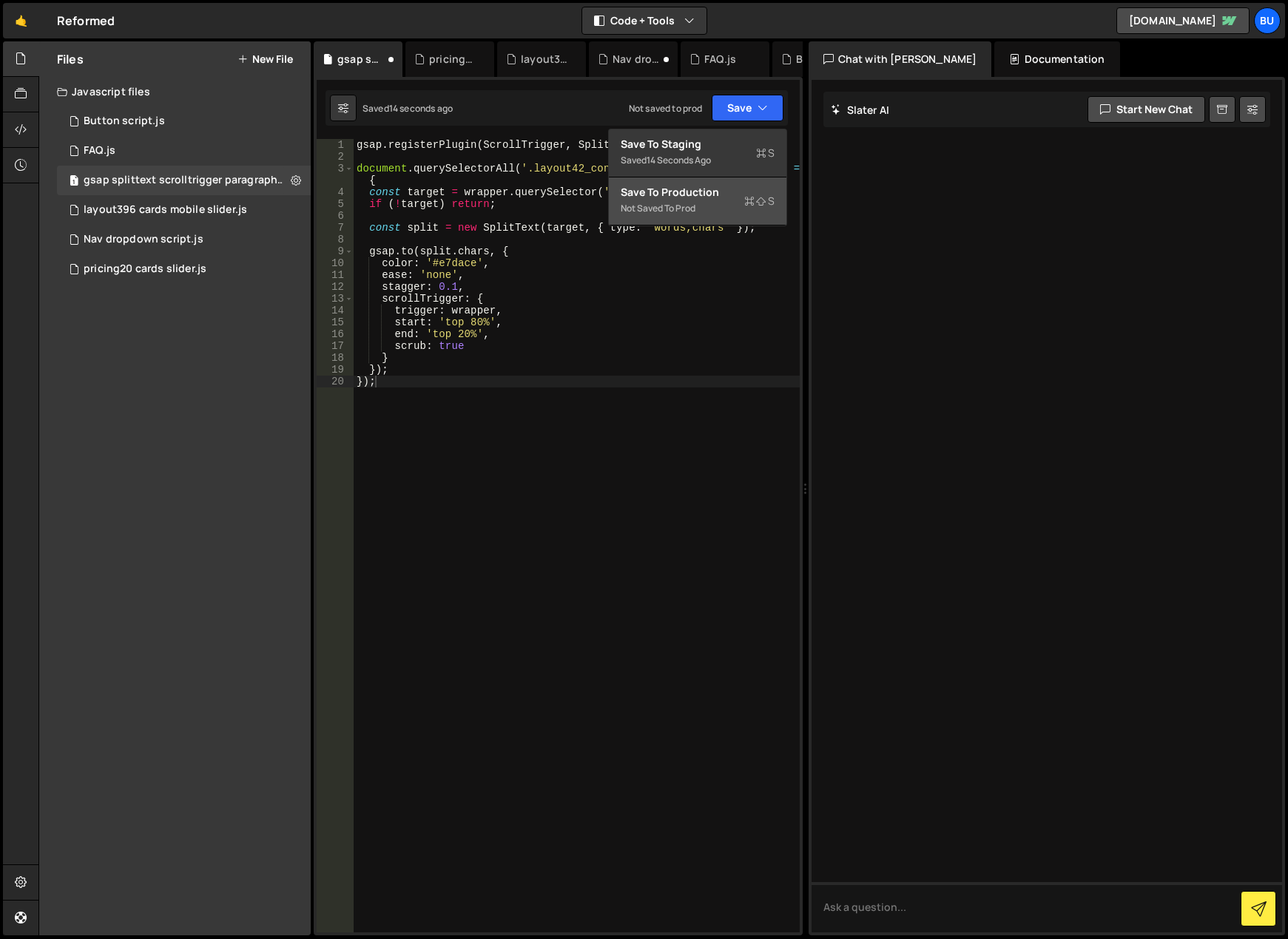
click at [657, 206] on div "Not saved to prod" at bounding box center [697, 208] width 154 height 17
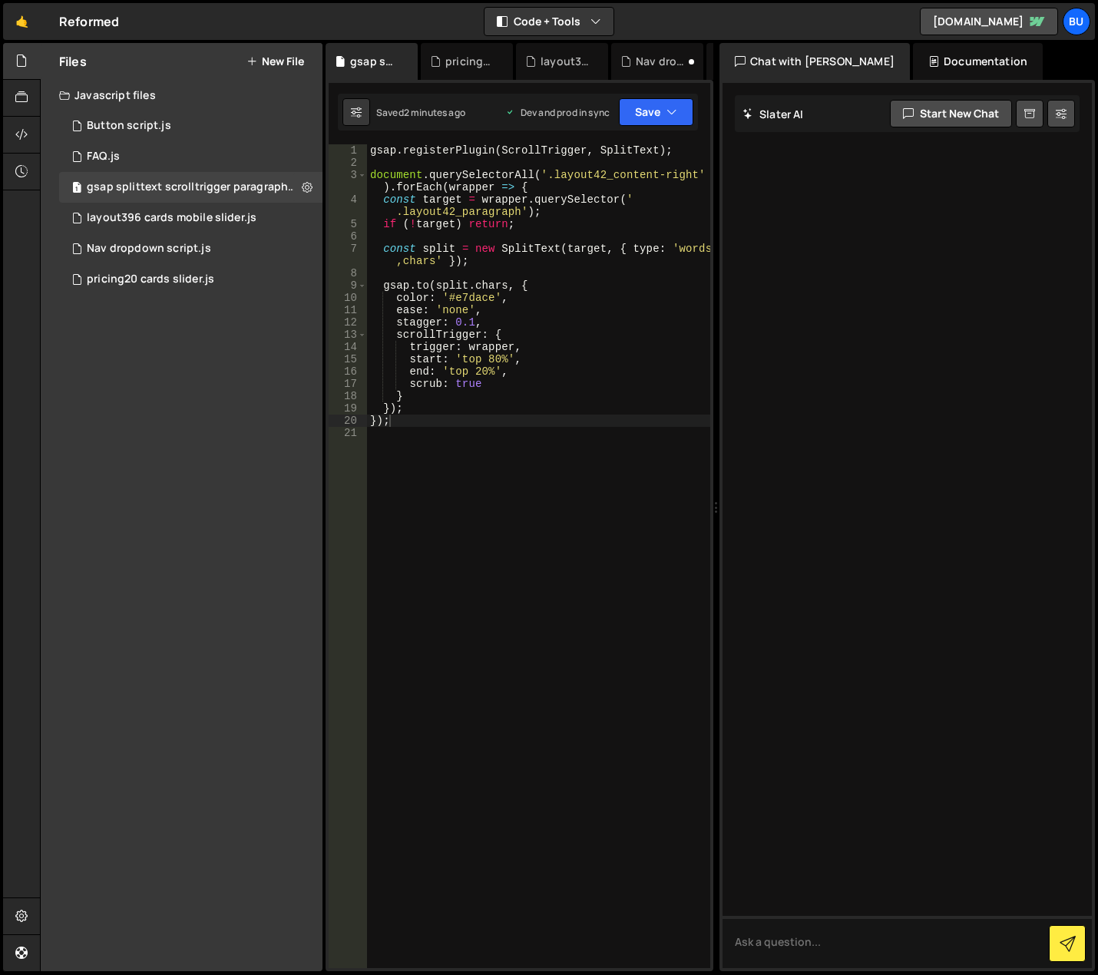
click at [190, 479] on div "Files New File Javascript files 1 Button script.js 0 1 FAQ.js 0 1 gsap splittex…" at bounding box center [182, 507] width 282 height 929
click at [281, 61] on button "New File" at bounding box center [276, 61] width 58 height 12
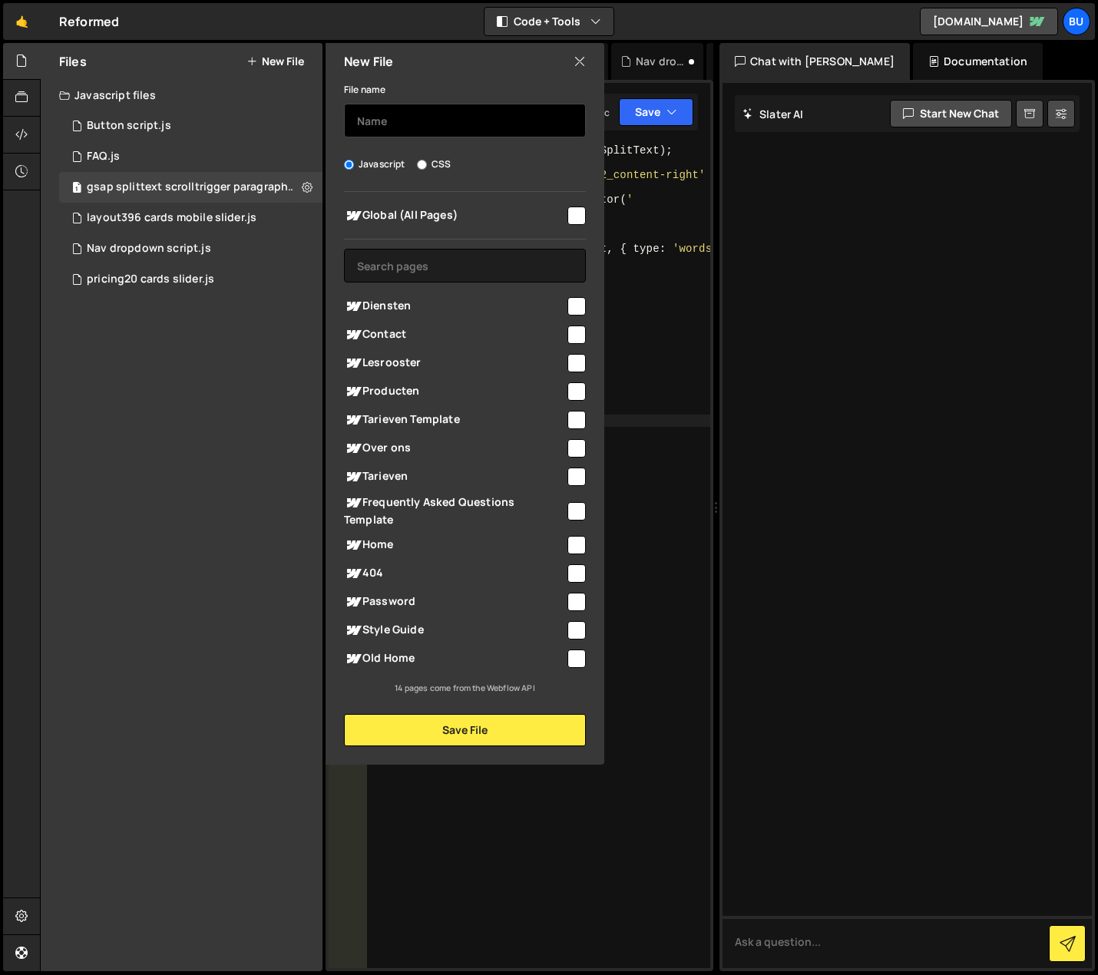
click at [392, 118] on input "text" at bounding box center [465, 121] width 242 height 34
type input "s"
click at [432, 117] on input "Sticky nav hide ix" at bounding box center [465, 121] width 242 height 34
click at [414, 119] on input "Sticky nav hide ix" at bounding box center [465, 121] width 242 height 34
type input "Sticky nav gallery hide ix"
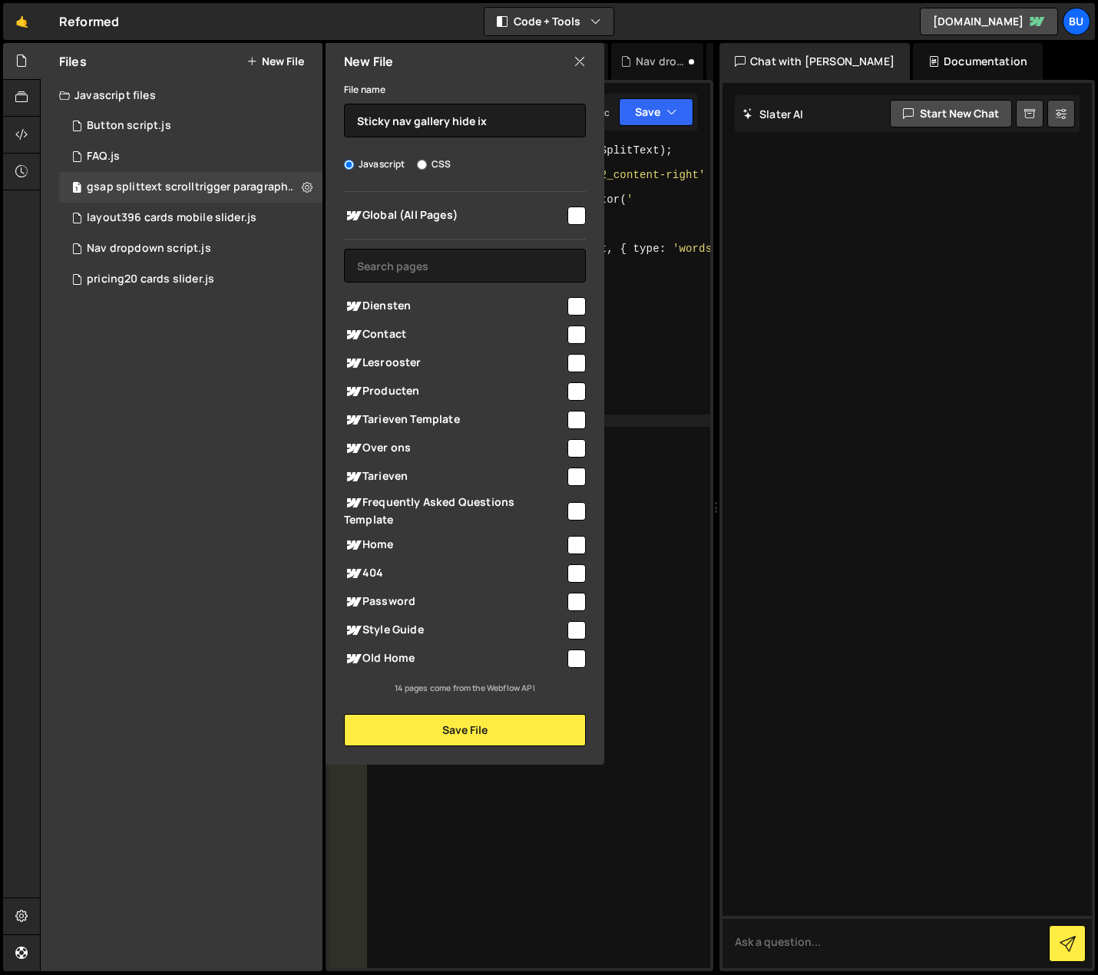
click at [580, 661] on input "checkbox" at bounding box center [577, 659] width 18 height 18
checkbox input "true"
click at [534, 738] on button "Save File" at bounding box center [465, 730] width 242 height 32
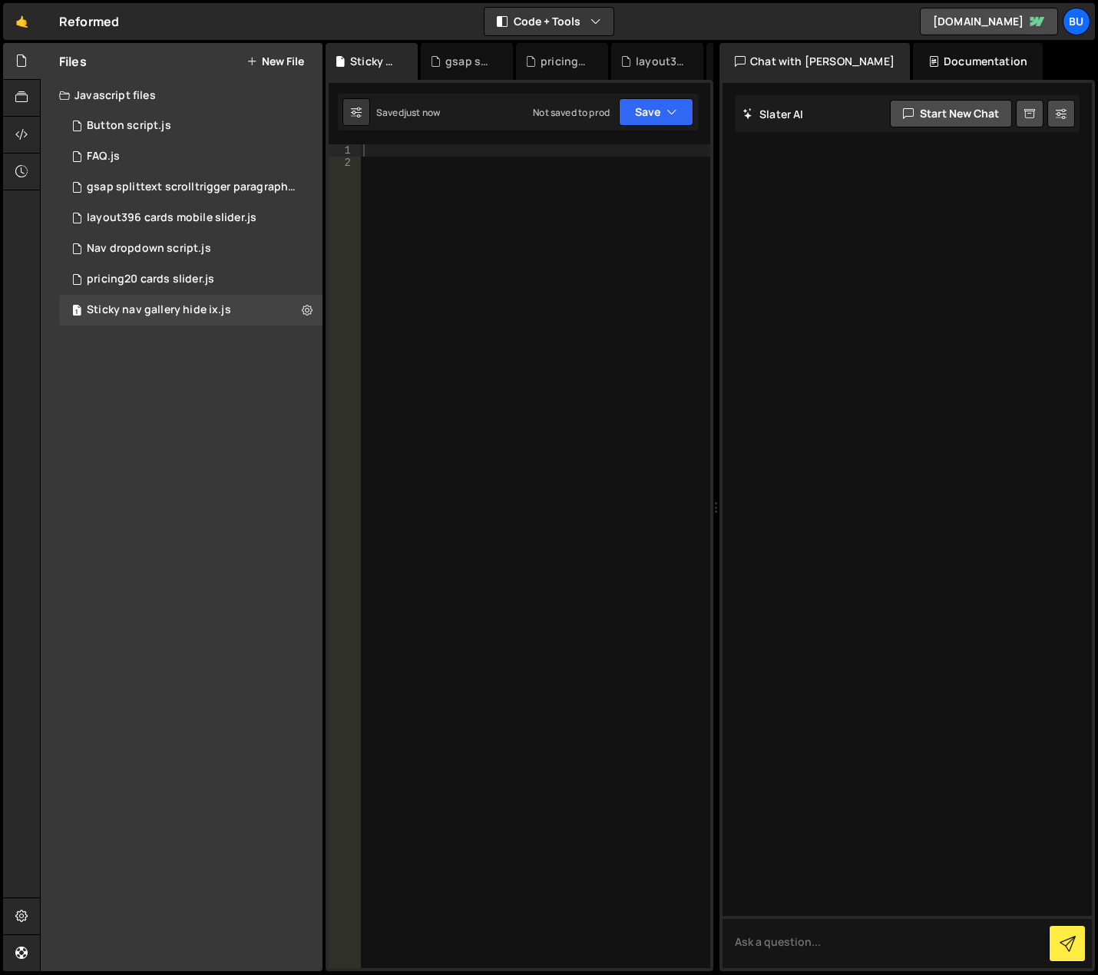
click at [510, 355] on div at bounding box center [535, 568] width 350 height 849
paste textarea "})();"
type textarea "})();"
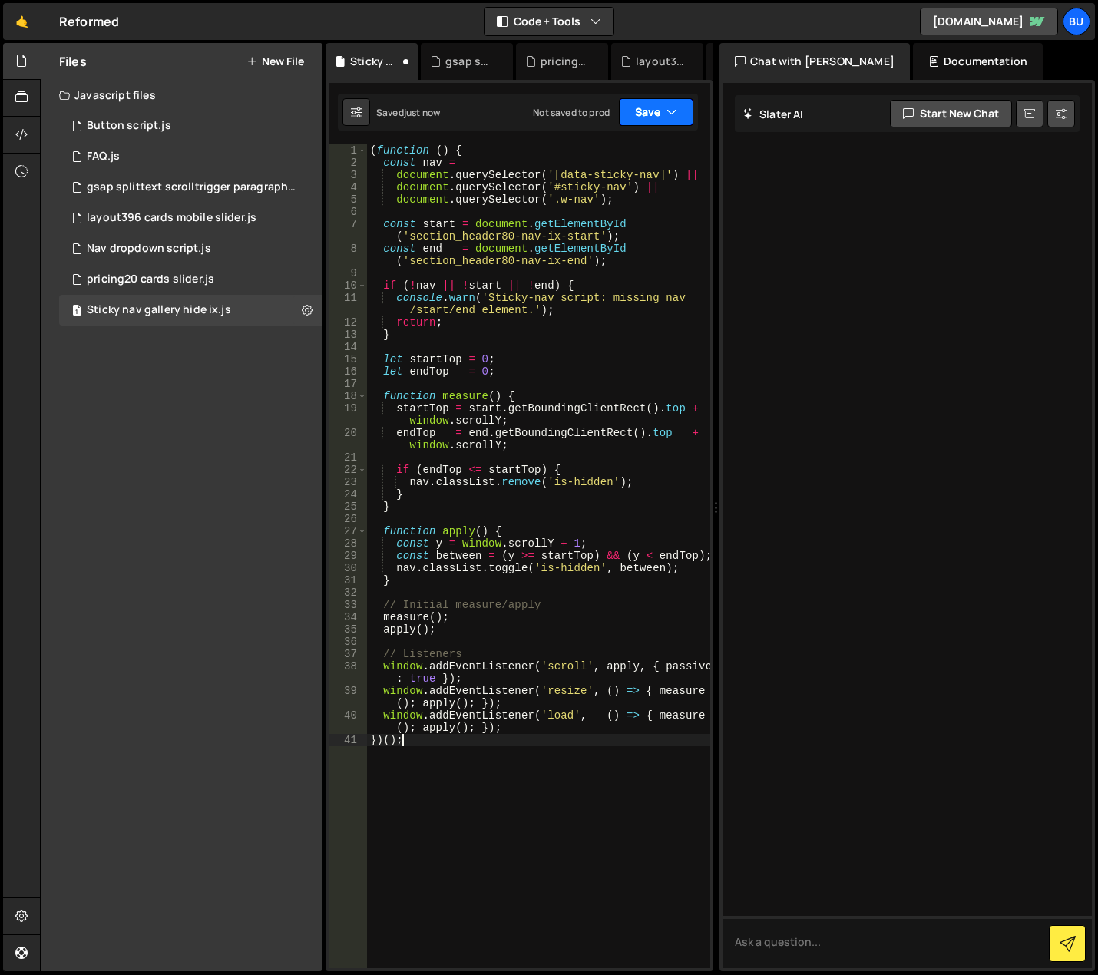
click at [652, 112] on button "Save" at bounding box center [656, 112] width 75 height 28
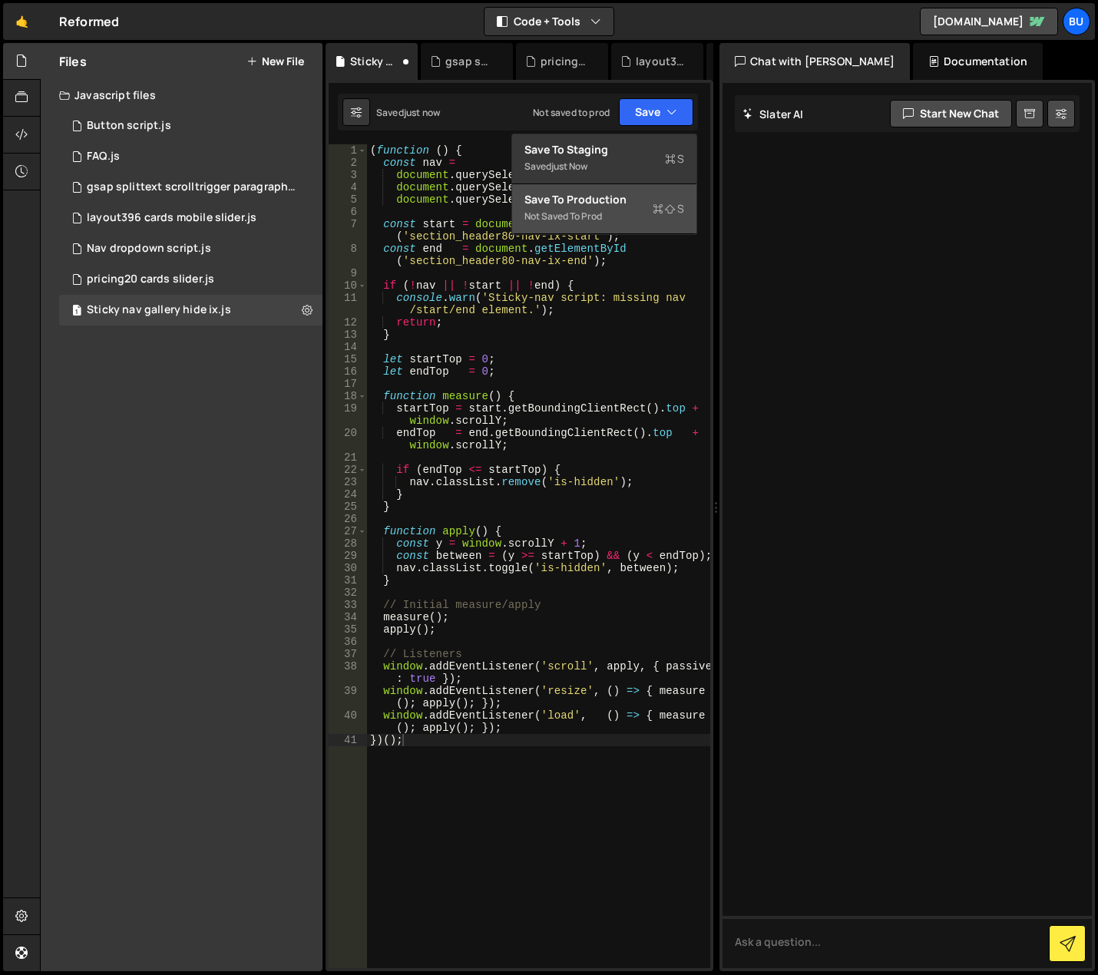
click at [633, 213] on div "Not saved to prod" at bounding box center [605, 216] width 160 height 18
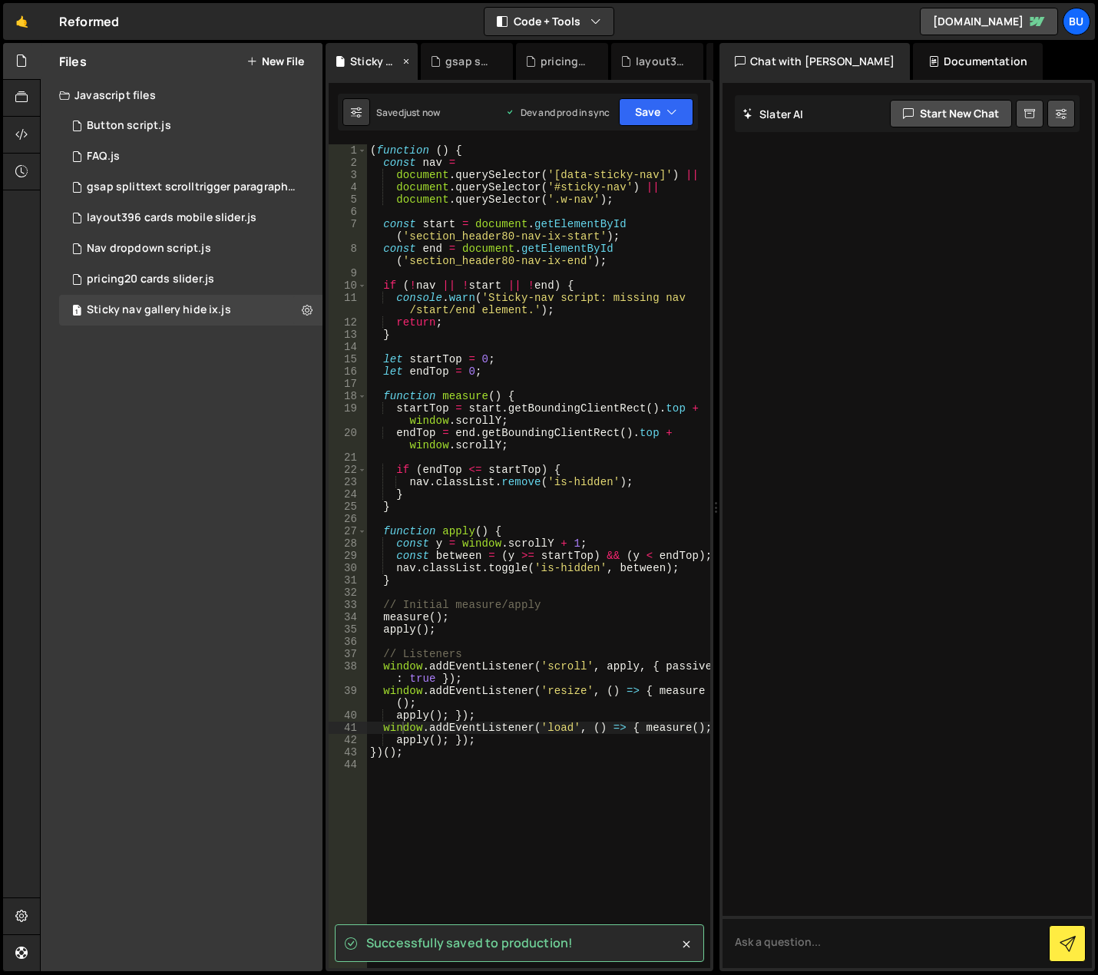
click at [406, 63] on icon at bounding box center [406, 61] width 11 height 15
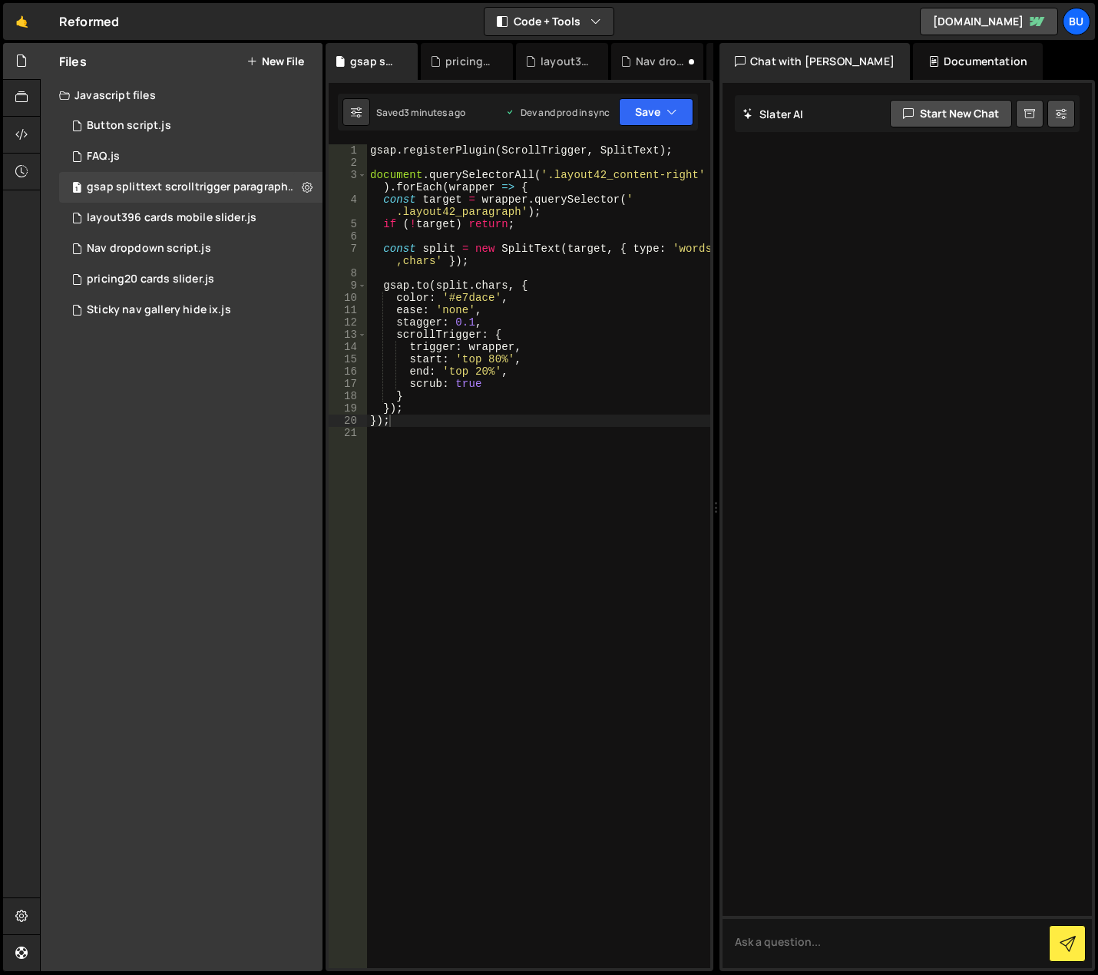
click at [0, 0] on icon at bounding box center [0, 0] width 0 height 0
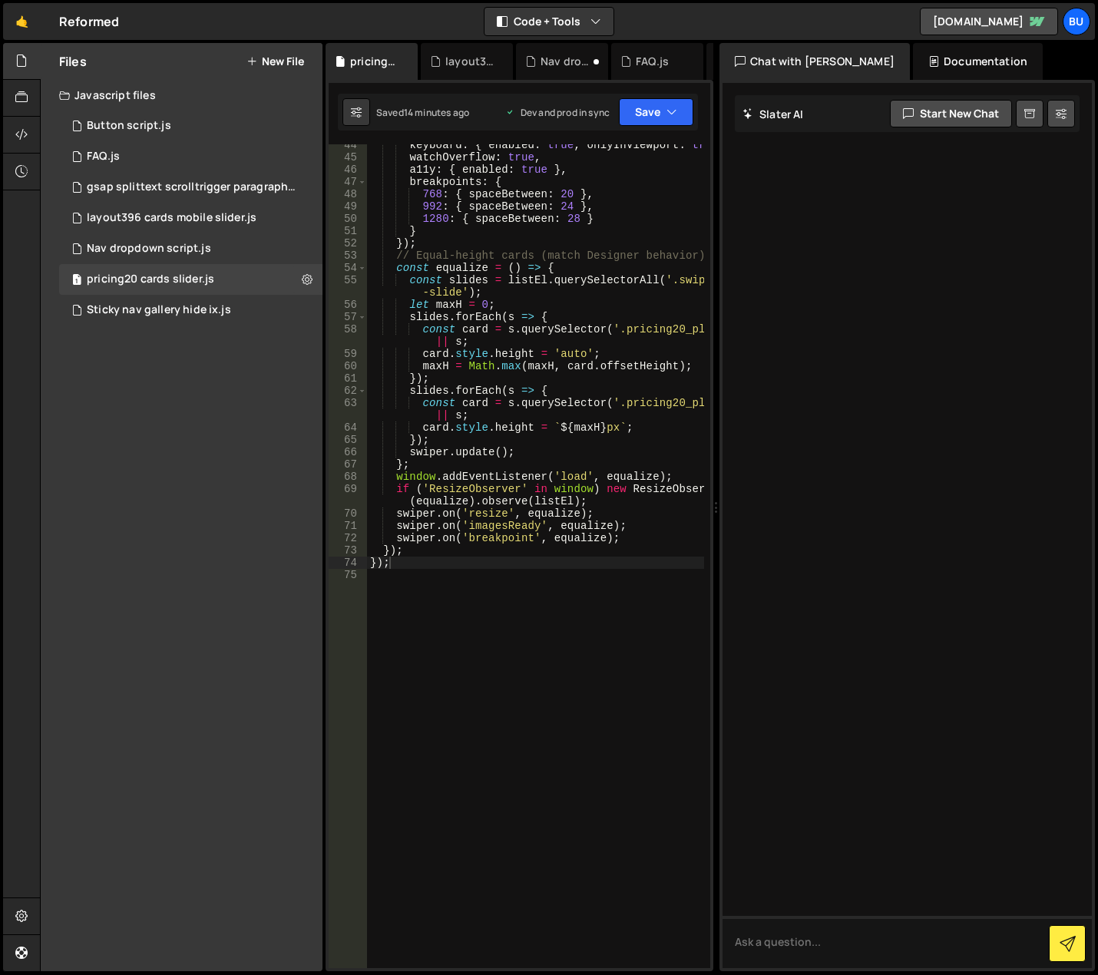
click at [0, 0] on icon at bounding box center [0, 0] width 0 height 0
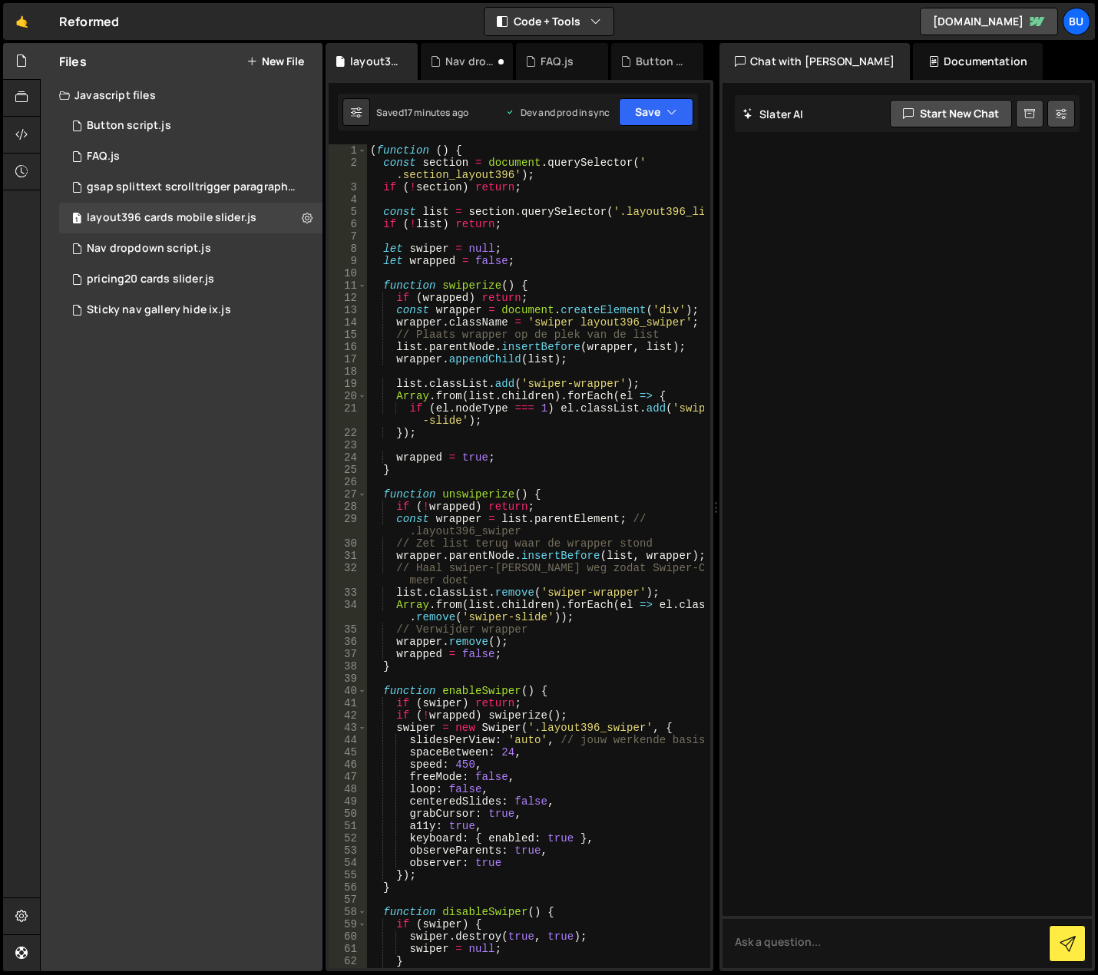
click at [0, 0] on icon at bounding box center [0, 0] width 0 height 0
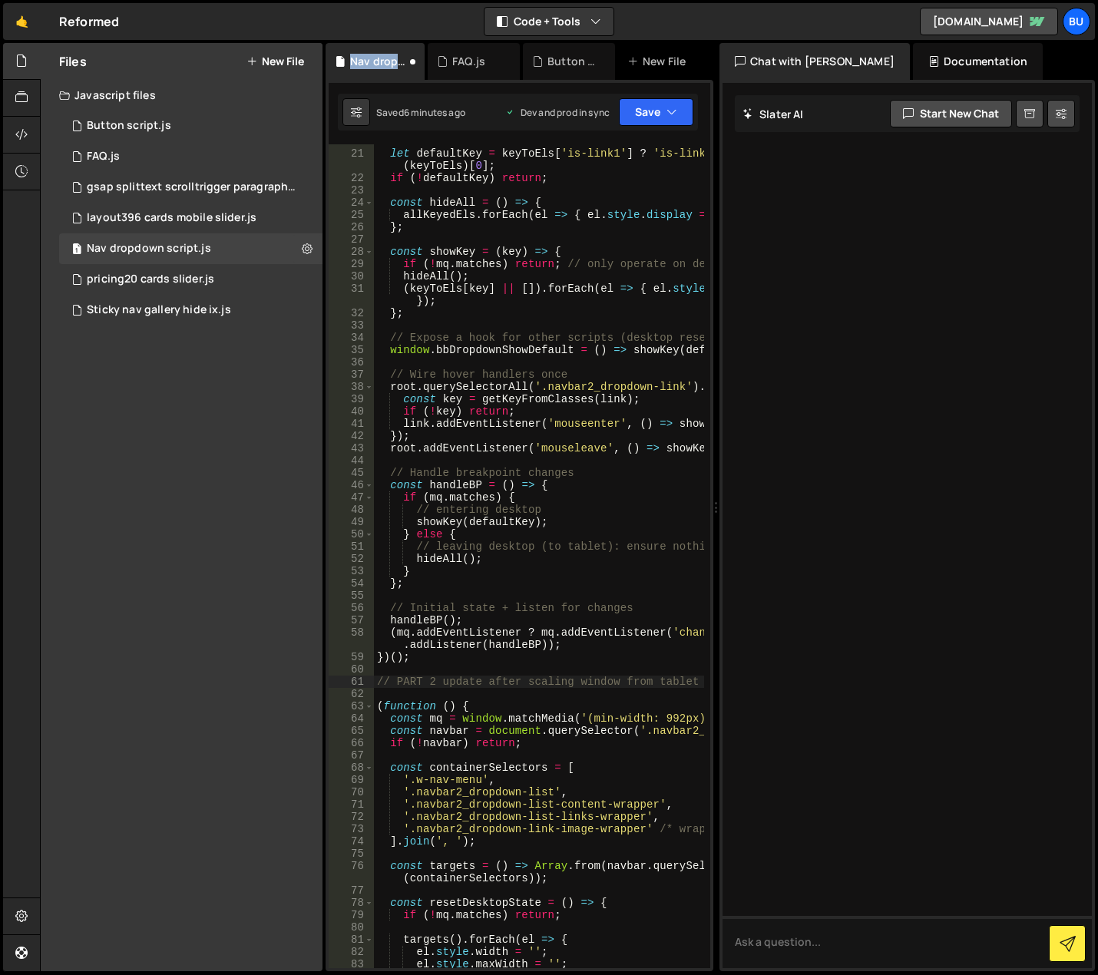
click at [406, 63] on div "Nav dropdown script.js" at bounding box center [375, 61] width 99 height 37
click at [410, 59] on icon at bounding box center [413, 61] width 11 height 15
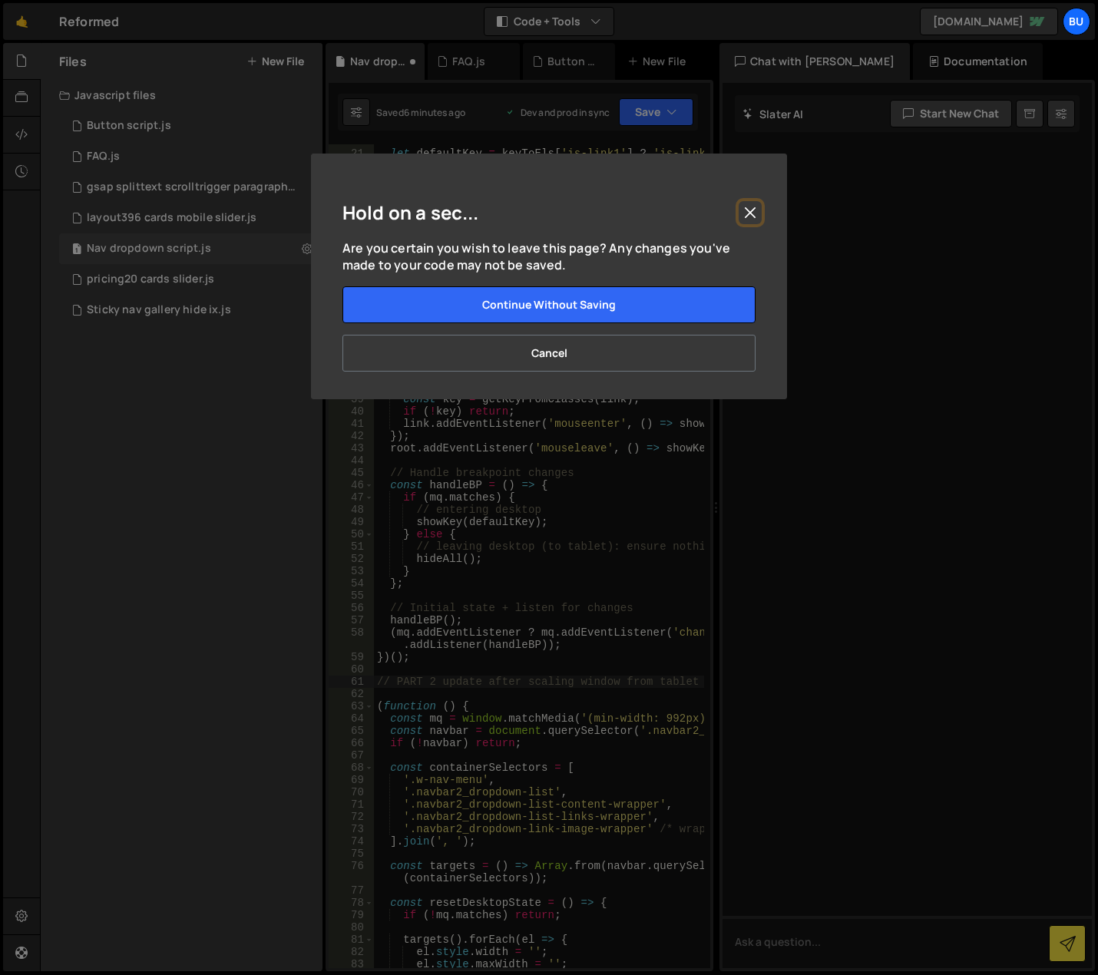
click at [756, 217] on button "Close" at bounding box center [750, 212] width 23 height 23
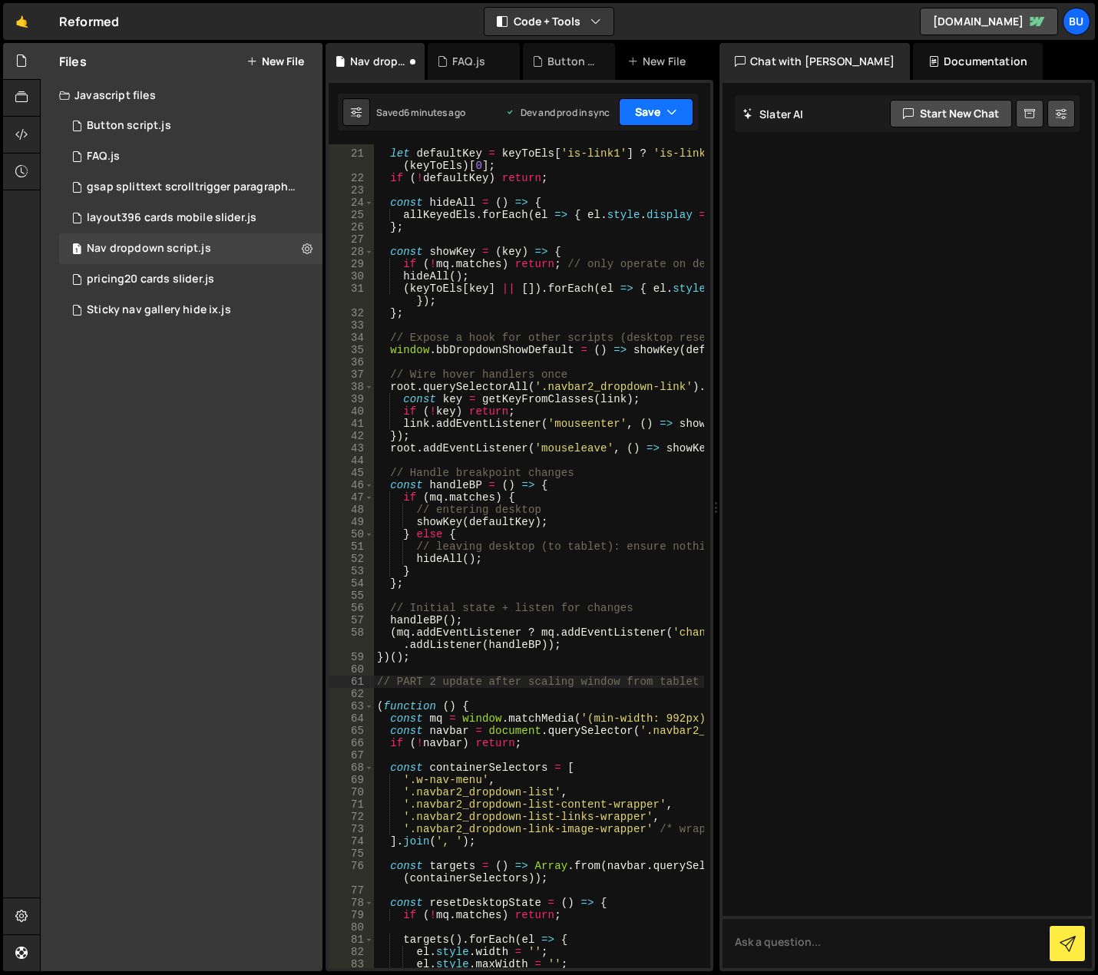
click at [665, 112] on button "Save" at bounding box center [656, 112] width 75 height 28
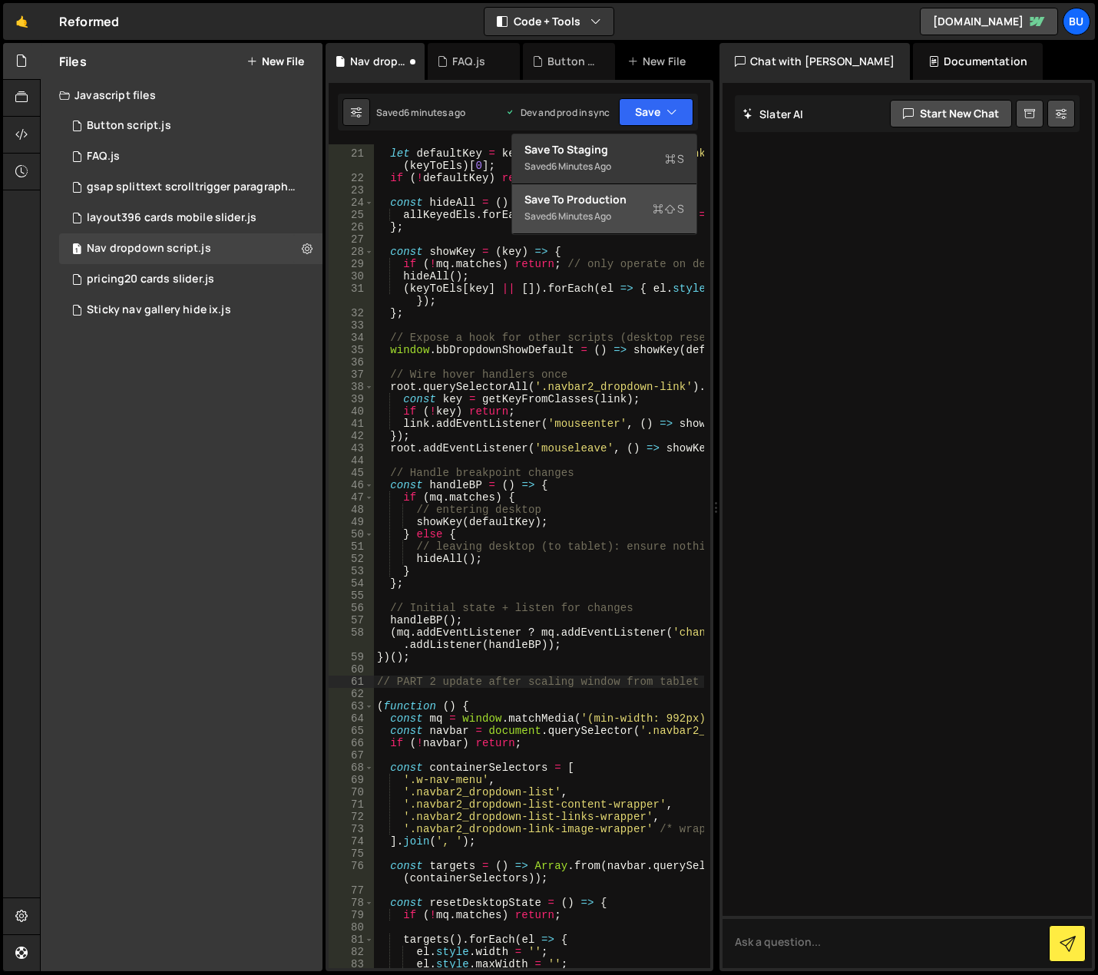
click at [622, 209] on div "Saved 6 minutes ago" at bounding box center [605, 216] width 160 height 18
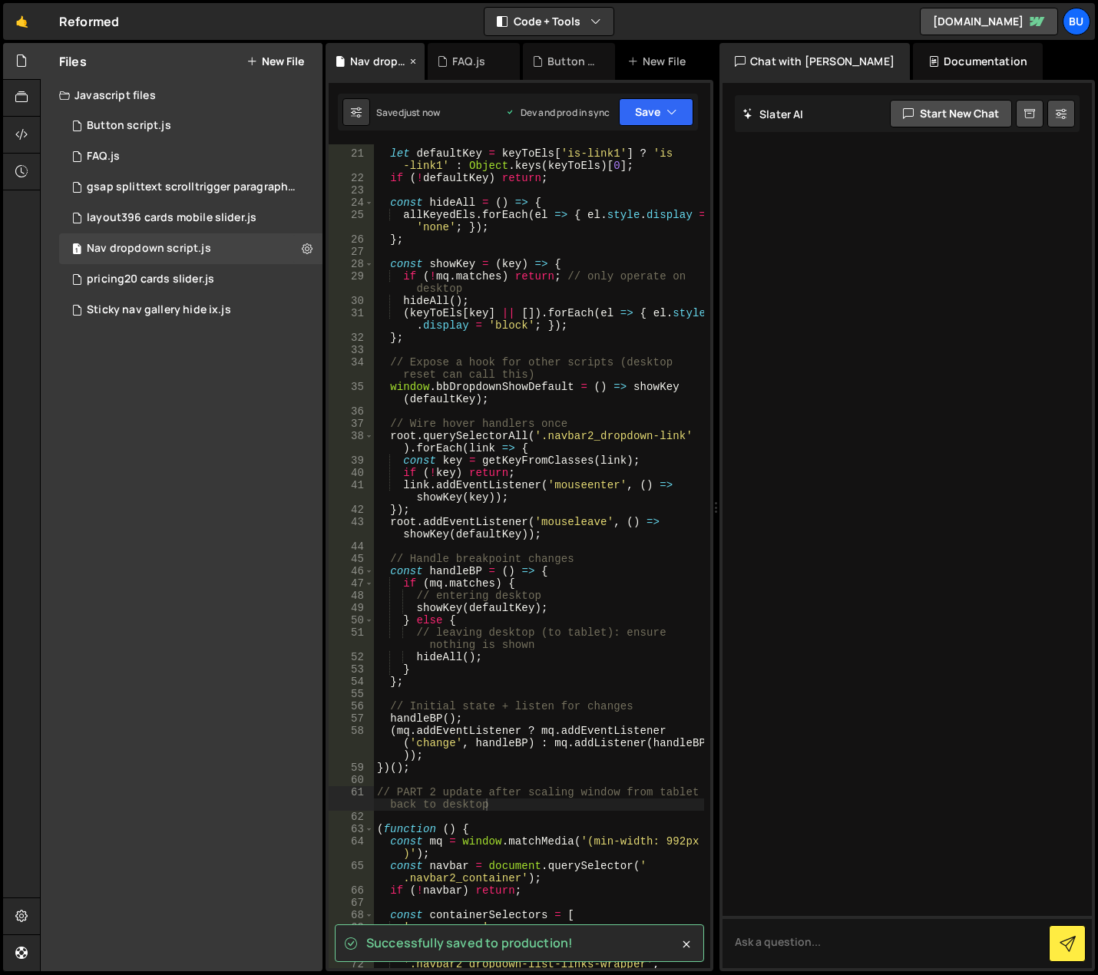
click at [415, 58] on icon at bounding box center [413, 61] width 11 height 15
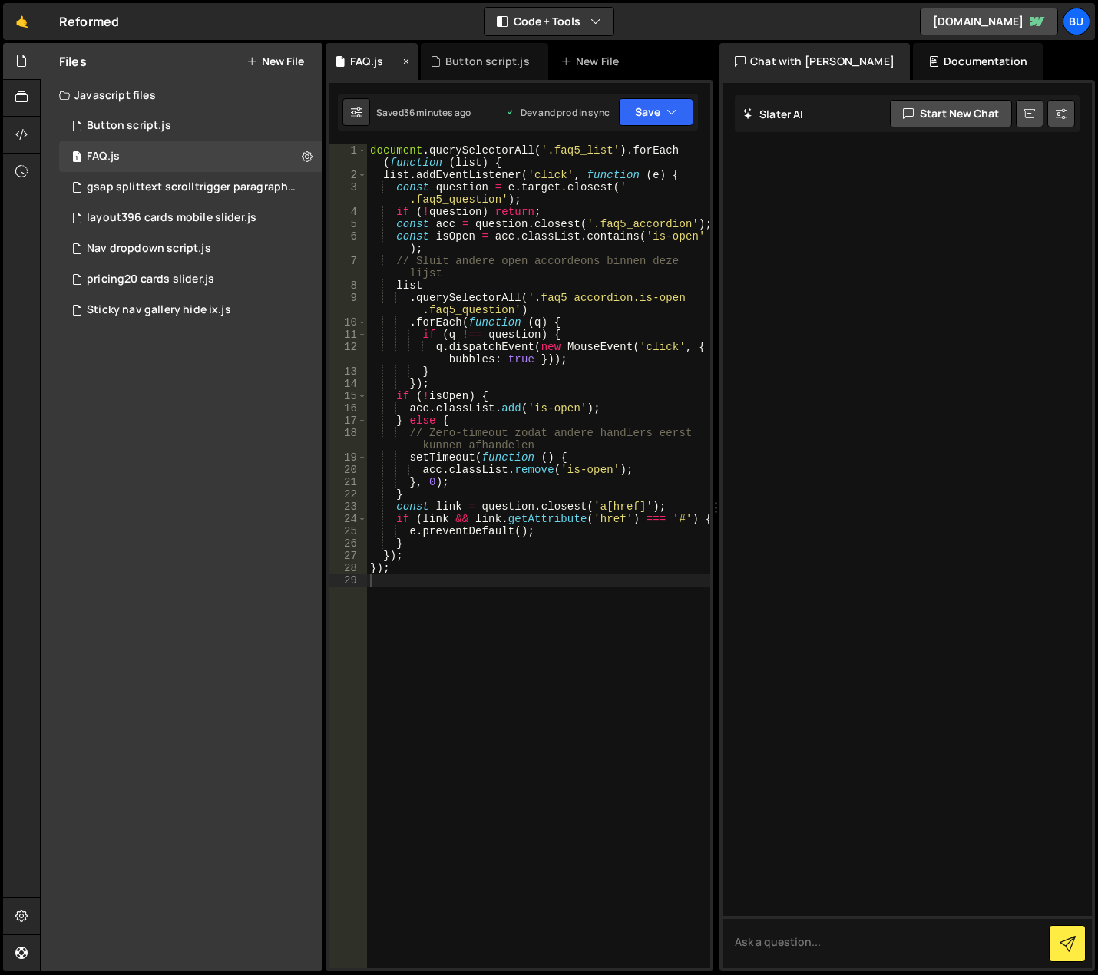
click at [411, 59] on icon at bounding box center [406, 61] width 11 height 15
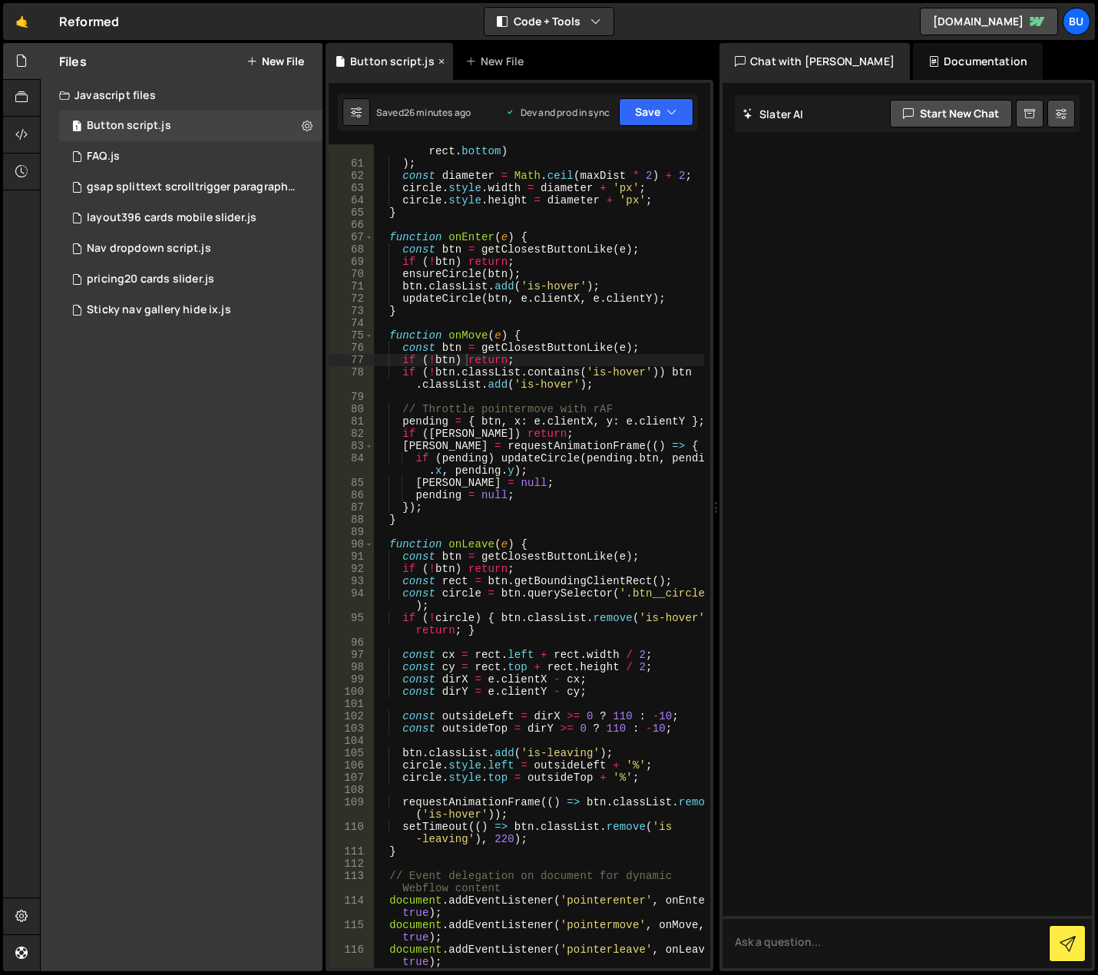
click at [436, 60] on icon at bounding box center [441, 61] width 11 height 15
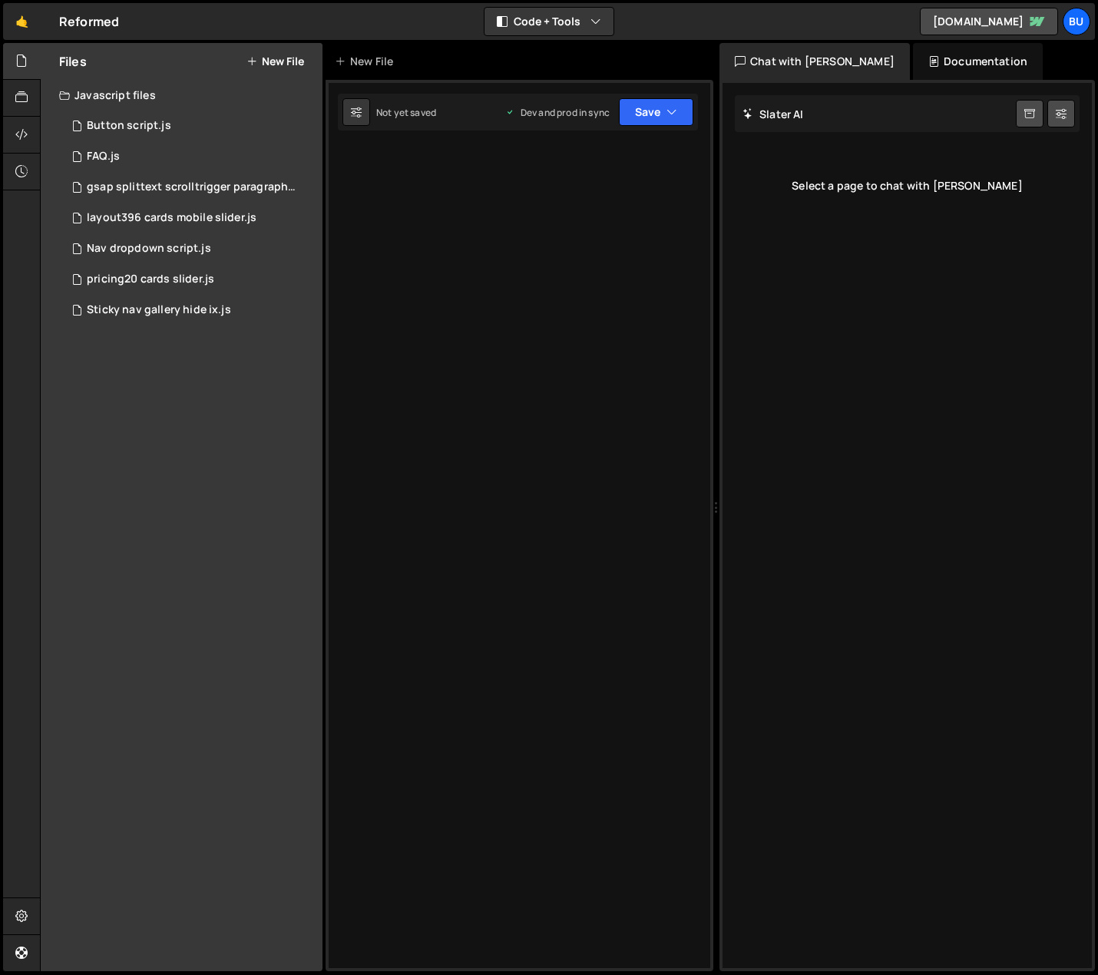
click at [454, 377] on div "Type cmd + s to save your Javascript file. XXXXXXXXXXXXXXXXXXXXXXXXXXXXXXXXXXXX…" at bounding box center [520, 526] width 388 height 892
click at [165, 399] on div "Files New File Javascript files 1 Button script.js 0 1 FAQ.js 0 1 gsap splittex…" at bounding box center [182, 507] width 282 height 929
drag, startPoint x: 148, startPoint y: 531, endPoint x: 149, endPoint y: 484, distance: 47.6
click at [148, 526] on div "Files New File Javascript files 1 Button script.js 0 1 FAQ.js 0 1 gsap splittex…" at bounding box center [182, 507] width 282 height 929
click at [283, 57] on button "New File" at bounding box center [276, 61] width 58 height 12
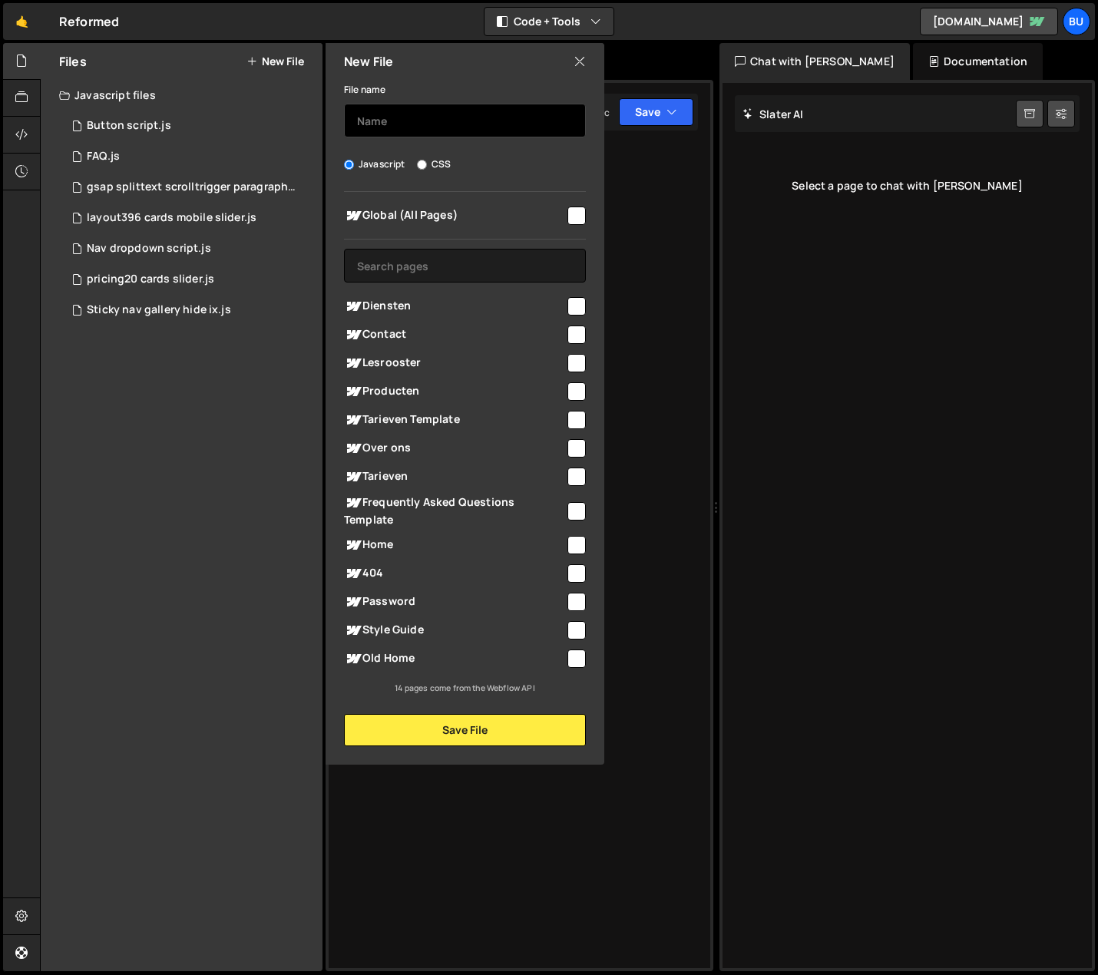
click at [414, 121] on input "text" at bounding box center [465, 121] width 242 height 34
type input "Lenis scroll"
click at [578, 217] on input "checkbox" at bounding box center [577, 216] width 18 height 18
checkbox input "true"
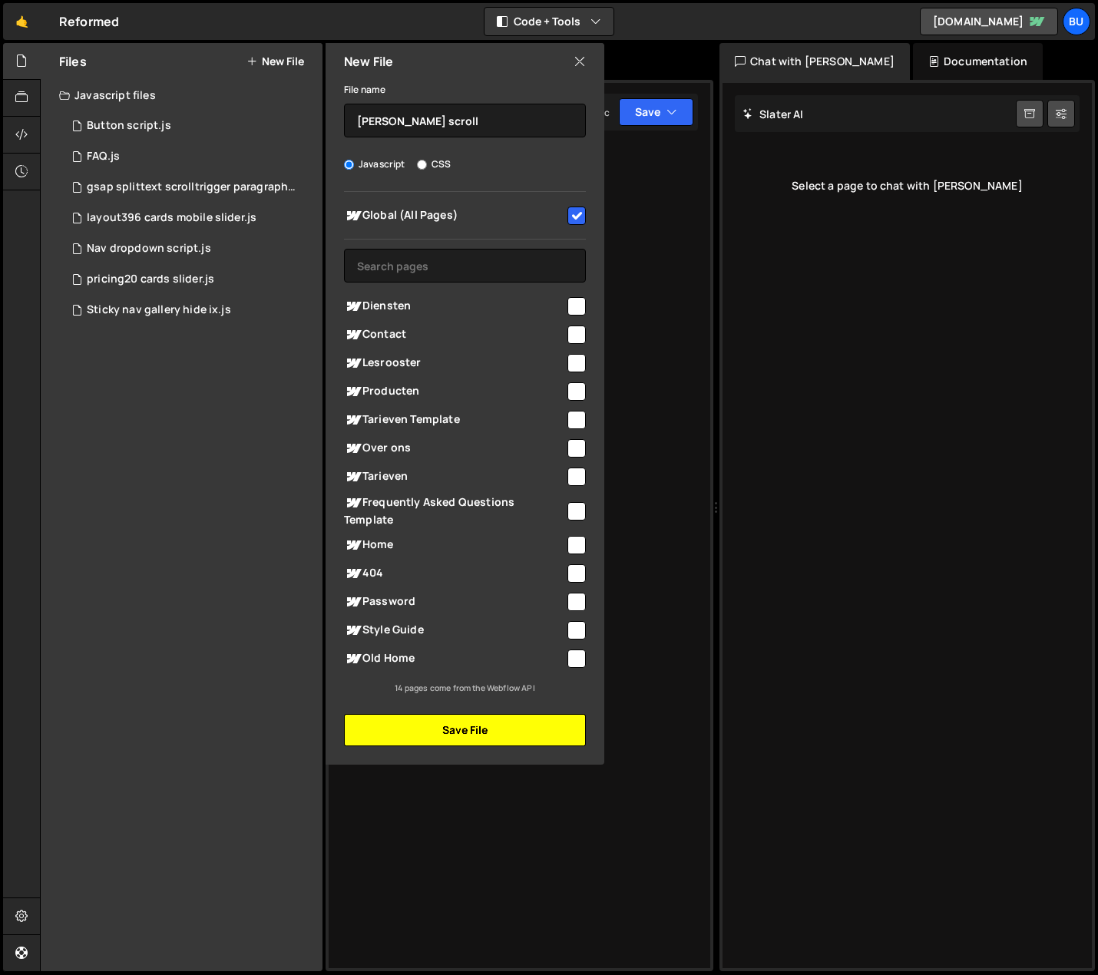
click at [482, 737] on button "Save File" at bounding box center [465, 730] width 242 height 32
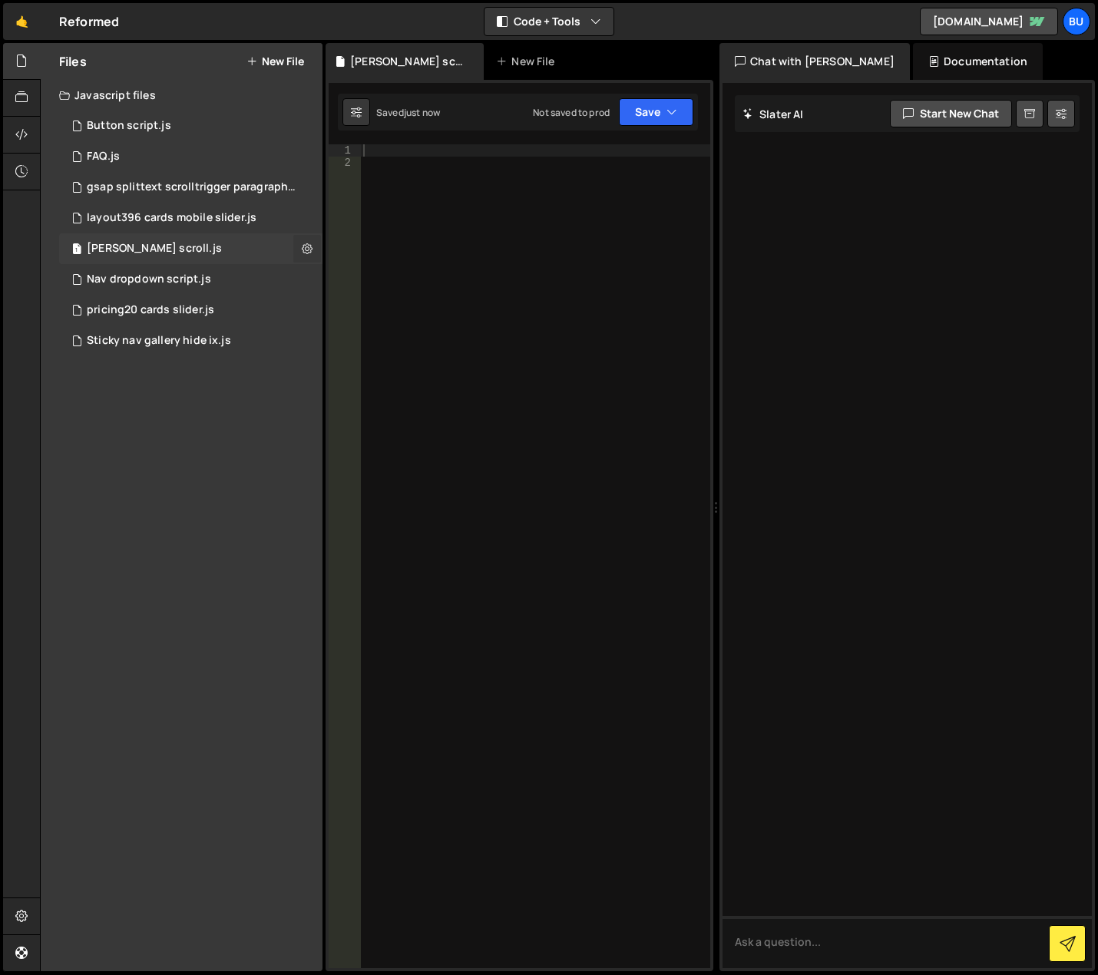
click at [303, 247] on icon at bounding box center [307, 248] width 11 height 15
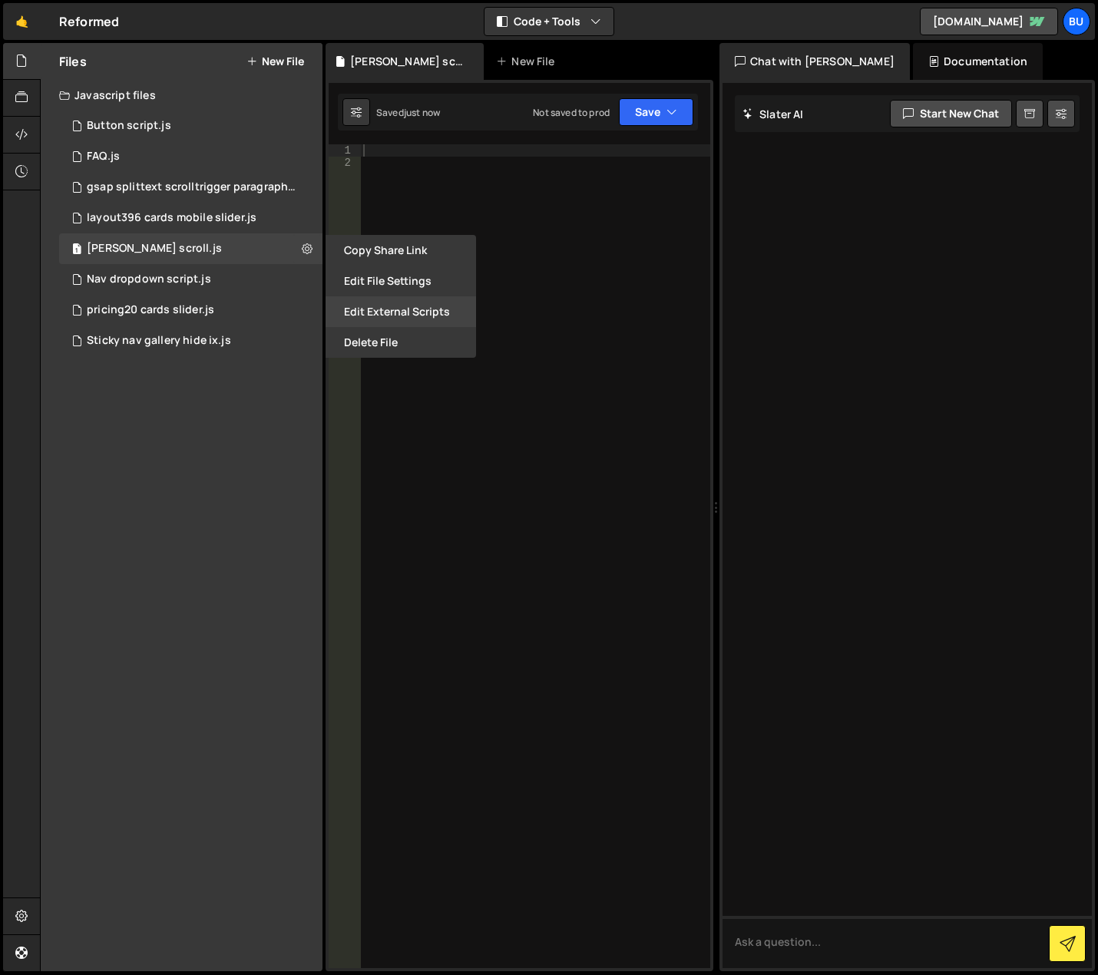
click at [380, 309] on button "Edit External Scripts" at bounding box center [401, 311] width 151 height 31
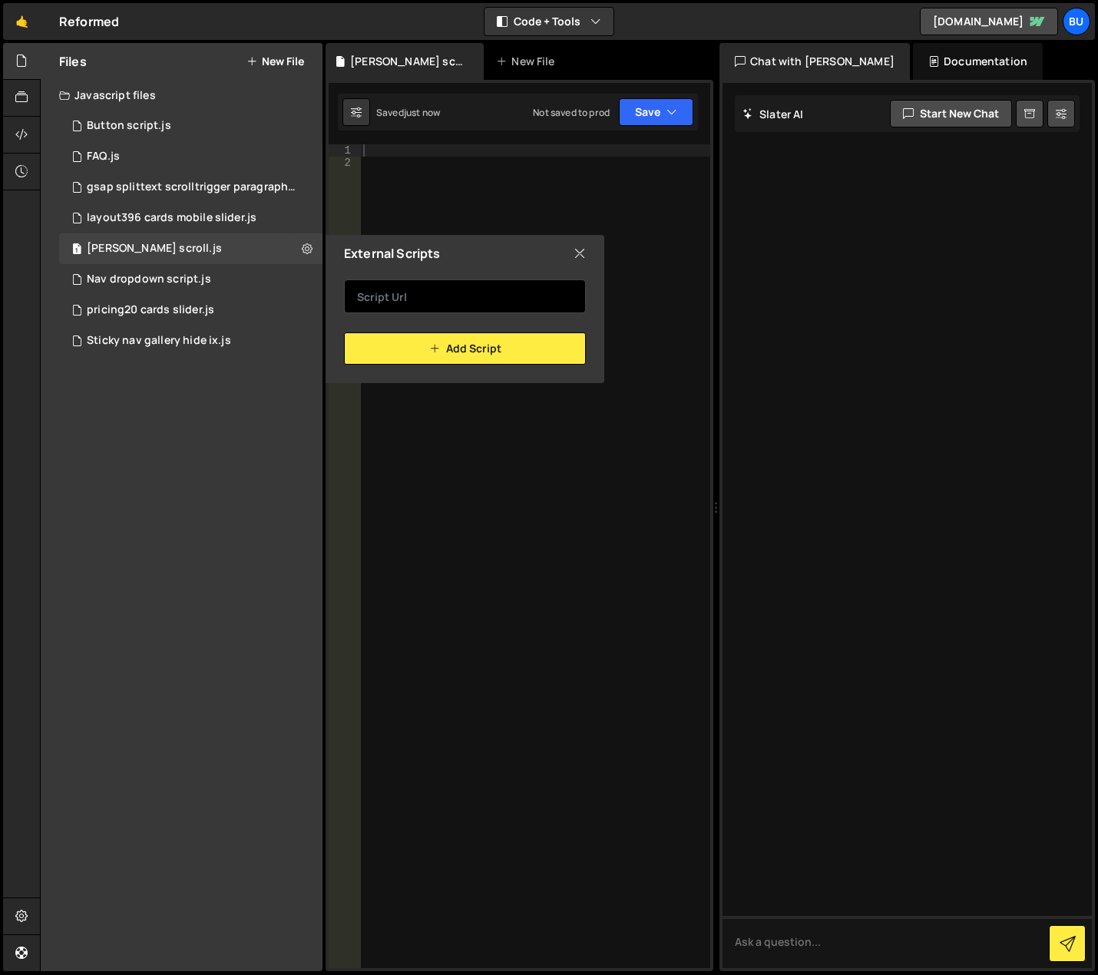
click at [396, 297] on input "text" at bounding box center [465, 297] width 242 height 34
click at [404, 297] on input "text" at bounding box center [465, 297] width 242 height 34
paste input "https://unpkg.com/@studio-freight/lenis/bundled/lenis.min.js"
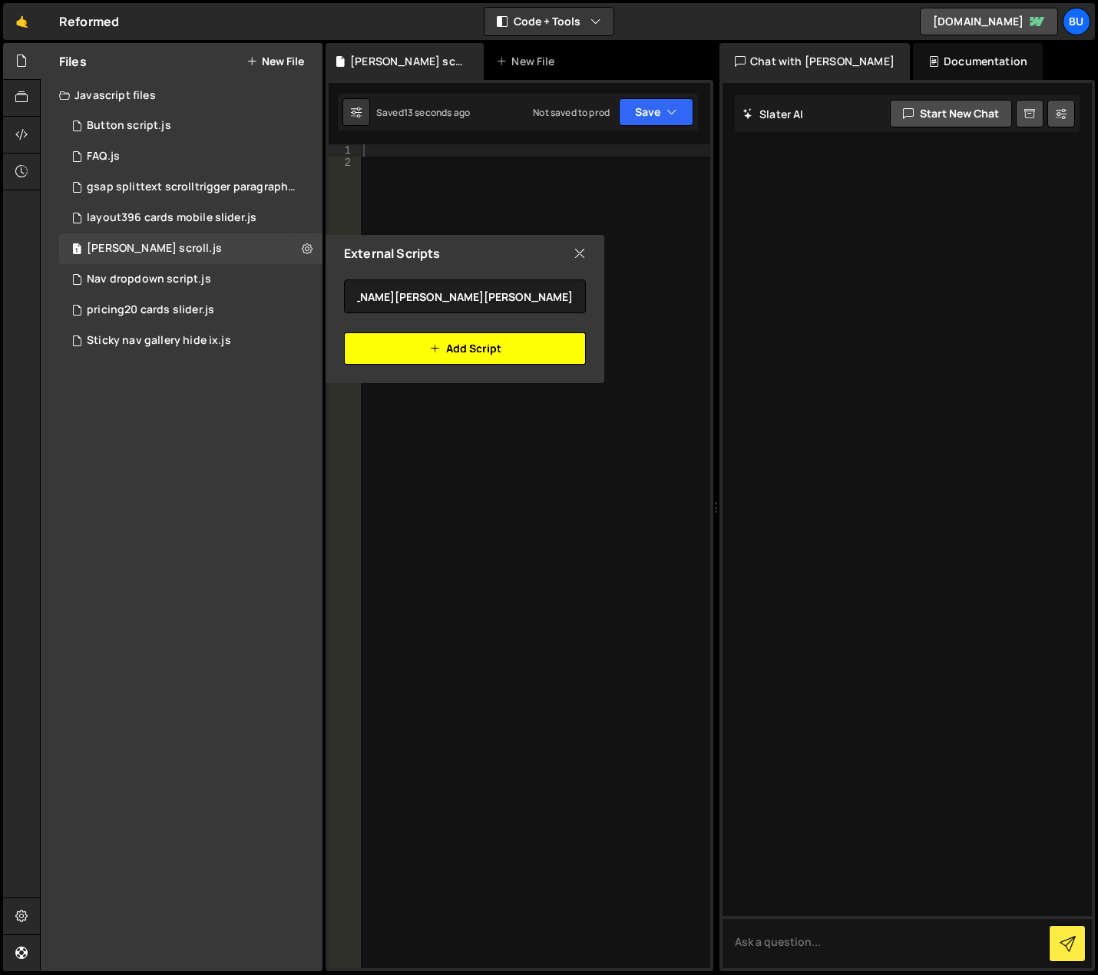
scroll to position [0, 0]
click at [422, 348] on button "Add Script" at bounding box center [465, 349] width 242 height 32
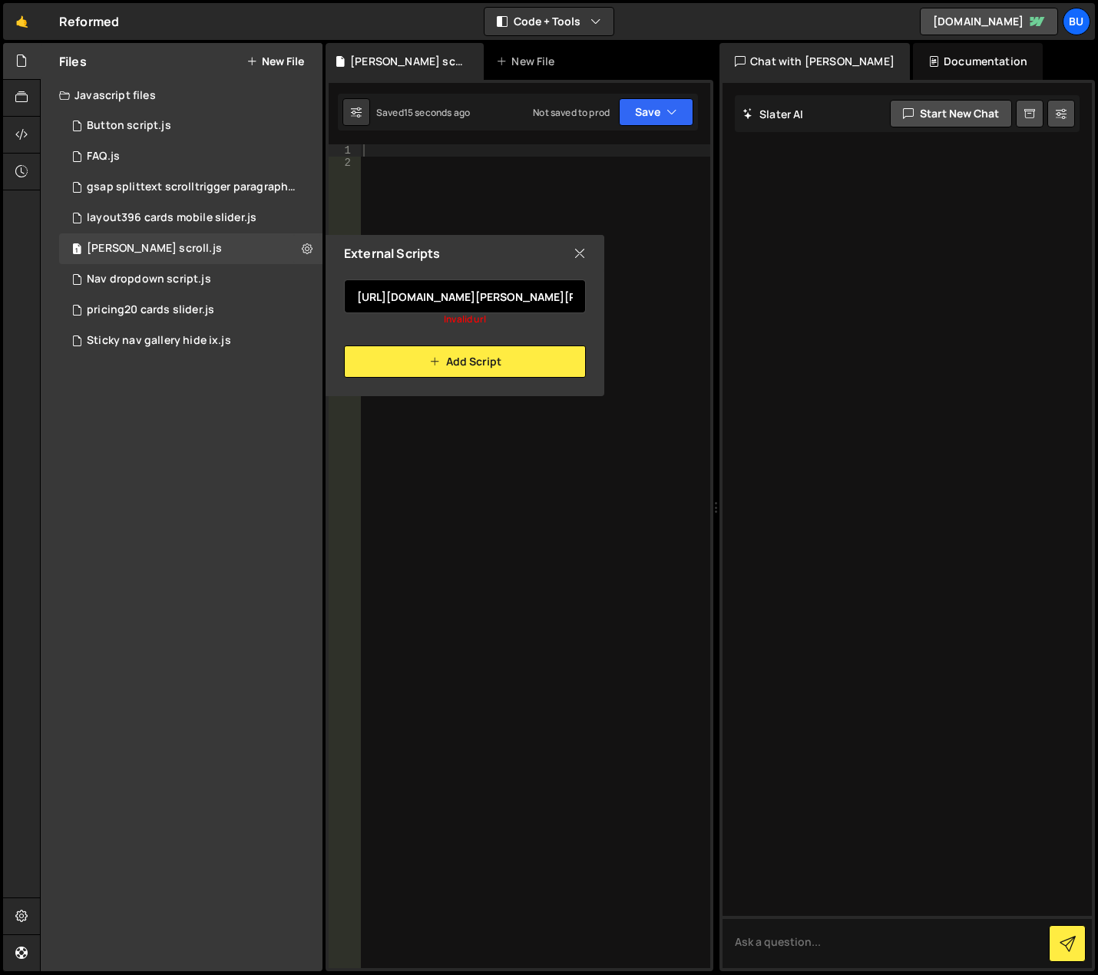
click at [409, 300] on input "https://unpkg.com/@studio-freight/lenis/bundled/lenis.min.js" at bounding box center [465, 297] width 242 height 34
drag, startPoint x: 422, startPoint y: 296, endPoint x: 604, endPoint y: 294, distance: 182.0
click at [604, 294] on div "https://unpkg.com/@studio-freight/lenis/bundled/lenis.min.js Invalid url Add Sc…" at bounding box center [465, 325] width 279 height 106
click at [526, 297] on input "https://unpkg.com/@studio-freight/lenis/bundled/lenis.min.js" at bounding box center [465, 297] width 242 height 34
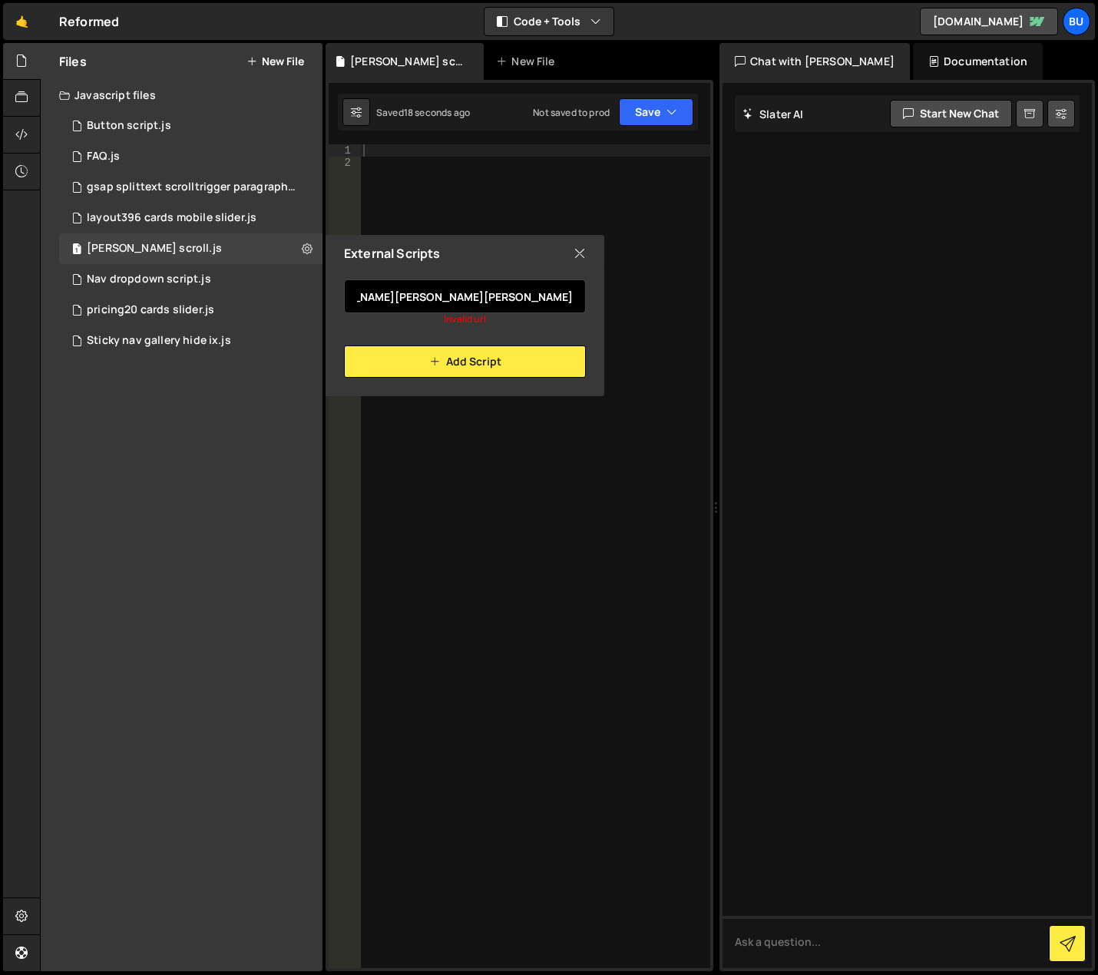
click at [575, 295] on input "https://unpkg.com/@studio-freight/lenis/bundled/lenis.min.js" at bounding box center [465, 297] width 242 height 34
drag, startPoint x: 494, startPoint y: 295, endPoint x: 296, endPoint y: 296, distance: 197.4
click at [296, 296] on div "Files New File Javascript files 1 Button script.js 0 1 FAQ.js 0 1 gsap splittex…" at bounding box center [182, 507] width 282 height 929
click at [385, 297] on input "https://unpkg.com/@studio-freight/lenis/bundled/lenis.min.js" at bounding box center [465, 297] width 242 height 34
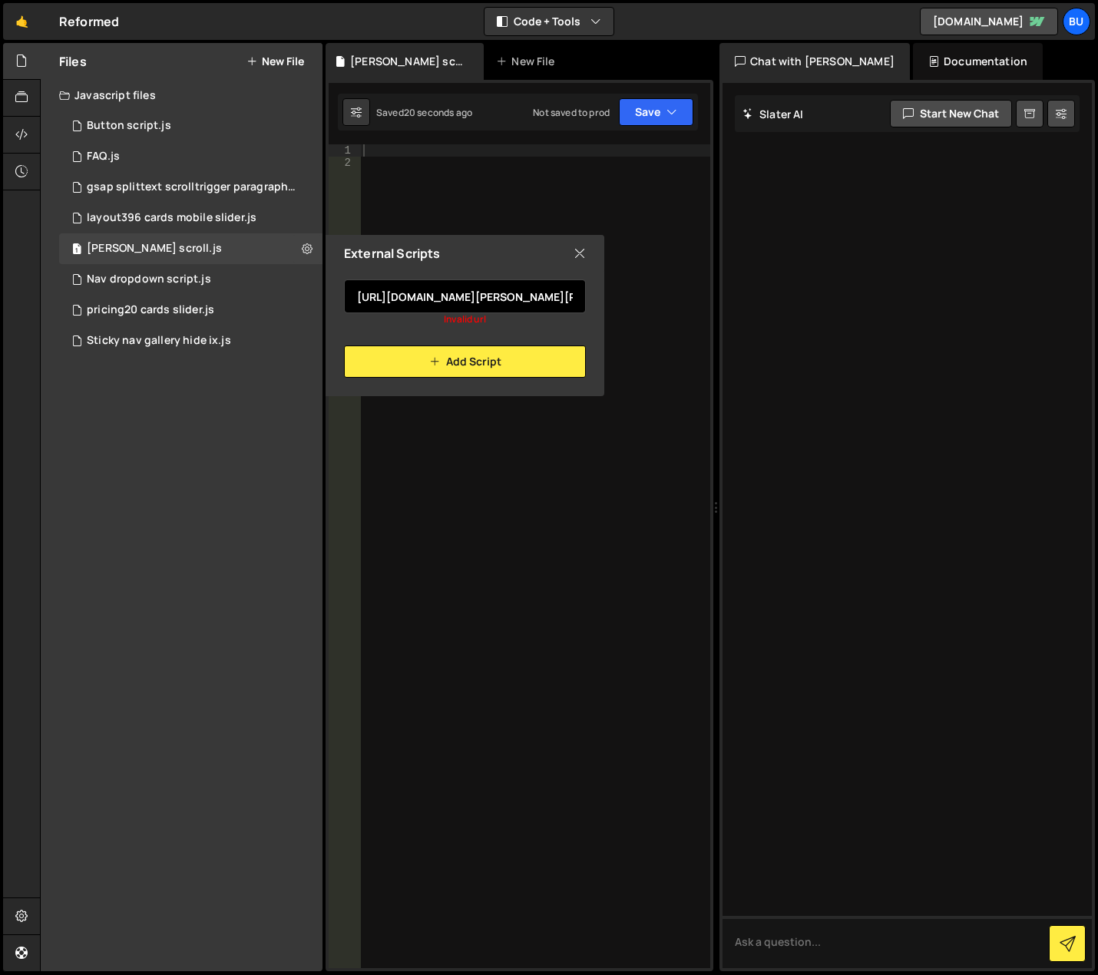
click at [356, 297] on input "https://unpkg.com/@studio-freight/lenis/bundled/lenis.min.js" at bounding box center [465, 297] width 242 height 34
click at [376, 299] on input "https://unpkg.com/@studio-freight/lenis/bundled/lenis.min.js" at bounding box center [465, 297] width 242 height 34
paste input "<script src="https://unpkg.com/@studio-freight/lenis/bundled/lenis.min.js"></sc…"
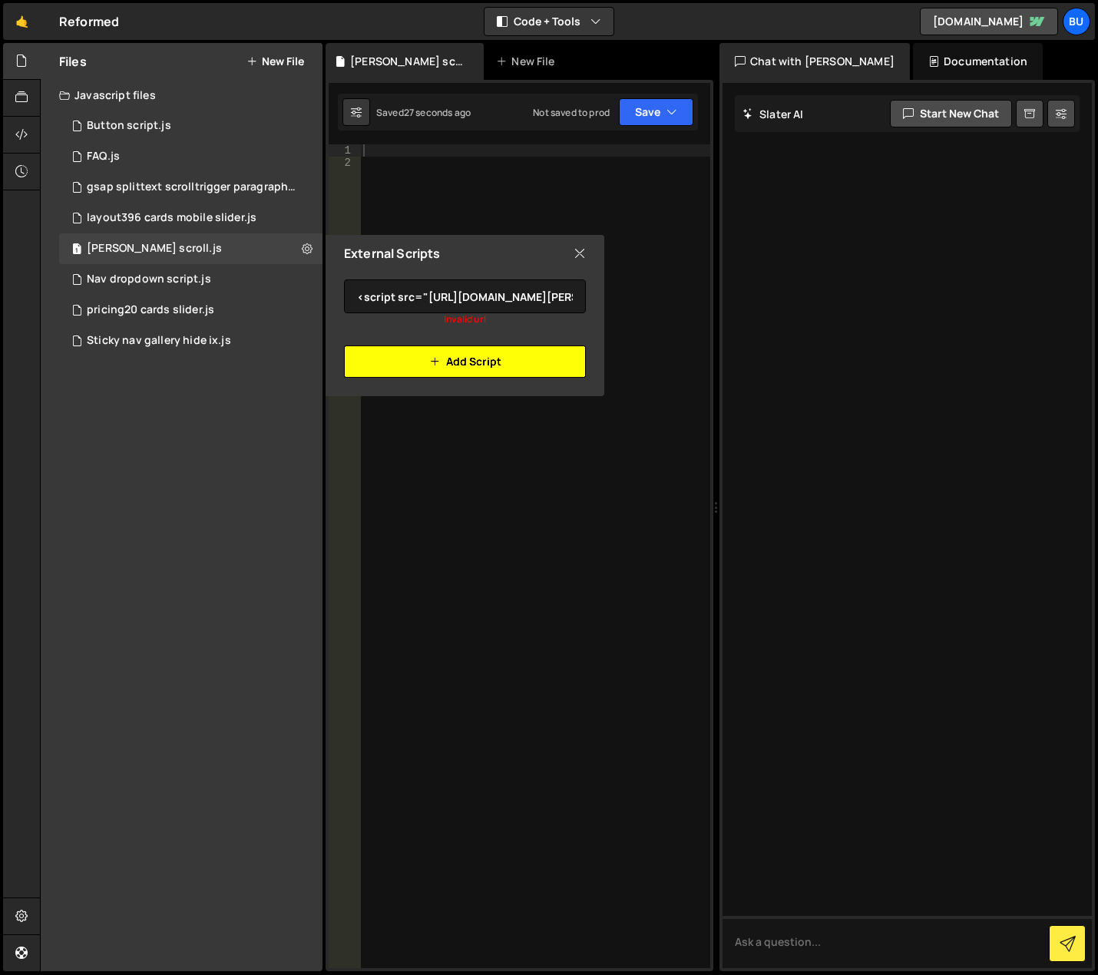
click at [411, 357] on button "Add Script" at bounding box center [465, 362] width 242 height 32
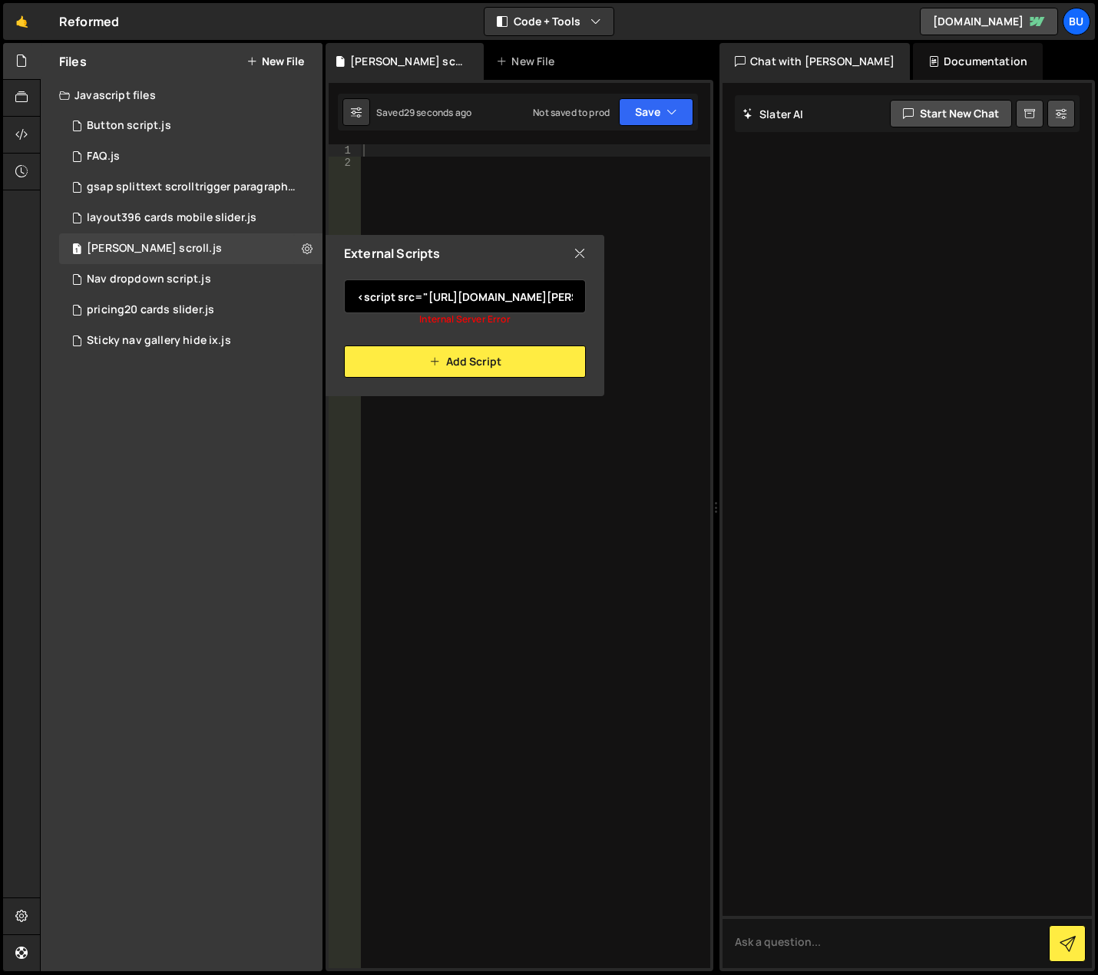
click at [406, 303] on input "<script src="https://unpkg.com/@studio-freight/lenis/bundled/lenis.min.js"></sc…" at bounding box center [465, 297] width 242 height 34
drag, startPoint x: 426, startPoint y: 295, endPoint x: 313, endPoint y: 294, distance: 112.9
click at [313, 294] on div "Files New File Javascript files 1 Button script.js 0 1 FAQ.js 0 1 gsap splittex…" at bounding box center [182, 507] width 282 height 929
drag, startPoint x: 511, startPoint y: 293, endPoint x: 651, endPoint y: 296, distance: 139.8
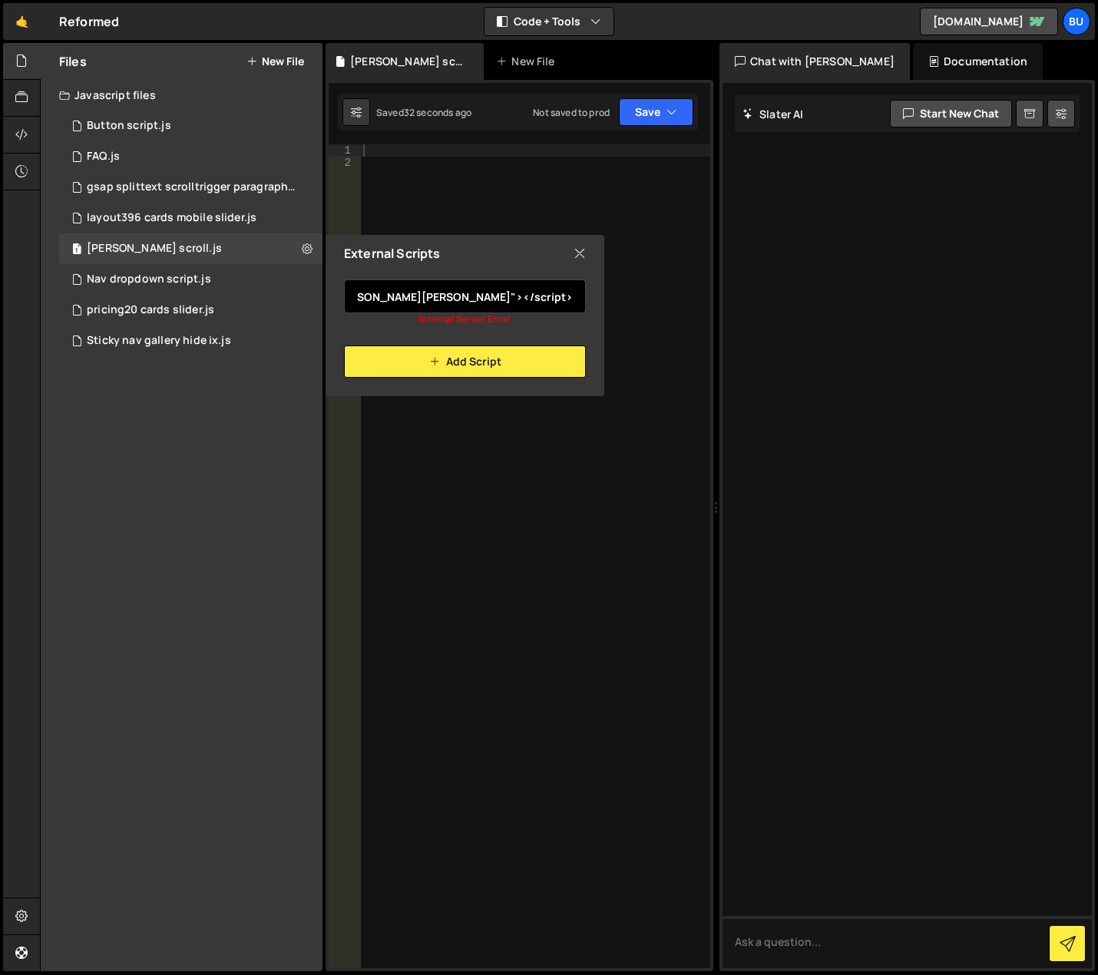
click at [651, 296] on div "Files New File Javascript files 1 Button script.js 0 1 FAQ.js 0 1 gsap splittex…" at bounding box center [569, 507] width 1058 height 929
type input "https://unpkg.com/@studio-freight/lenis/bundled/lenis.min.js"></script>"
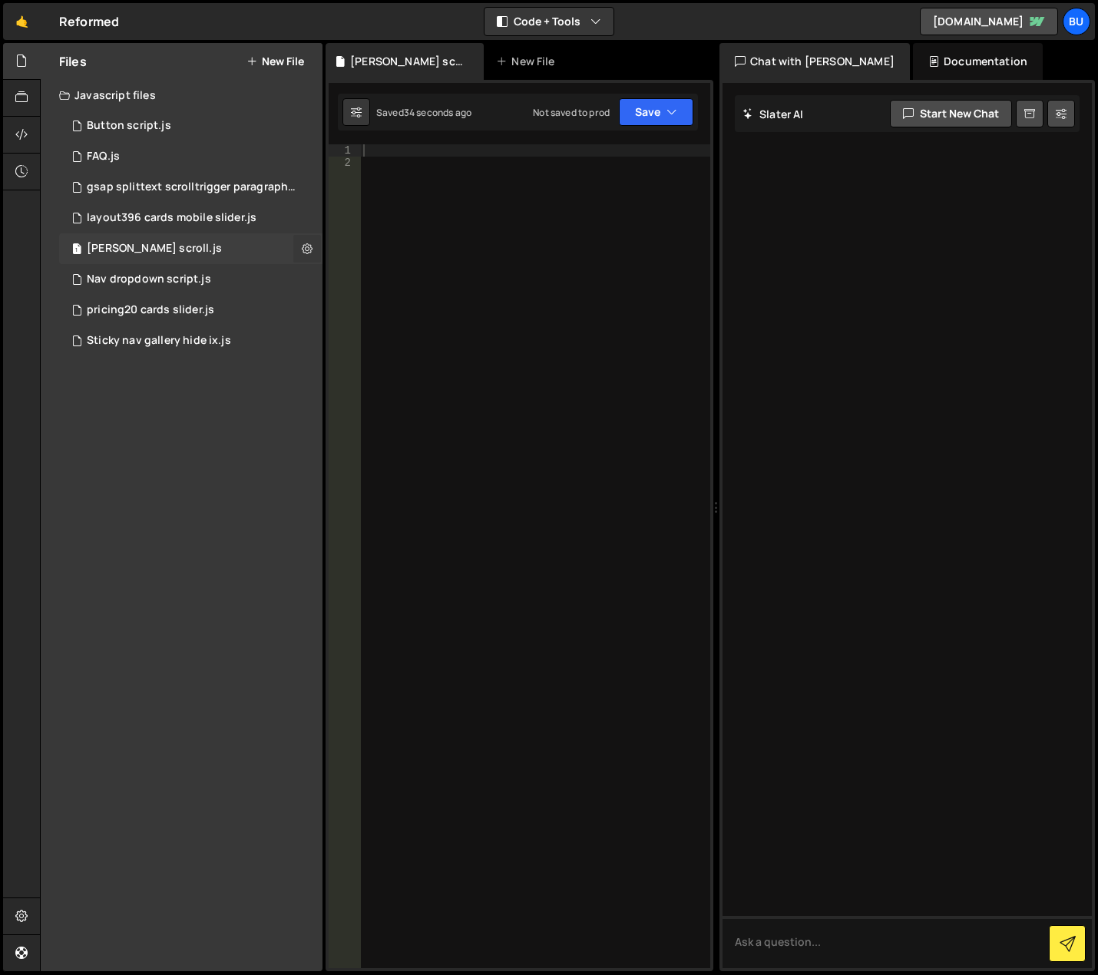
click at [306, 243] on icon at bounding box center [307, 248] width 11 height 15
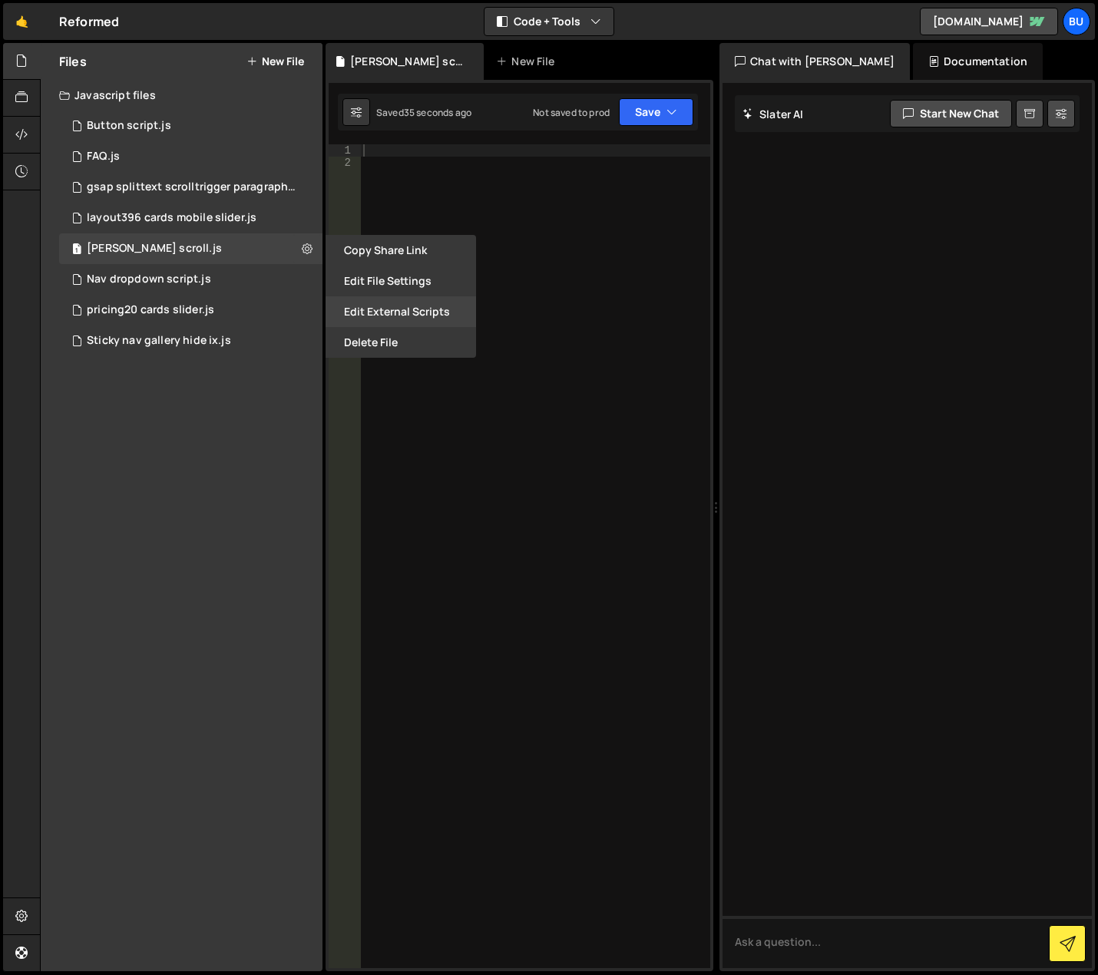
click at [380, 306] on button "Edit External Scripts" at bounding box center [401, 311] width 151 height 31
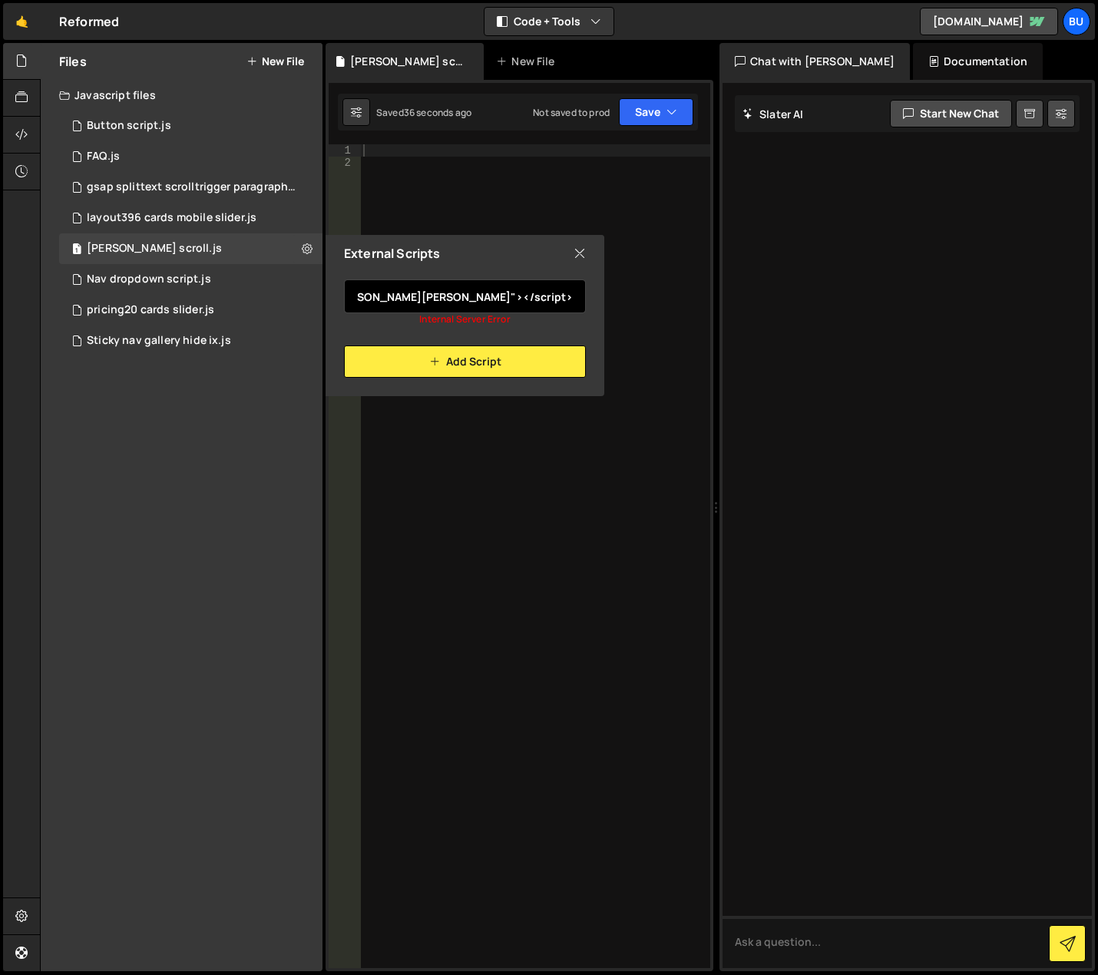
click at [426, 303] on input "https://unpkg.com/@studio-freight/lenis/bundled/lenis.min.js"></script>" at bounding box center [465, 297] width 242 height 34
drag, startPoint x: 399, startPoint y: 303, endPoint x: 537, endPoint y: 303, distance: 137.5
click at [528, 303] on input "https://unpkg.com/@studio-freight/lenis/bundled/lenis.min.js"></script>" at bounding box center [465, 297] width 242 height 34
click at [537, 303] on input "https://unpkg.com/@studio-freight/lenis/bundled/lenis.min.js"></script>" at bounding box center [465, 297] width 242 height 34
drag, startPoint x: 512, startPoint y: 298, endPoint x: 608, endPoint y: 304, distance: 97.0
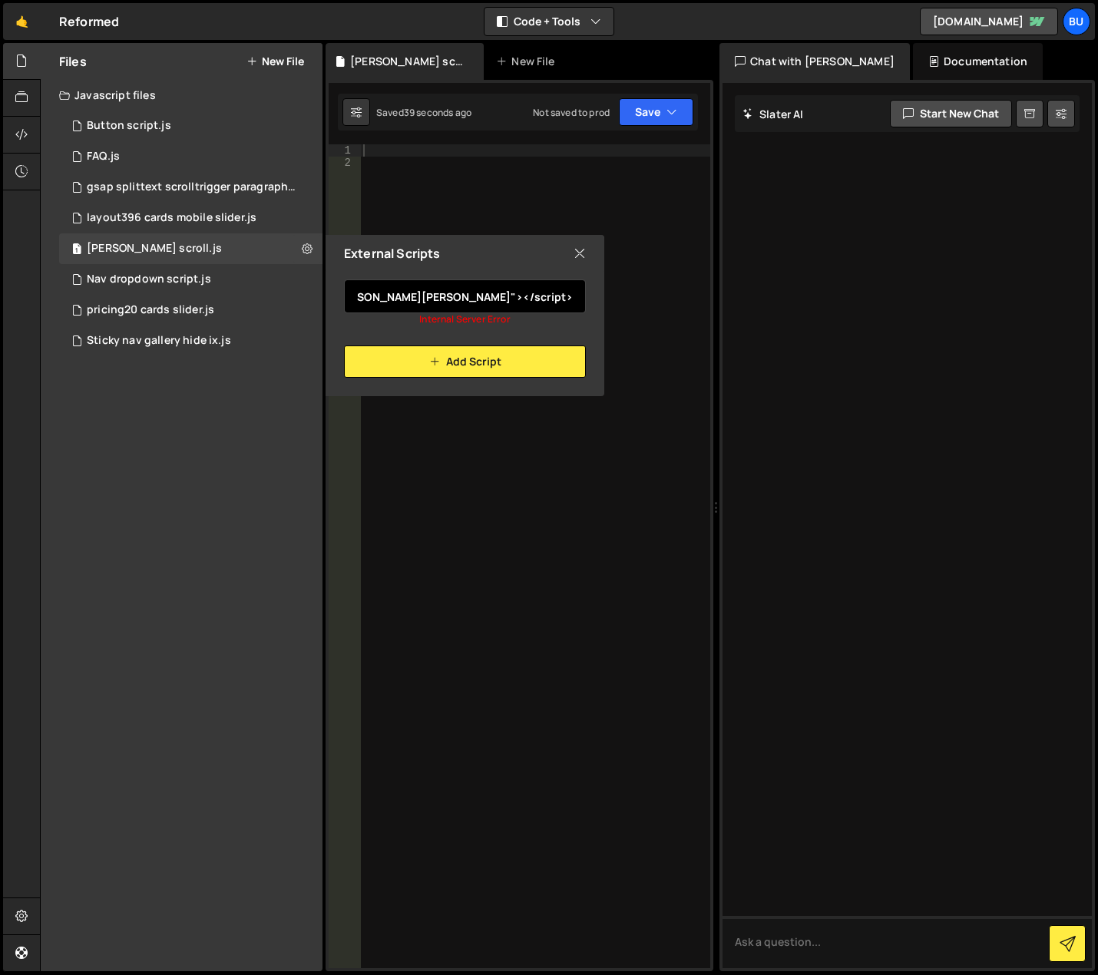
click at [608, 304] on div "Files New File Javascript files 1 Button script.js 0 1 FAQ.js 0 1 gsap splittex…" at bounding box center [569, 507] width 1058 height 929
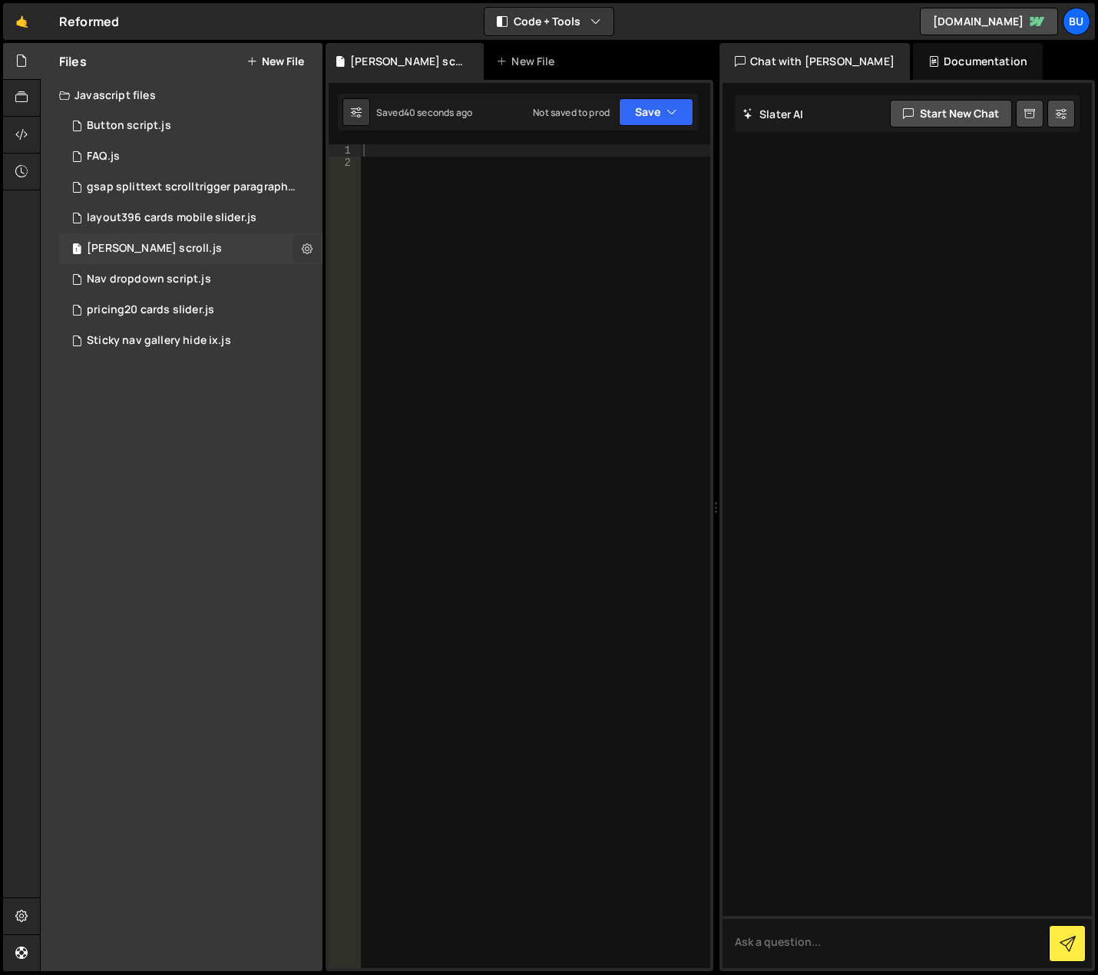
click at [313, 250] on button at bounding box center [307, 249] width 28 height 28
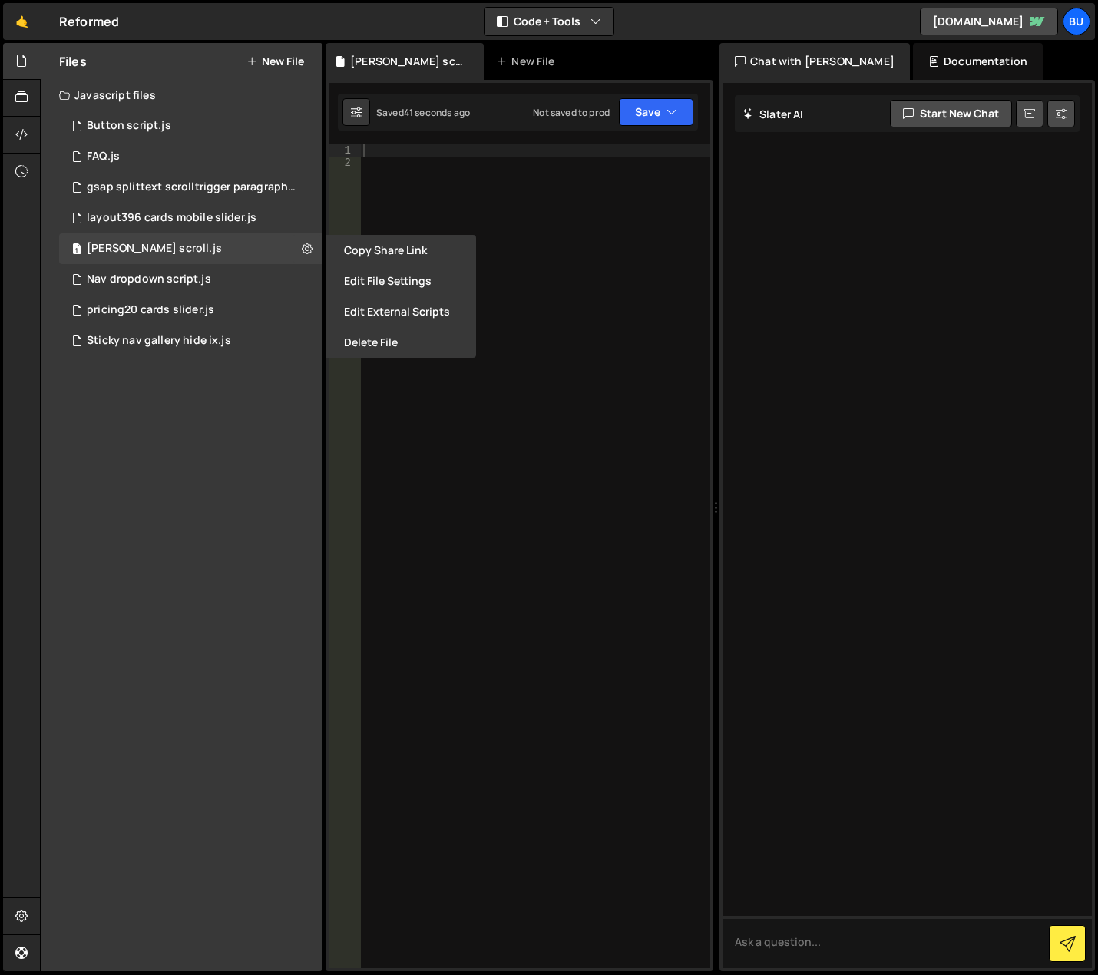
click at [386, 300] on button "Edit External Scripts" at bounding box center [401, 311] width 151 height 31
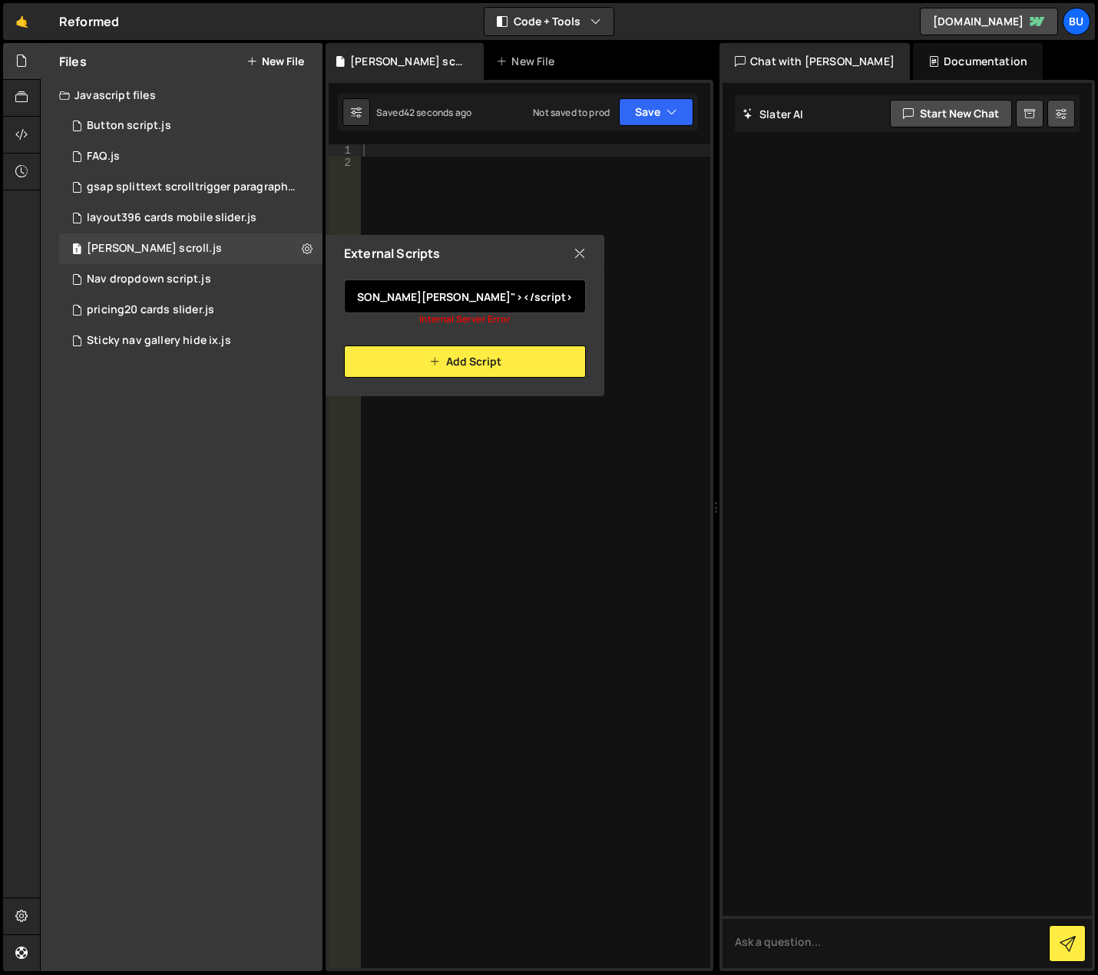
click at [492, 296] on input "https://unpkg.com/@studio-freight/lenis/bundled/lenis.min.js"></script>" at bounding box center [465, 297] width 242 height 34
click at [518, 482] on div at bounding box center [535, 568] width 350 height 849
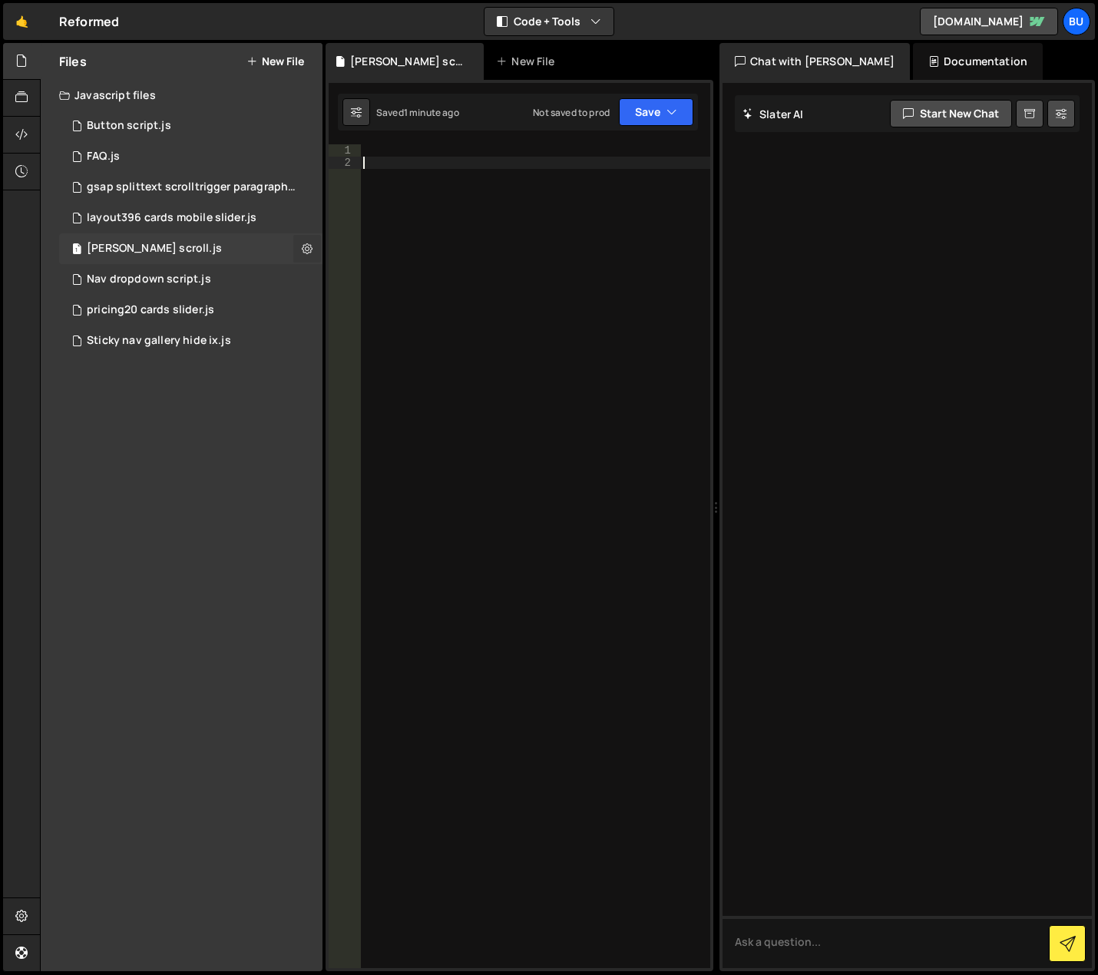
click at [309, 245] on icon at bounding box center [307, 248] width 11 height 15
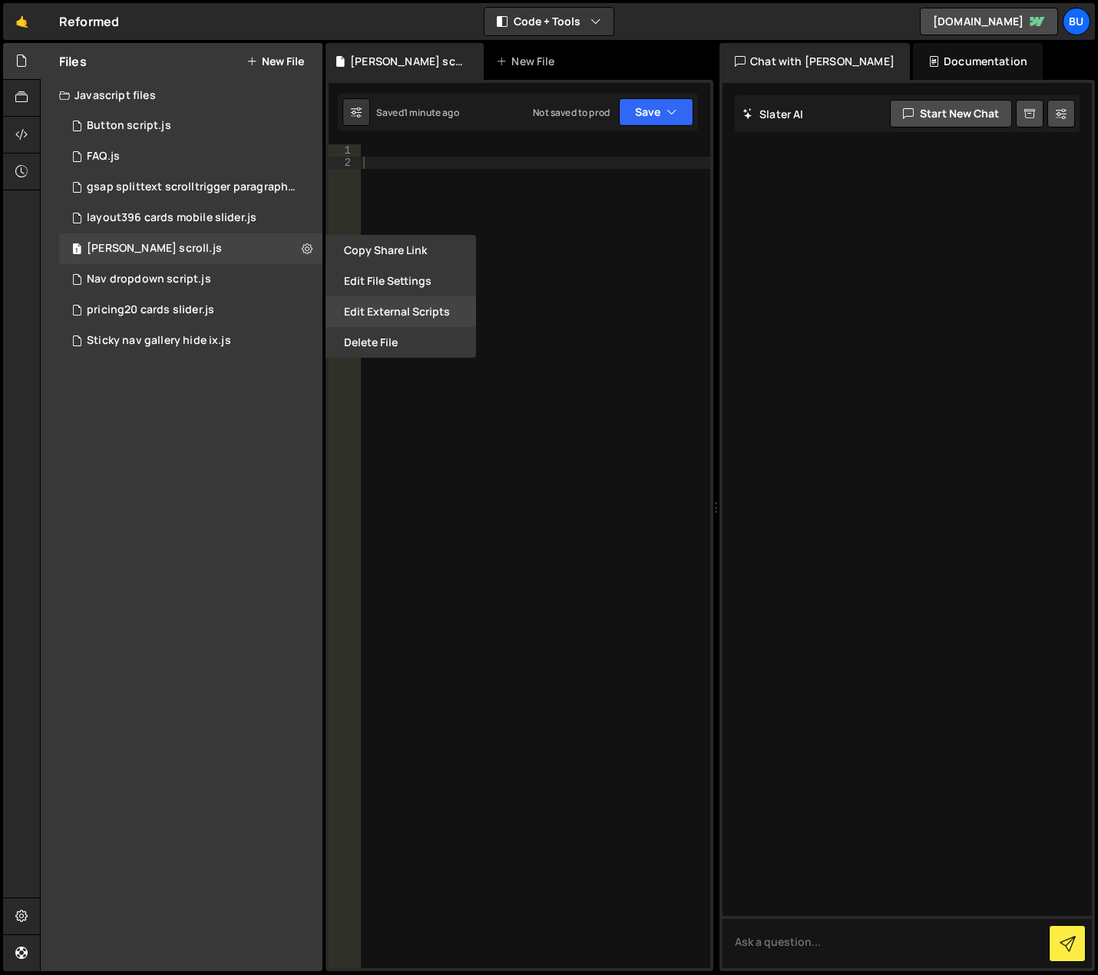
click at [365, 309] on button "Edit External Scripts" at bounding box center [401, 311] width 151 height 31
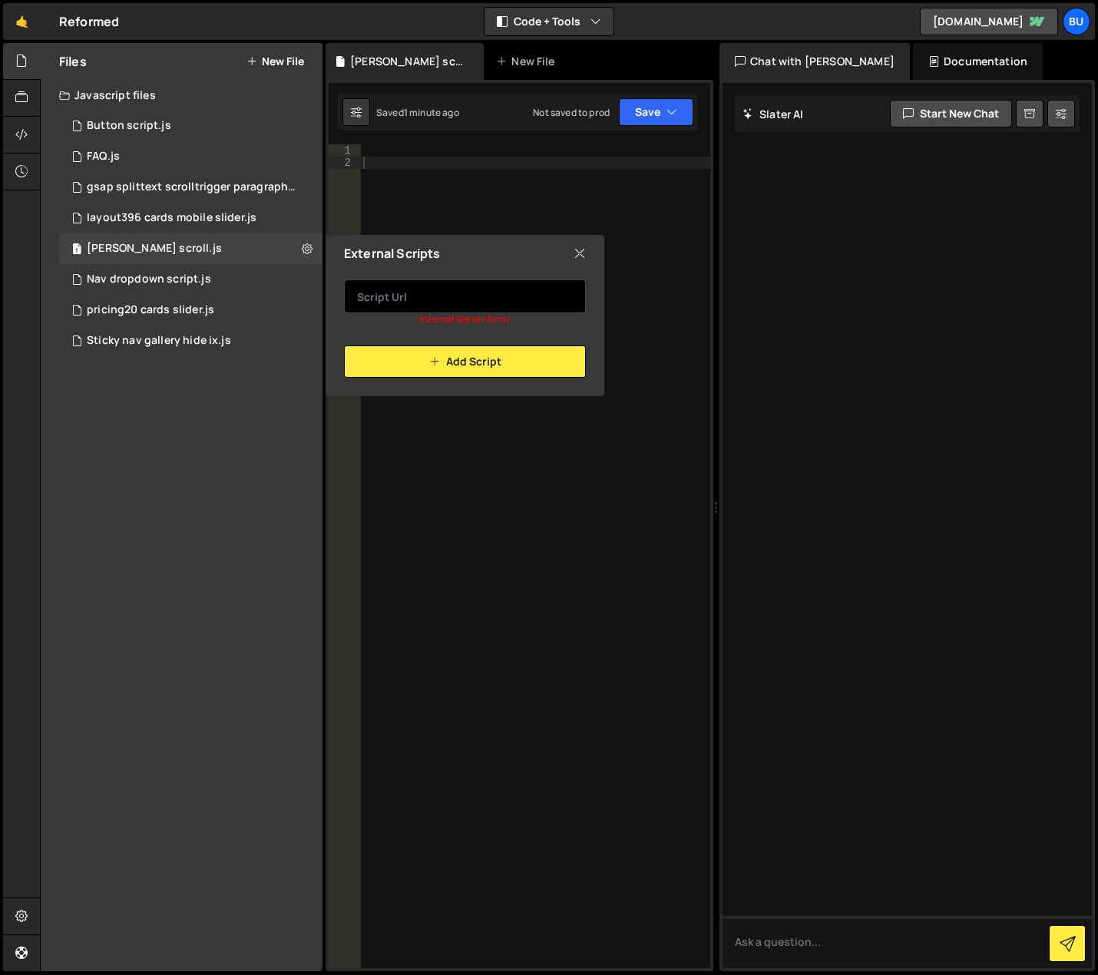
click at [419, 296] on input "text" at bounding box center [465, 297] width 242 height 34
paste input "https://unpkg.com/lenis@1.3.11/dist/lenis.min.js"
type input "https://unpkg.com/lenis@1.3.11/dist/lenis.min.js"
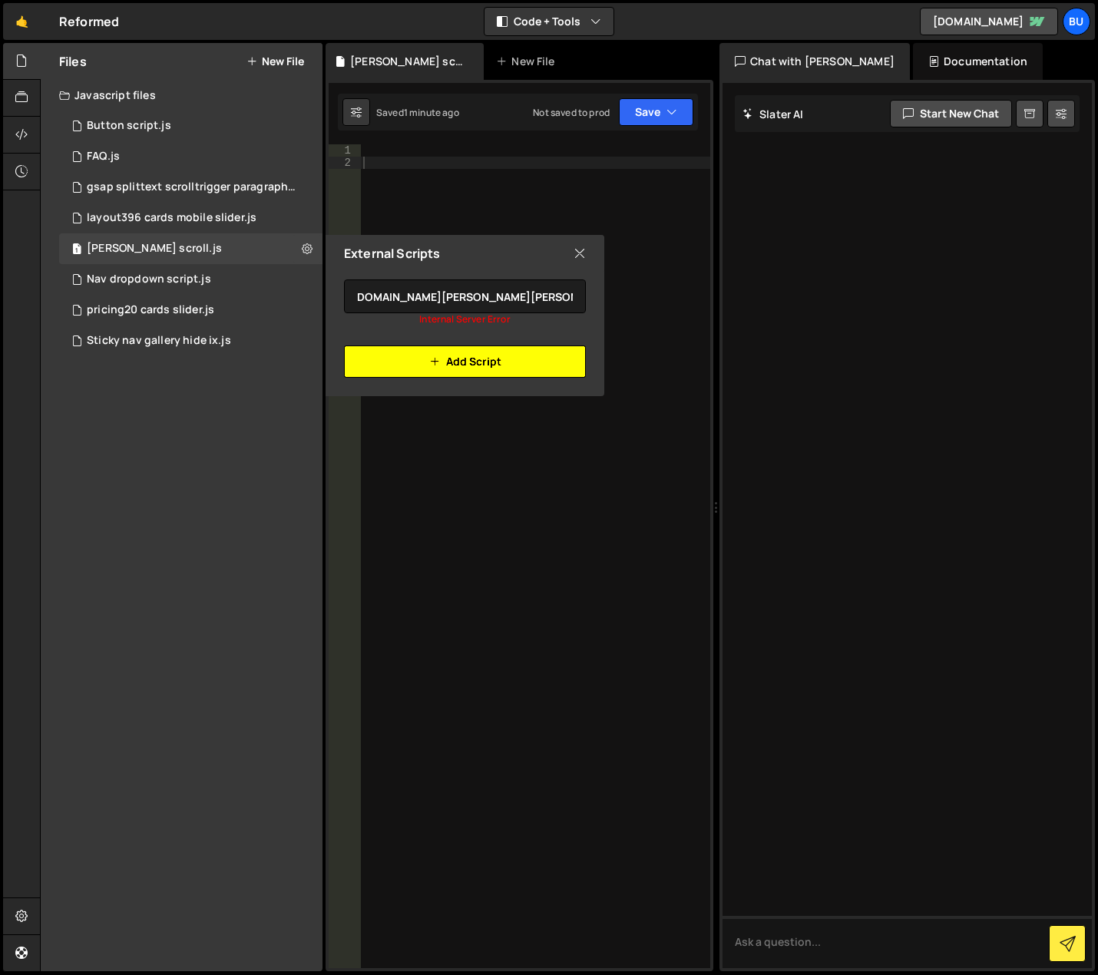
scroll to position [0, 0]
click at [406, 353] on button "Add Script" at bounding box center [465, 362] width 242 height 32
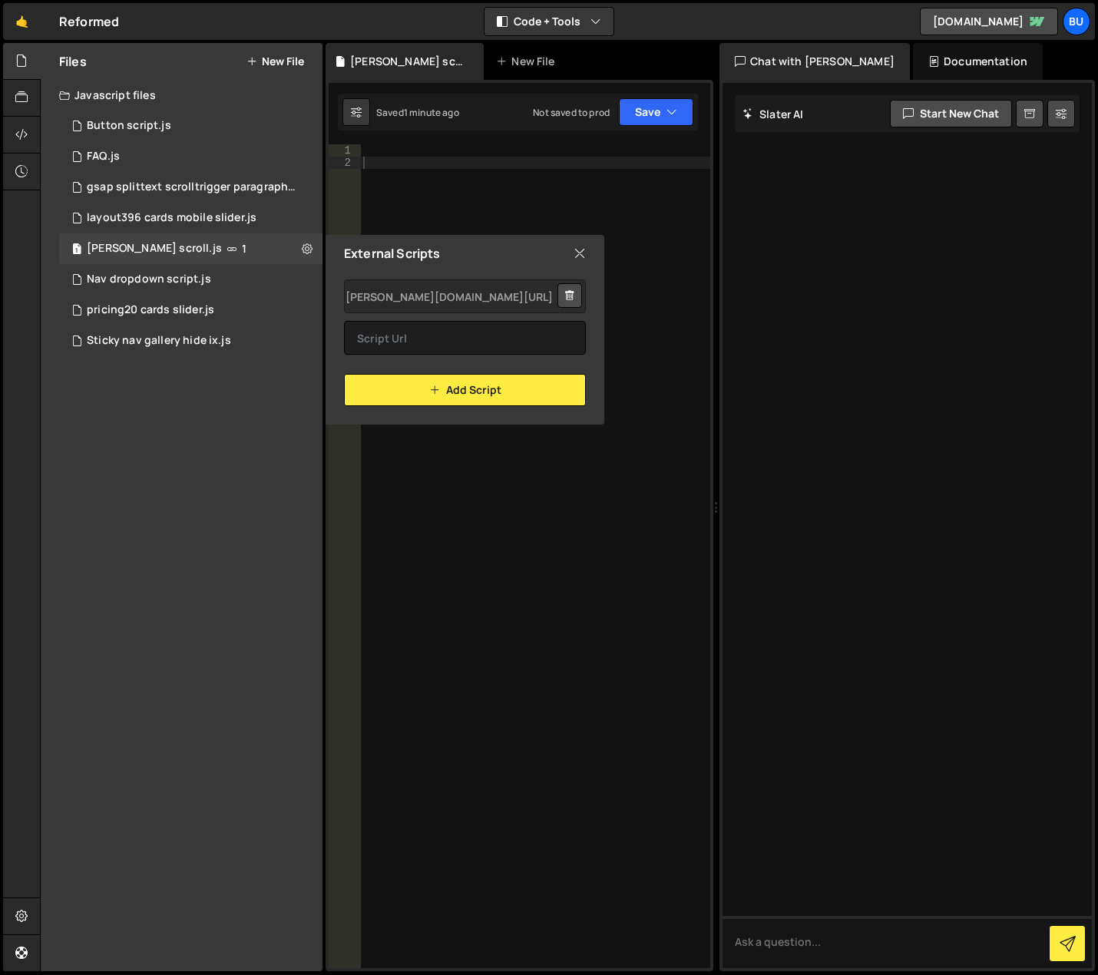
click at [584, 255] on icon at bounding box center [580, 253] width 12 height 17
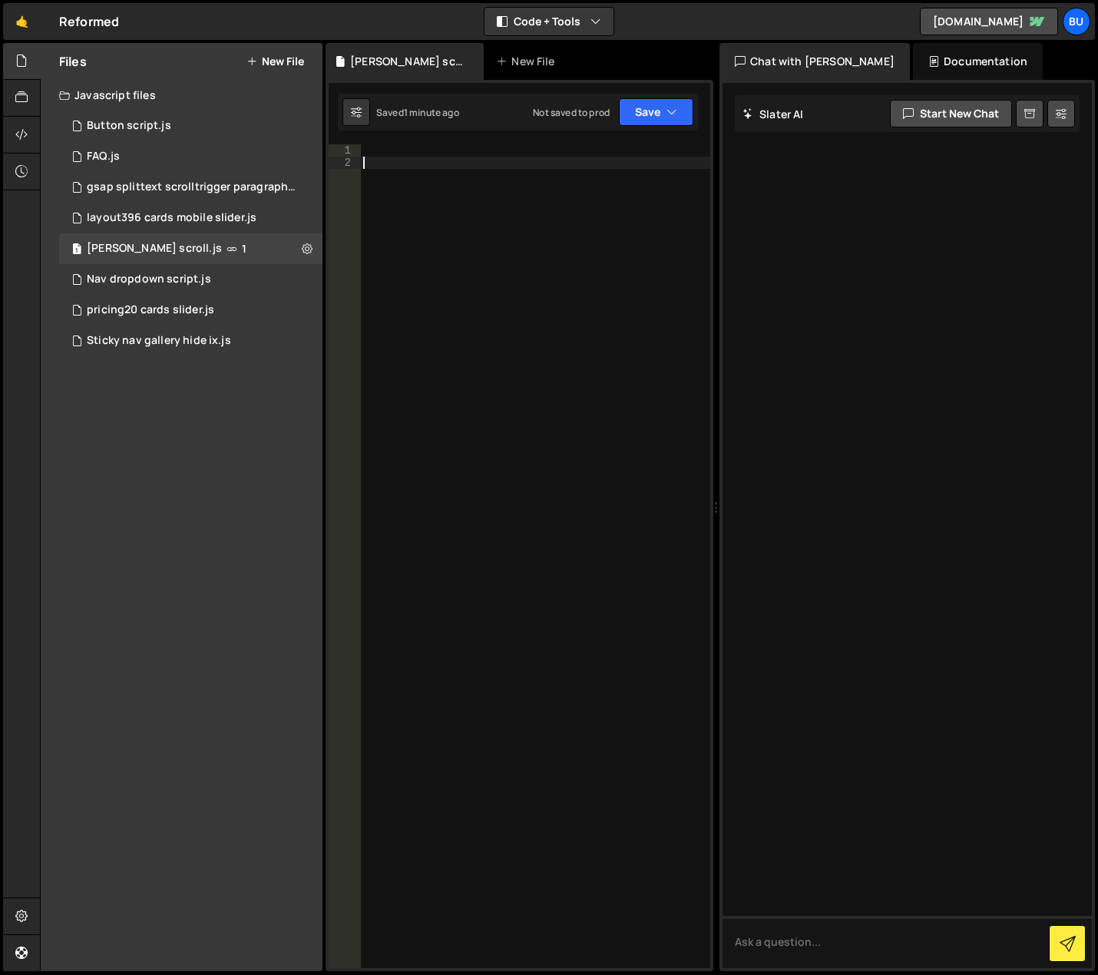
click at [409, 215] on div at bounding box center [535, 568] width 350 height 849
click at [419, 160] on div "Type cmd + s to save your Javascript file." at bounding box center [535, 568] width 350 height 849
click at [399, 157] on div "Type cmd + s to save your Javascript file." at bounding box center [535, 568] width 350 height 849
paste textarea "})();"
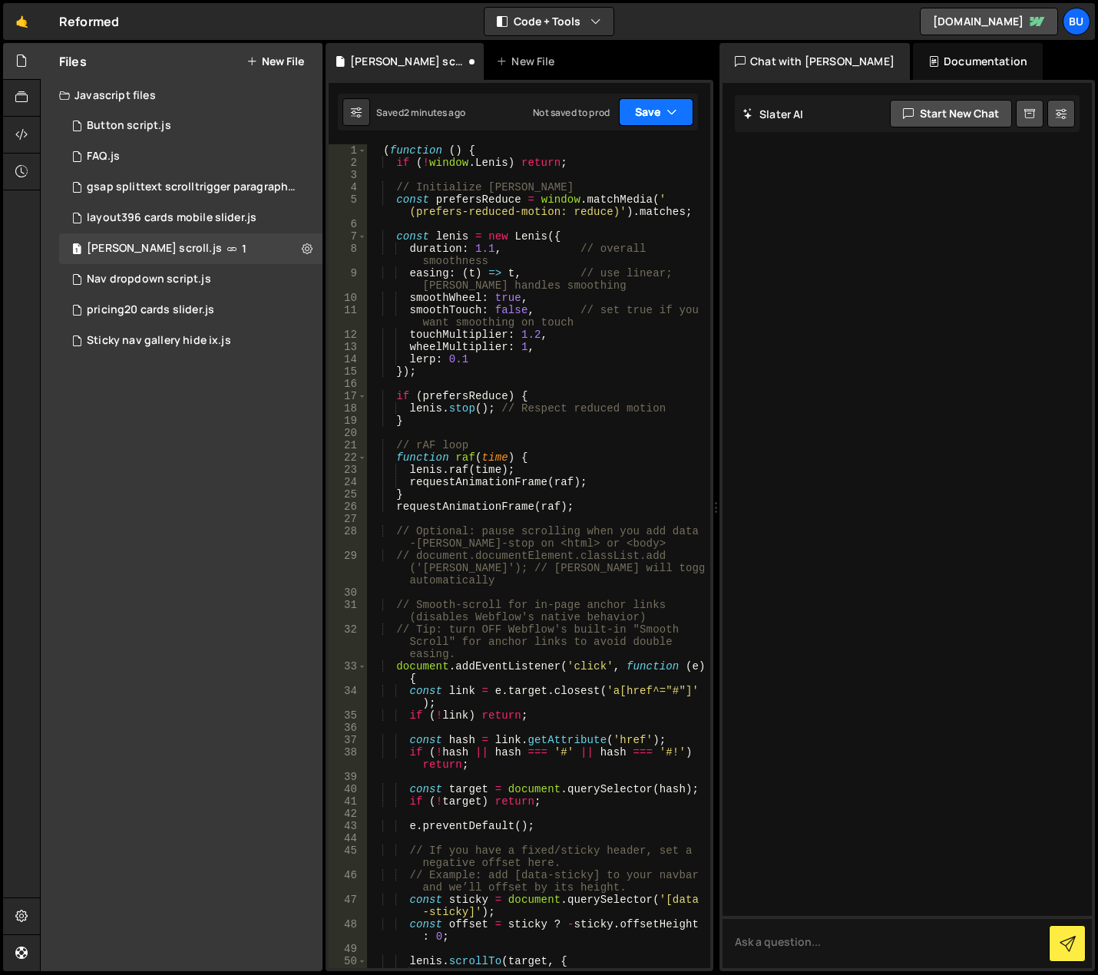
click at [660, 111] on button "Save" at bounding box center [656, 112] width 75 height 28
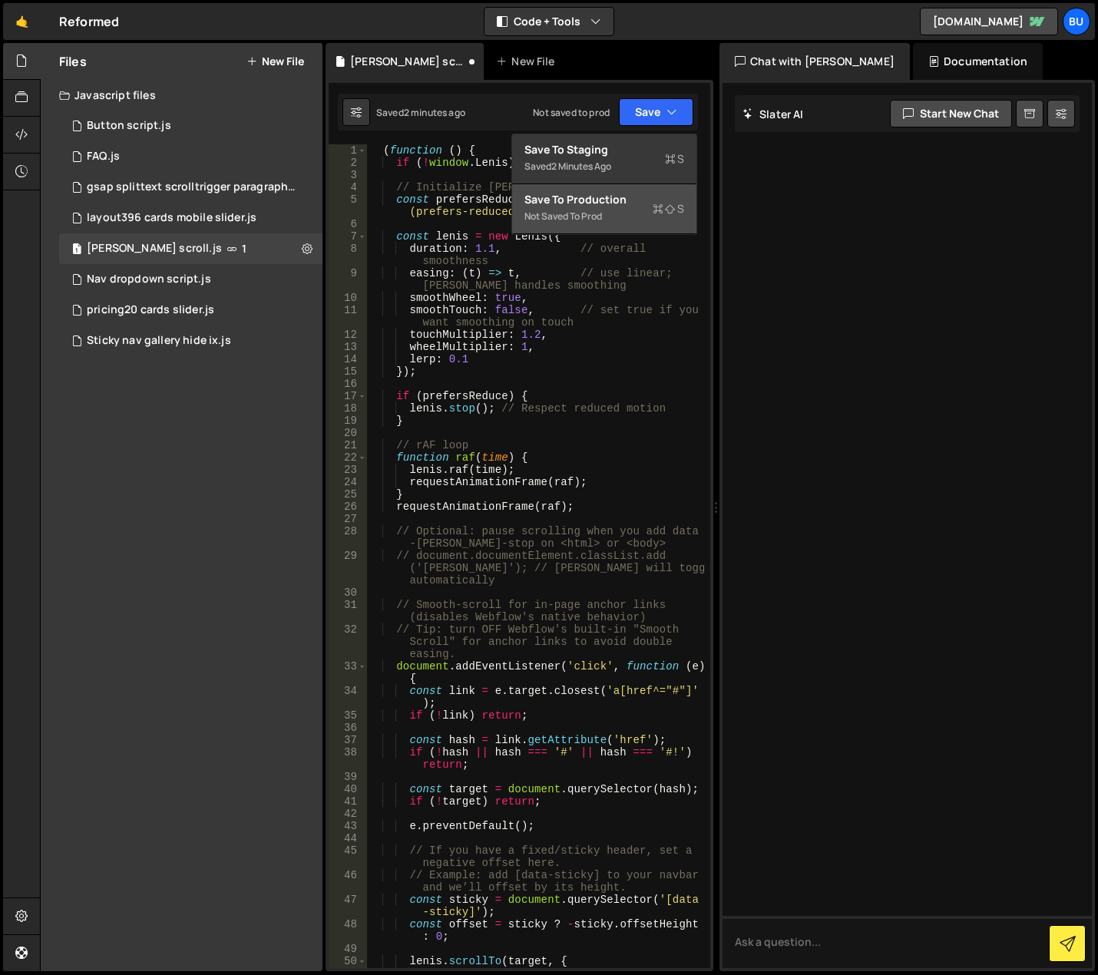
click at [641, 214] on div "Not saved to prod" at bounding box center [605, 216] width 160 height 18
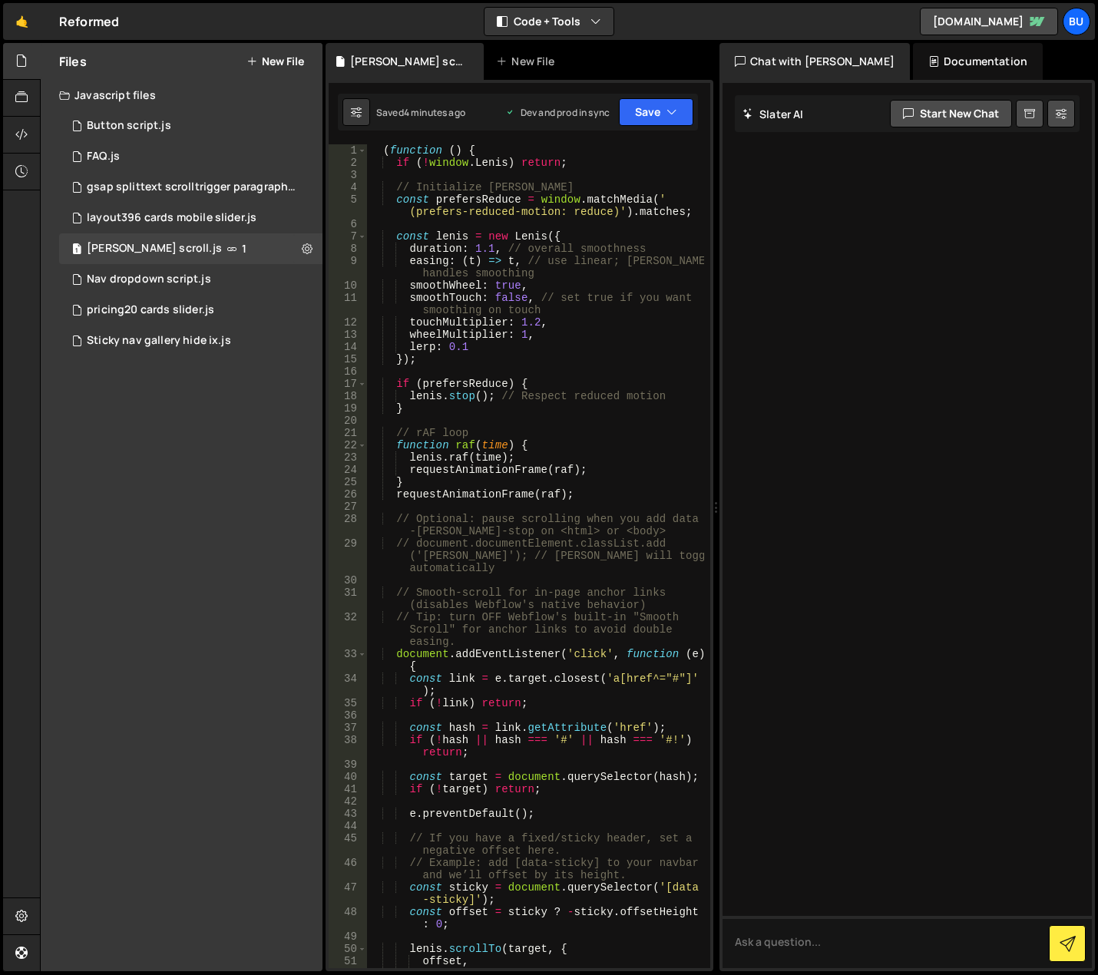
click at [565, 402] on div "( function ( ) { if ( ! window . Lenis ) return ; // Initialize Lenis const pre…" at bounding box center [535, 568] width 337 height 849
type textarea "})();"
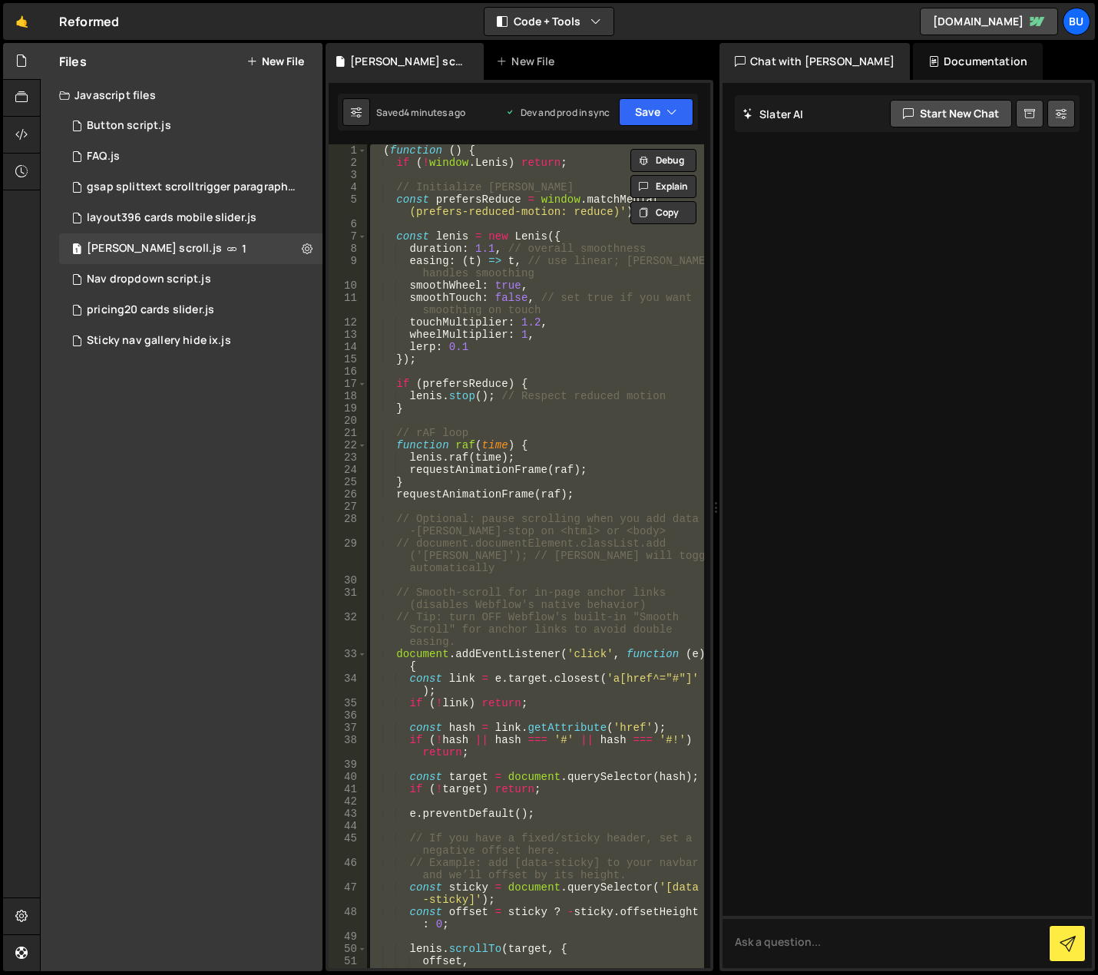
paste textarea
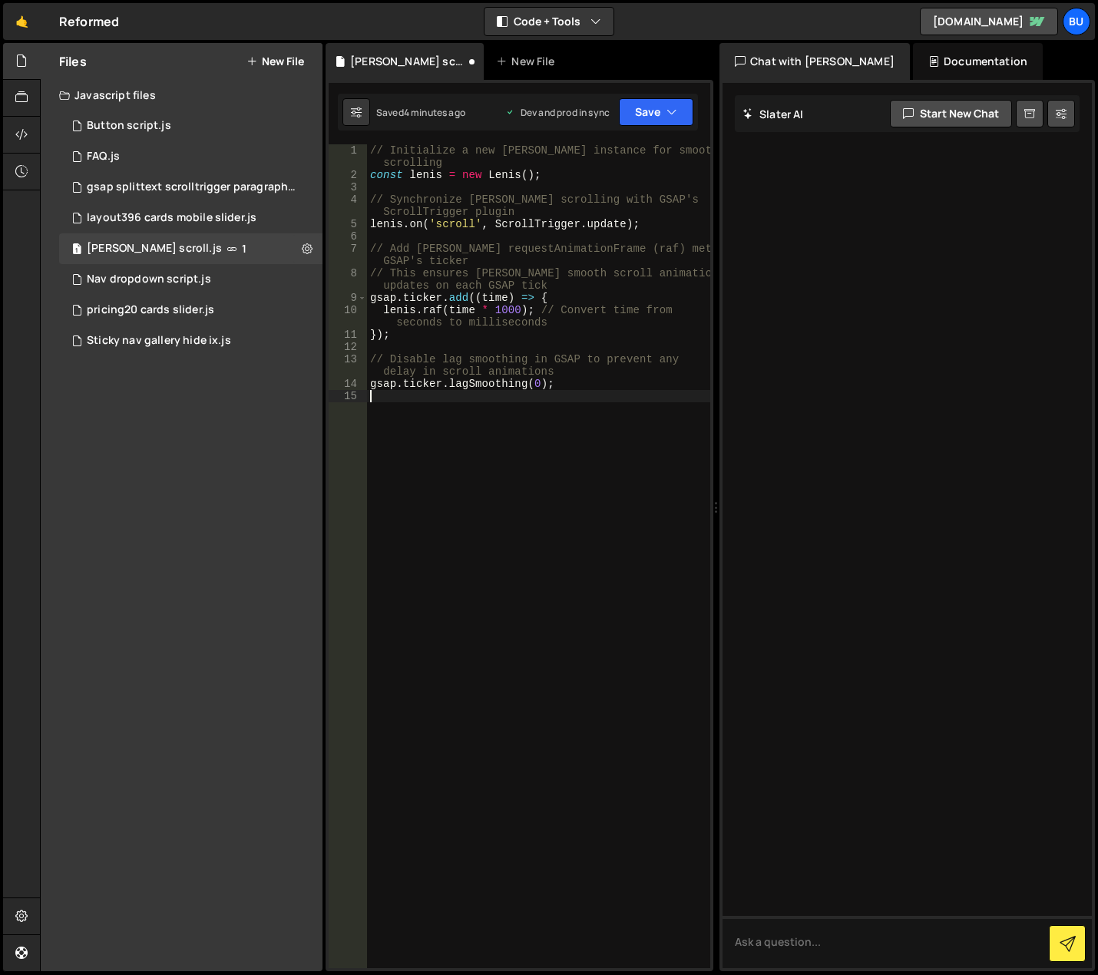
click at [517, 487] on div "// Initialize a new Lenis instance for smooth scrolling const lenis = new Lenis…" at bounding box center [538, 574] width 343 height 861
click at [653, 106] on button "Save" at bounding box center [656, 112] width 75 height 28
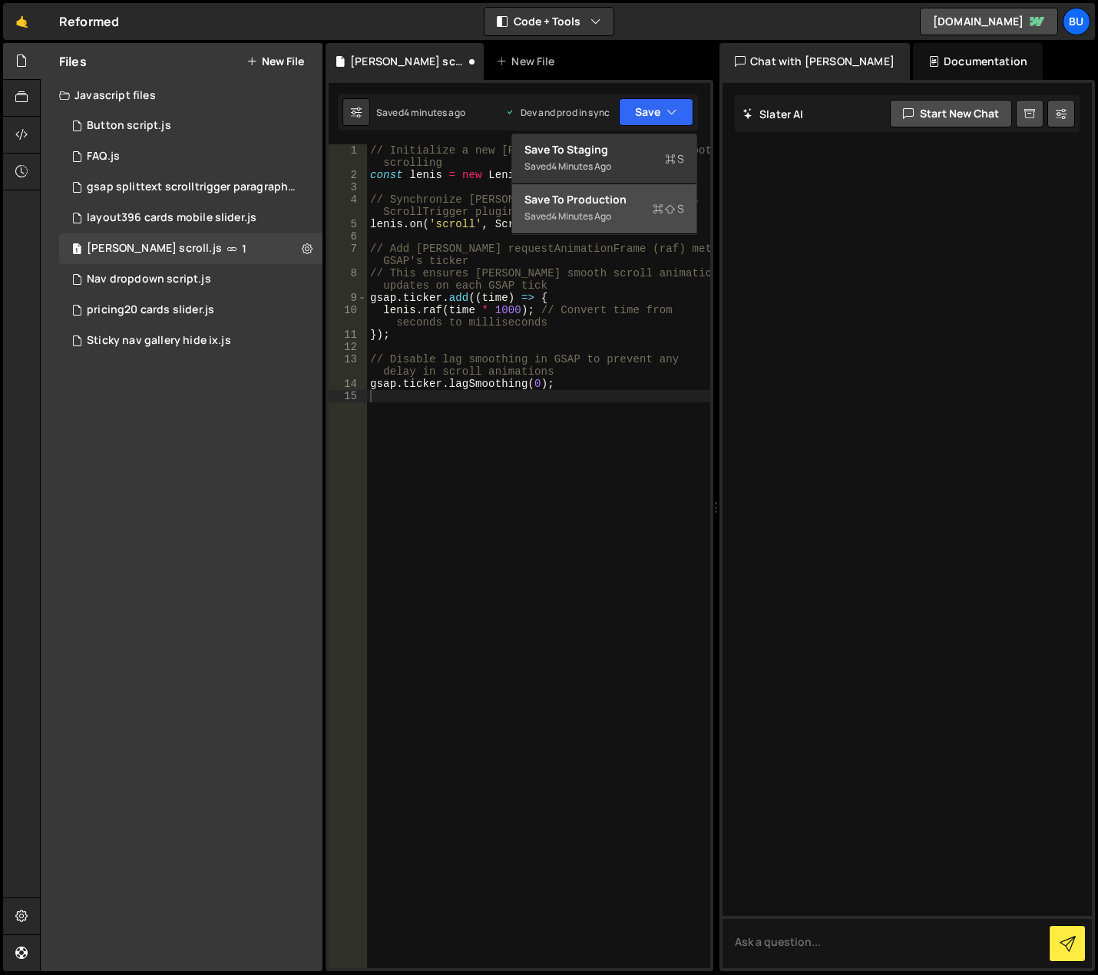
click at [628, 203] on div "Save to Production S" at bounding box center [605, 199] width 160 height 15
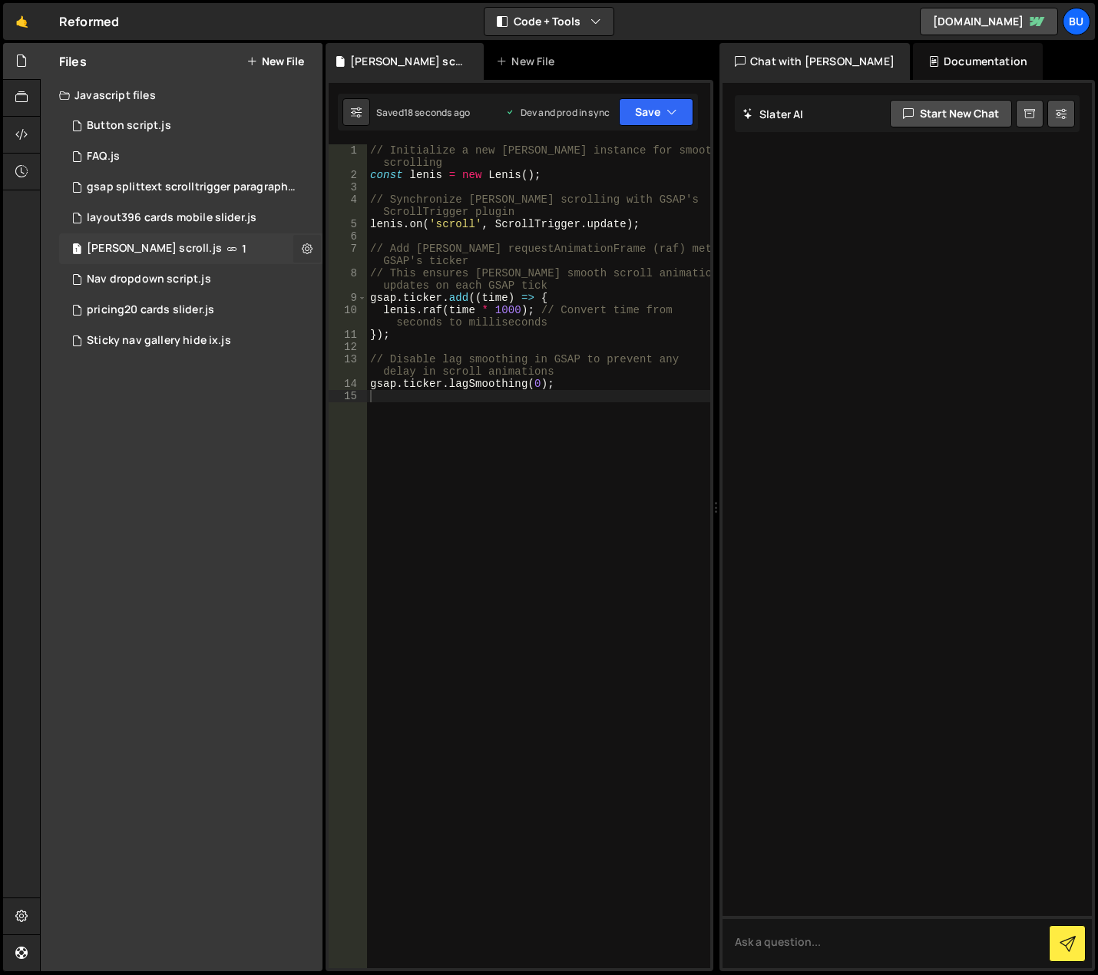
click at [303, 249] on icon at bounding box center [307, 248] width 11 height 15
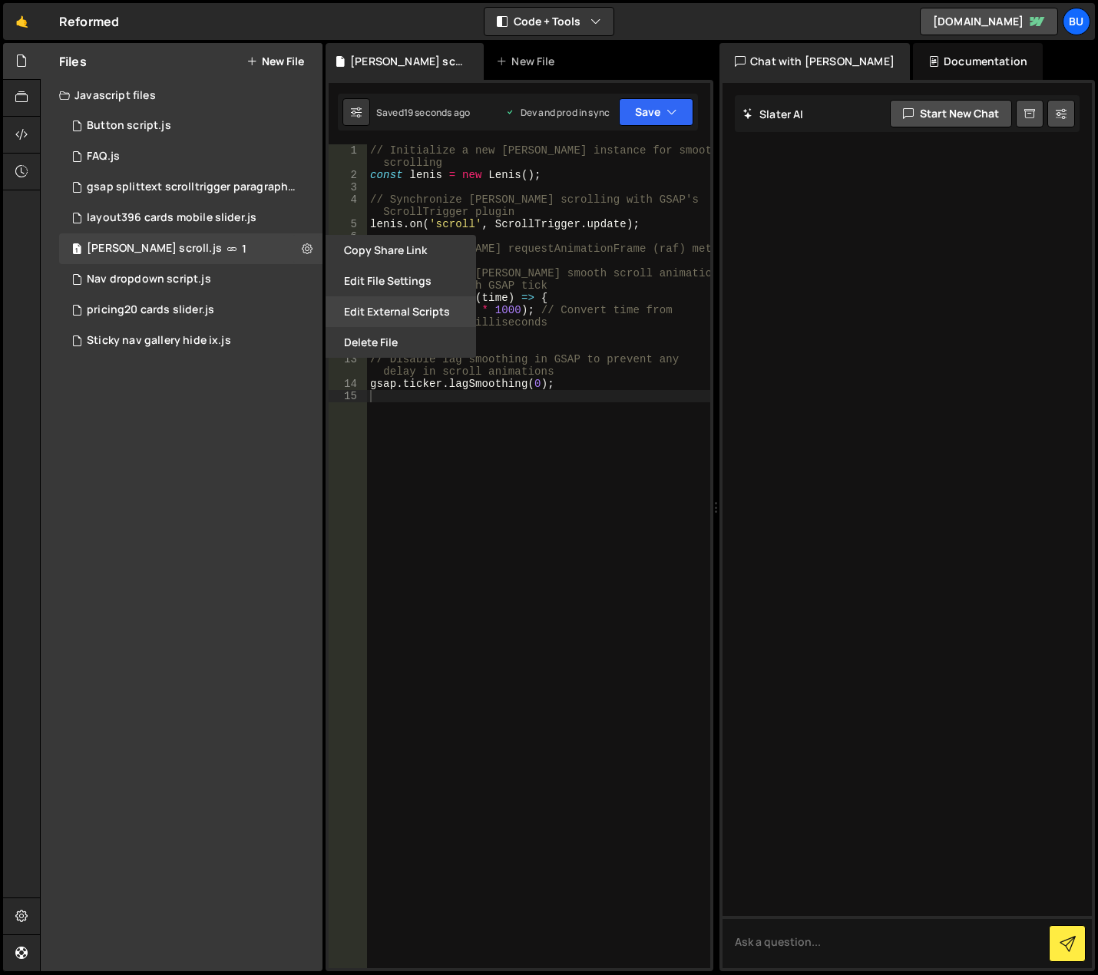
click at [386, 313] on button "Edit External Scripts" at bounding box center [401, 311] width 151 height 31
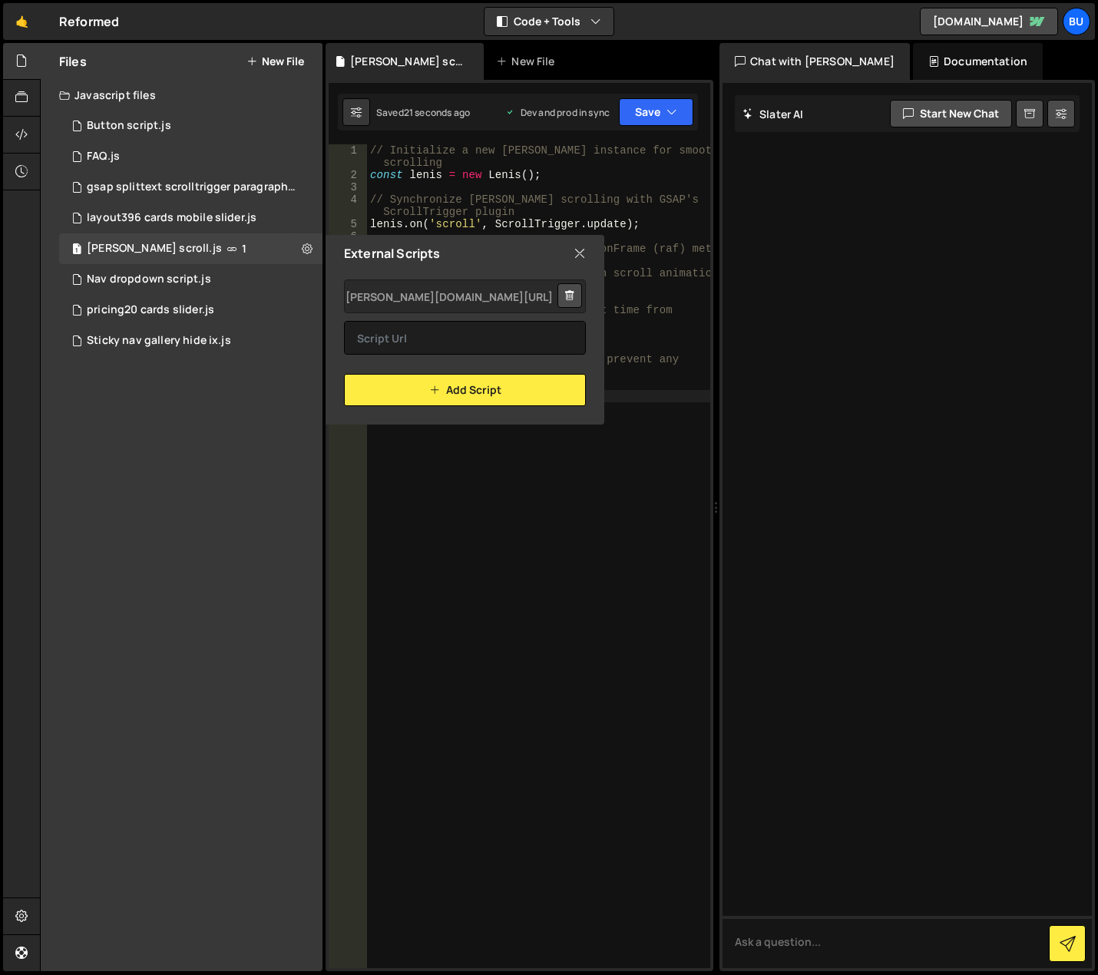
click at [573, 294] on icon at bounding box center [570, 295] width 11 height 15
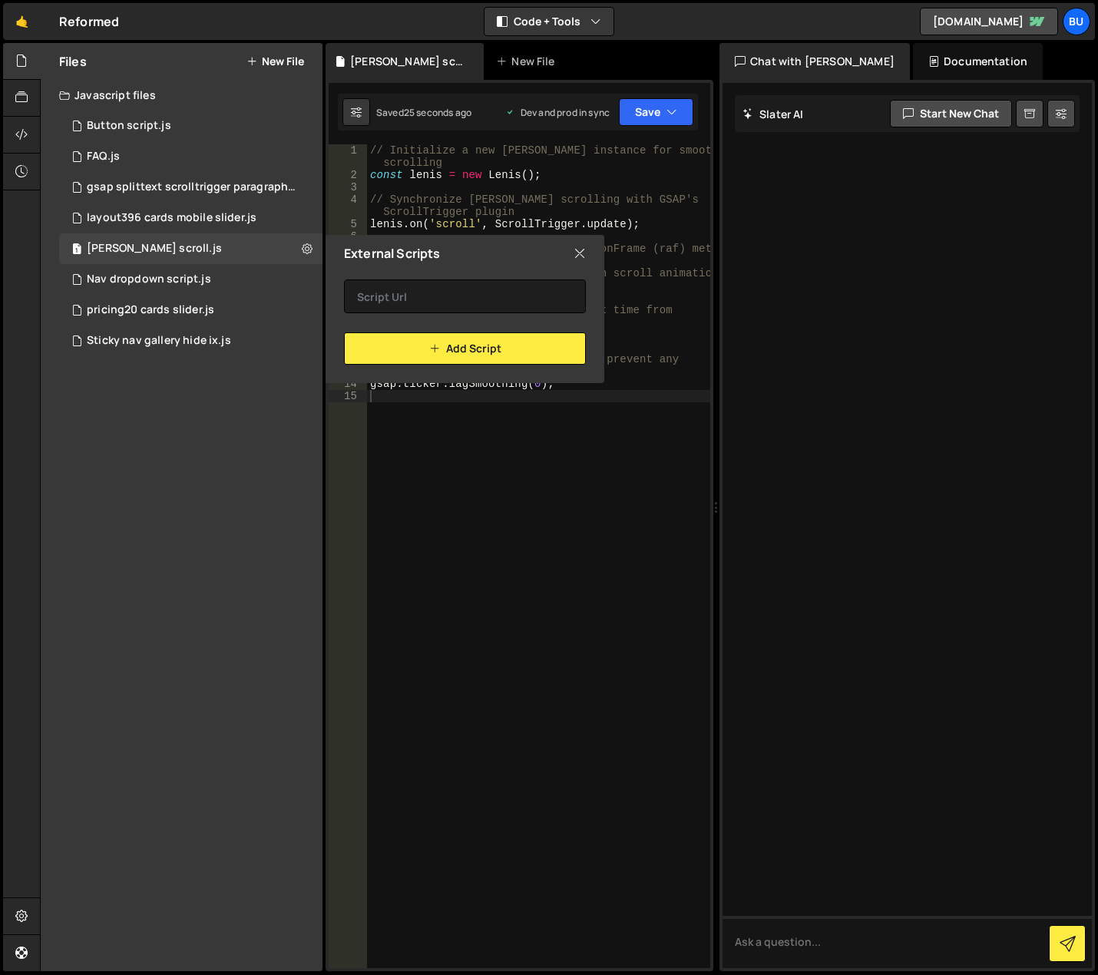
click at [579, 252] on icon at bounding box center [580, 253] width 12 height 17
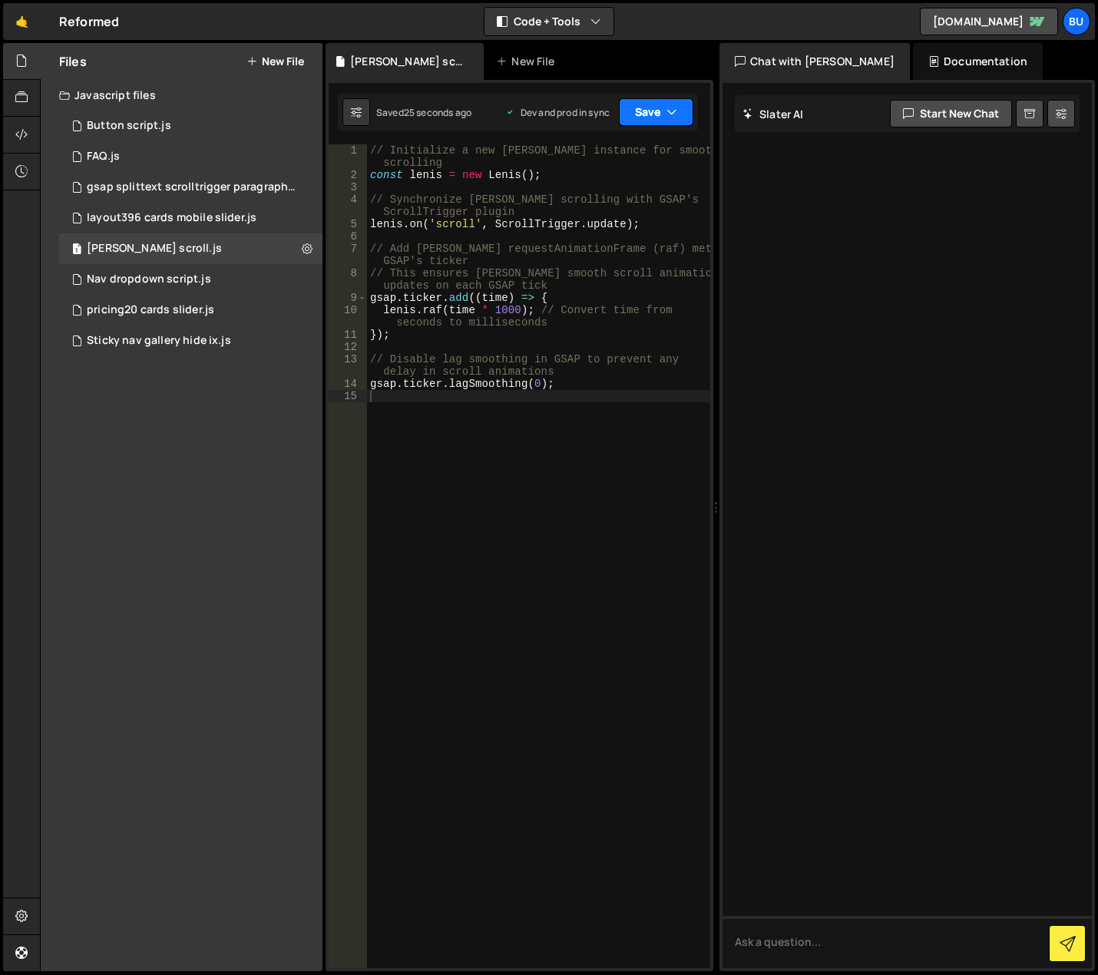
click at [656, 111] on button "Save" at bounding box center [656, 112] width 75 height 28
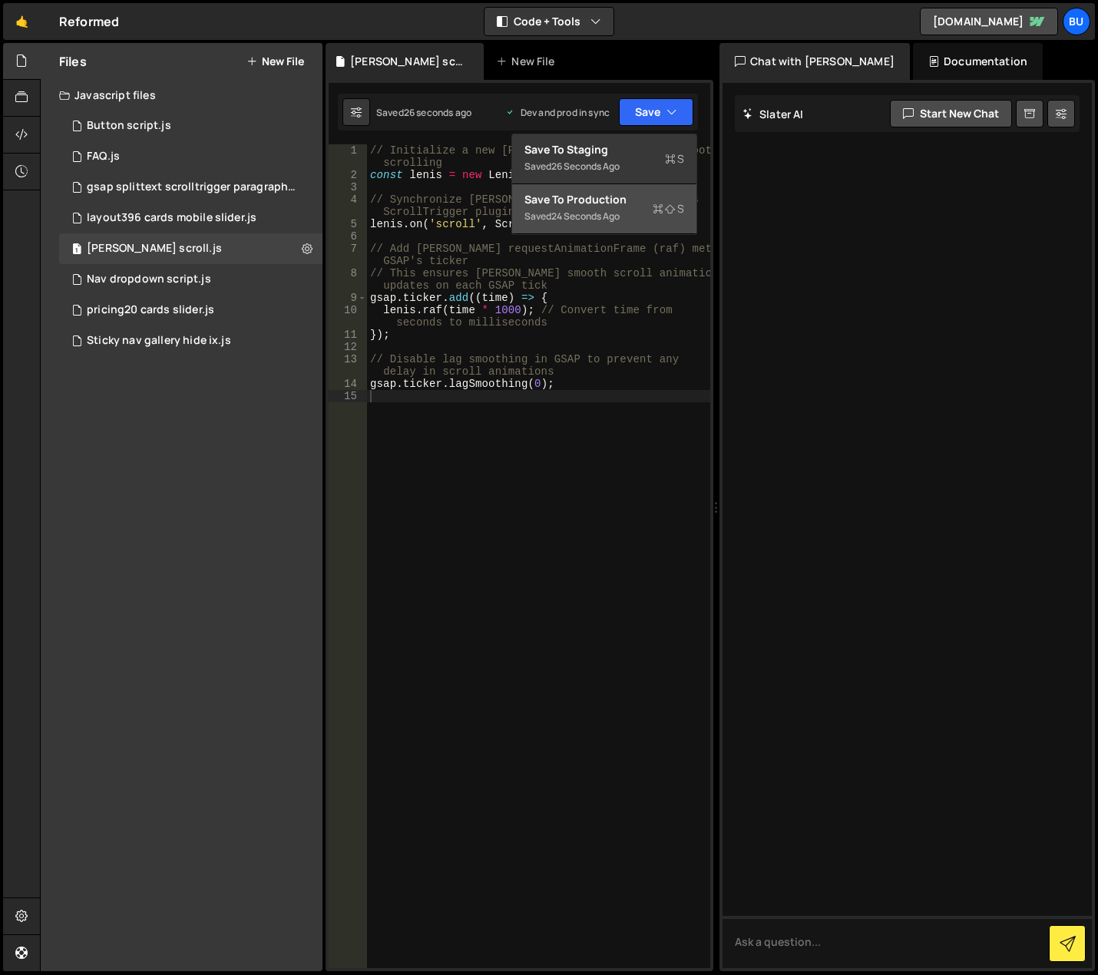
click at [626, 207] on div "Saved 24 seconds ago" at bounding box center [605, 216] width 160 height 18
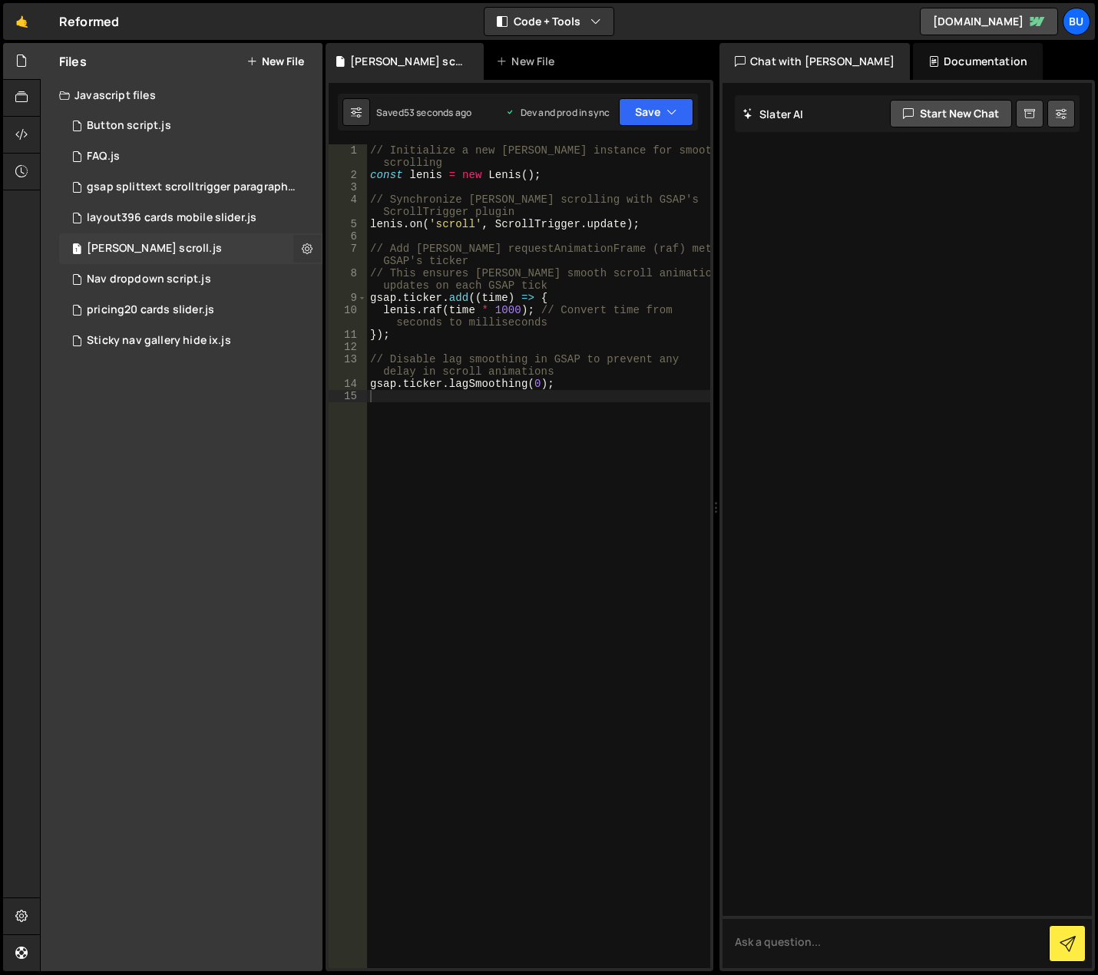
click at [313, 245] on button at bounding box center [307, 249] width 28 height 28
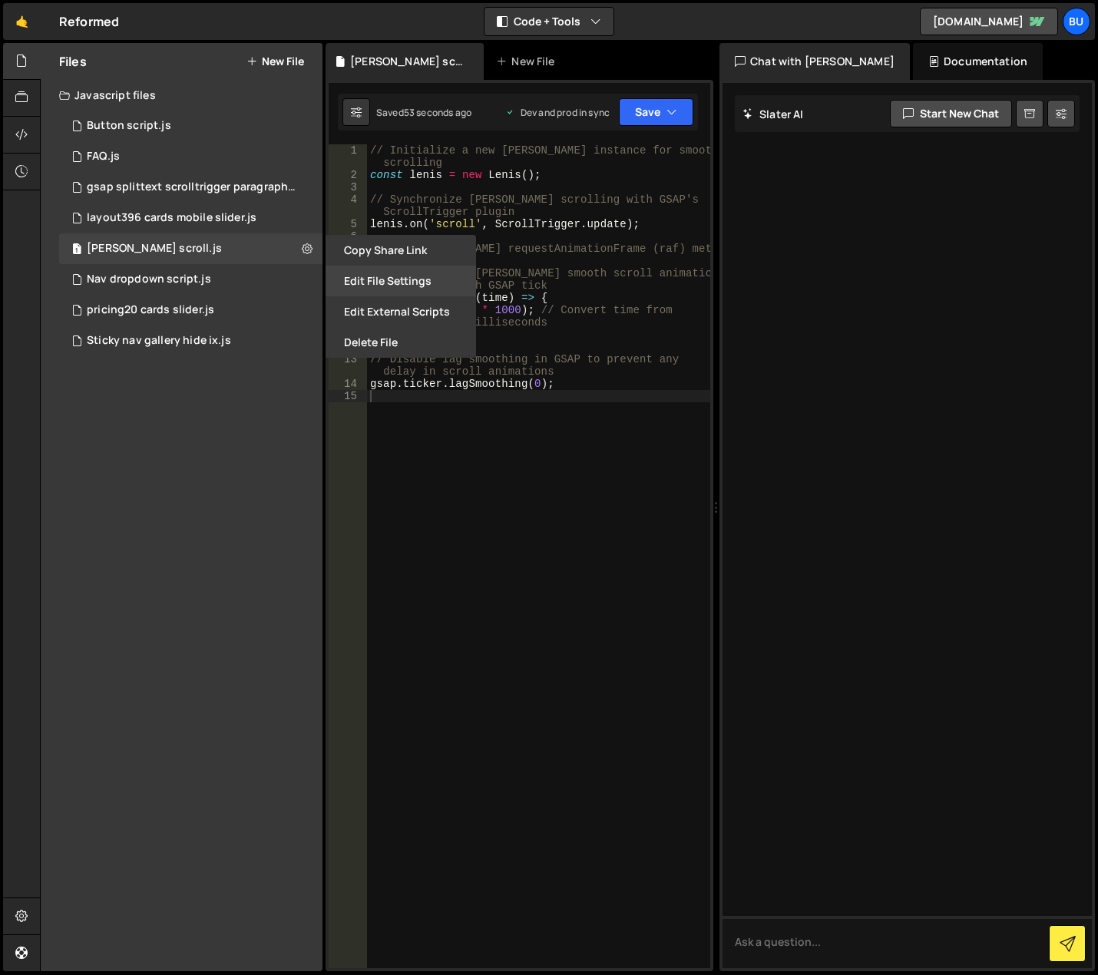
click at [398, 276] on button "Edit File Settings" at bounding box center [401, 281] width 151 height 31
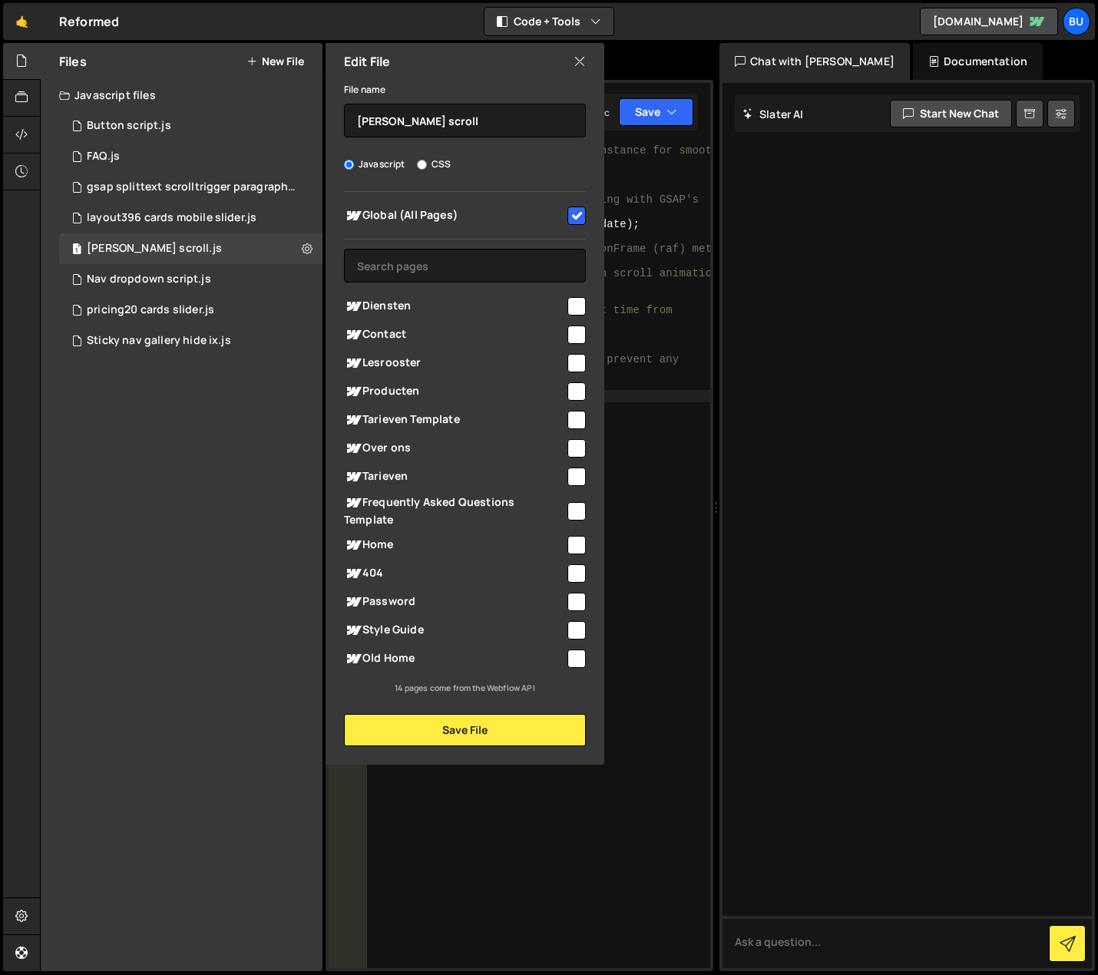
click at [581, 65] on icon at bounding box center [580, 61] width 12 height 17
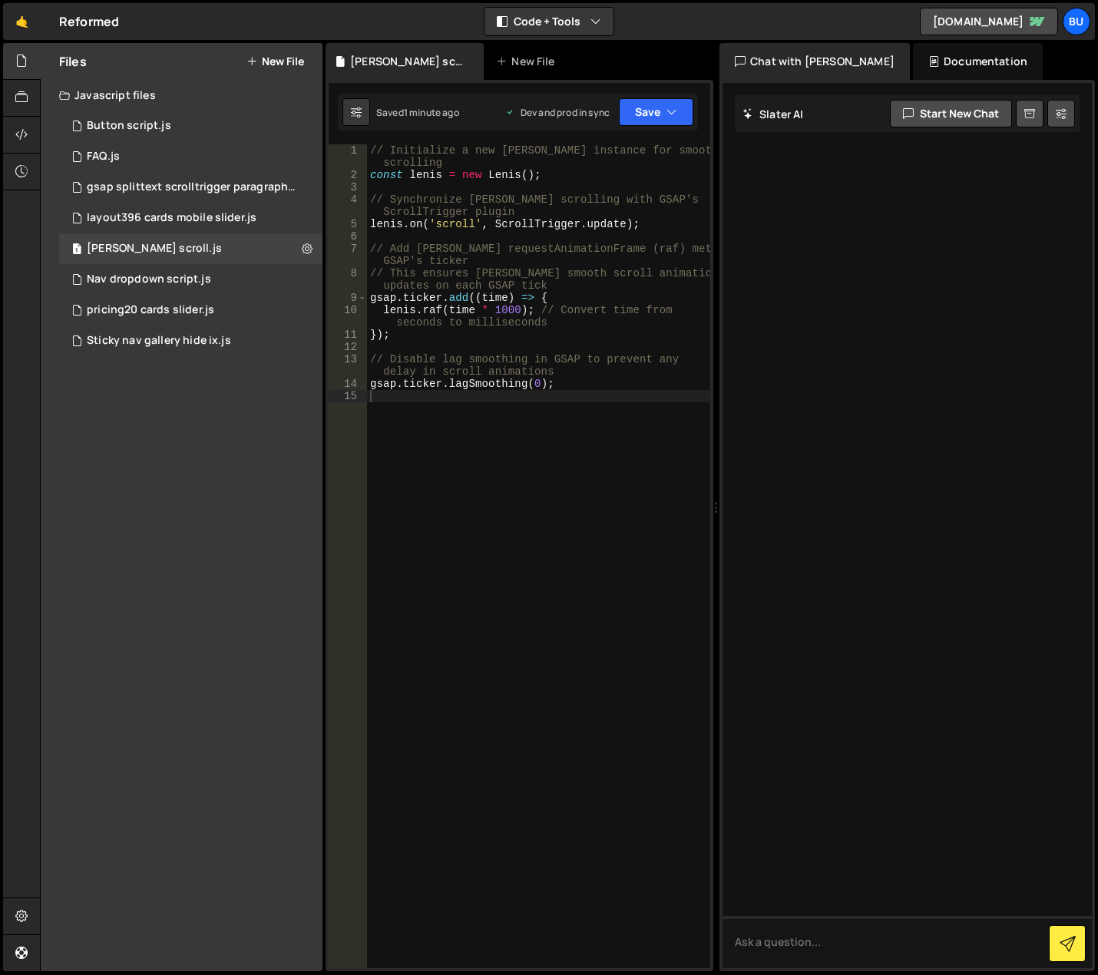
click at [465, 480] on div "// Initialize a new Lenis instance for smooth scrolling const lenis = new Lenis…" at bounding box center [538, 574] width 343 height 861
click at [569, 373] on div "// Initialize a new Lenis instance for smooth scrolling const lenis = new Lenis…" at bounding box center [538, 574] width 343 height 861
type textarea "// Disable lag smoothing in GSAP to prevent any delay in scroll animations"
